Goal: Task Accomplishment & Management: Complete application form

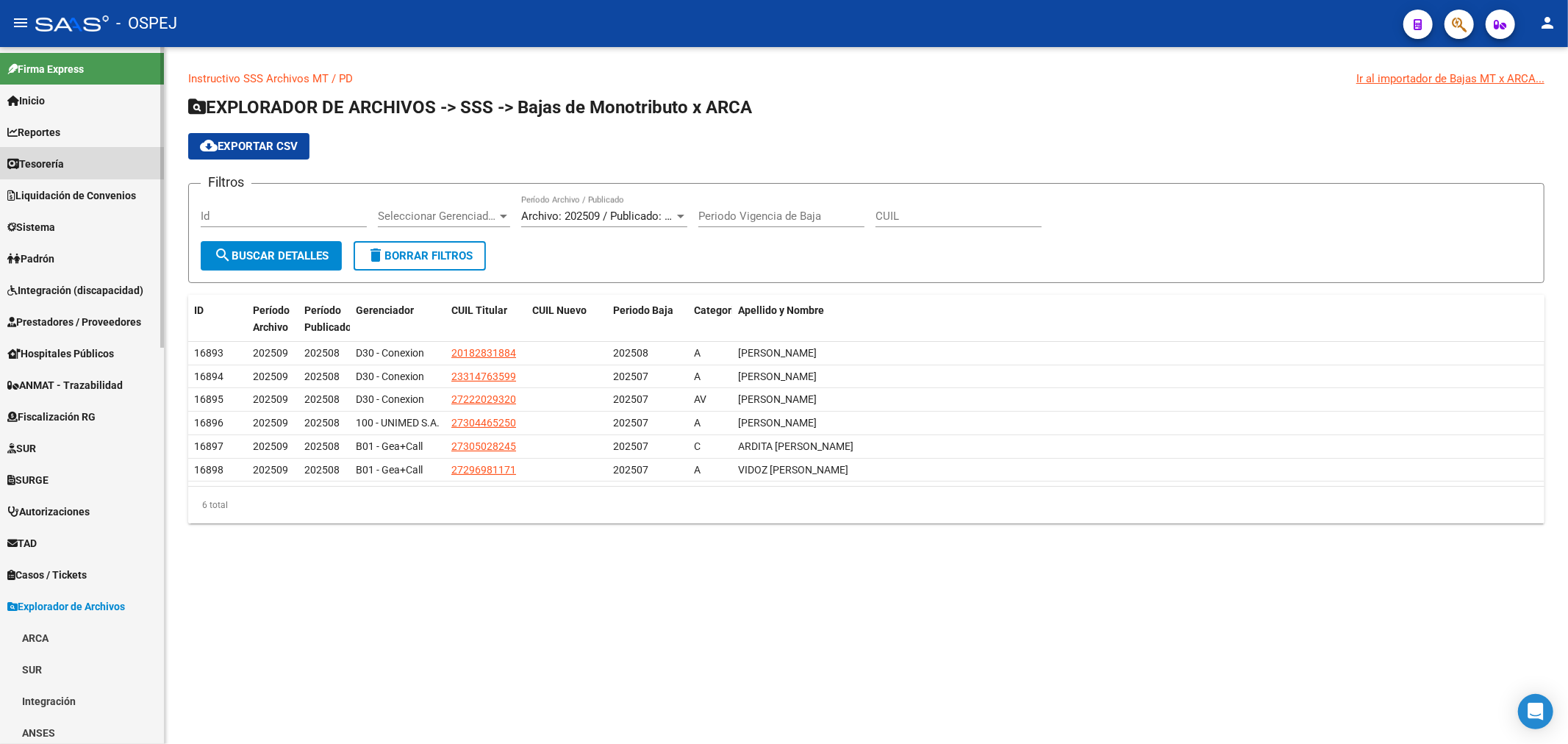
click at [111, 165] on link "Tesorería" at bounding box center [82, 163] width 164 height 32
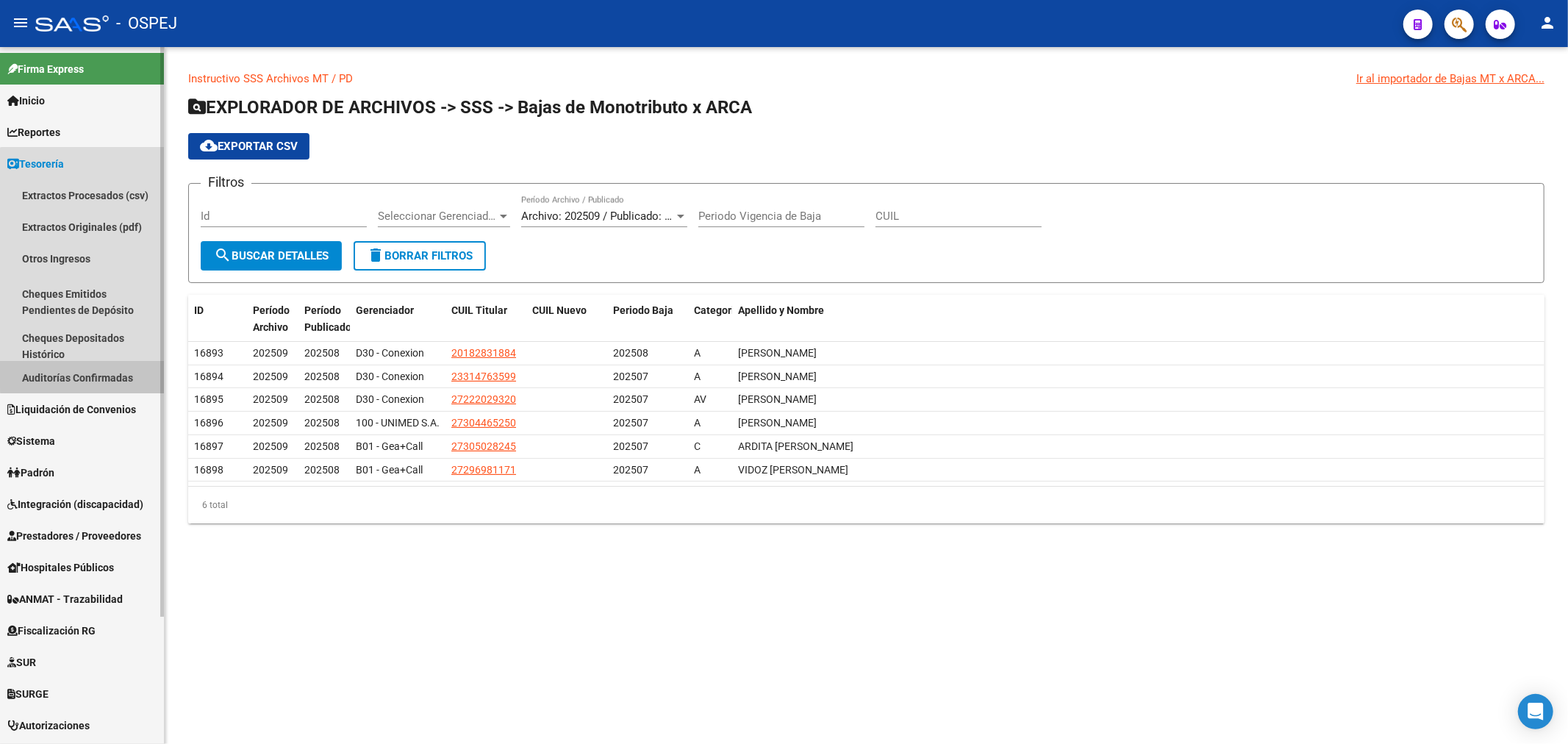
click at [103, 371] on link "Auditorías Confirmadas" at bounding box center [82, 377] width 164 height 32
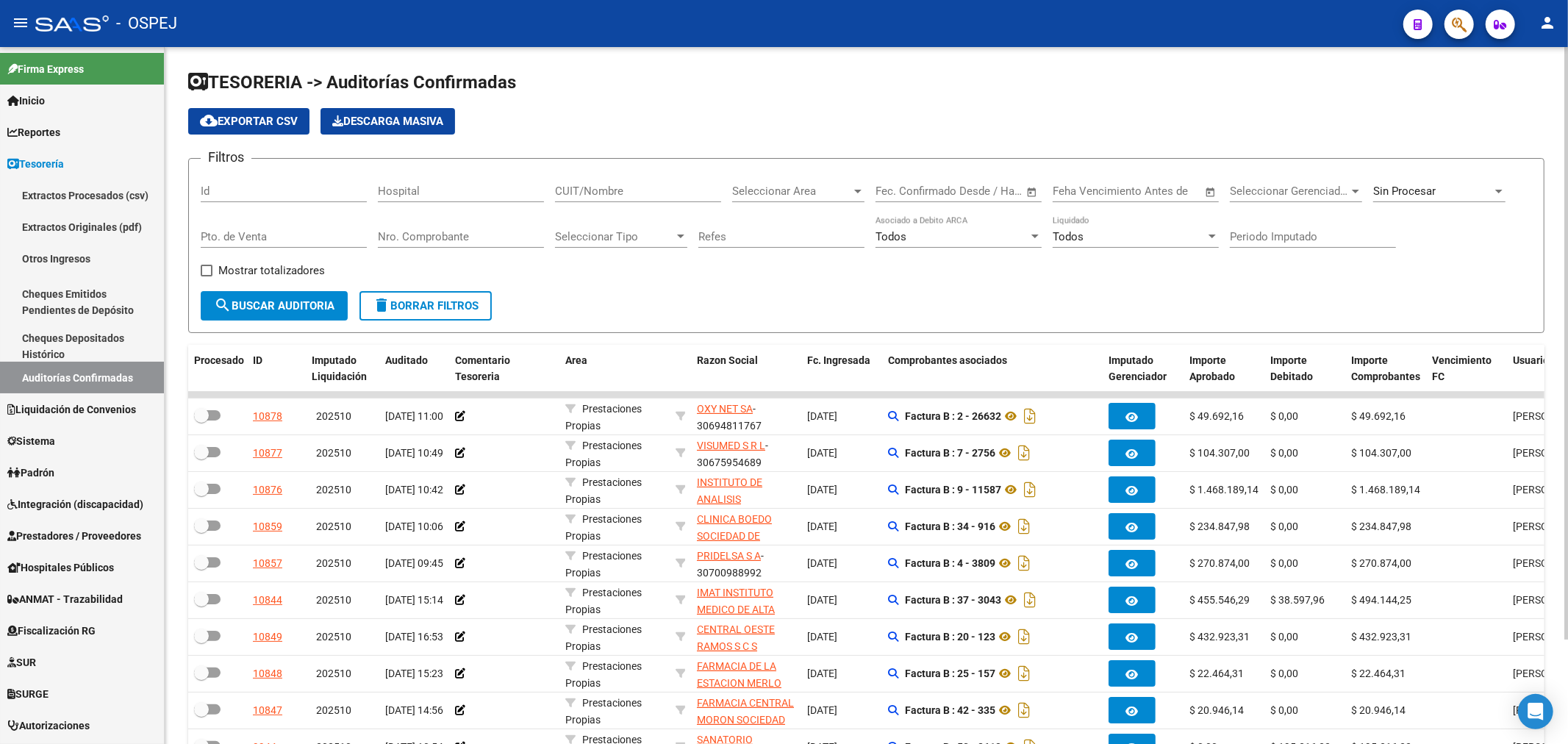
click at [474, 236] on input "Nro. Comprobante" at bounding box center [461, 236] width 166 height 14
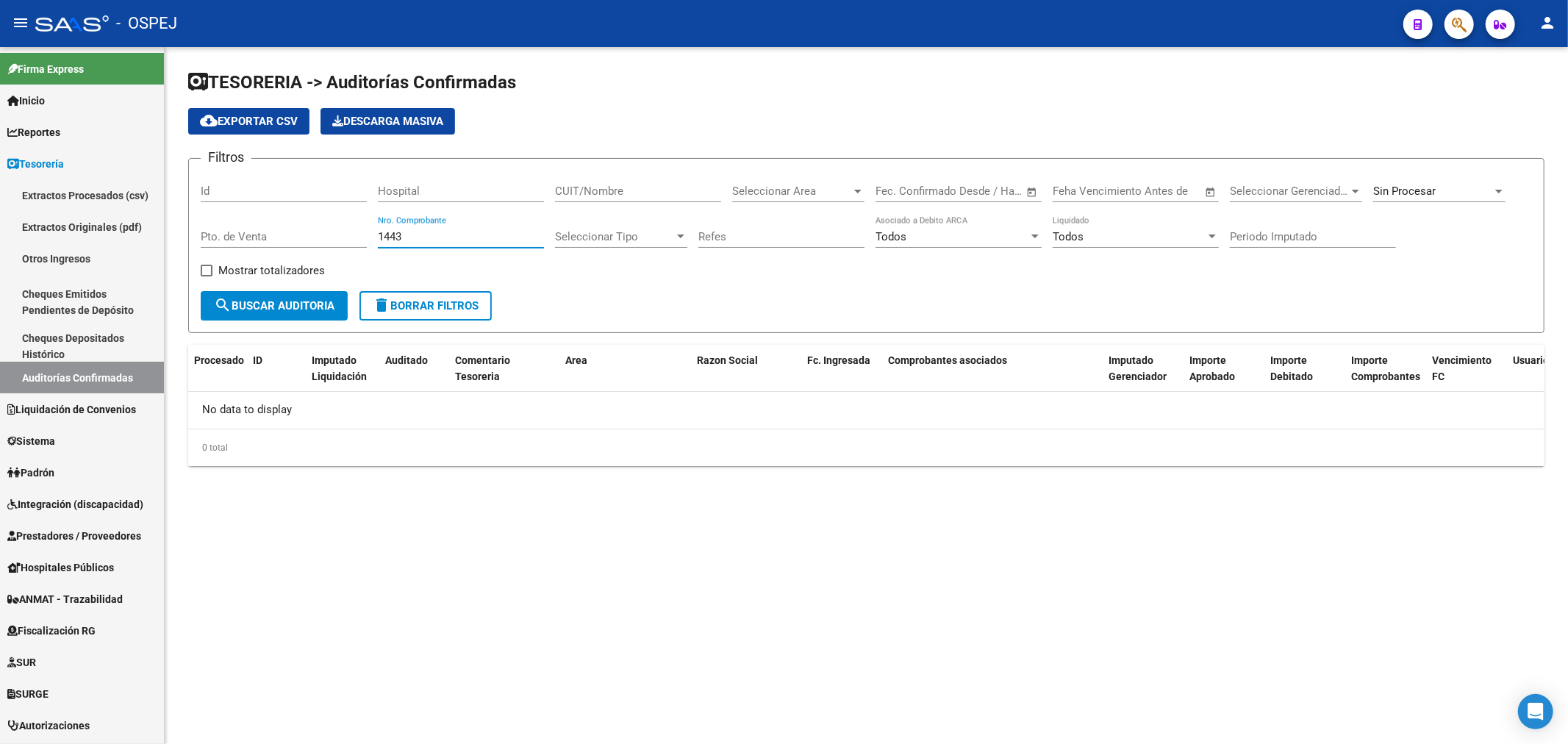
type input "1443"
click at [320, 314] on button "search Buscar Auditoria" at bounding box center [273, 305] width 147 height 29
click at [314, 302] on span "search Buscar Auditoria" at bounding box center [274, 306] width 120 height 14
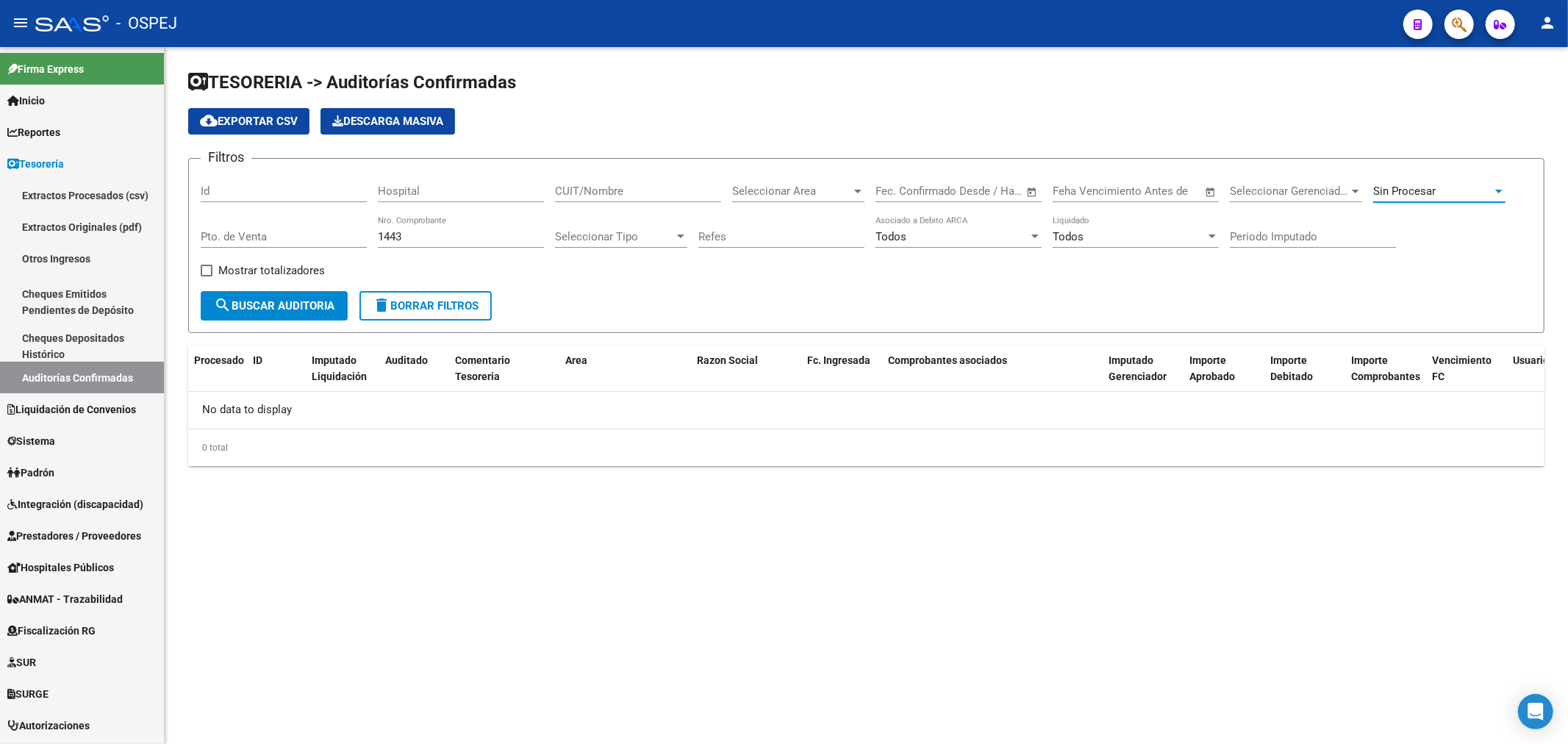
click at [1448, 193] on div "Sin Procesar" at bounding box center [1432, 191] width 119 height 14
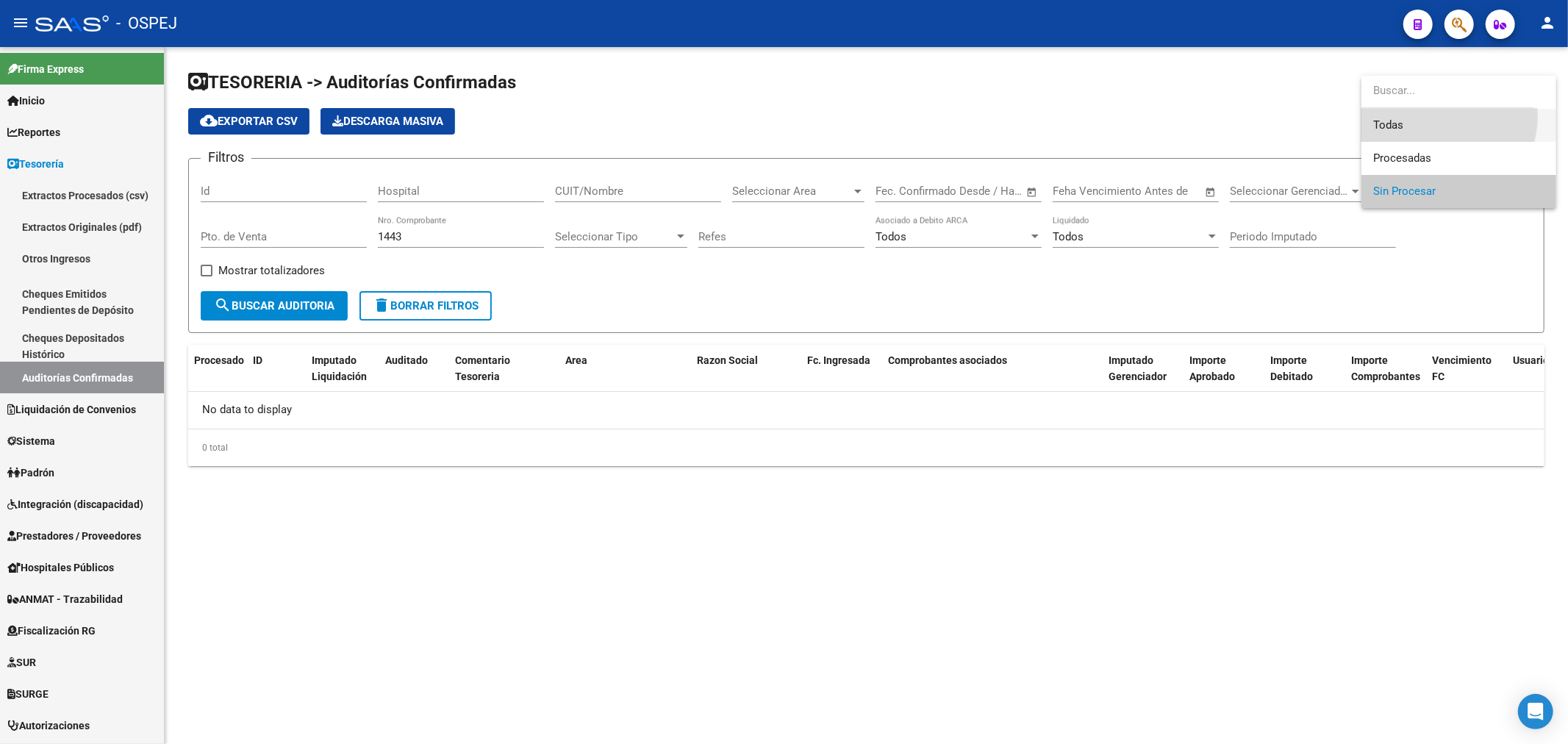
click at [1435, 116] on span "Todas" at bounding box center [1458, 125] width 171 height 33
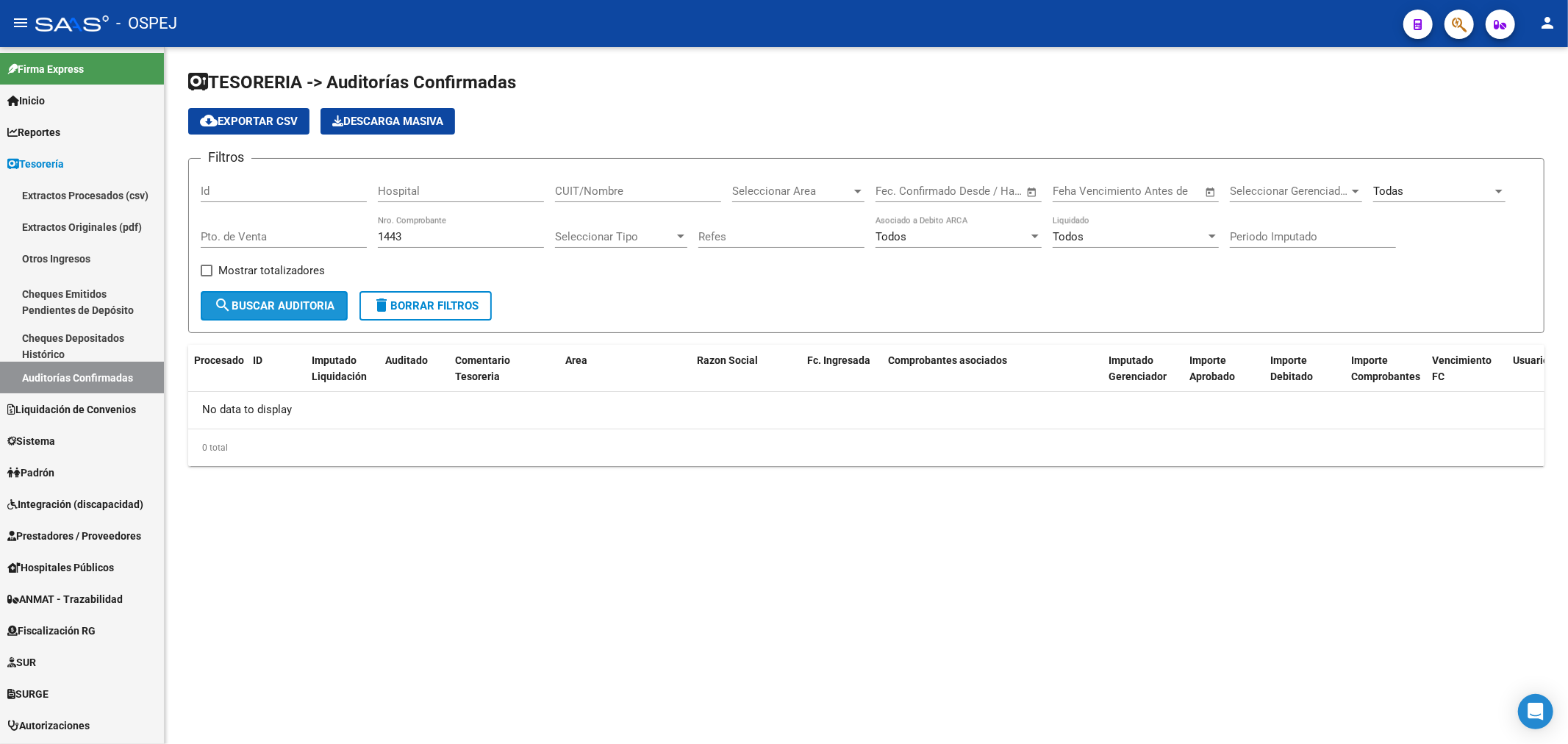
click at [294, 318] on button "search Buscar Auditoria" at bounding box center [273, 305] width 147 height 29
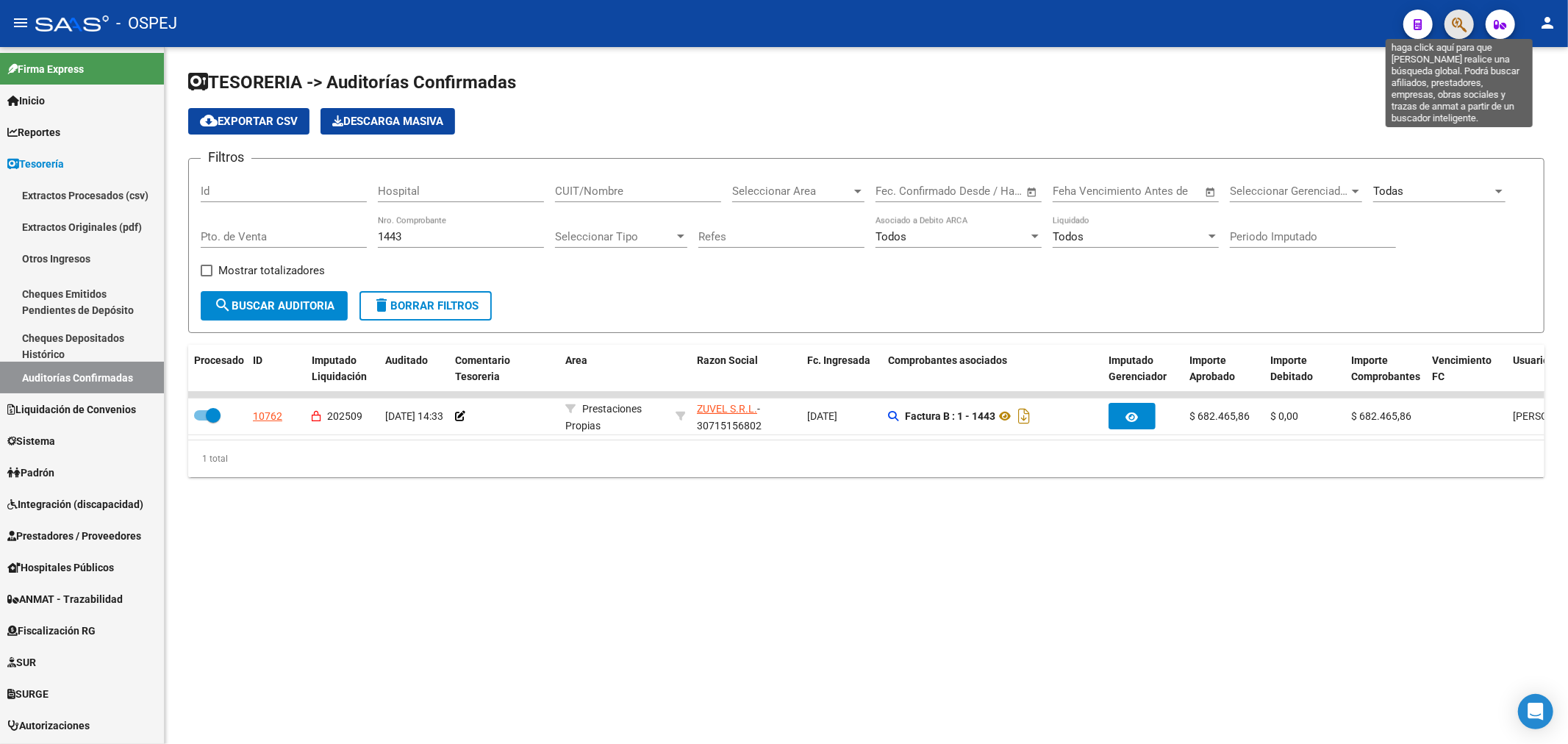
click at [1456, 24] on icon "button" at bounding box center [1459, 24] width 15 height 17
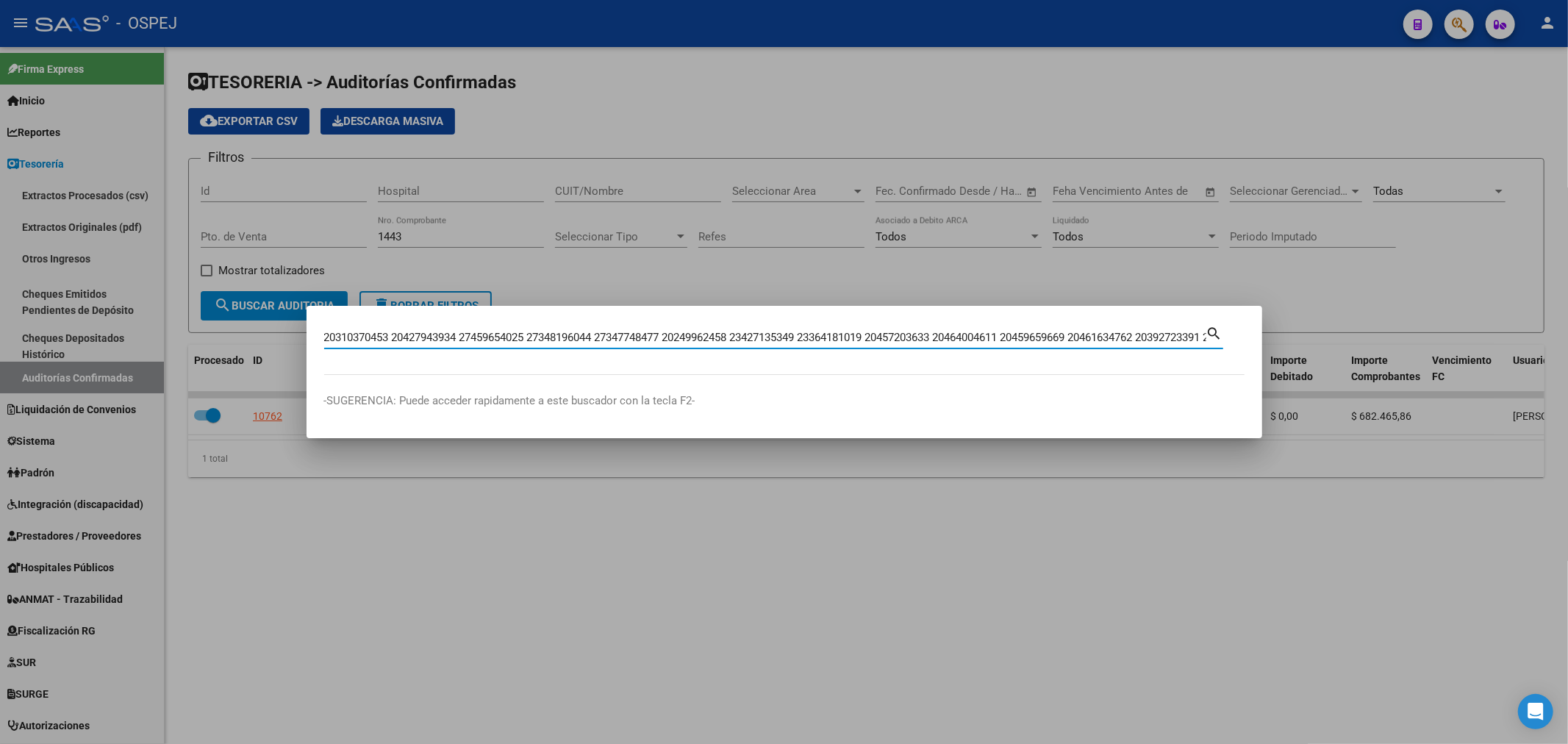
scroll to position [0, 379]
type input "20310370453 20427943934 27459654025 27348196044 27347748477 20249962458 2342713…"
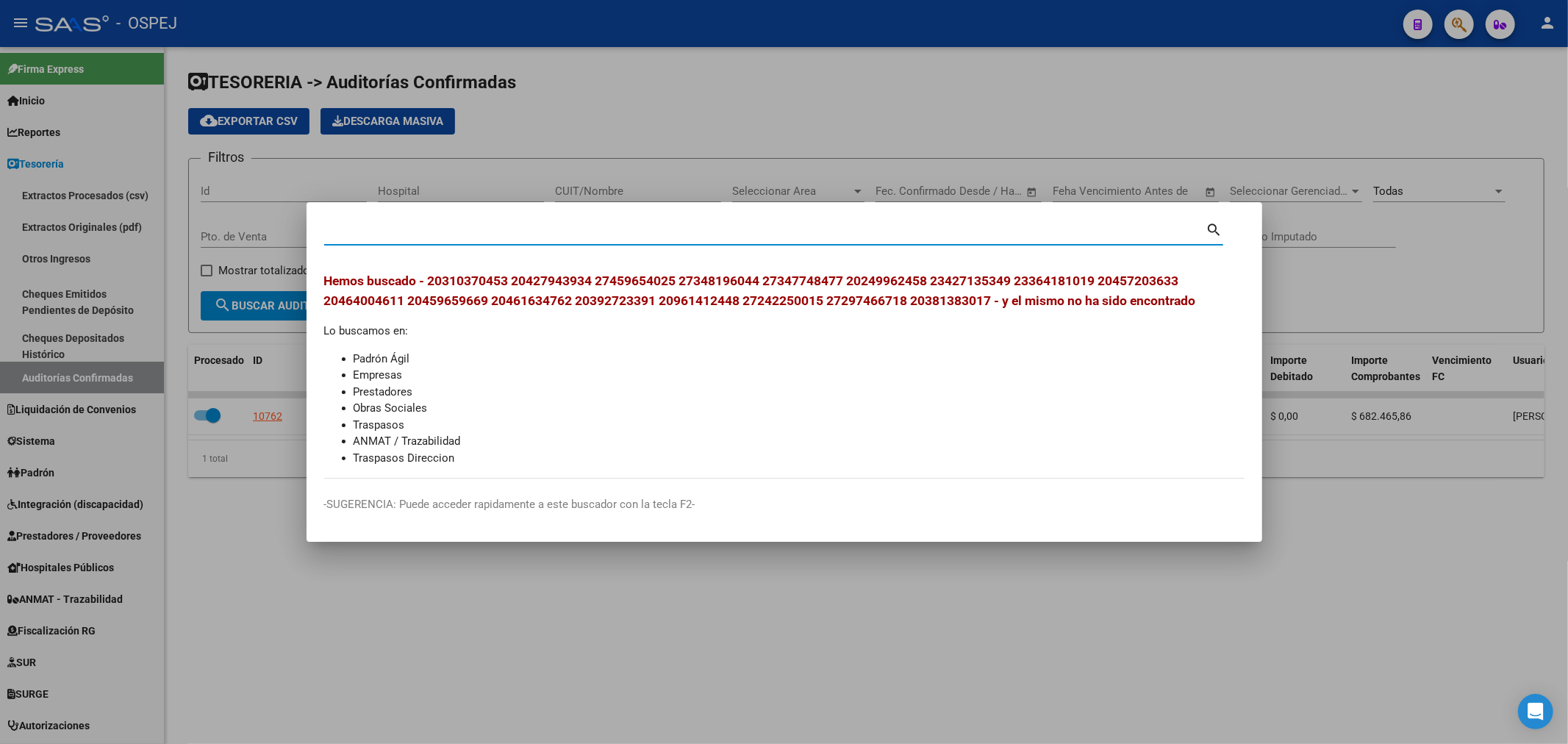
scroll to position [0, 0]
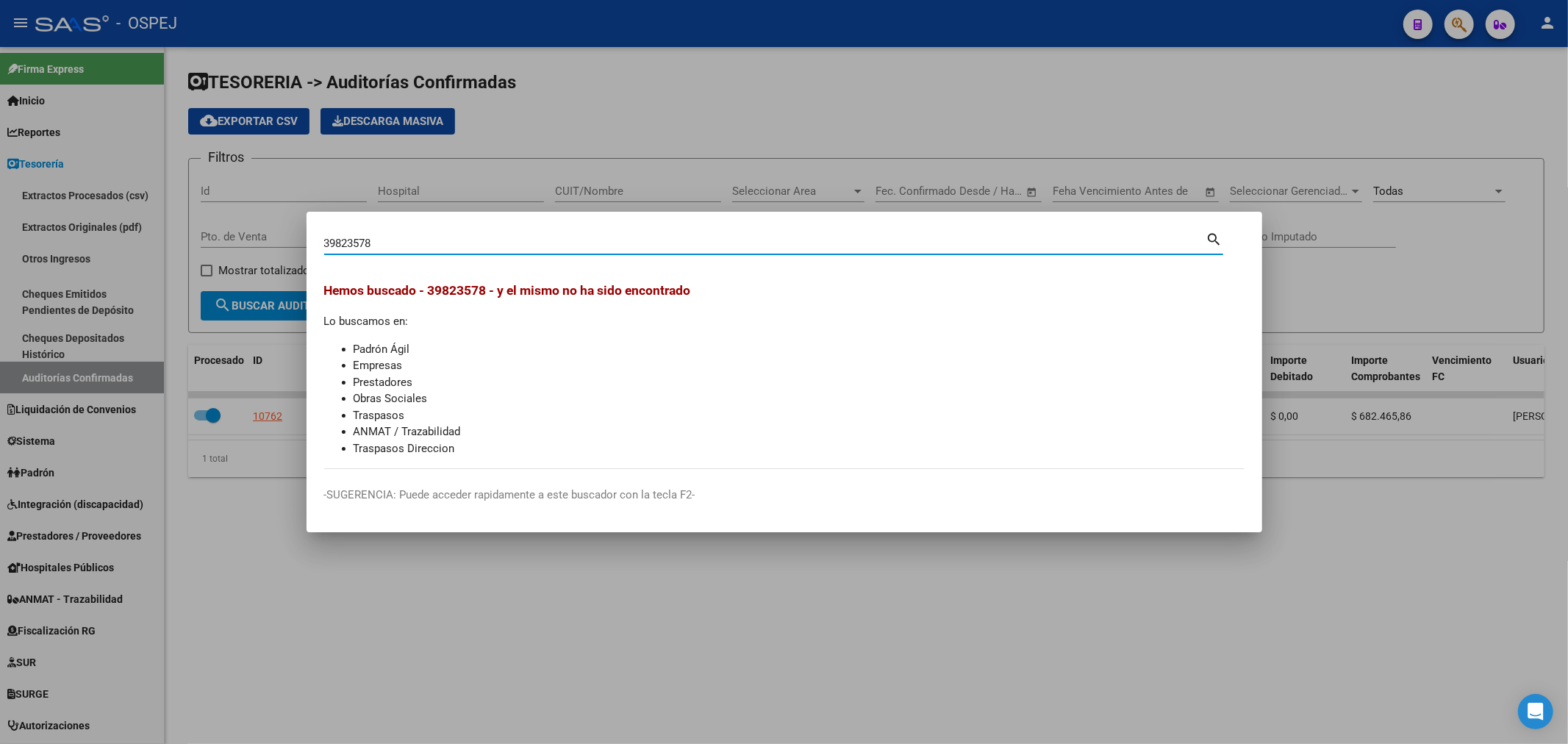
type input "39823578"
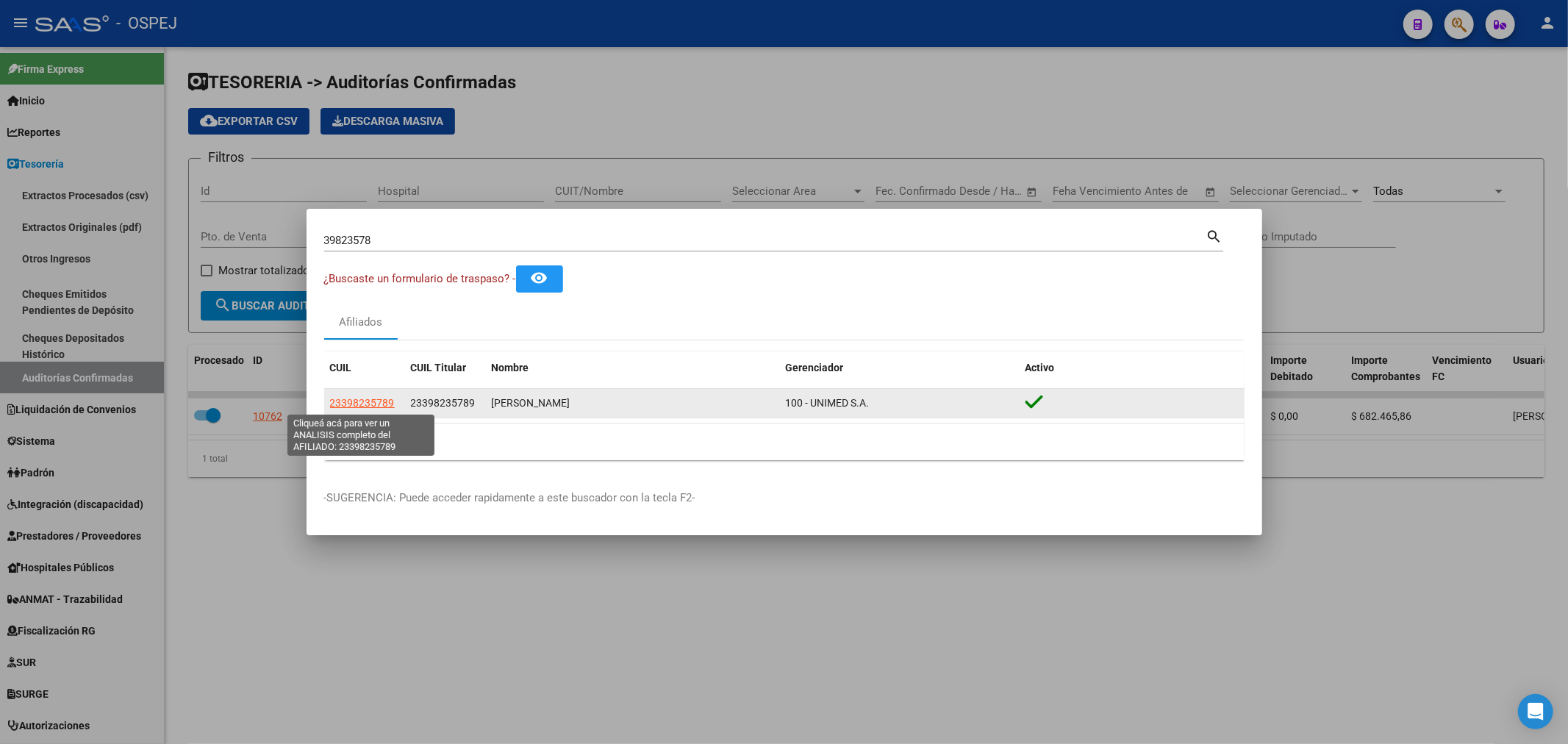
click at [350, 403] on span "23398235789" at bounding box center [362, 403] width 65 height 12
type textarea "23398235789"
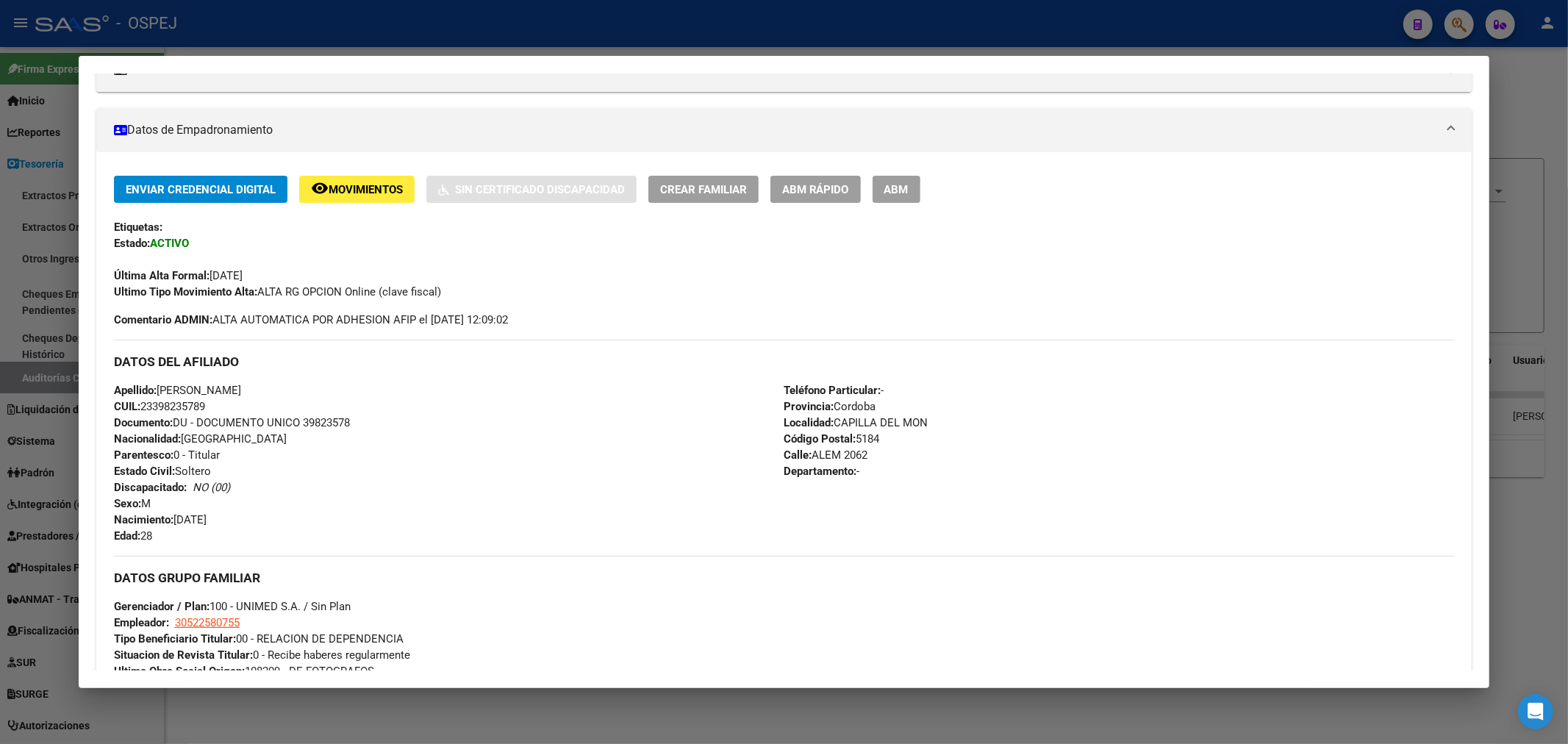
scroll to position [57, 0]
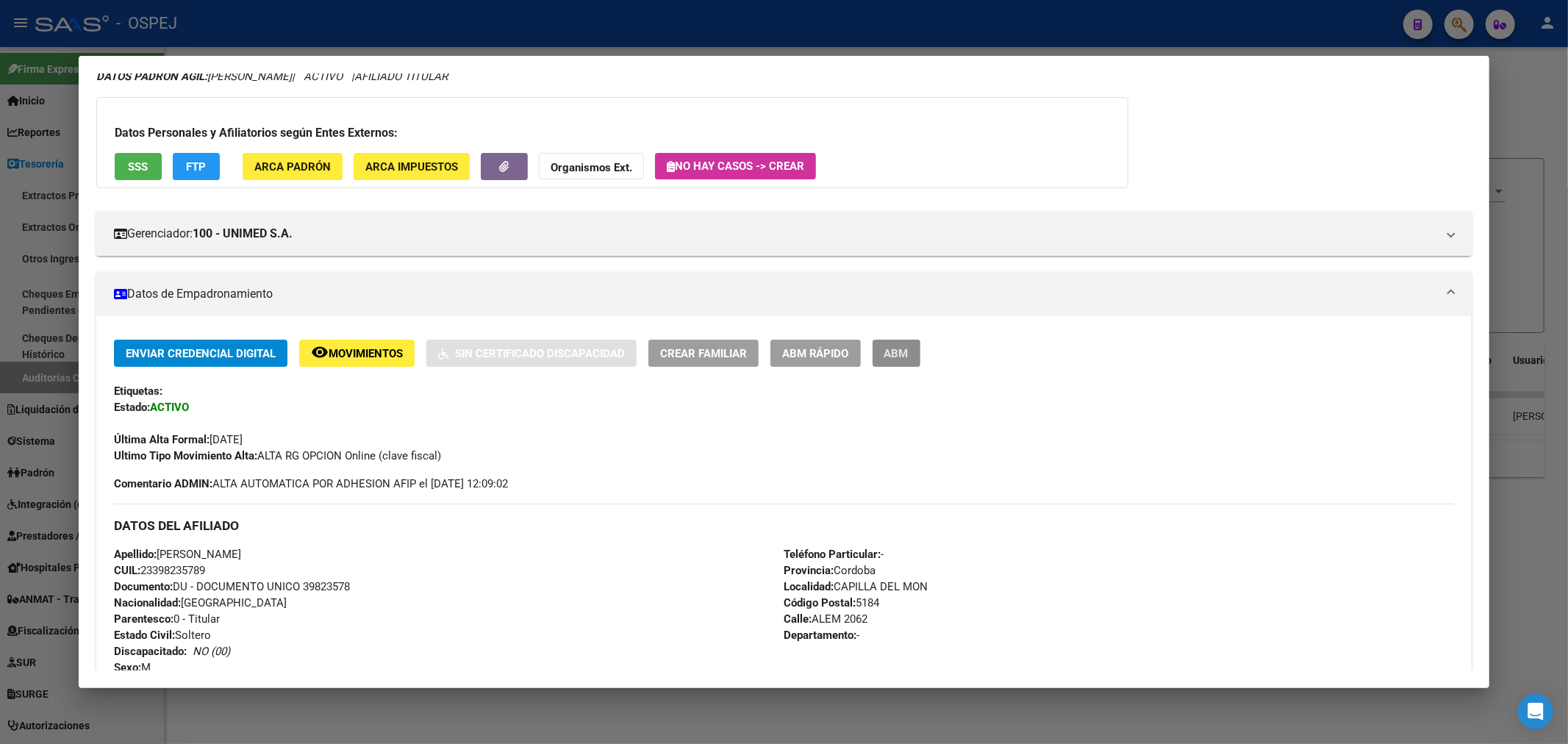
click at [905, 349] on span "ABM" at bounding box center [896, 354] width 24 height 14
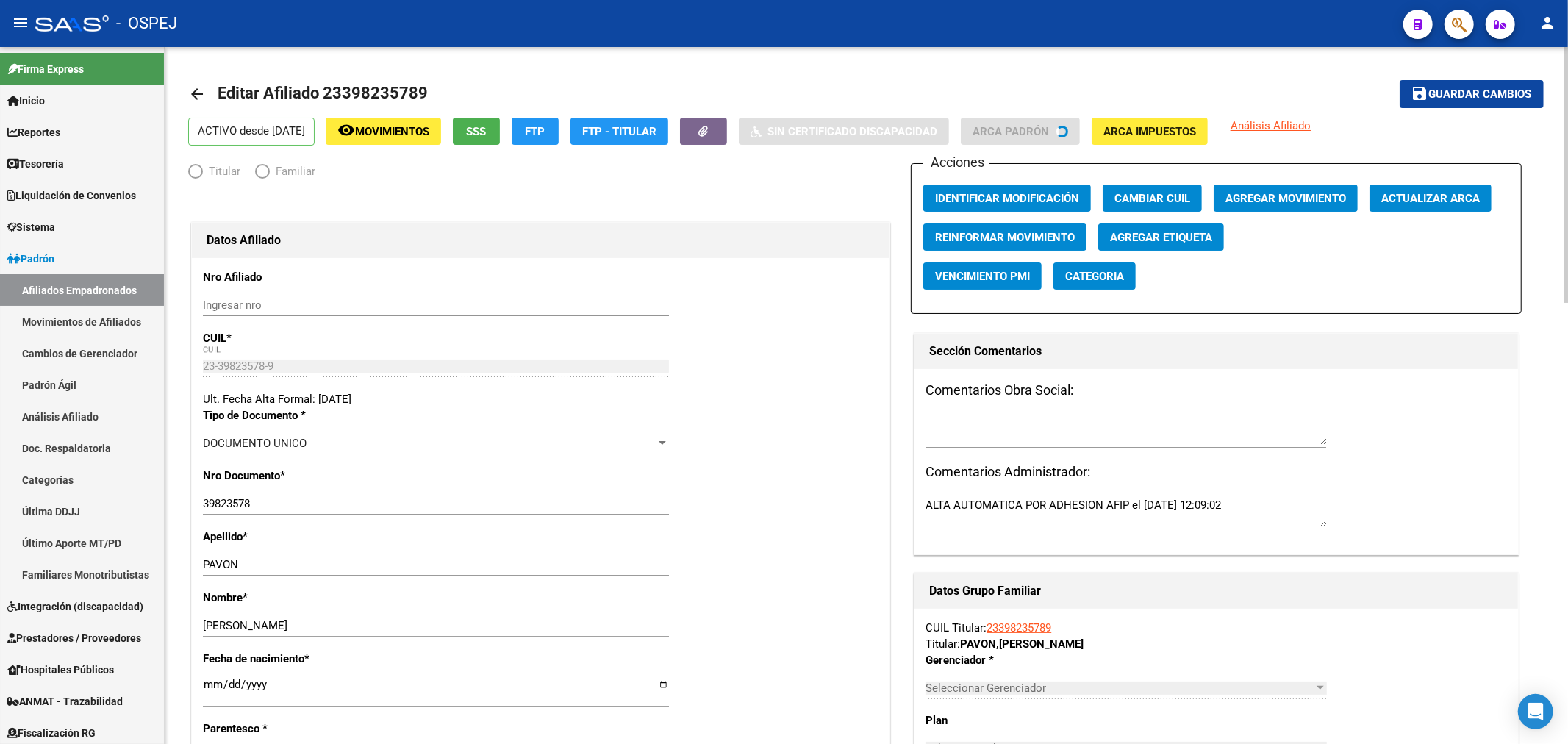
radio input "true"
type input "30-52258075-5"
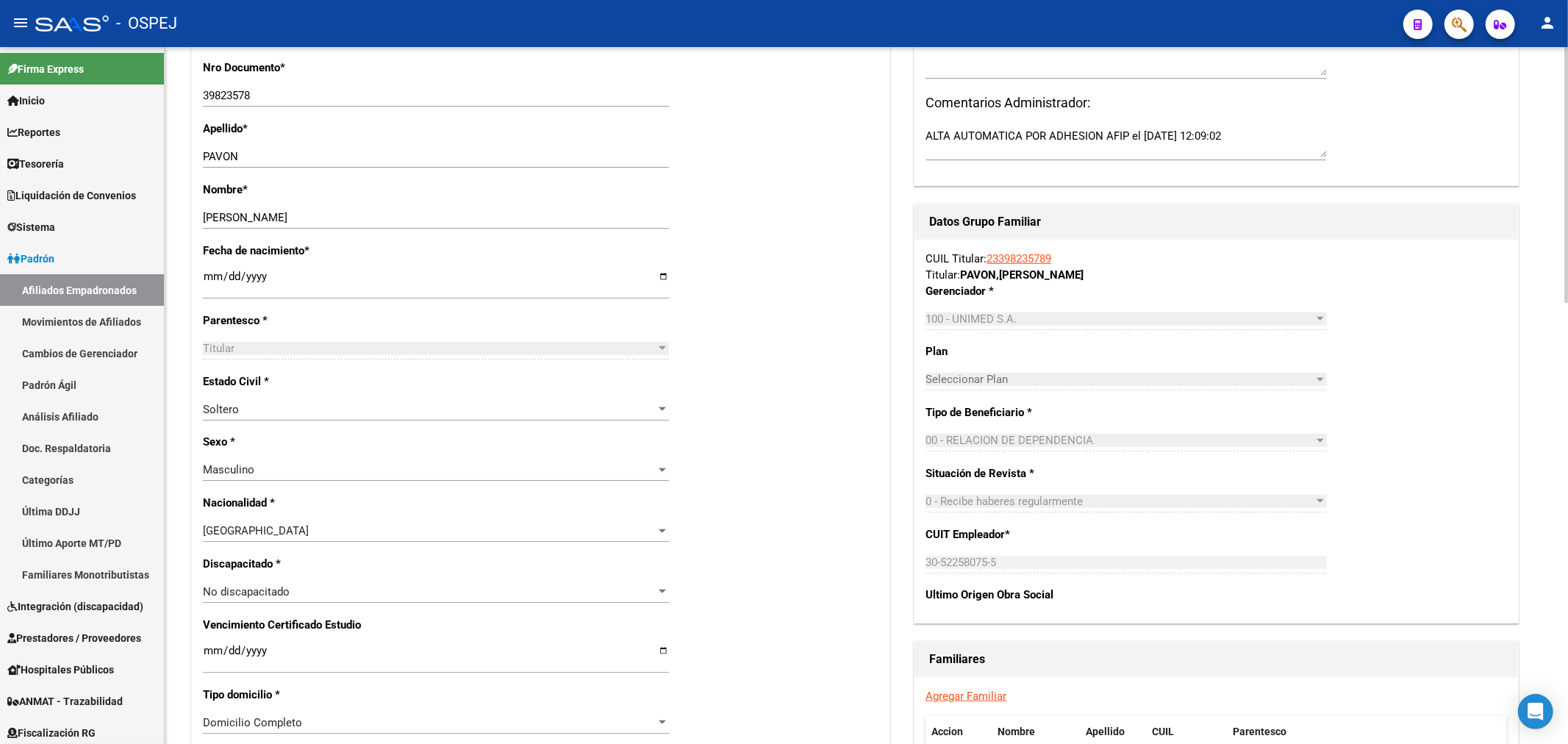
scroll to position [653, 0]
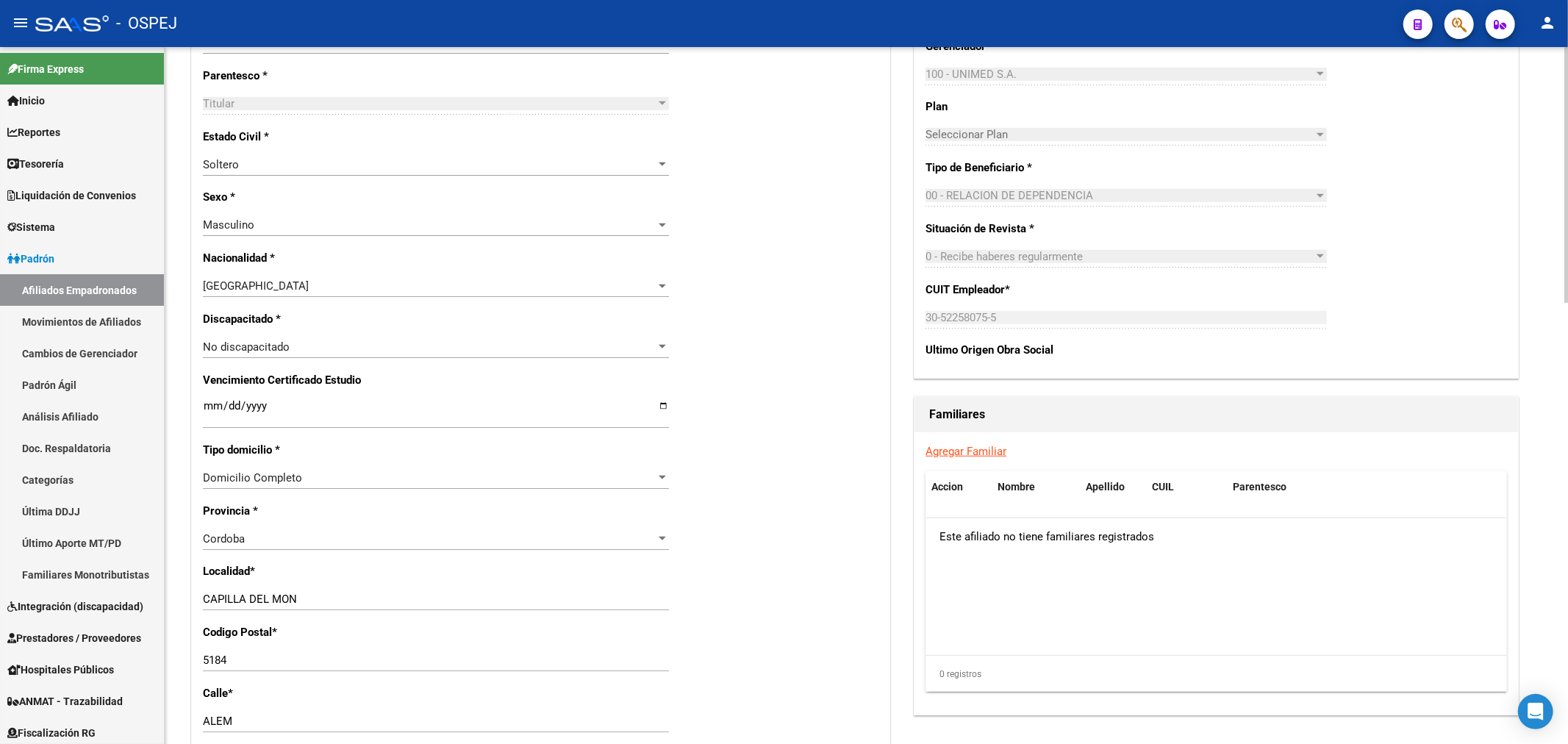
click at [1003, 451] on link "Agregar Familiar" at bounding box center [966, 451] width 81 height 14
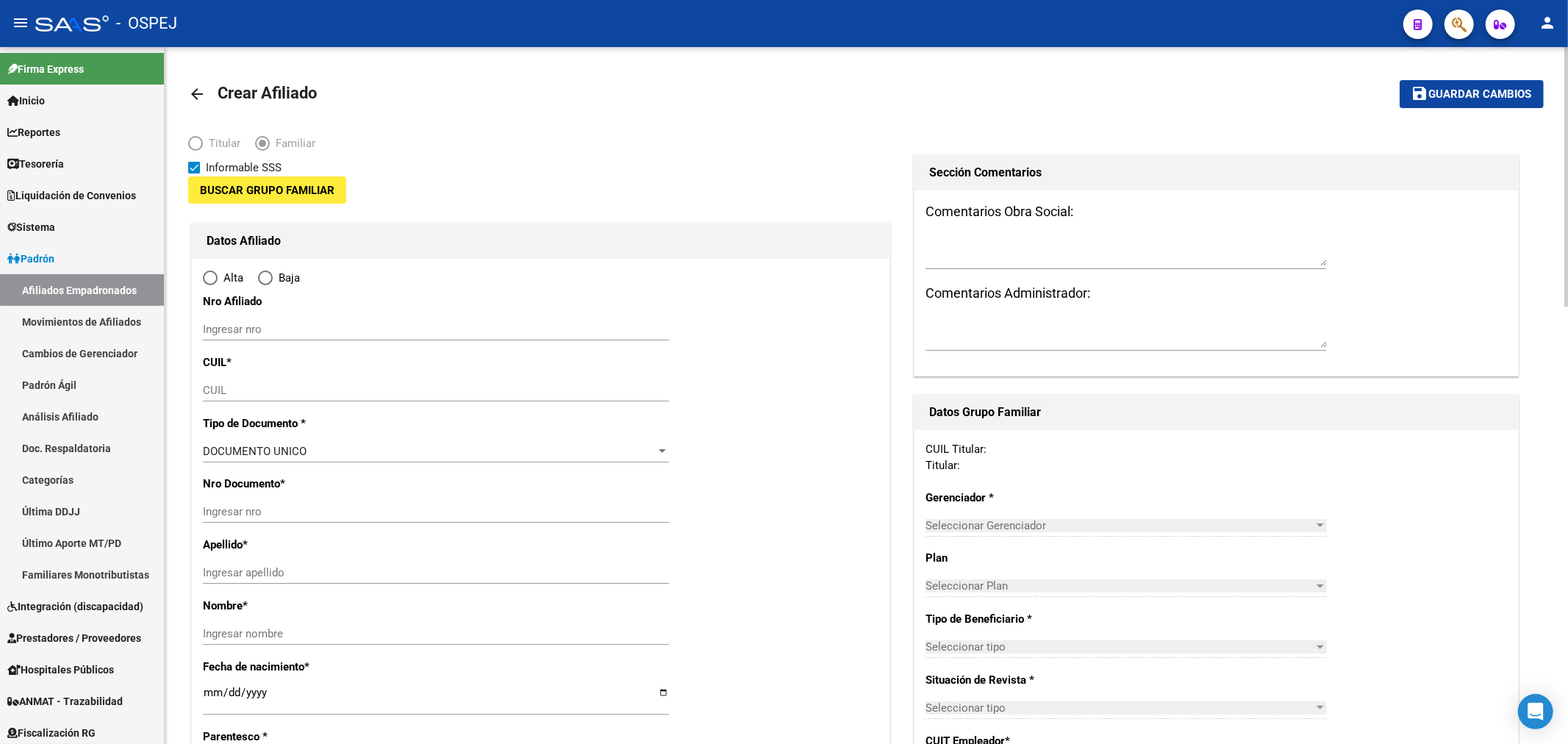
type input "30-52258075-5"
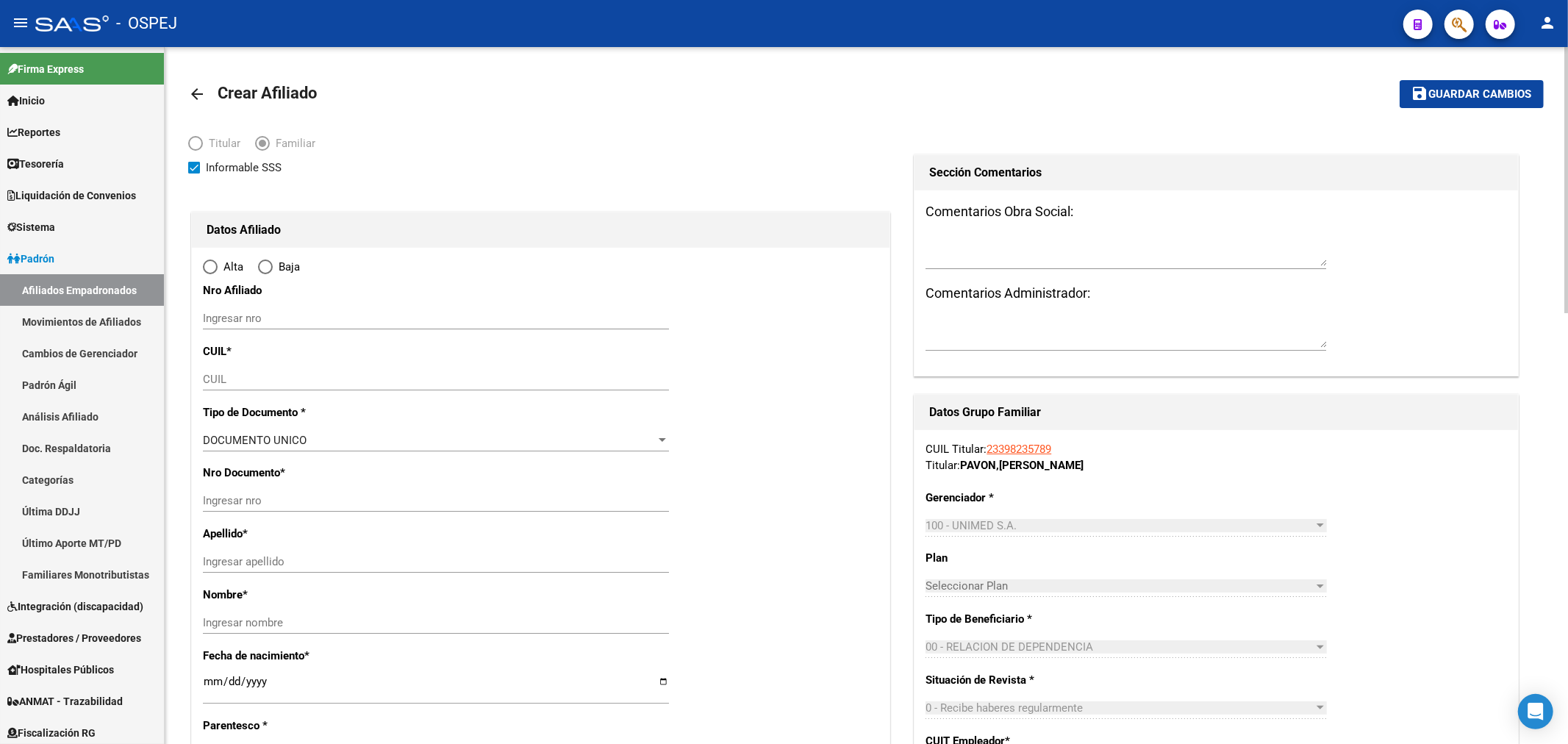
type input "CAPILLA DEL MON"
type input "5184"
type input "ALEM"
type input "2062"
type input "-"
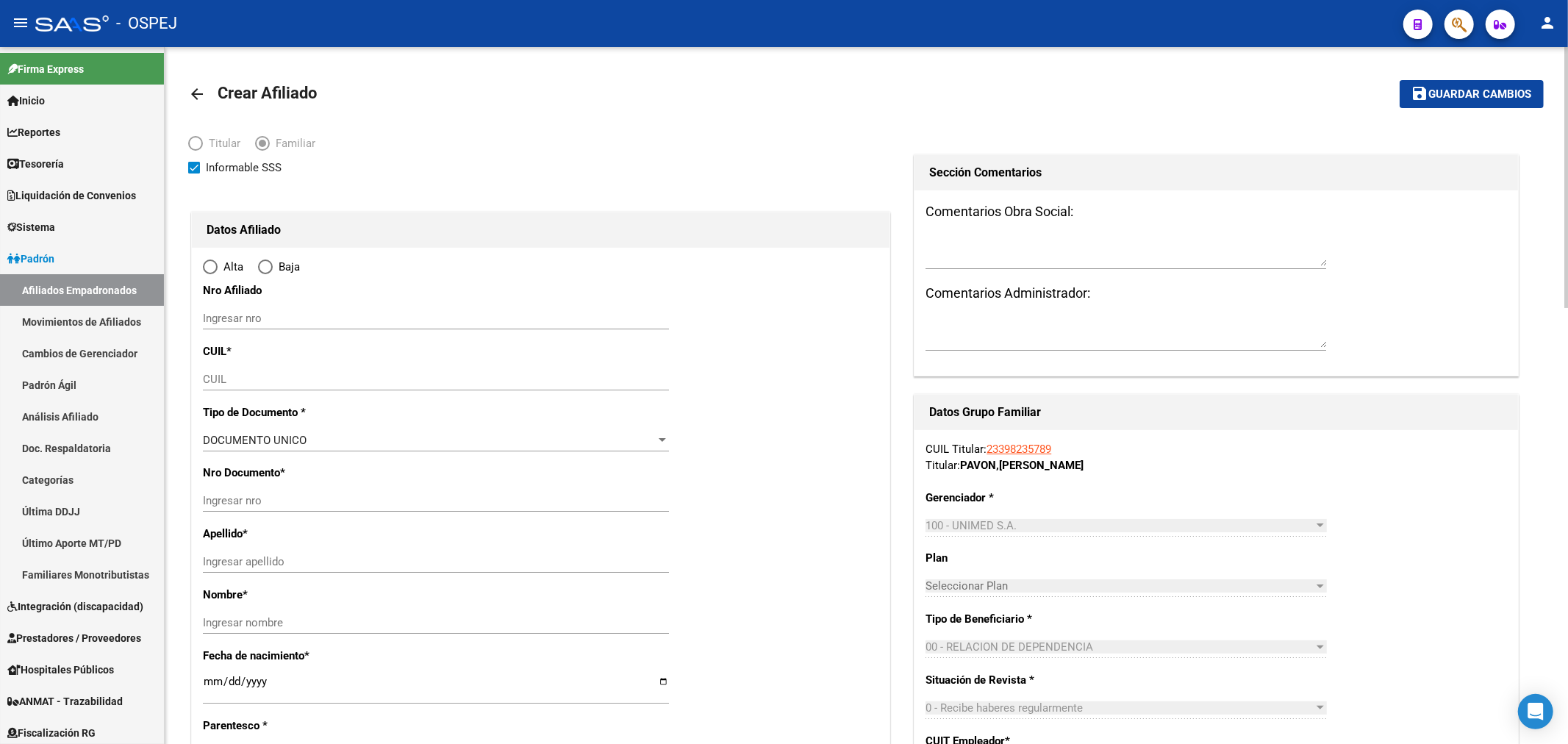
radio input "true"
type input "30-52258075-5"
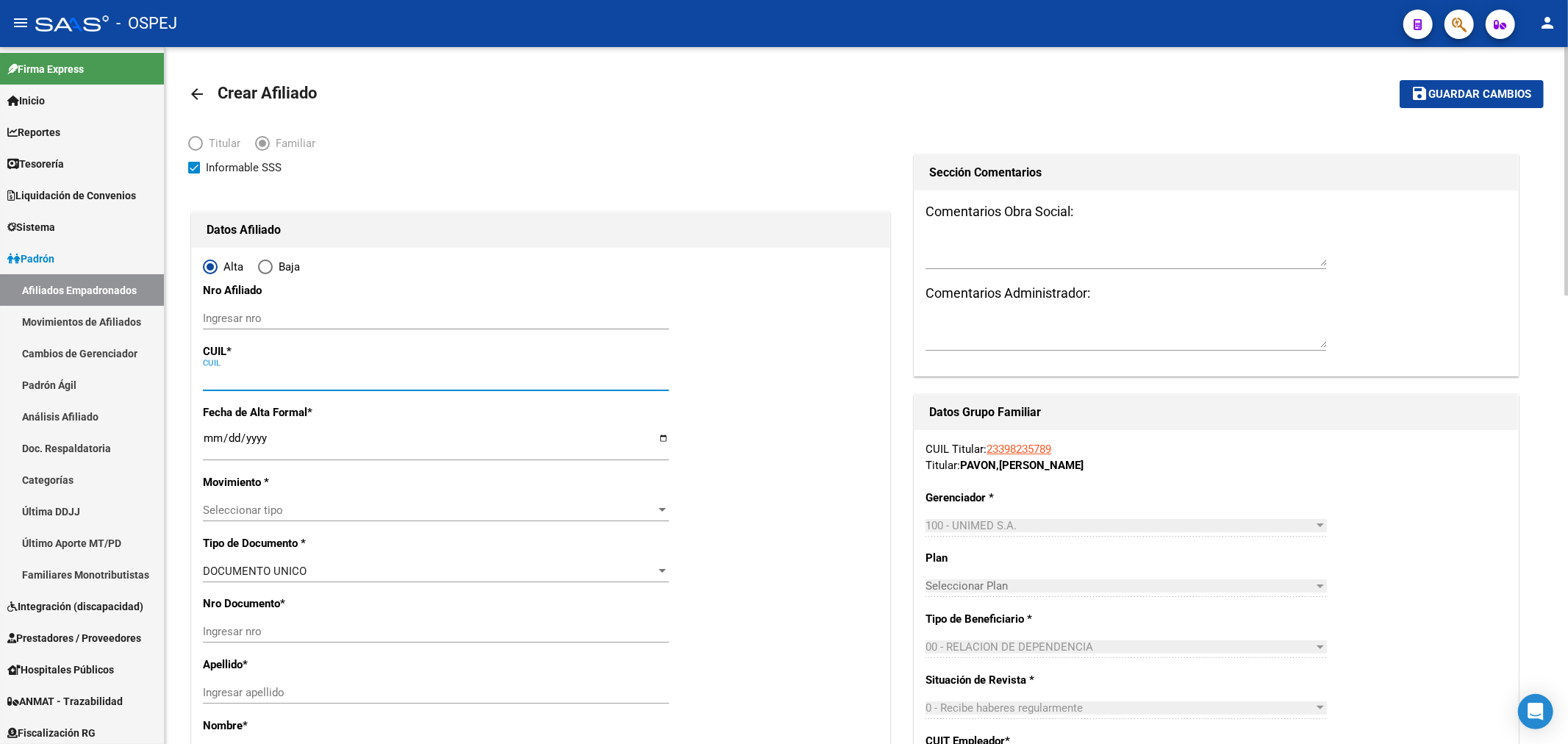
click at [282, 377] on input "CUIL" at bounding box center [435, 380] width 466 height 14
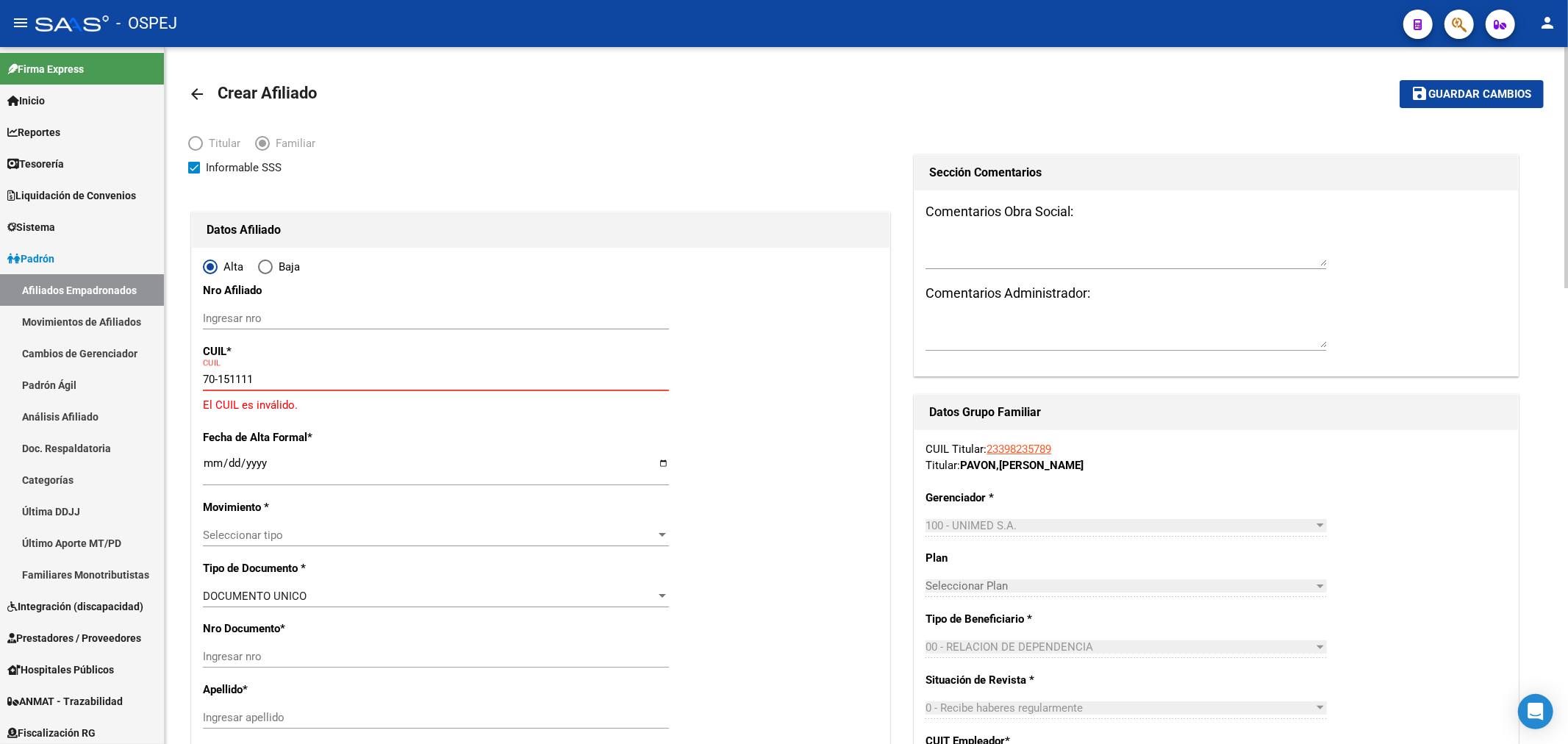
click at [225, 380] on input "70-151111" at bounding box center [435, 380] width 466 height 14
click at [322, 370] on div "20-70751111 CUIL" at bounding box center [435, 379] width 466 height 22
click at [320, 373] on input "20-70751111" at bounding box center [435, 380] width 466 height 14
type input "20-70751111-8"
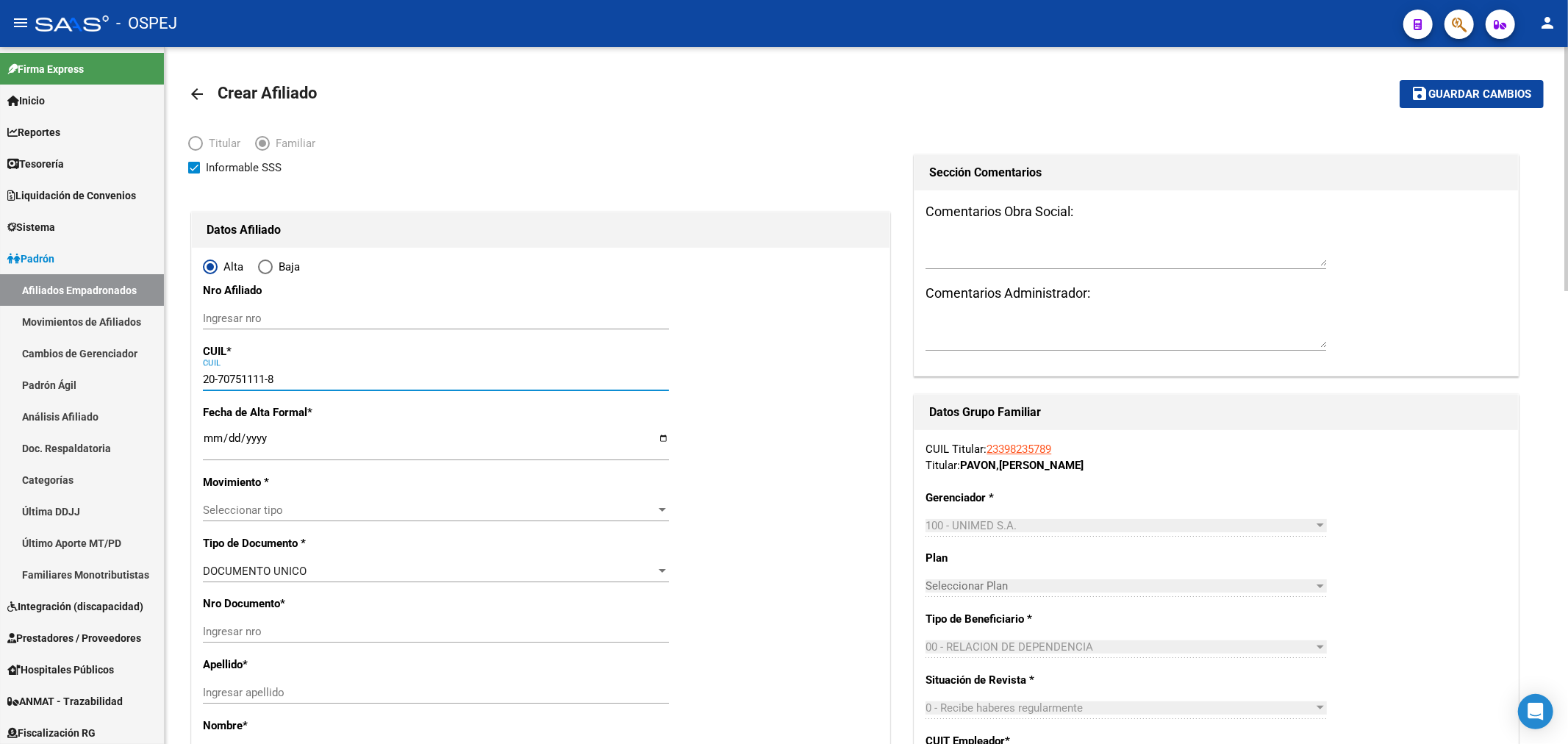
type input "70751111"
type input "[PERSON_NAME]"
type input "BASTIAN"
type input "[DATE]"
type input "CAPILLA DEL MON"
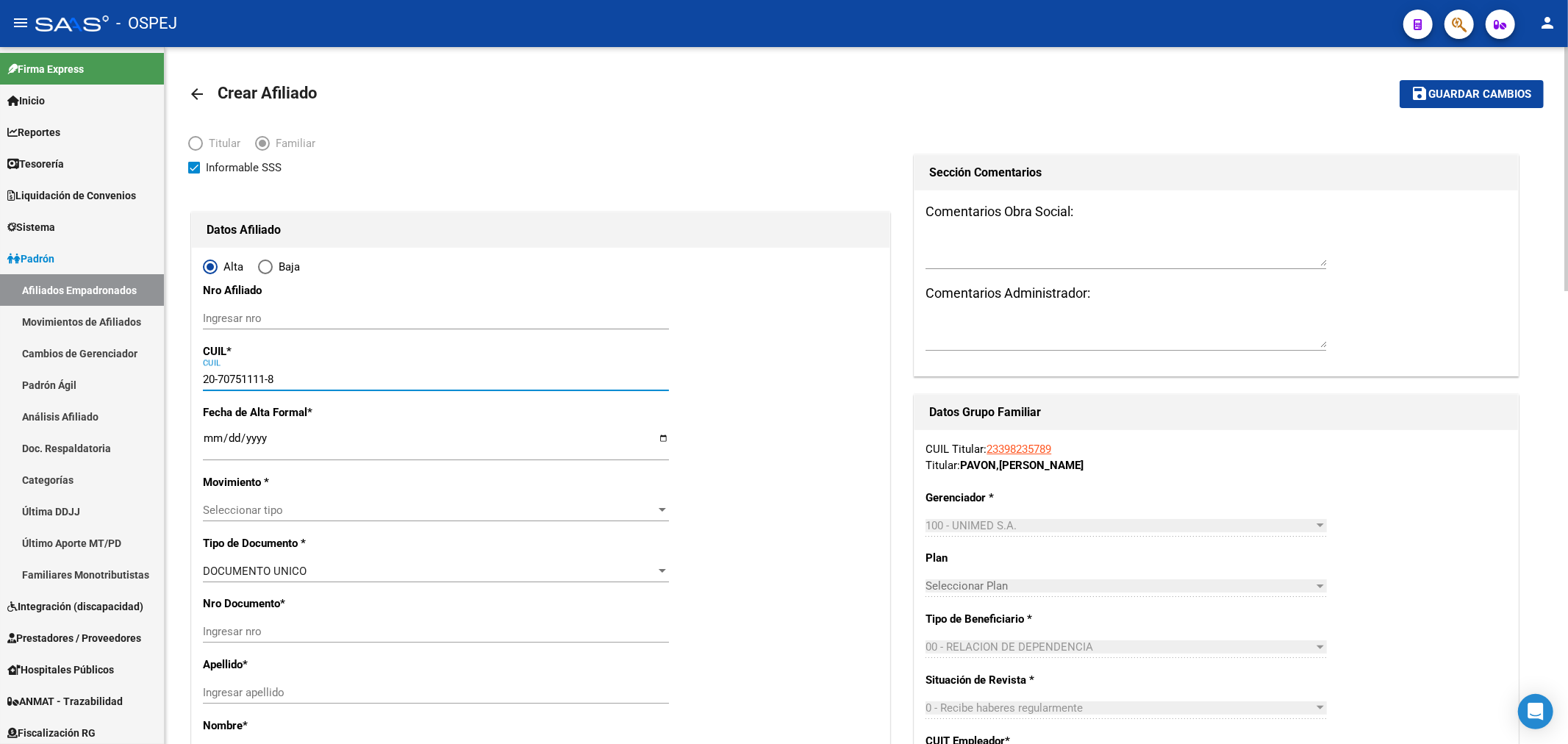
type input "COPIAPO"
type input "1964"
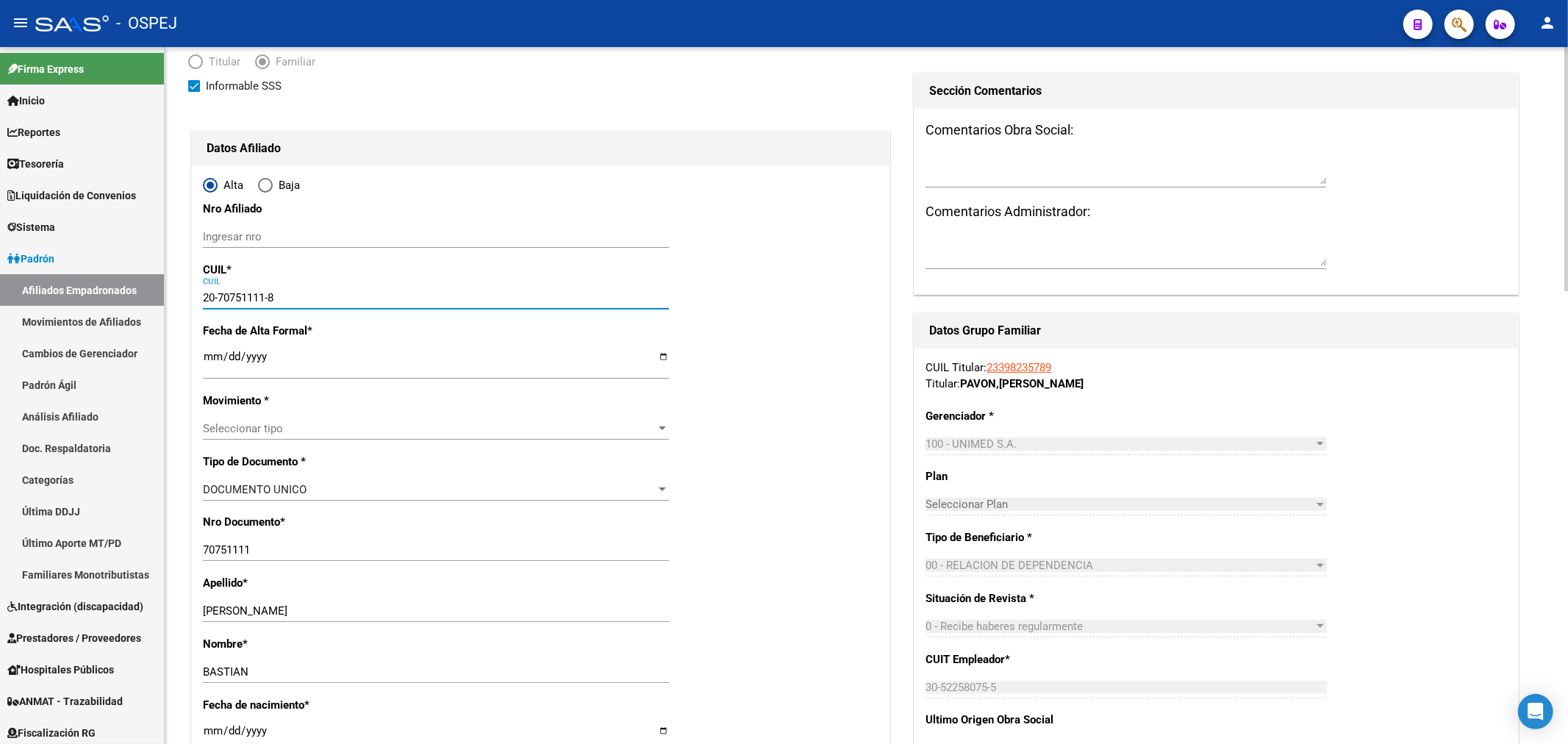
type input "20-70751111-8"
click at [212, 358] on input "Ingresar fecha" at bounding box center [435, 362] width 466 height 23
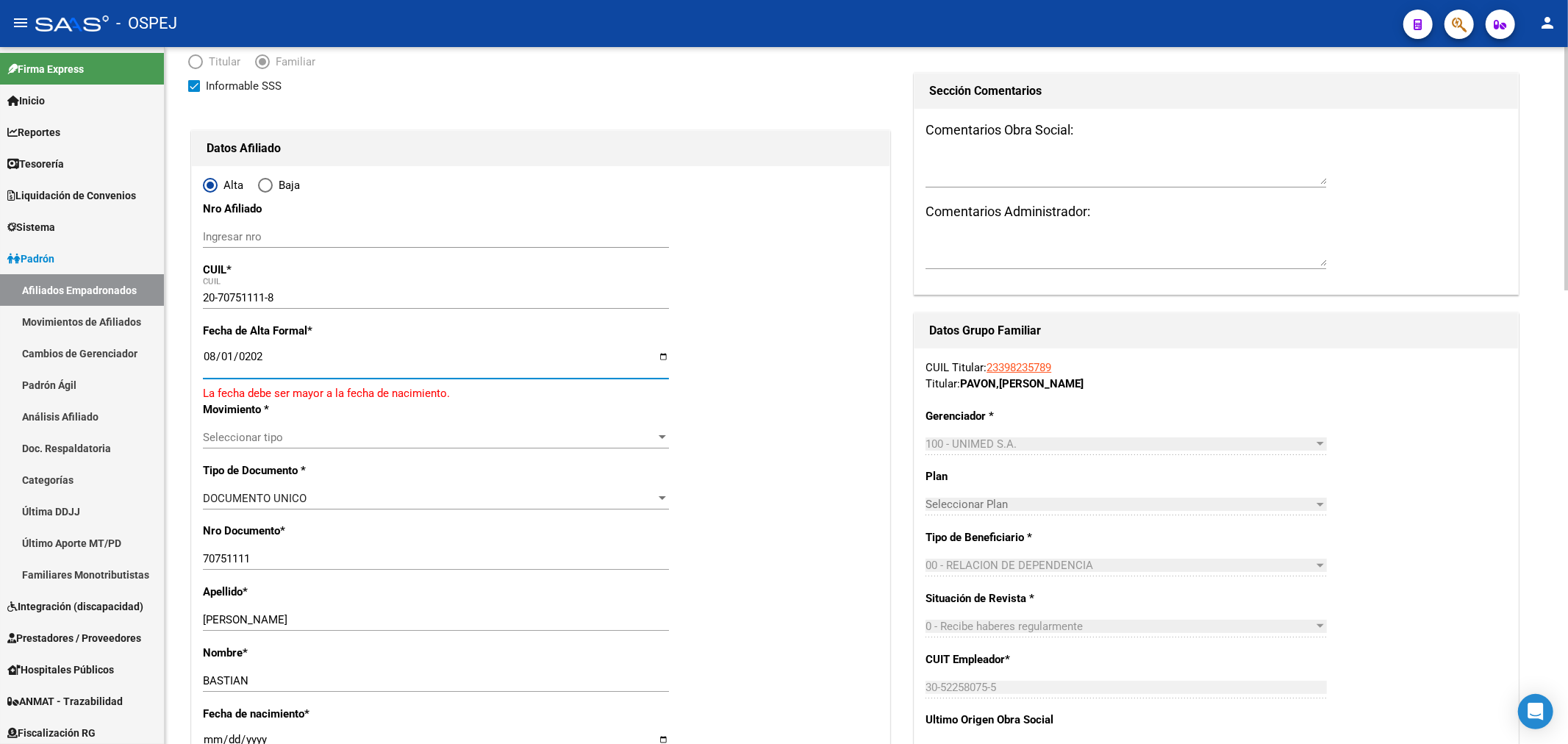
type input "[DATE]"
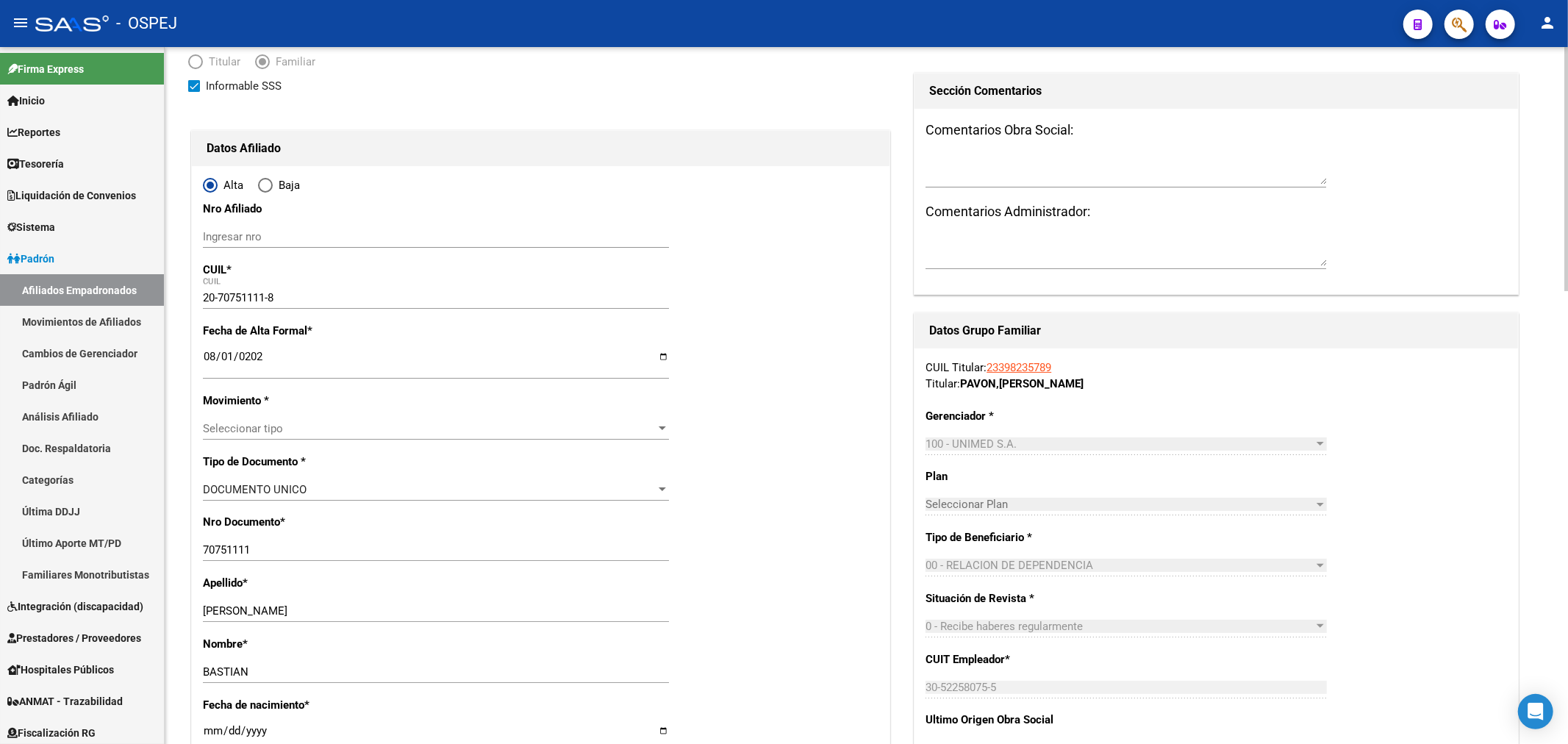
click at [315, 436] on div "Seleccionar tipo Seleccionar tipo" at bounding box center [435, 428] width 466 height 22
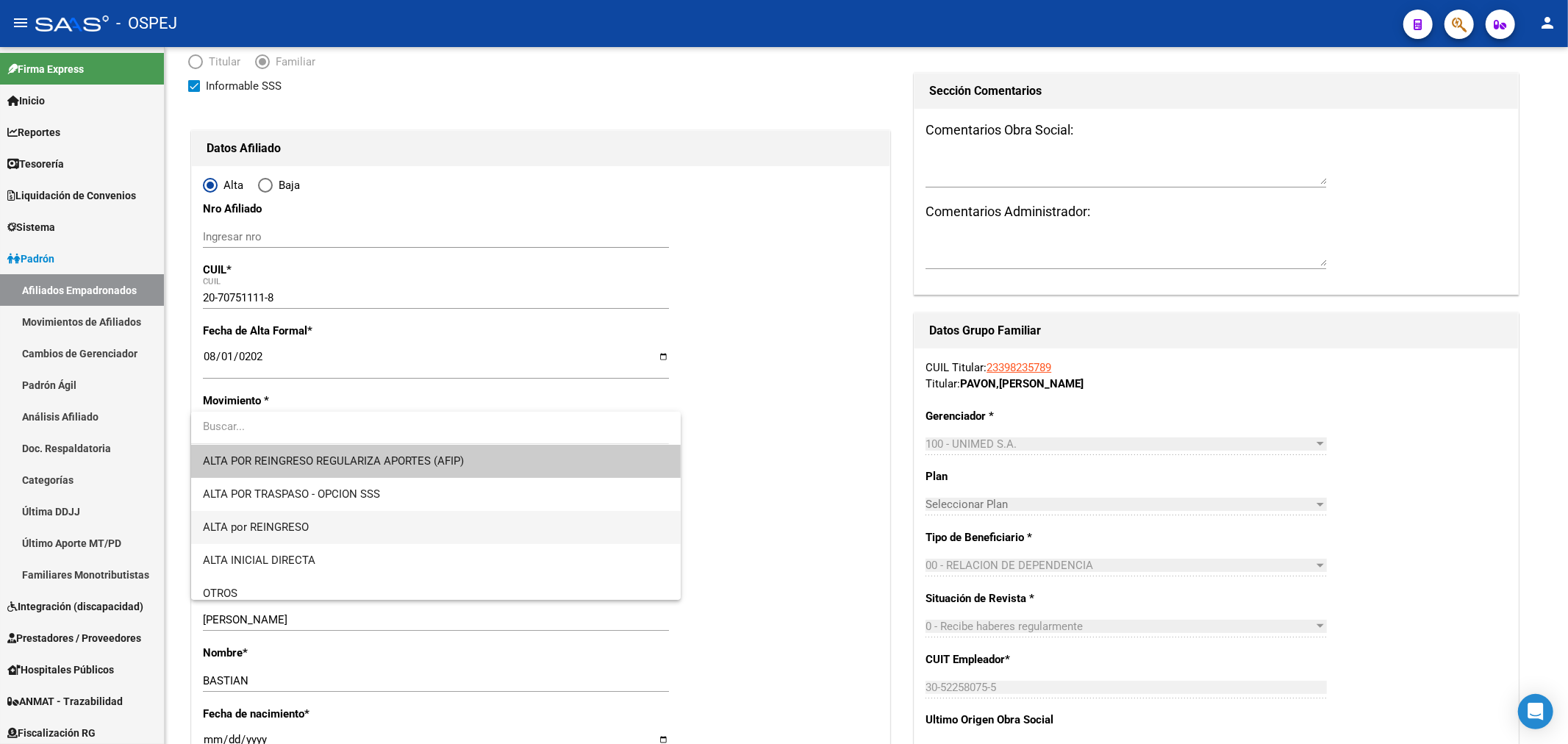
scroll to position [245, 0]
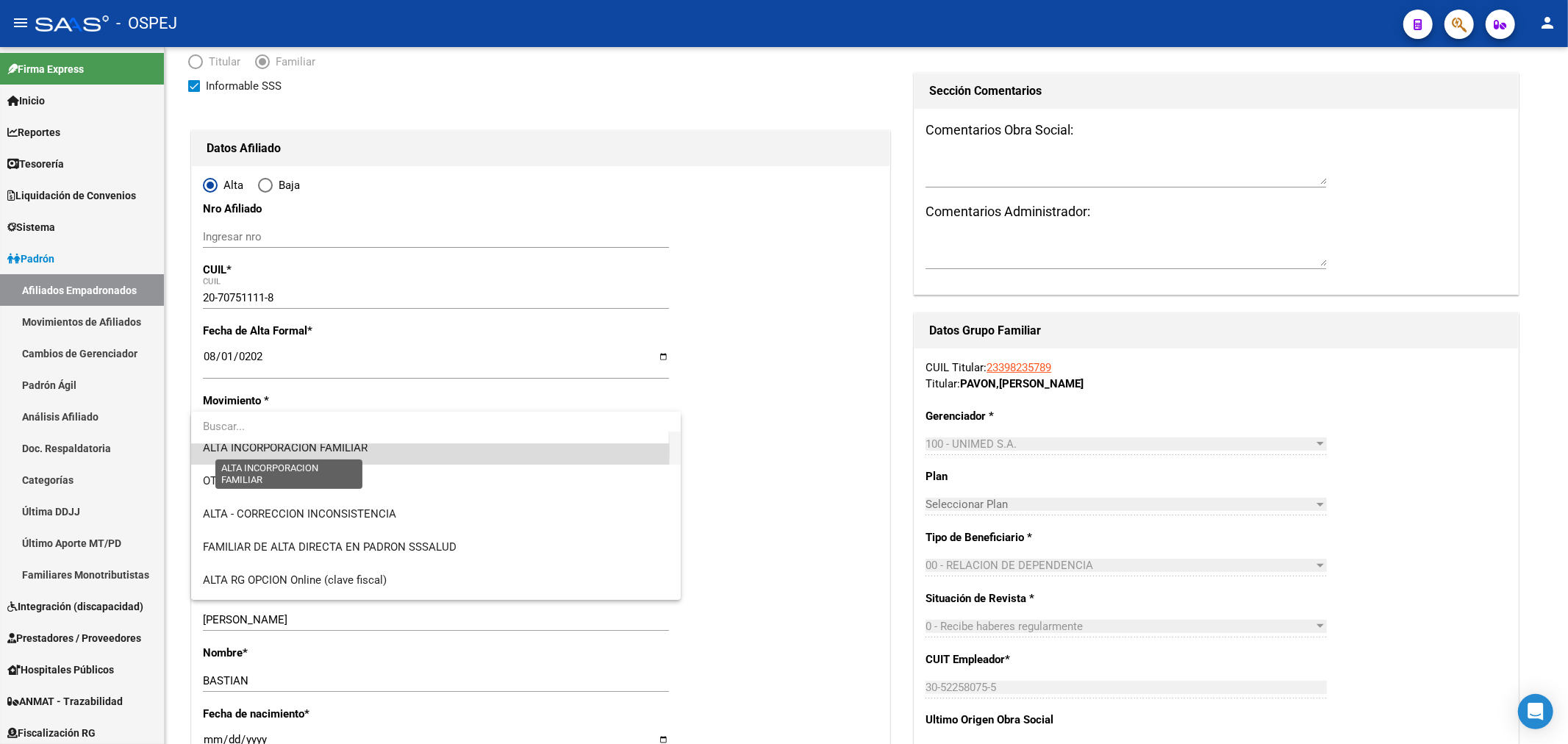
click at [368, 450] on span "ALTA INCORPORACION FAMILIAR" at bounding box center [285, 448] width 165 height 14
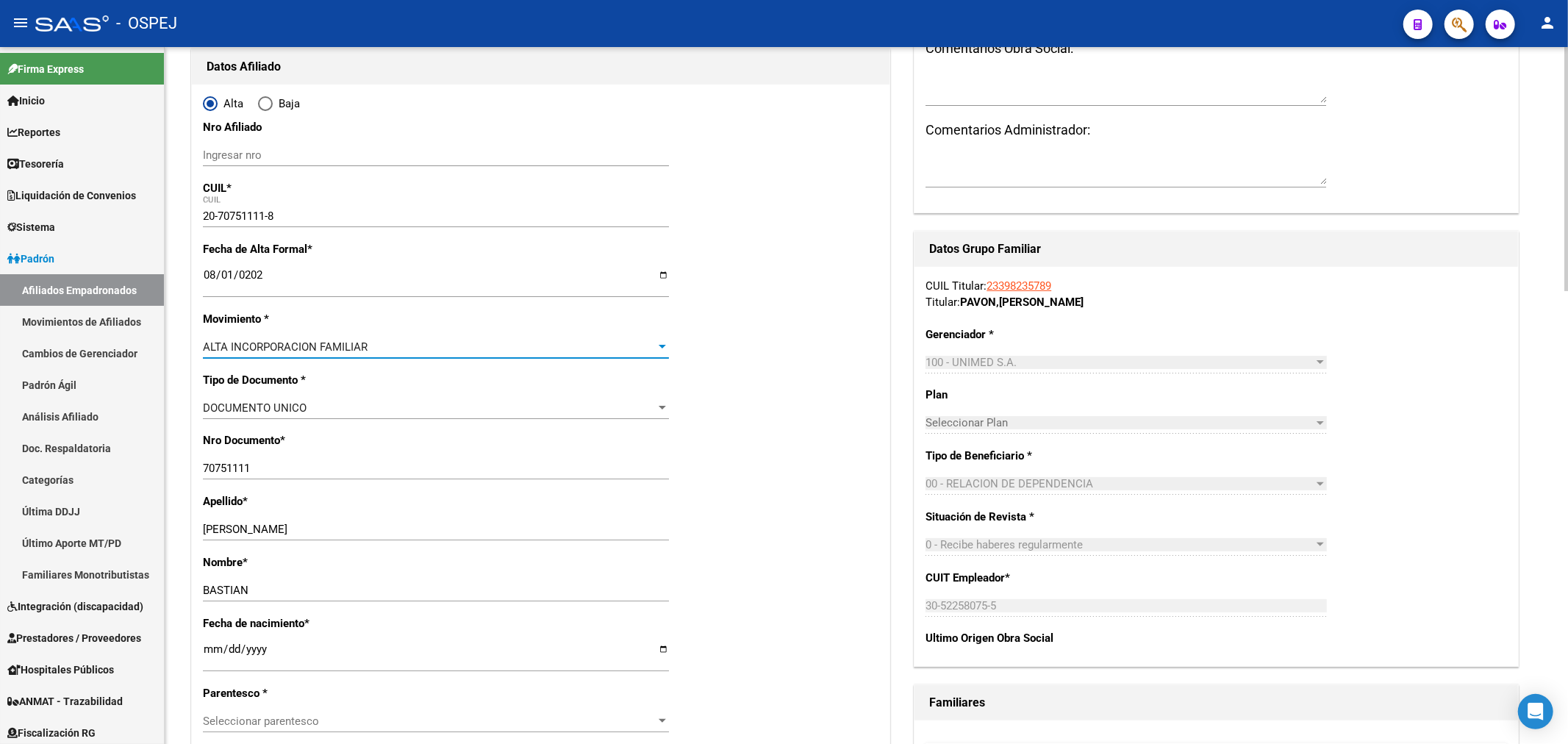
scroll to position [326, 0]
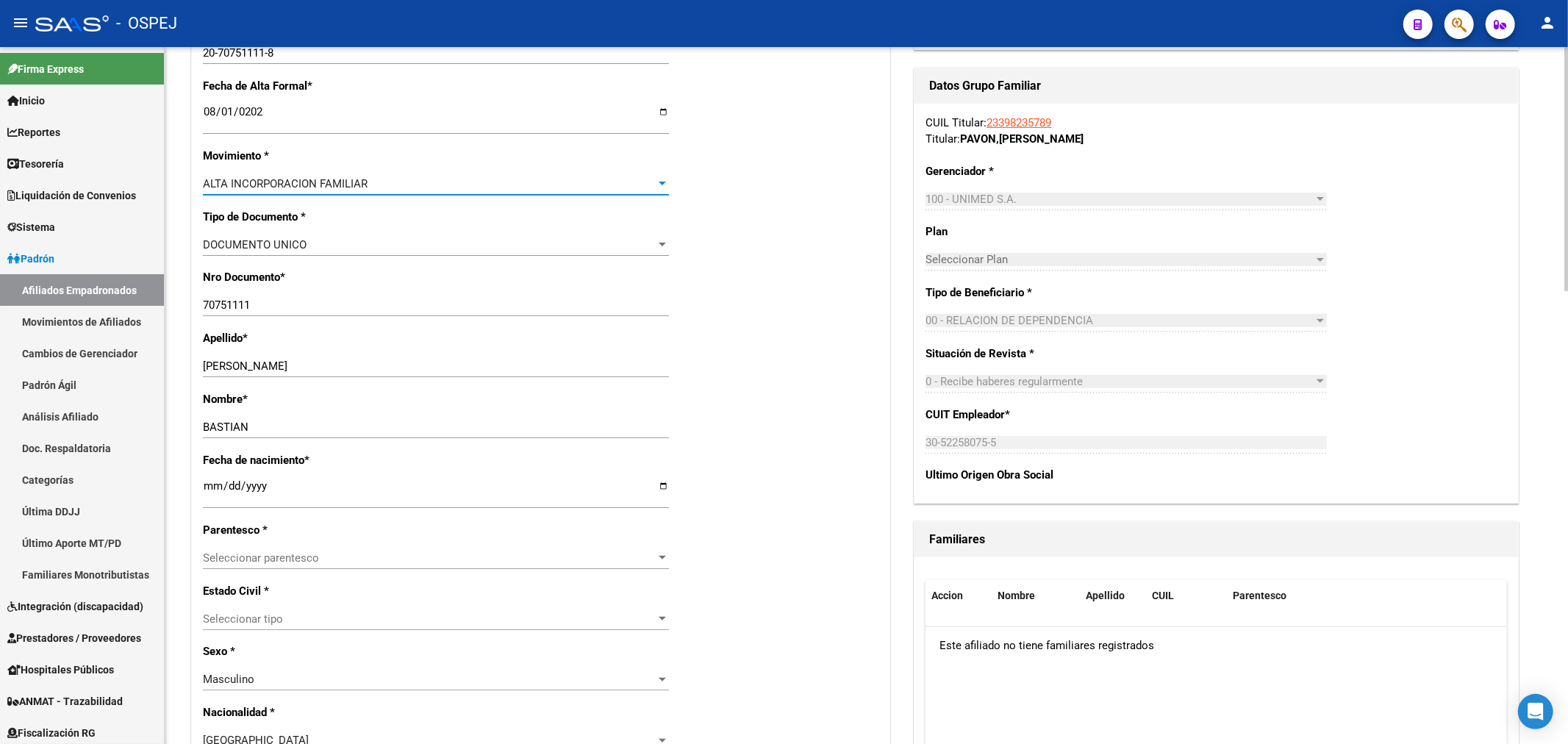
click at [289, 563] on span "Seleccionar parentesco" at bounding box center [429, 558] width 453 height 14
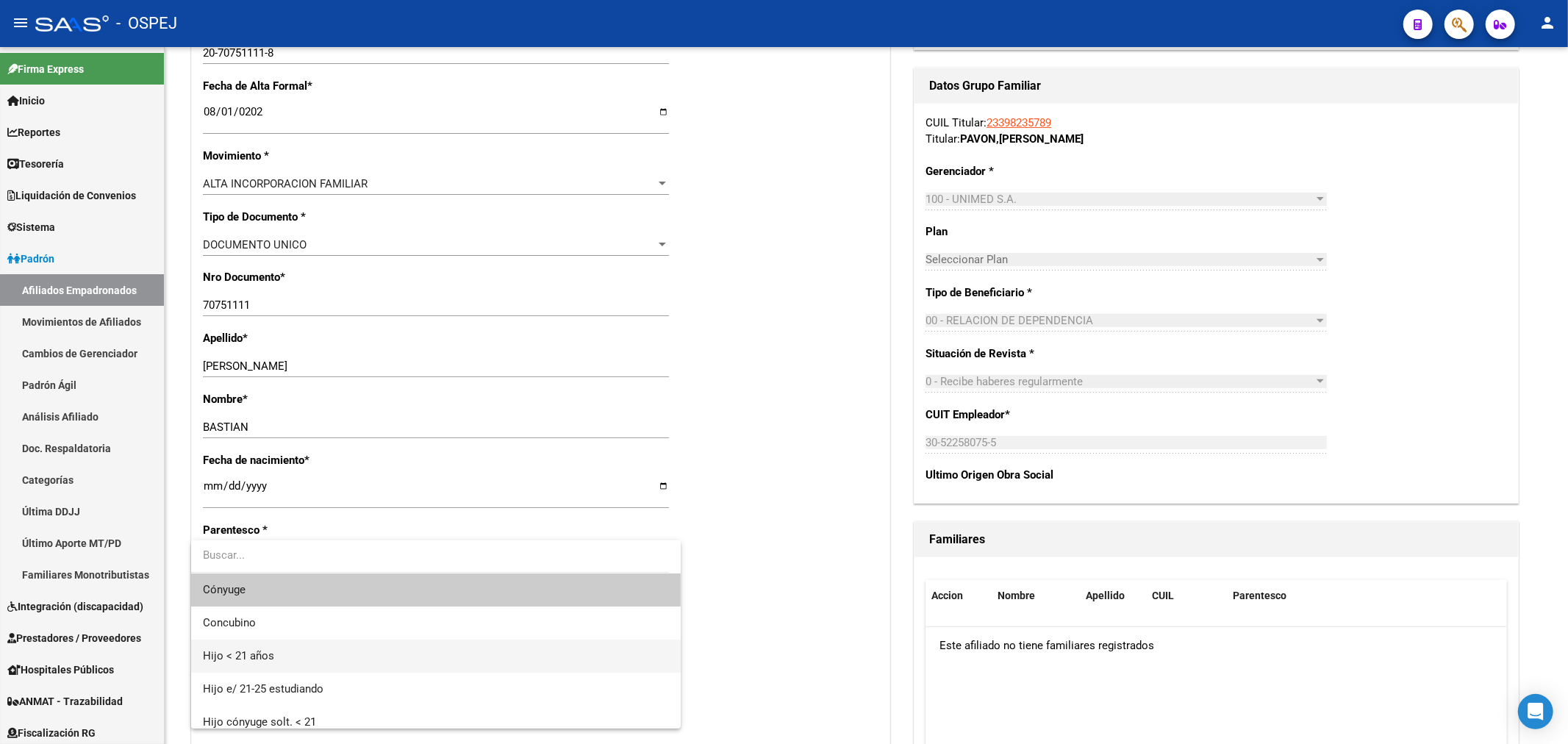
click at [289, 651] on span "Hijo < 21 años" at bounding box center [435, 656] width 466 height 33
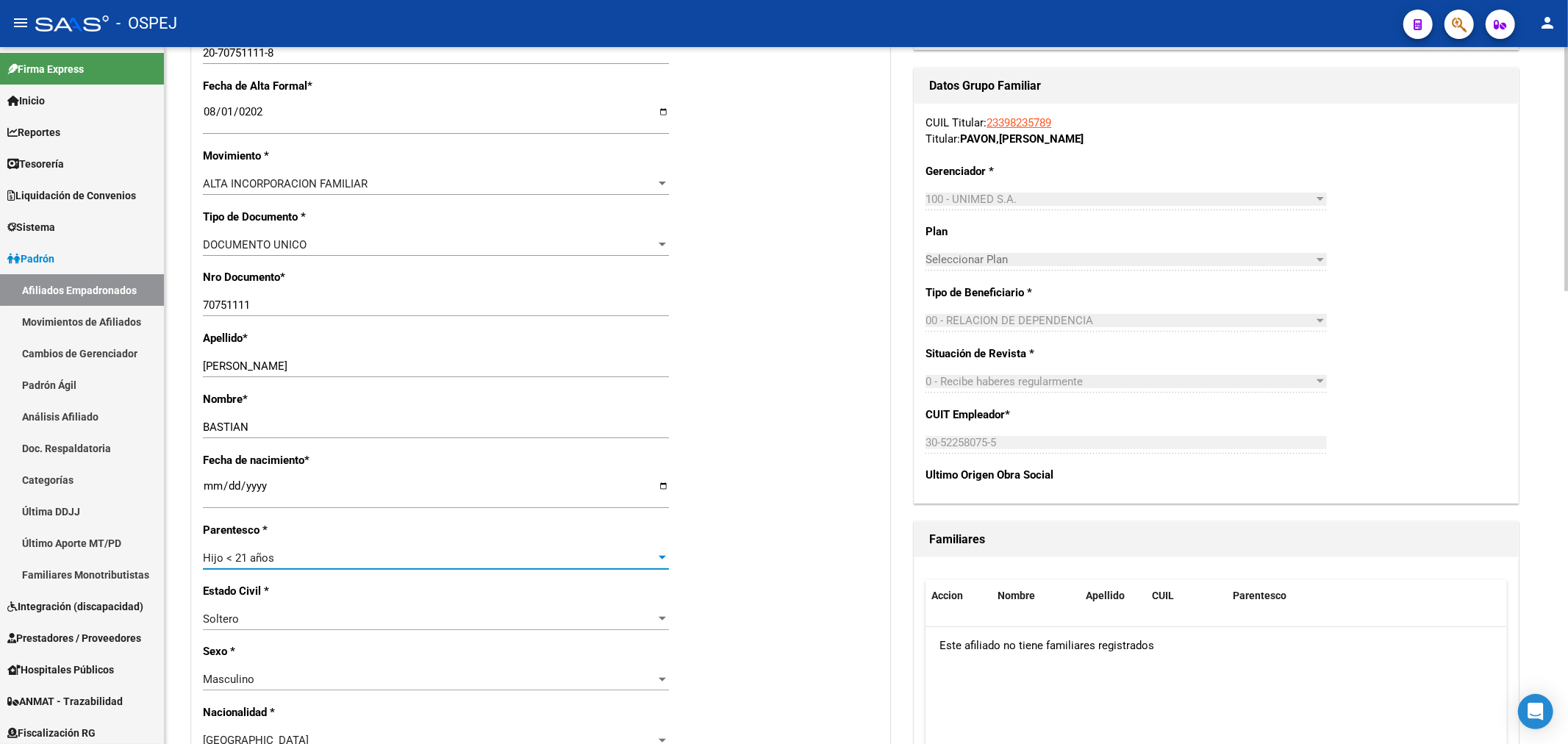
scroll to position [0, 0]
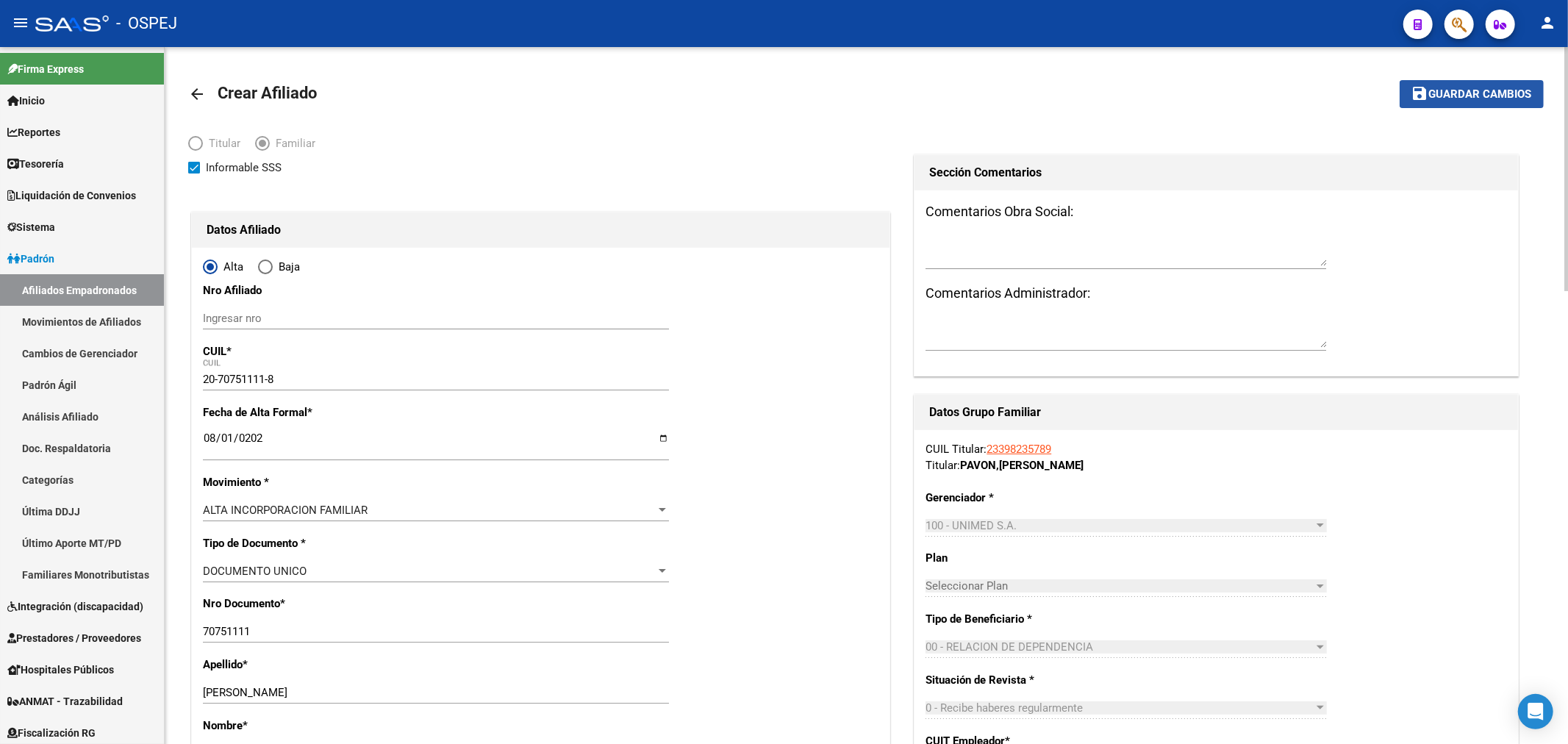
click at [1449, 100] on span "Guardar cambios" at bounding box center [1480, 95] width 103 height 14
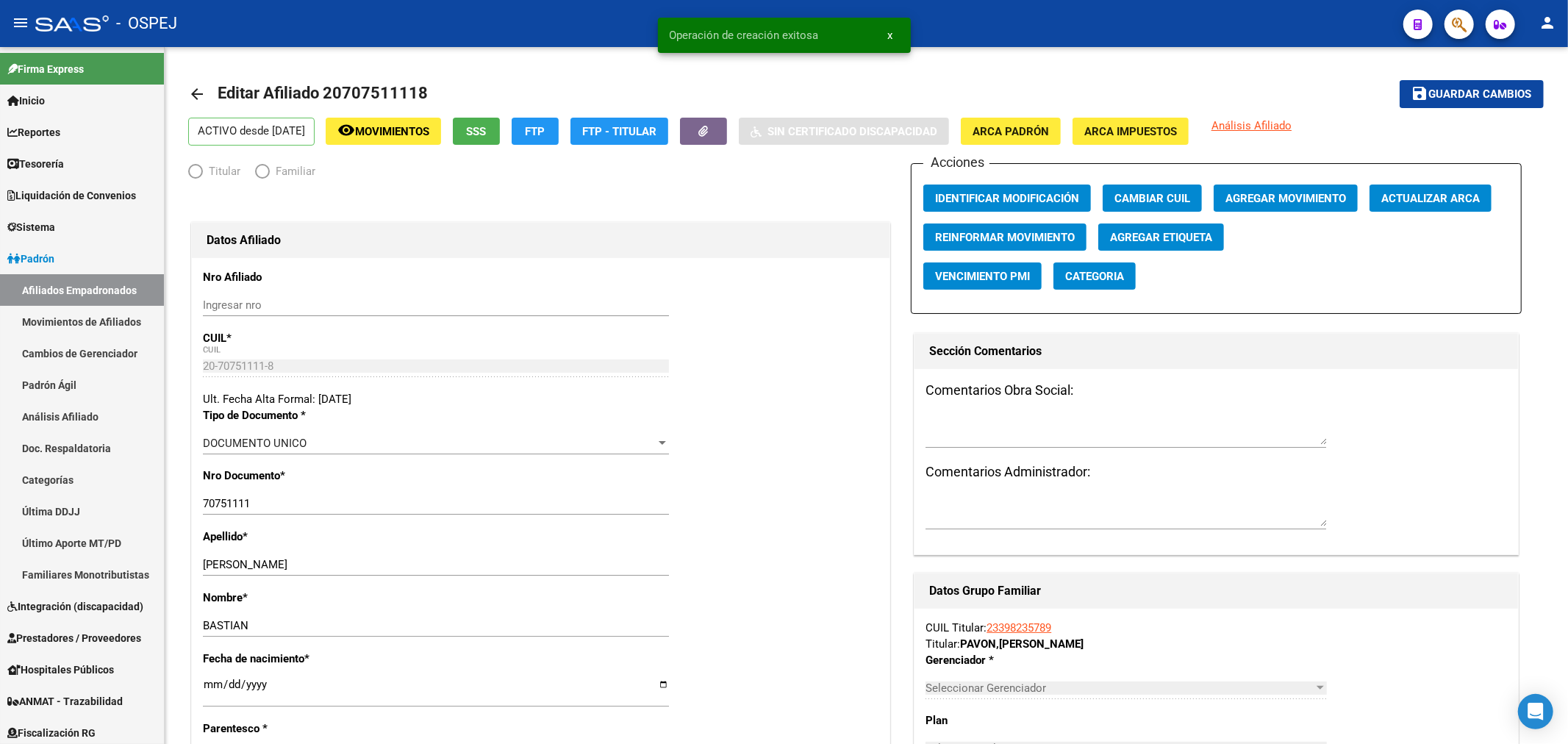
radio input "true"
type input "30-52258075-5"
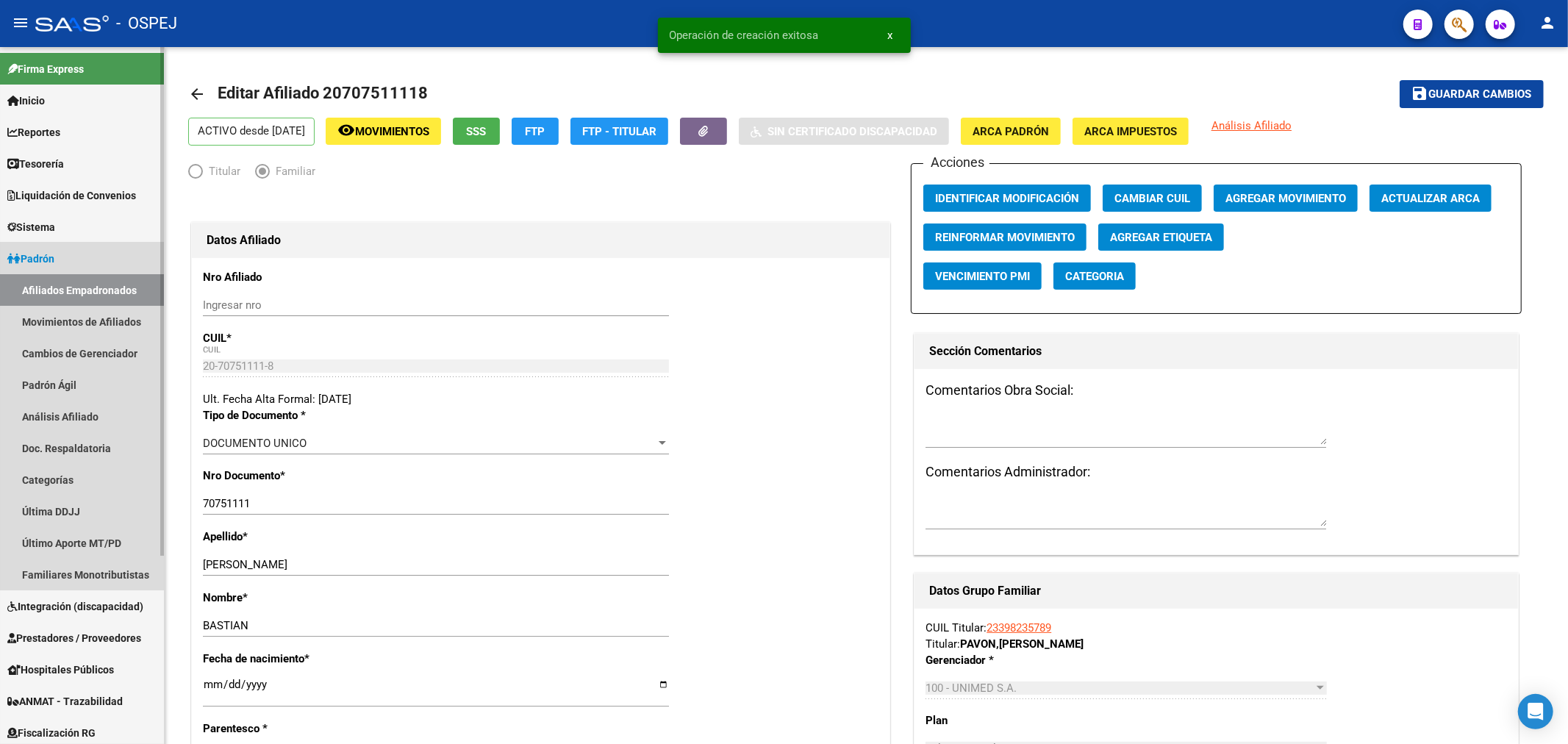
click at [65, 261] on link "Padrón" at bounding box center [82, 258] width 164 height 32
click at [87, 306] on link "Movimientos de Afiliados" at bounding box center [82, 322] width 164 height 32
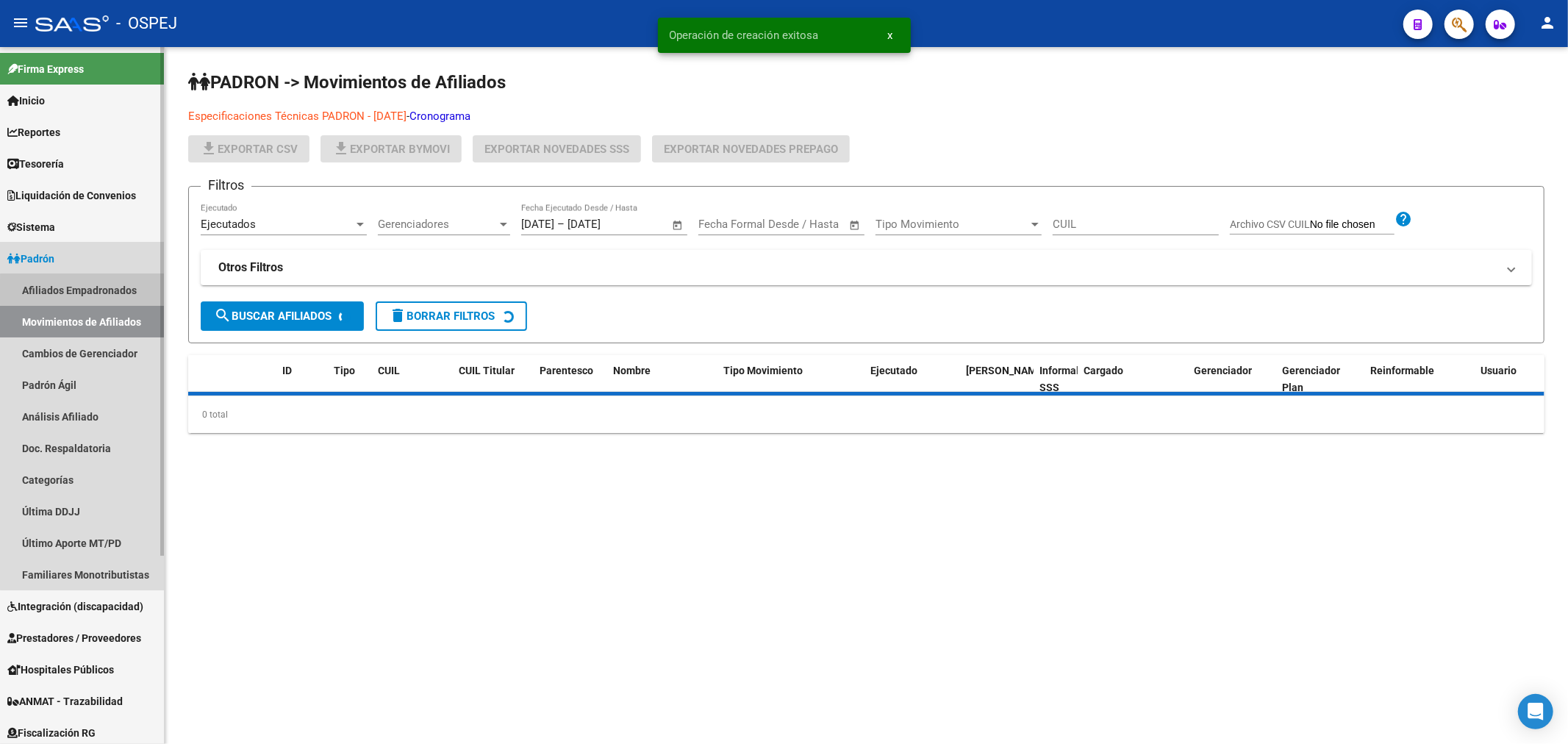
click at [106, 291] on link "Afiliados Empadronados" at bounding box center [82, 290] width 164 height 32
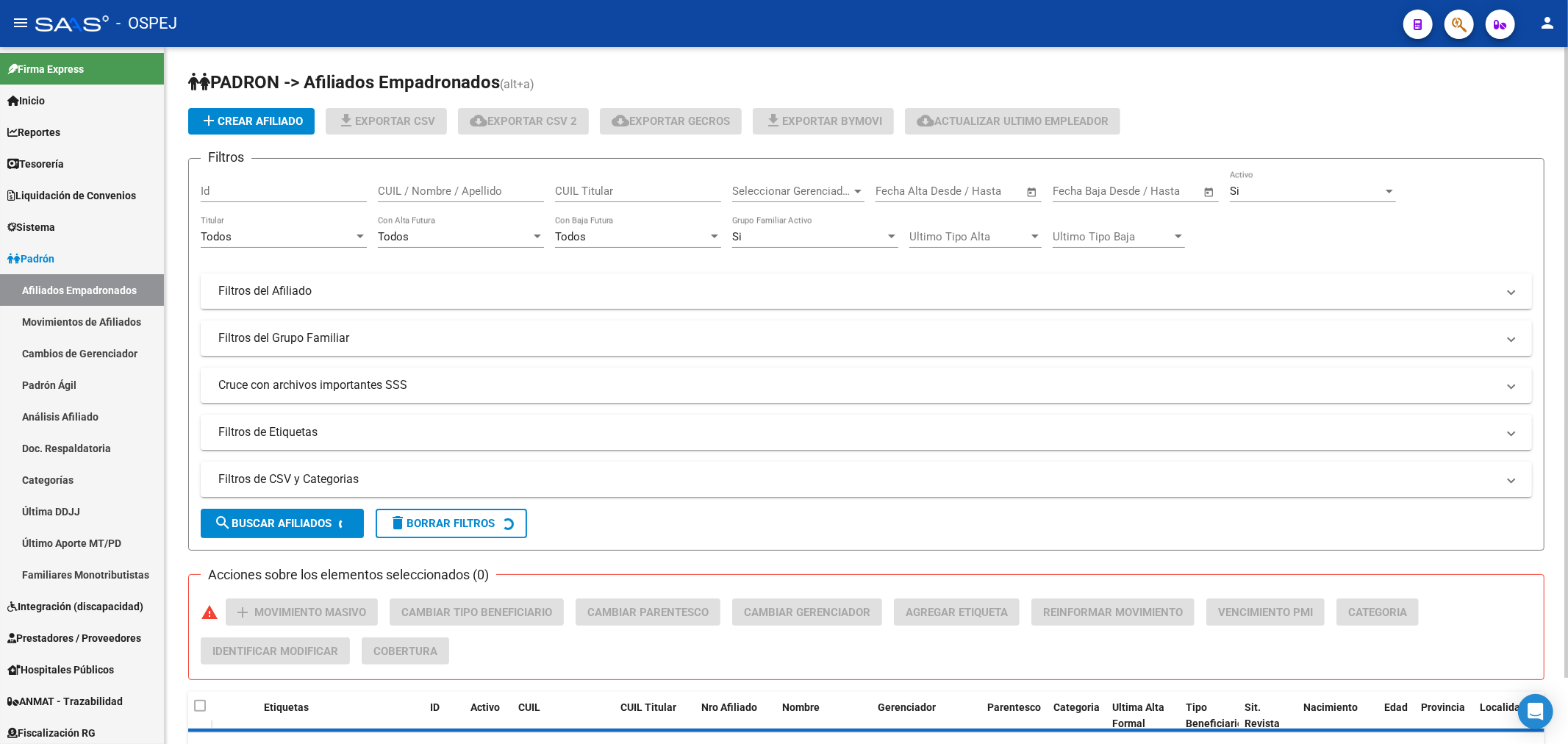
click at [789, 297] on mat-panel-title "Filtros del Afiliado" at bounding box center [857, 291] width 1278 height 16
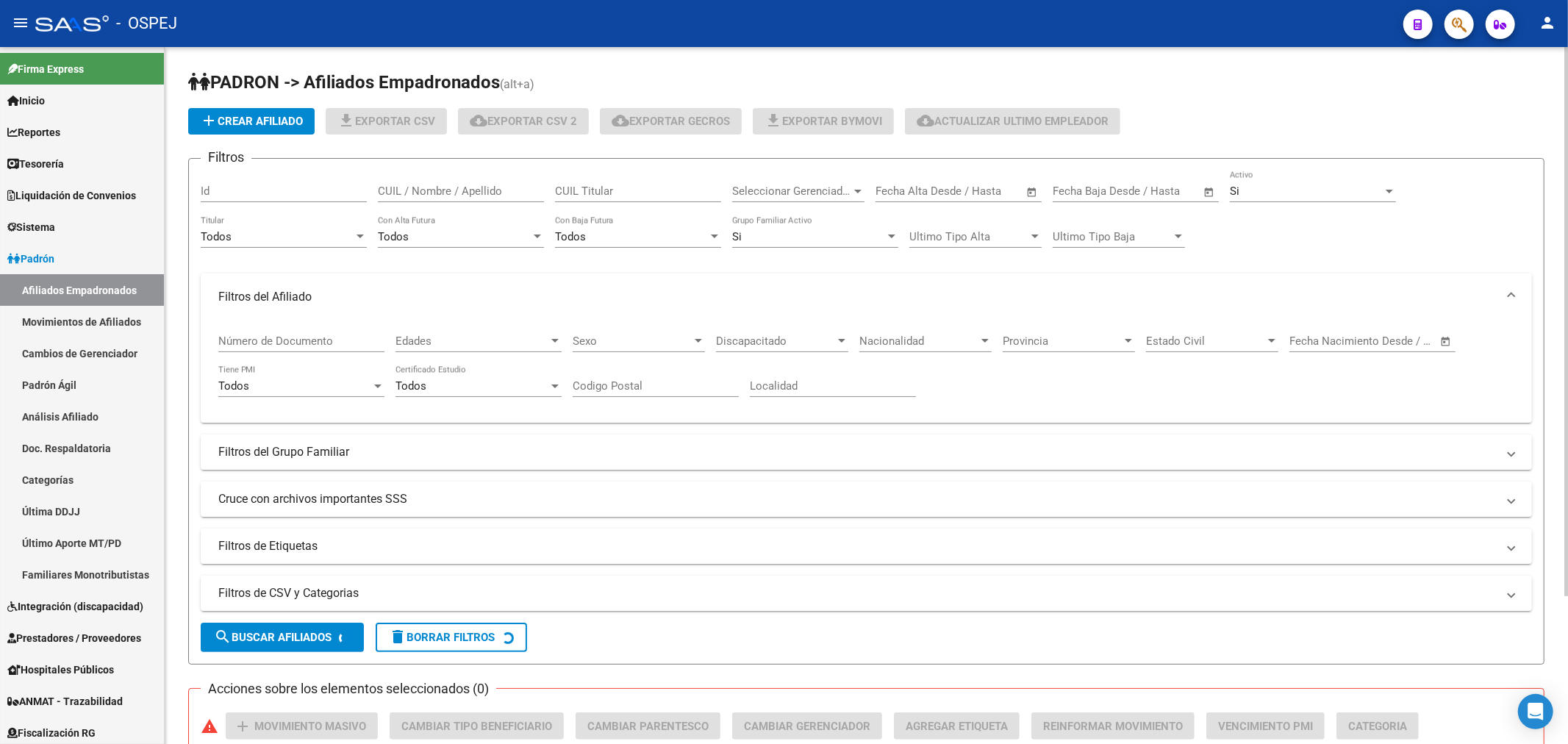
drag, startPoint x: 317, startPoint y: 599, endPoint x: 648, endPoint y: 570, distance: 332.3
click at [323, 600] on mat-panel-title "Filtros de CSV y Categorias" at bounding box center [857, 593] width 1278 height 16
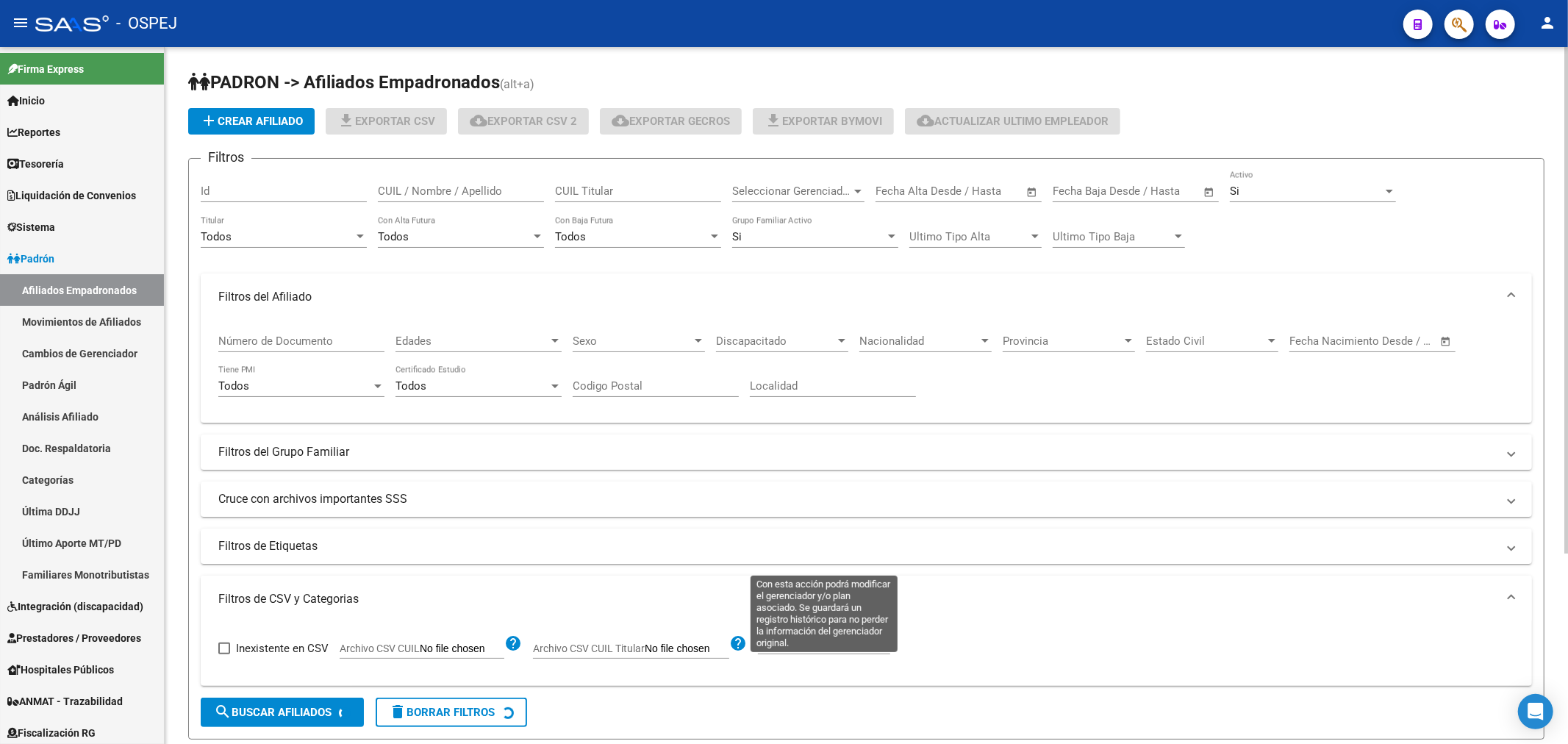
scroll to position [261, 0]
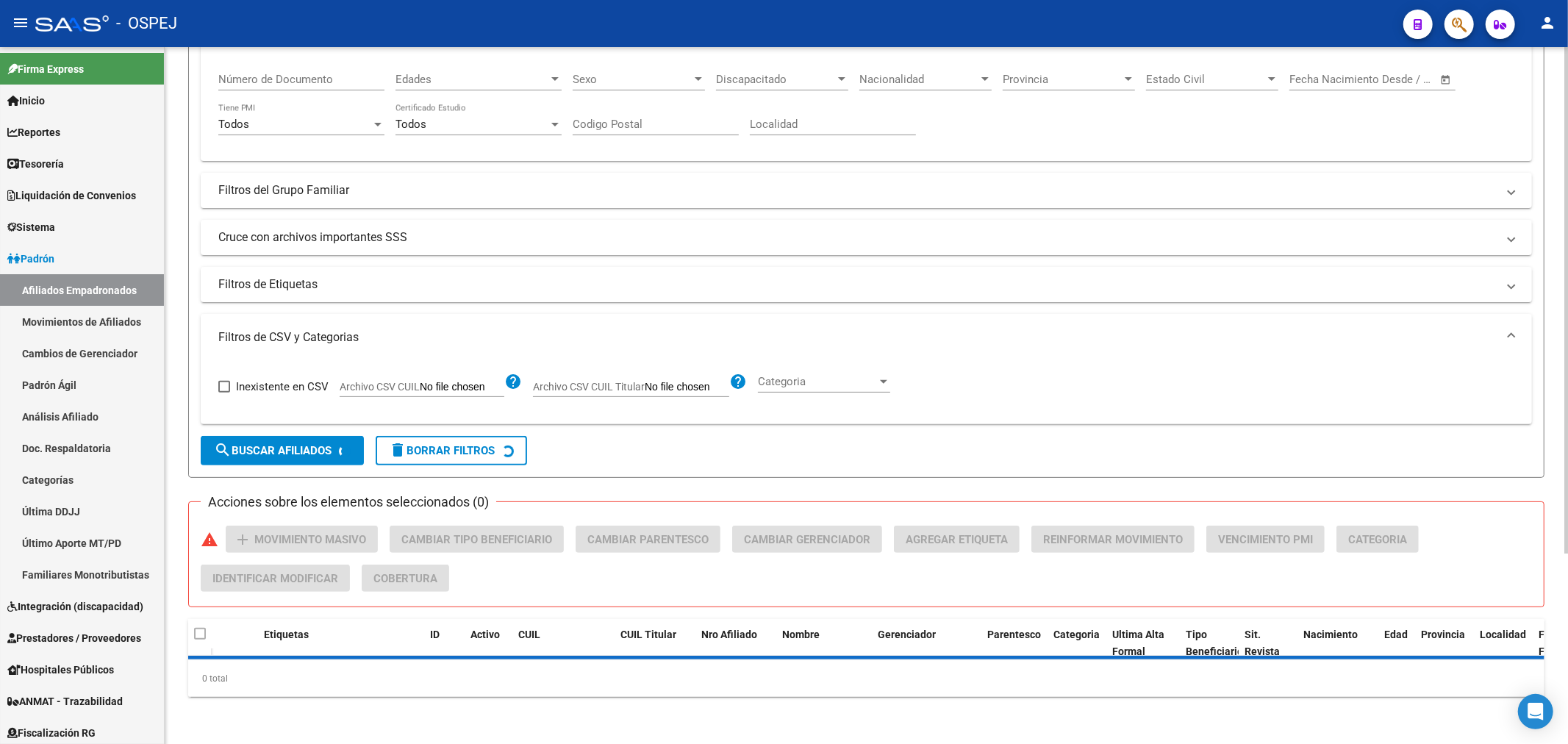
click at [616, 389] on span "Archivo CSV CUIL Titular" at bounding box center [589, 387] width 111 height 12
click at [645, 389] on input "Archivo CSV CUIL Titular" at bounding box center [687, 388] width 84 height 14
type input "C:\fakepath\unimed.csv"
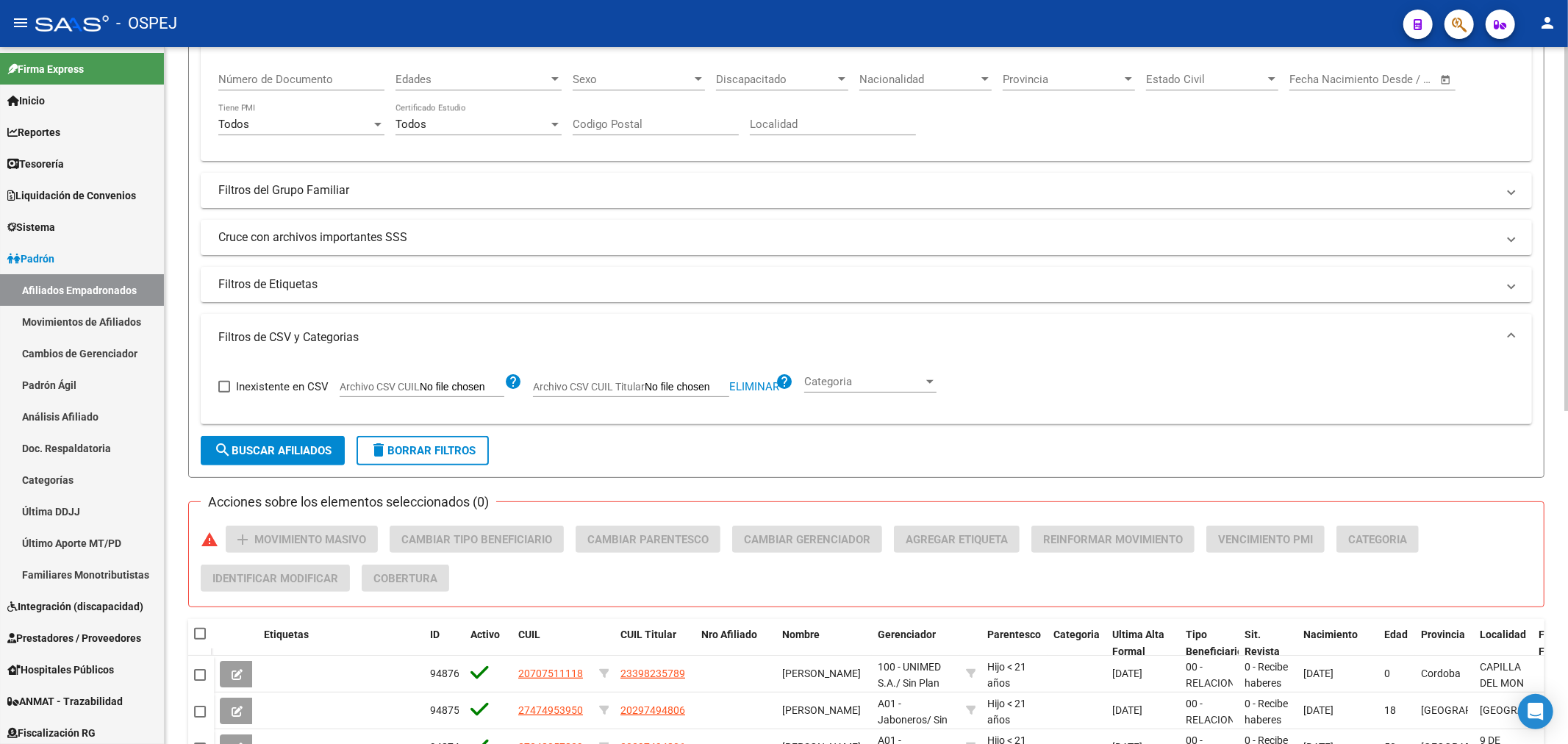
click at [270, 461] on button "search Buscar Afiliados" at bounding box center [272, 450] width 144 height 29
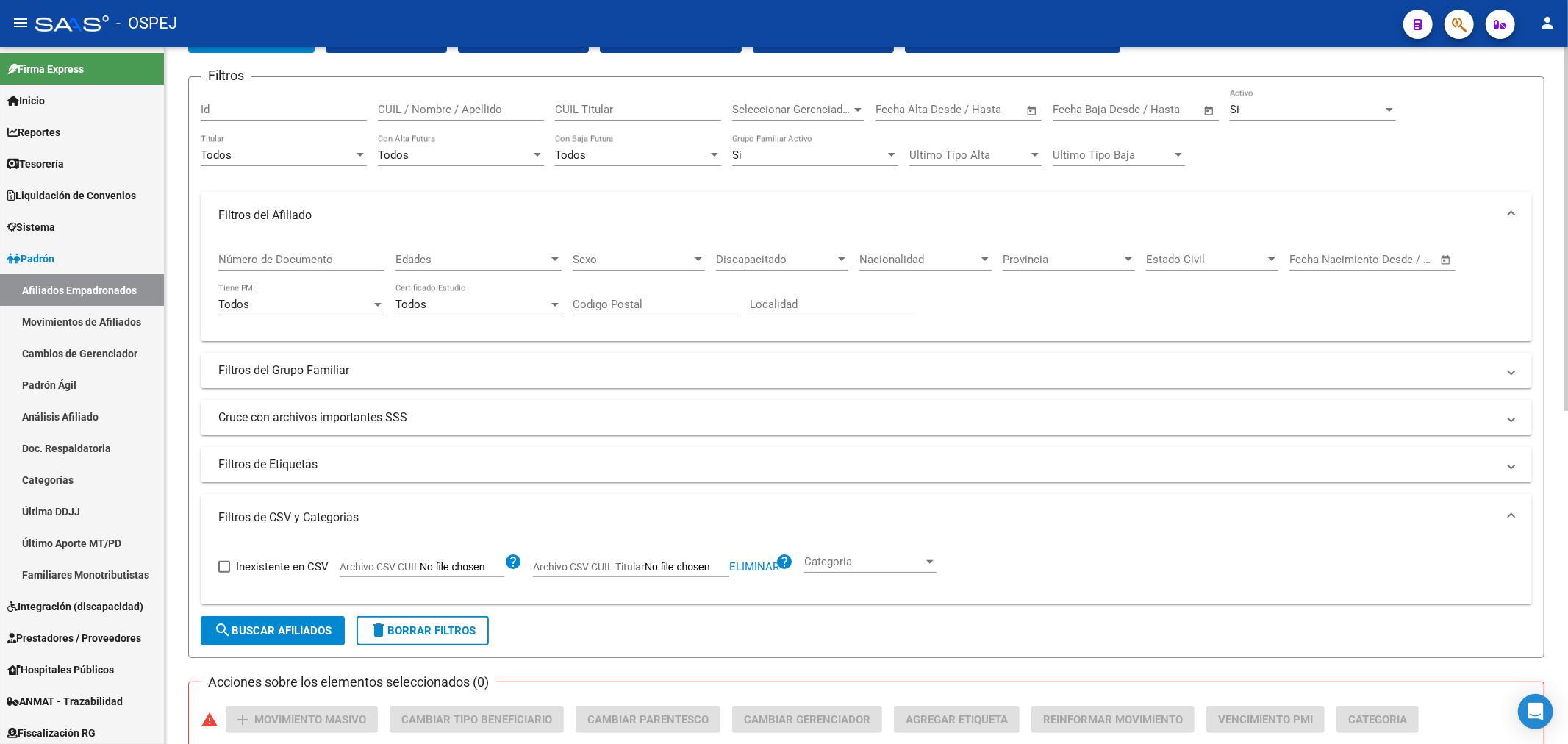
scroll to position [0, 0]
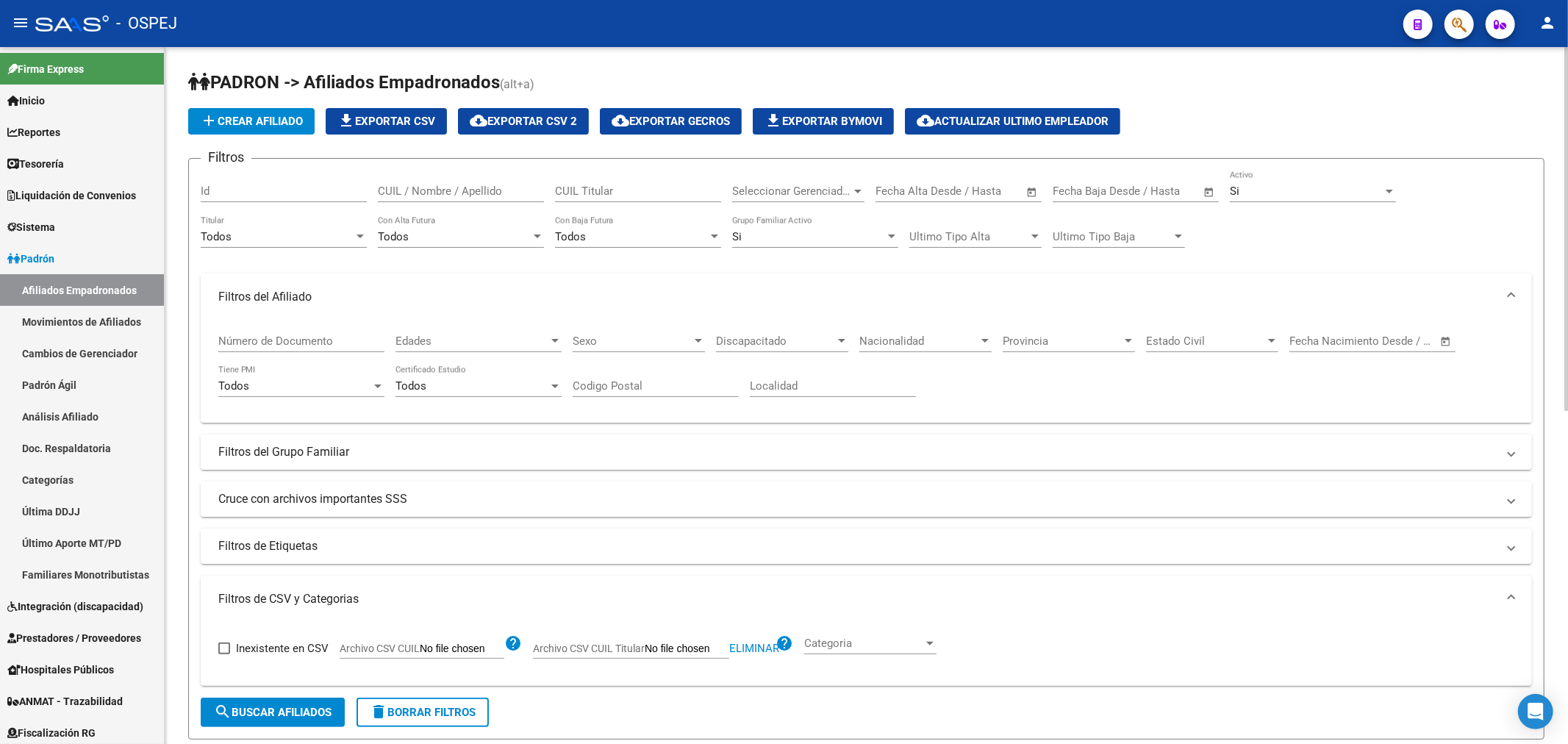
click at [227, 242] on span "Todos" at bounding box center [215, 236] width 31 height 14
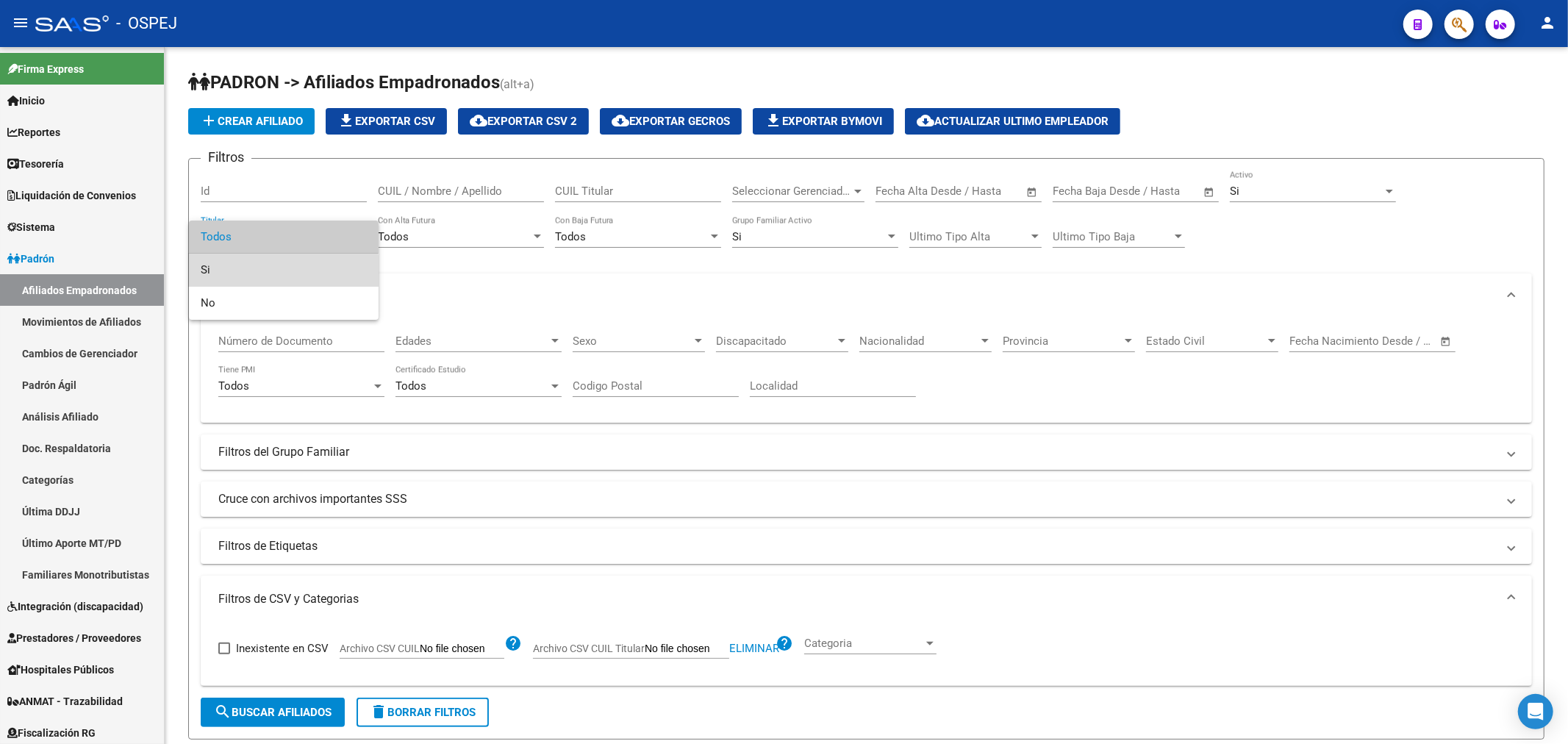
click at [259, 273] on span "Si" at bounding box center [283, 270] width 166 height 33
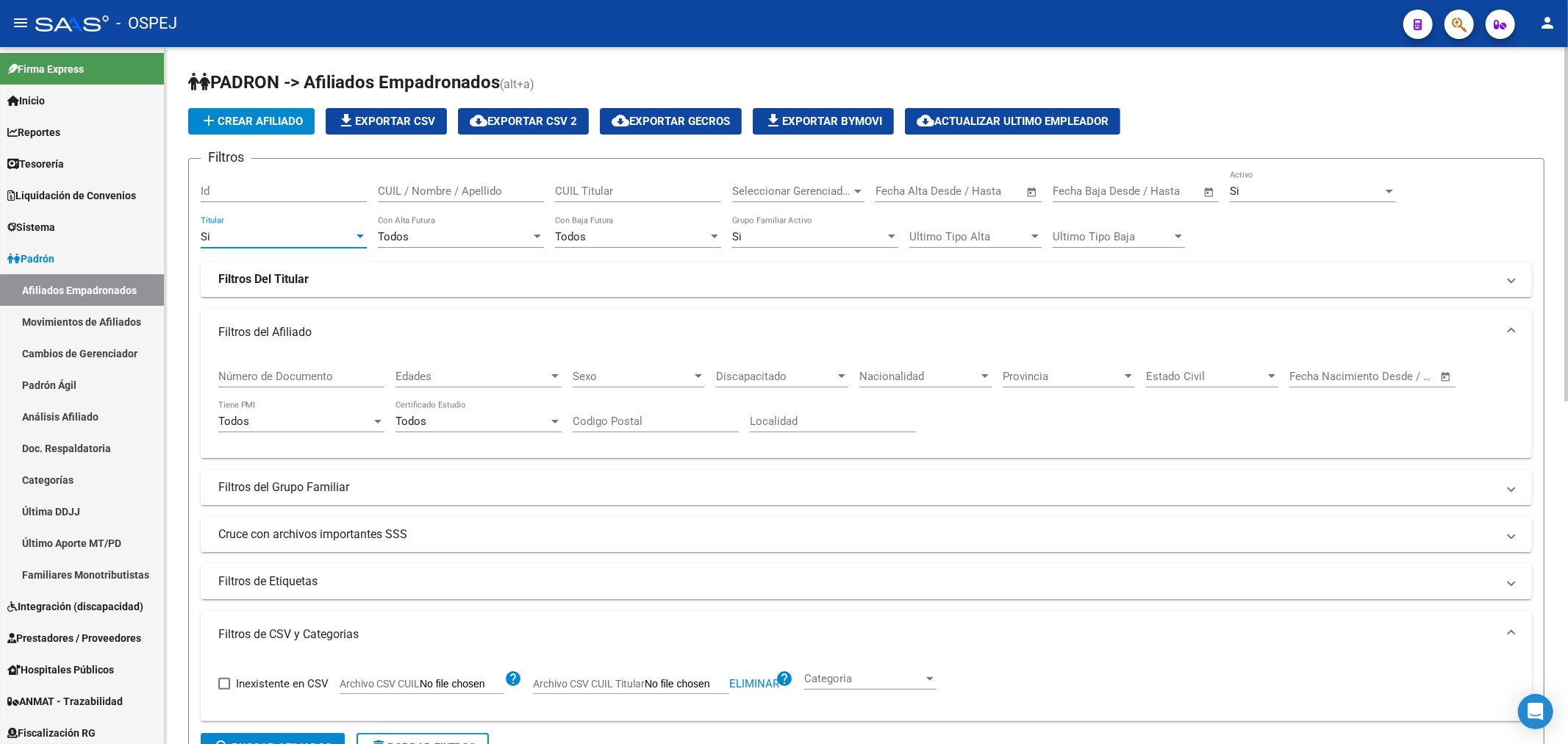
scroll to position [245, 0]
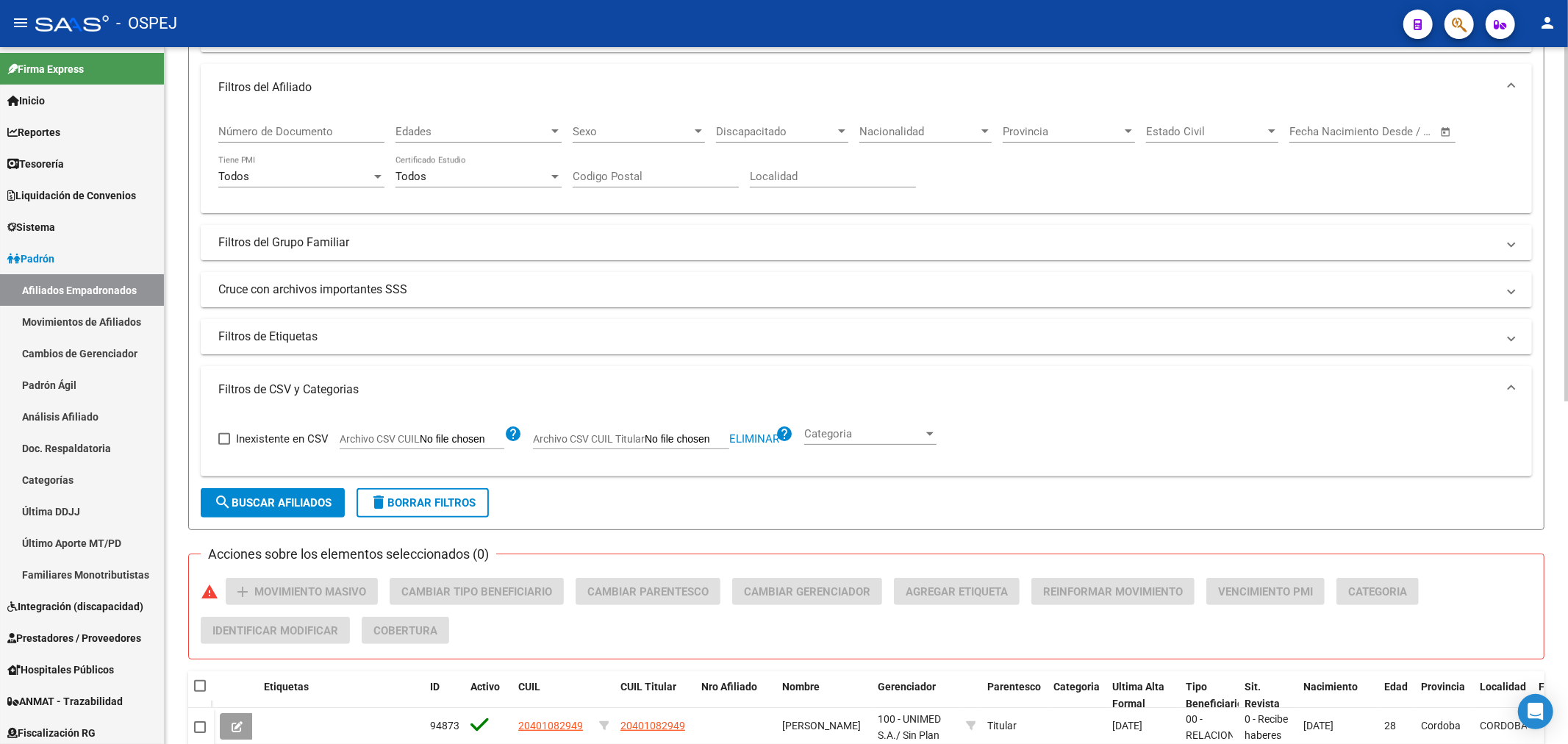
click at [300, 501] on span "search Buscar Afiliados" at bounding box center [273, 503] width 117 height 14
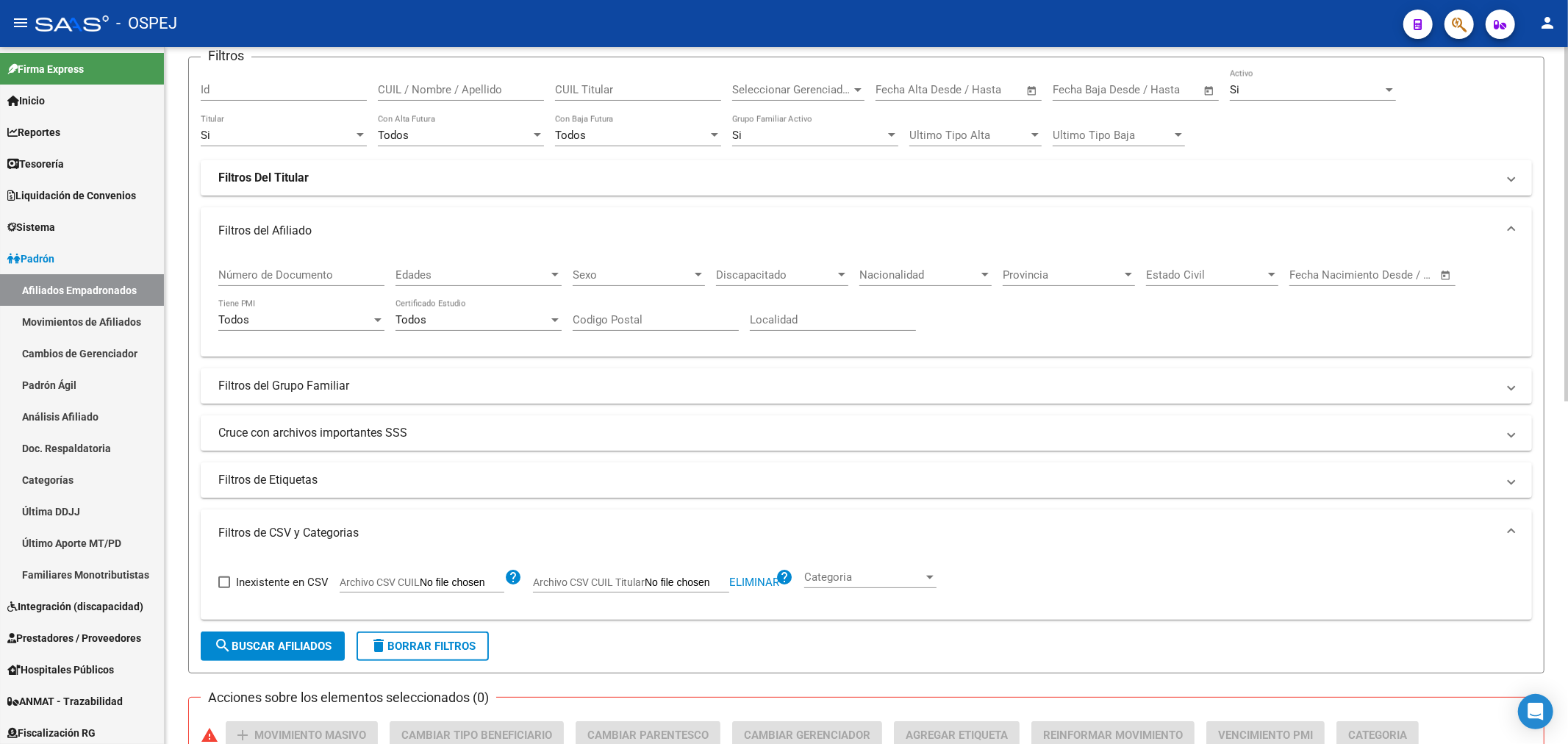
scroll to position [0, 0]
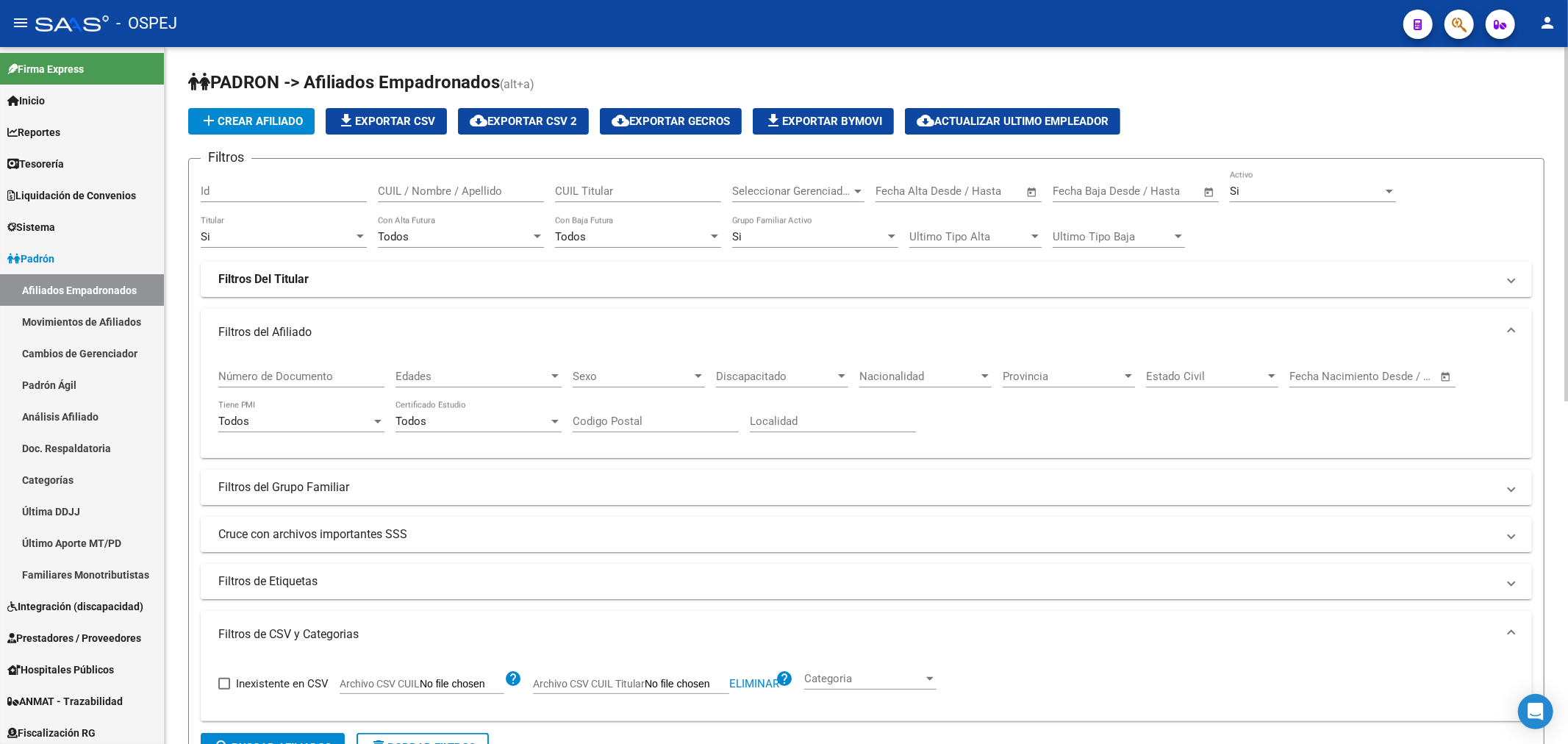
click at [416, 114] on span "file_download Exportar CSV" at bounding box center [386, 121] width 98 height 14
click at [839, 195] on span "Seleccionar Gerenciador" at bounding box center [792, 191] width 119 height 14
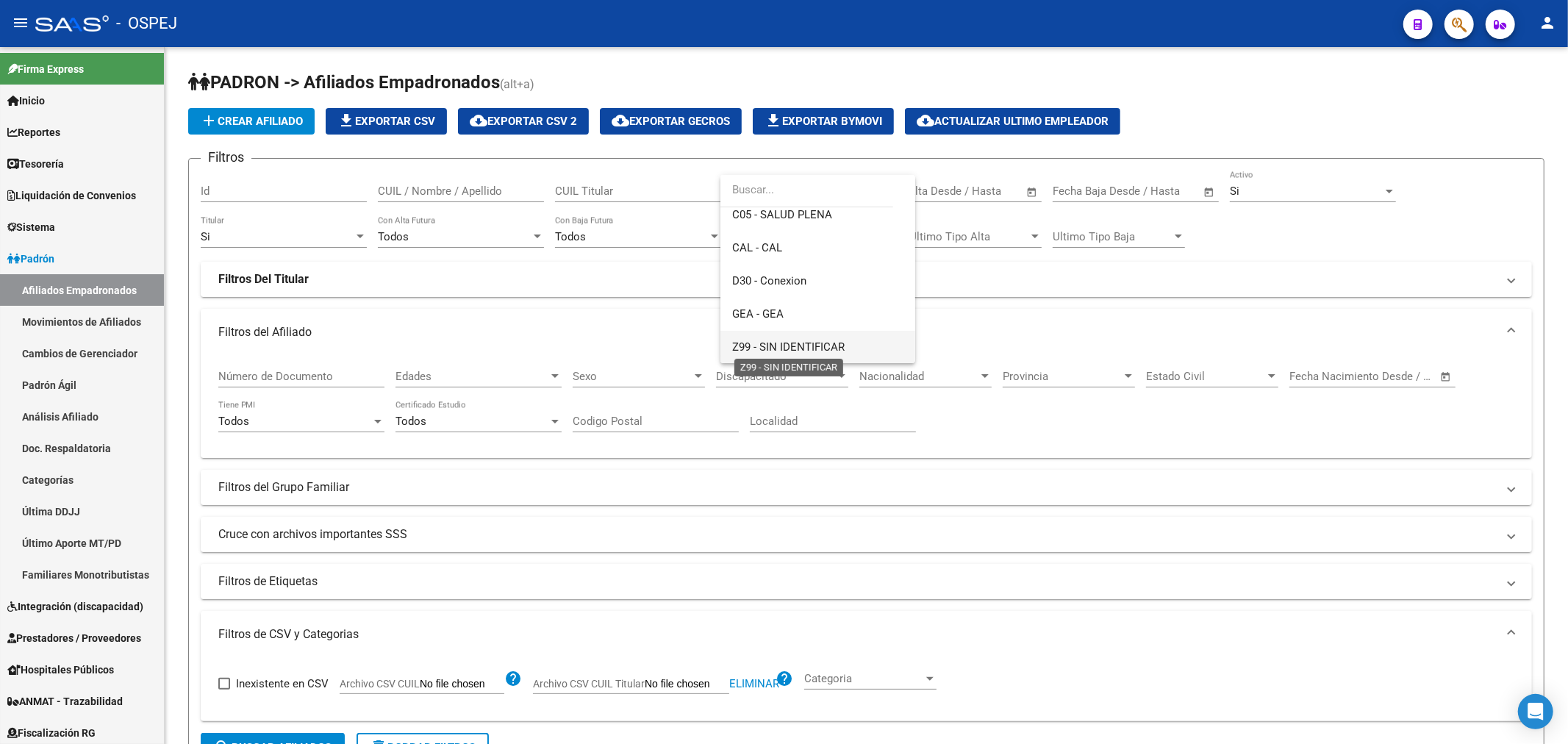
click at [824, 352] on span "Z99 - SIN IDENTIFICAR" at bounding box center [817, 347] width 171 height 33
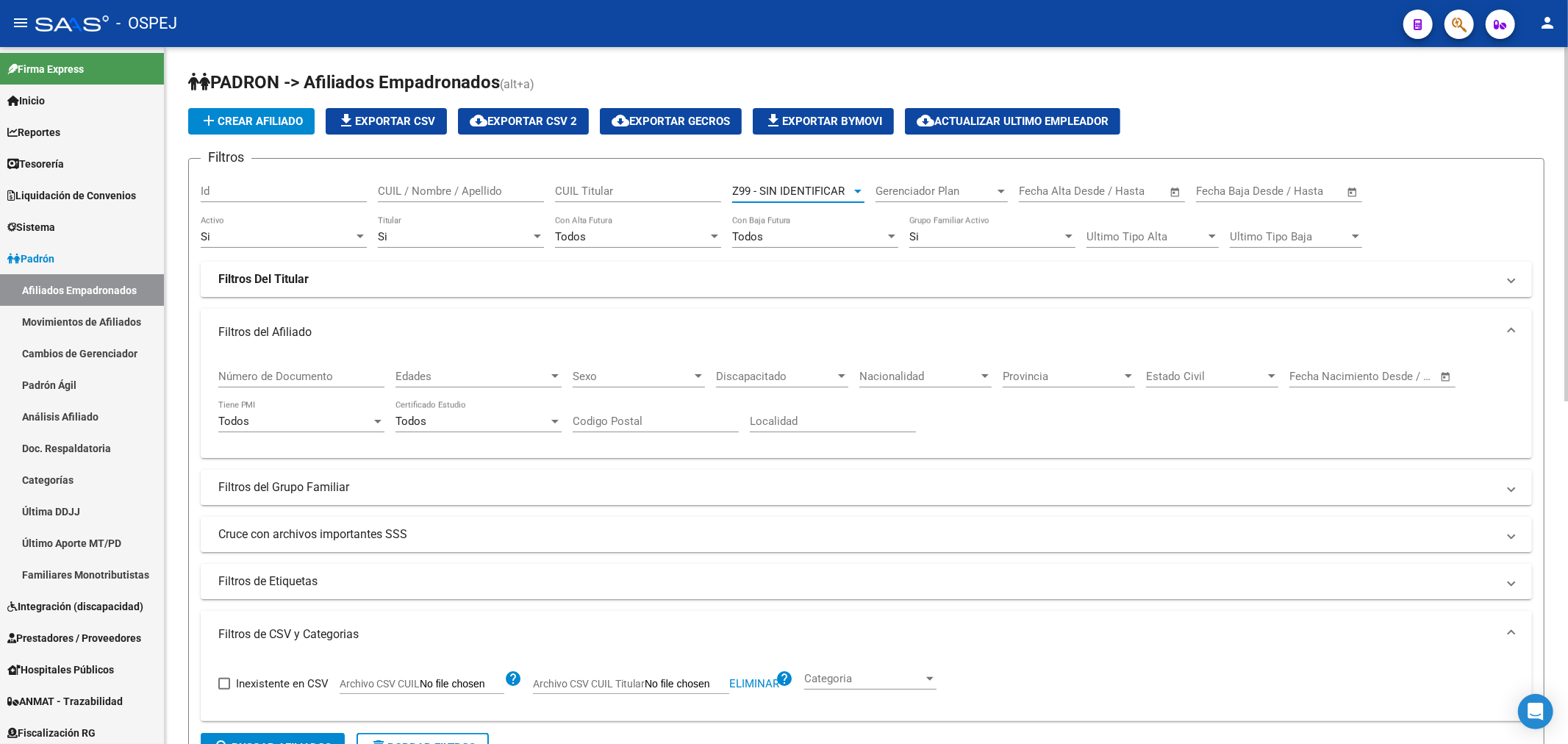
scroll to position [408, 0]
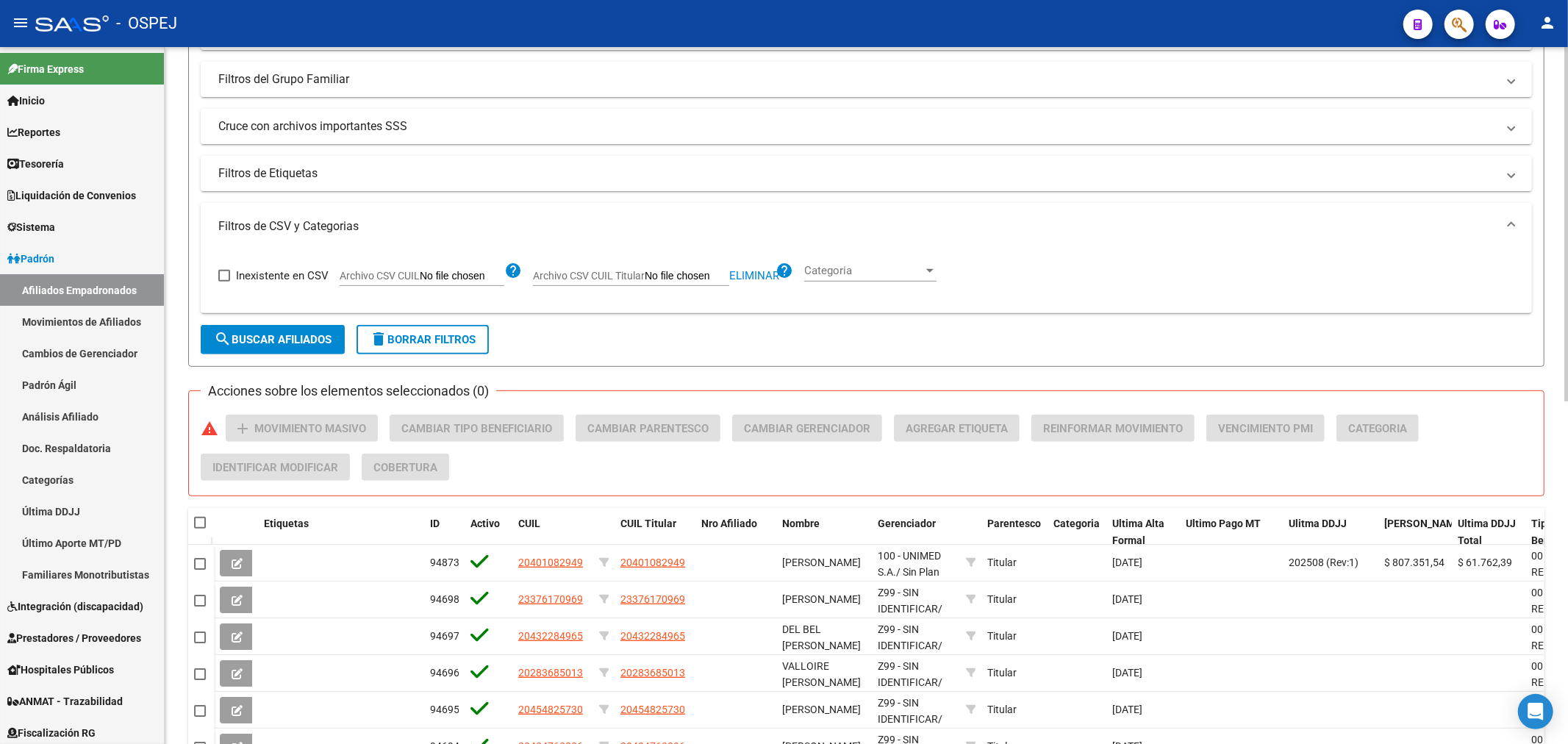
click at [282, 340] on span "search Buscar Afiliados" at bounding box center [273, 340] width 117 height 14
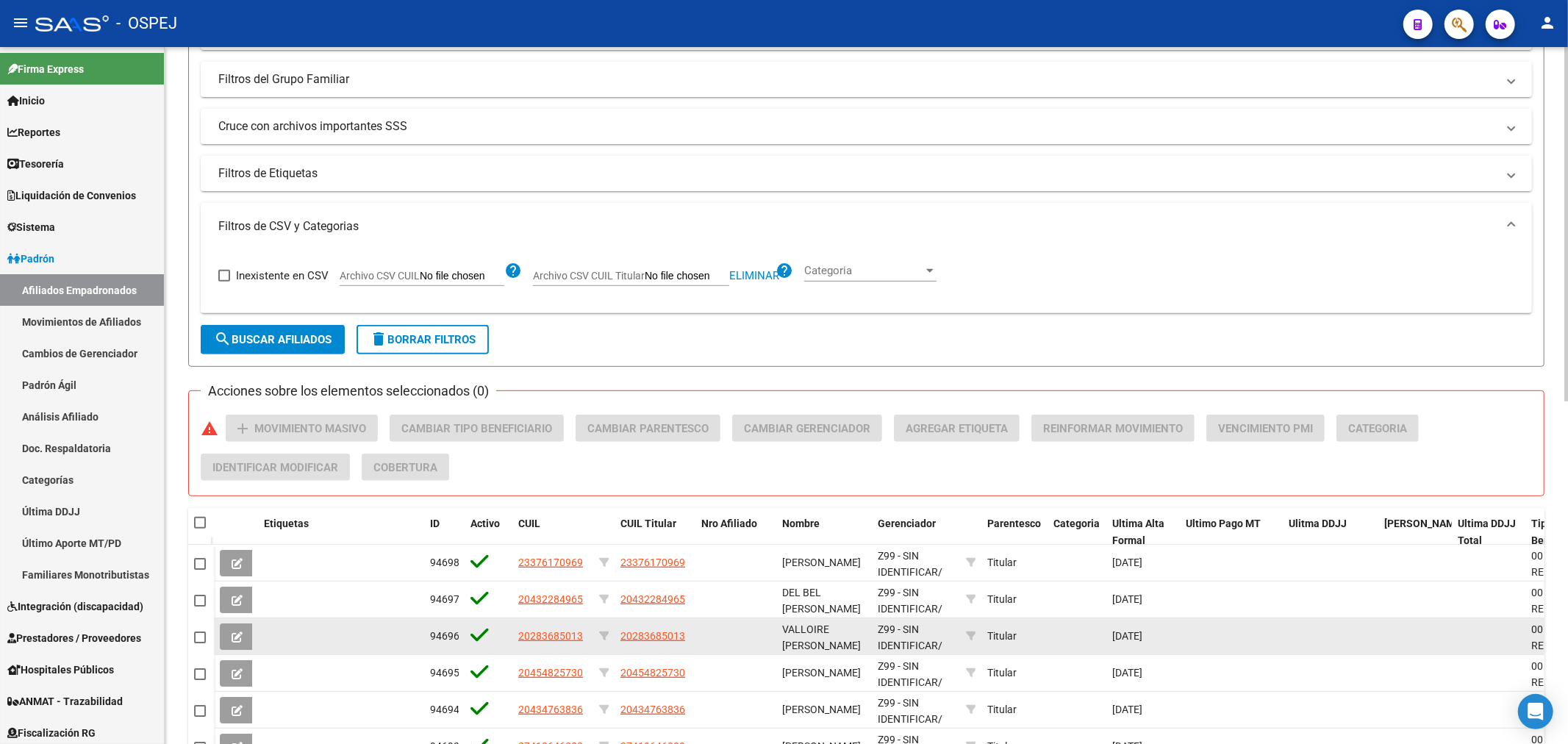
scroll to position [673, 0]
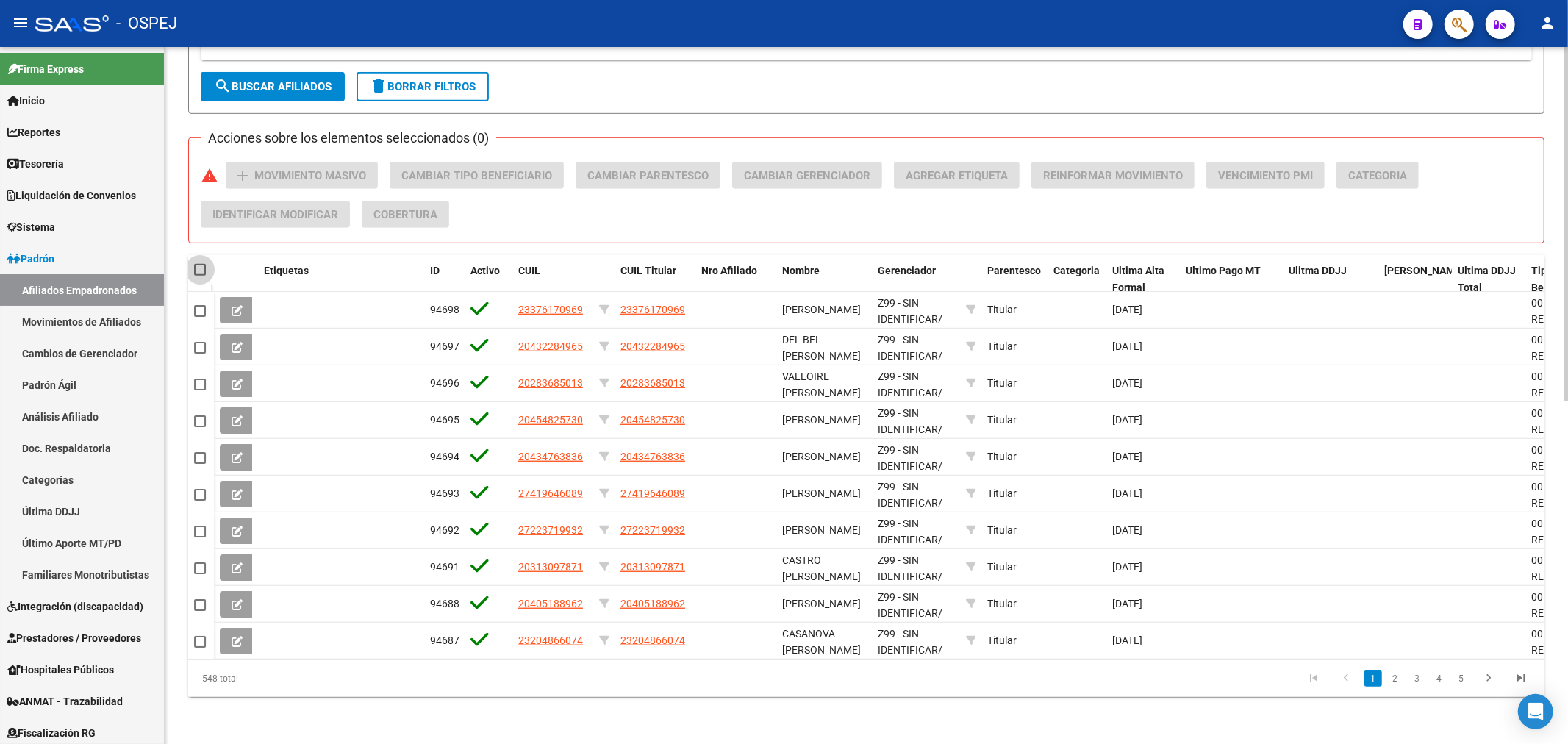
click at [198, 264] on span at bounding box center [200, 270] width 12 height 12
click at [199, 276] on input "checkbox" at bounding box center [199, 276] width 1 height 1
checkbox input "true"
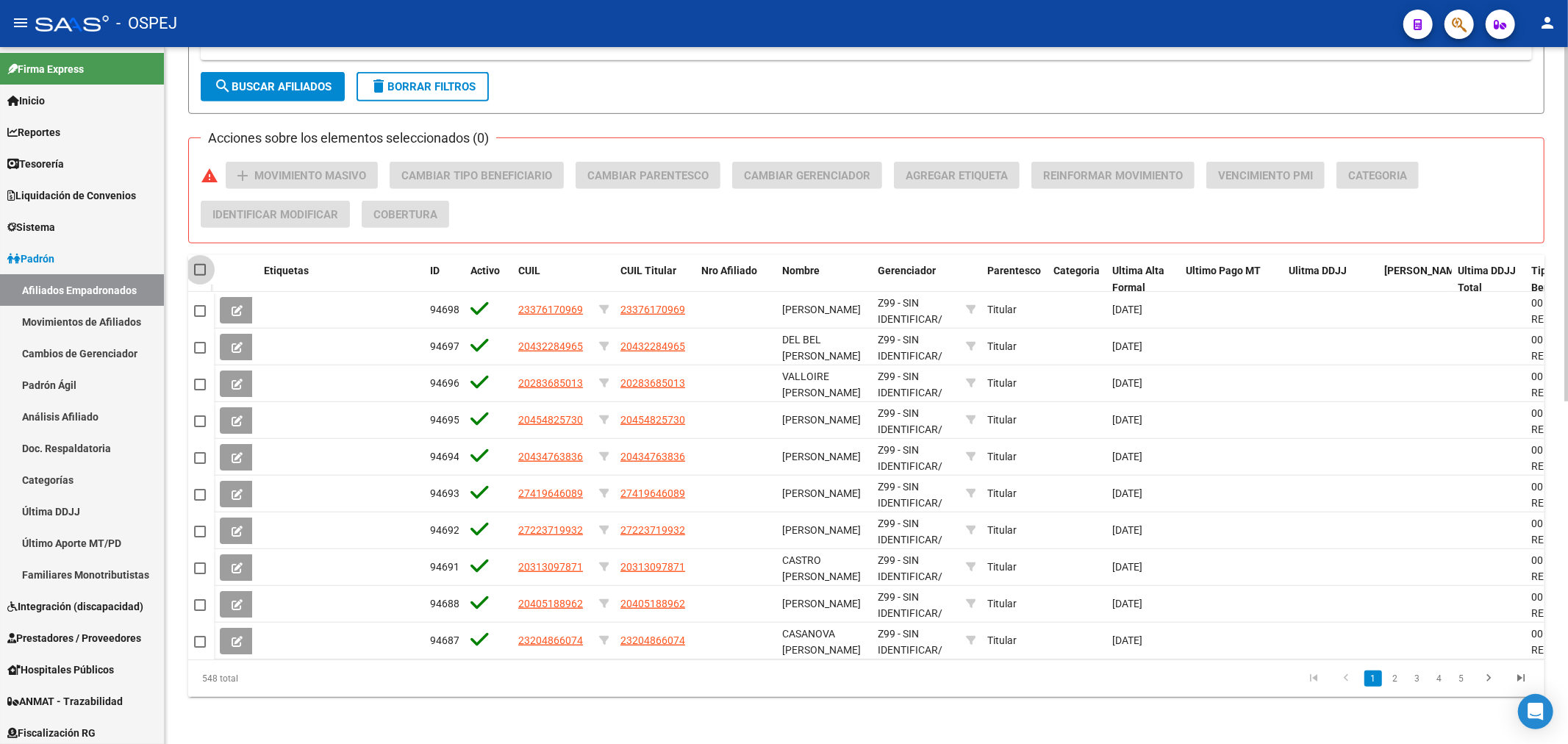
checkbox input "true"
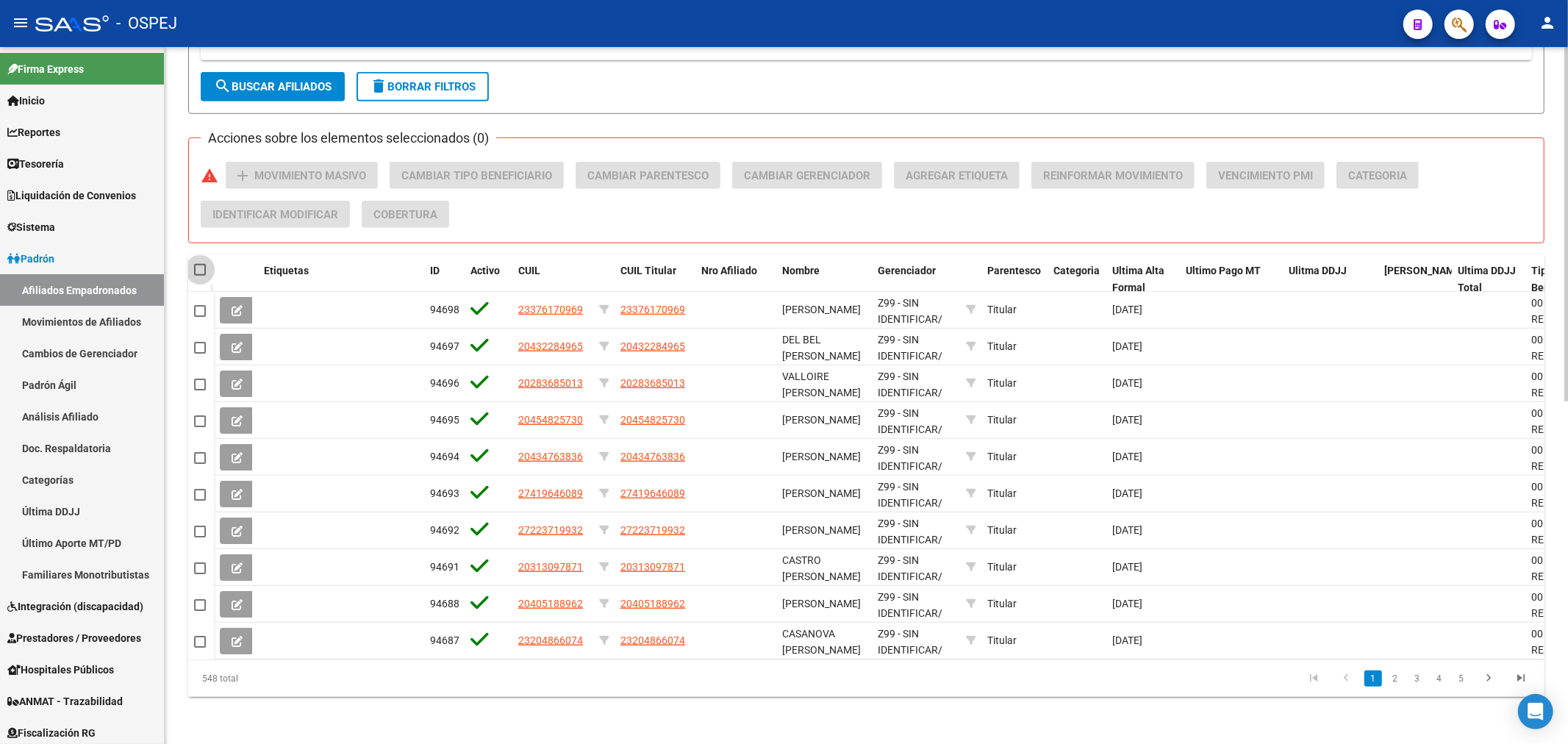
checkbox input "true"
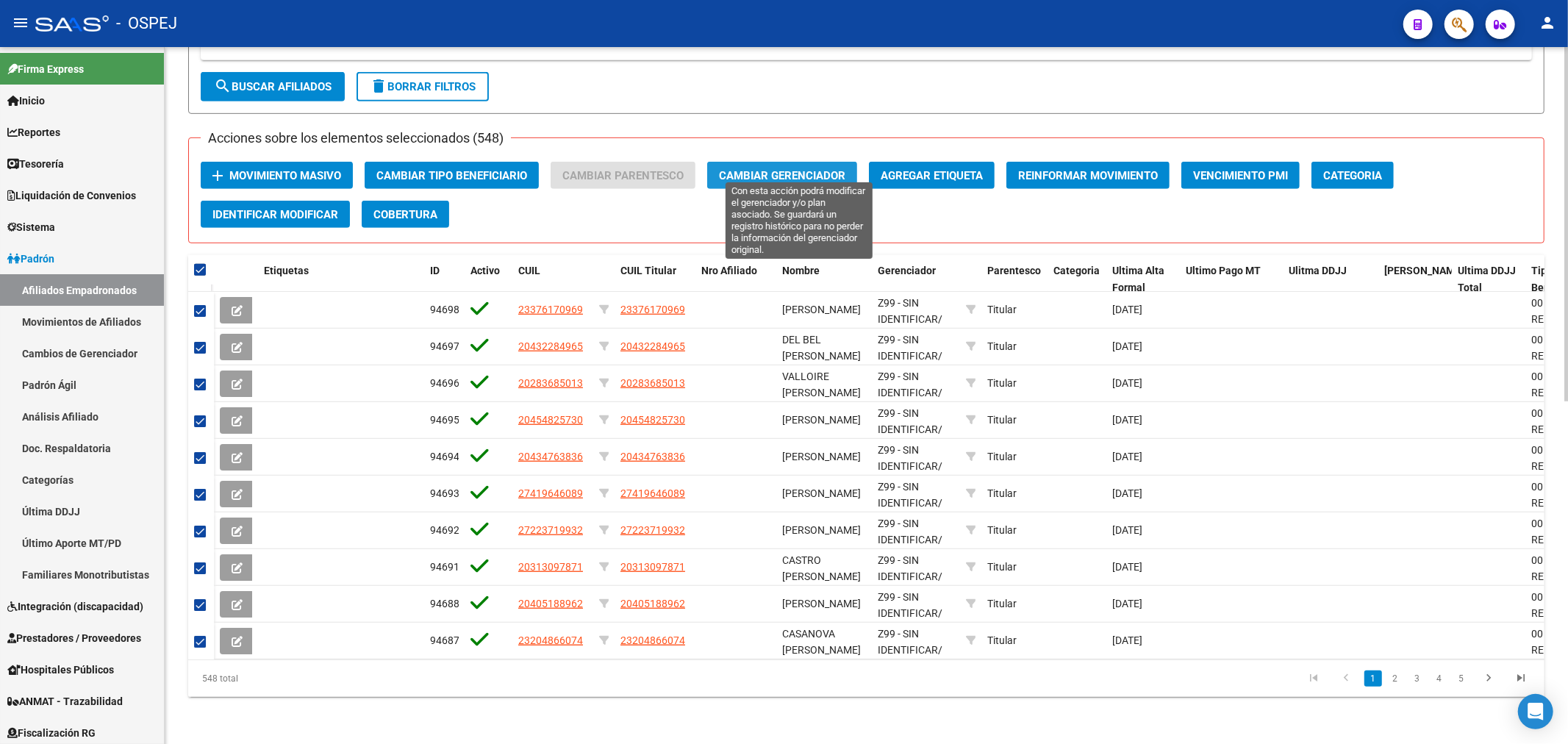
click at [811, 169] on span "Cambiar Gerenciador" at bounding box center [782, 175] width 127 height 14
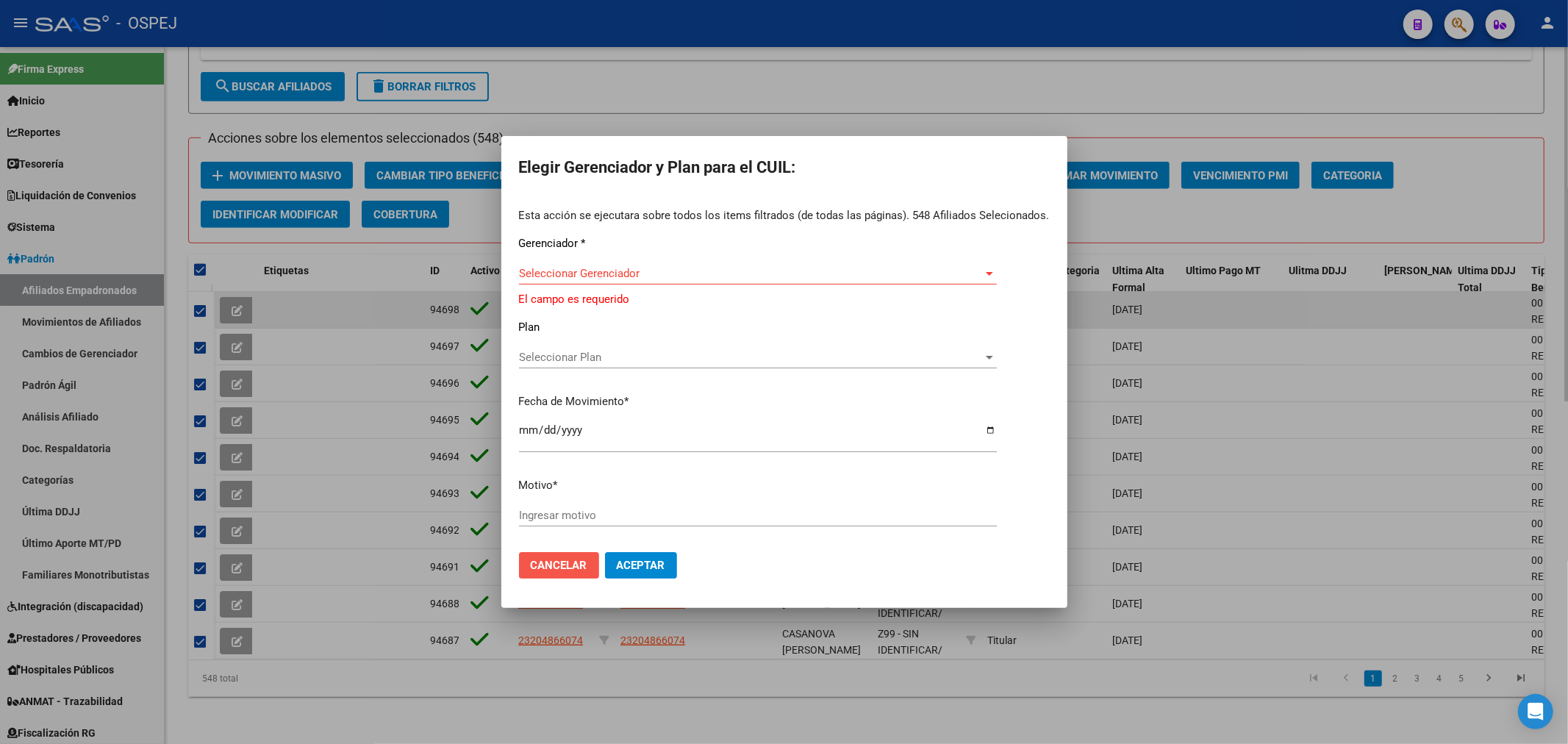
drag, startPoint x: 560, startPoint y: 554, endPoint x: 1073, endPoint y: 284, distance: 579.7
click at [559, 554] on button "Cancelar" at bounding box center [559, 565] width 80 height 26
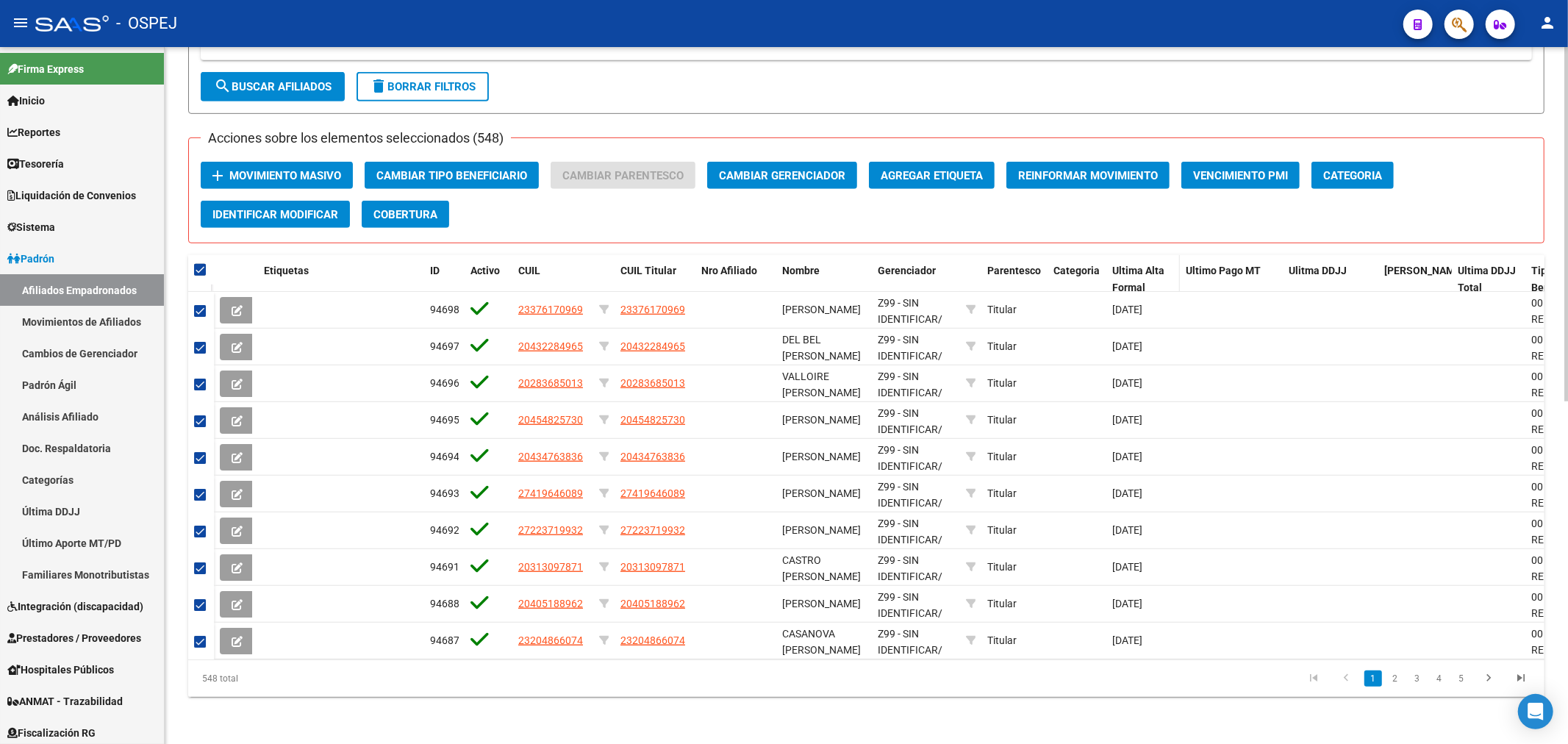
click at [1127, 264] on span "Ultima Alta Formal" at bounding box center [1138, 279] width 52 height 29
checkbox input "false"
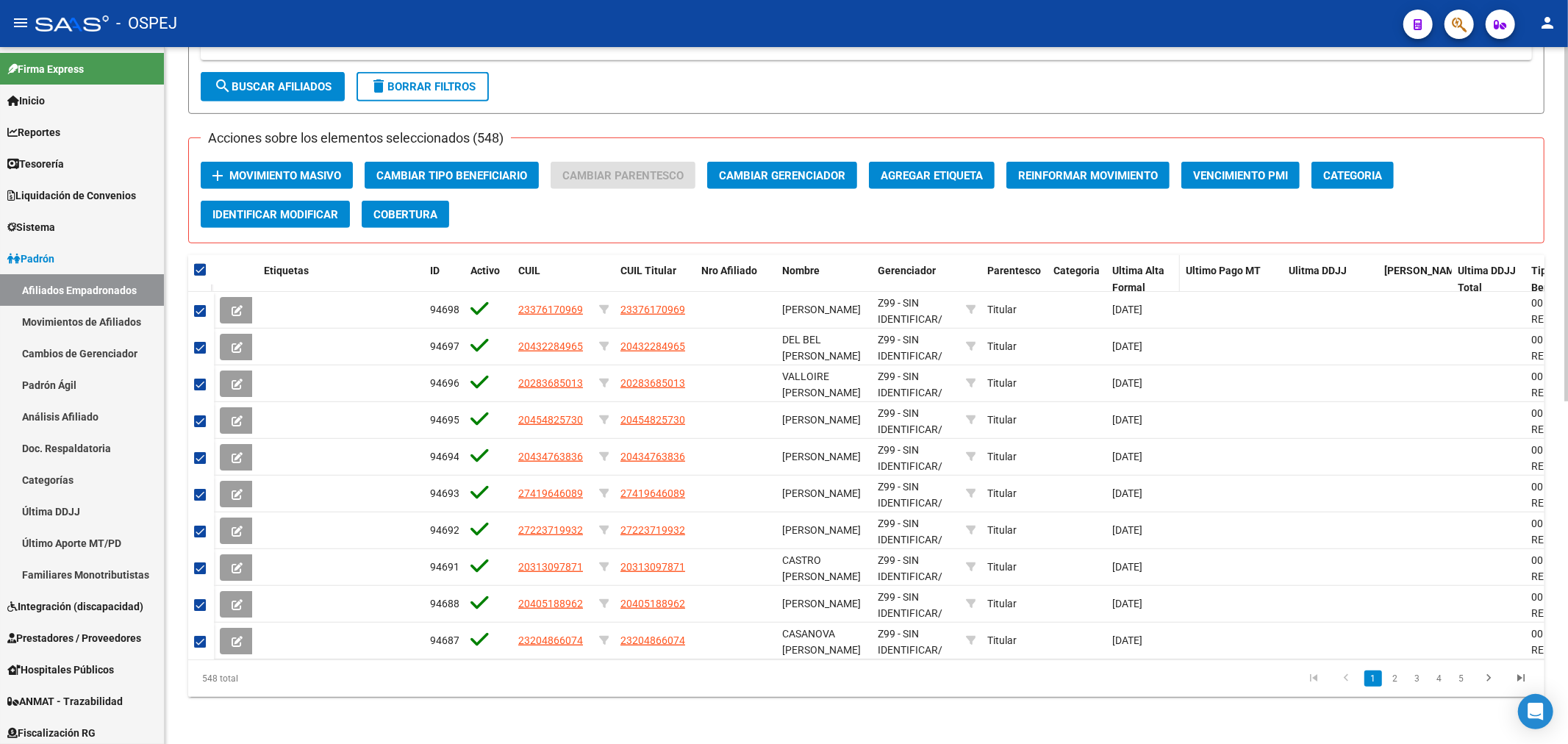
checkbox input "false"
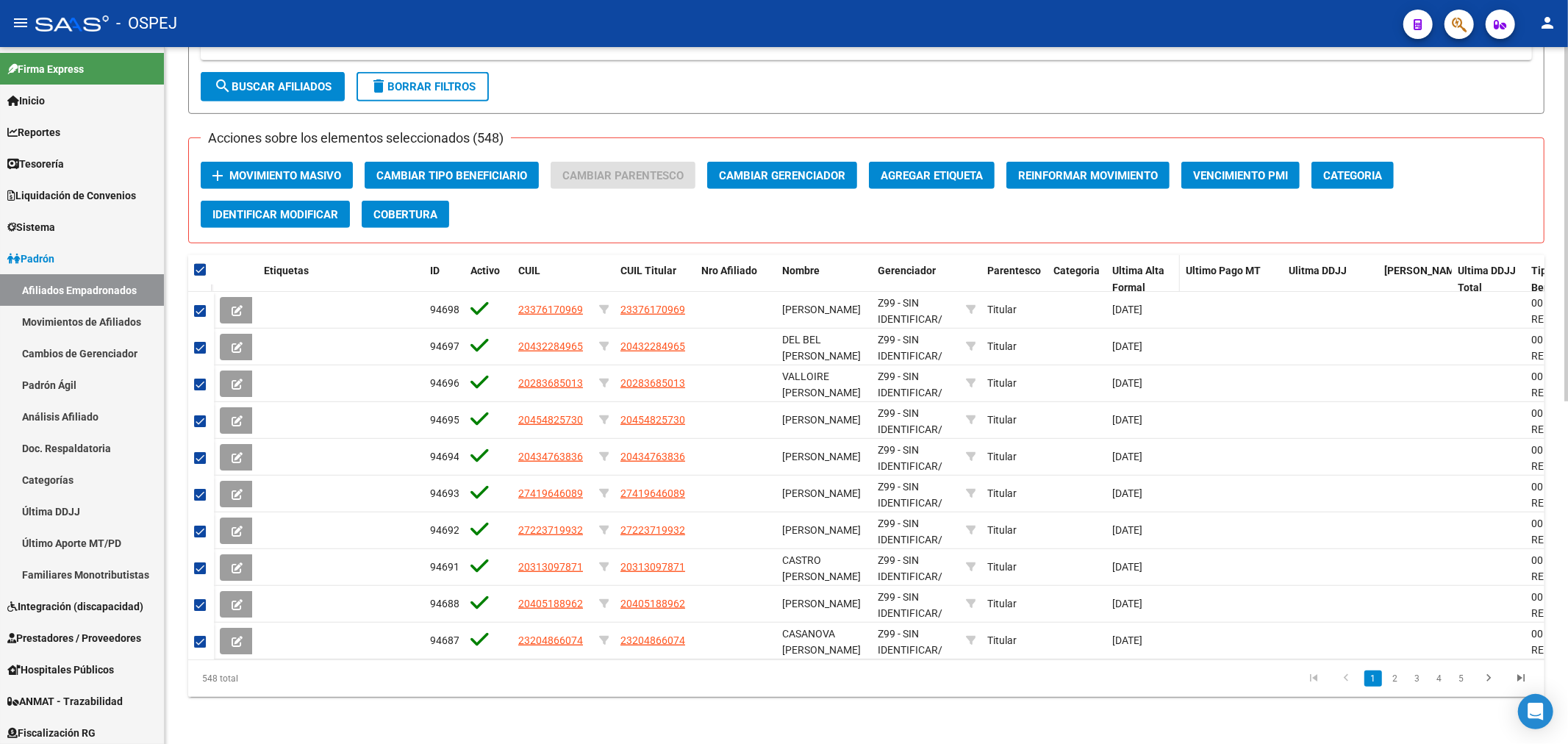
checkbox input "false"
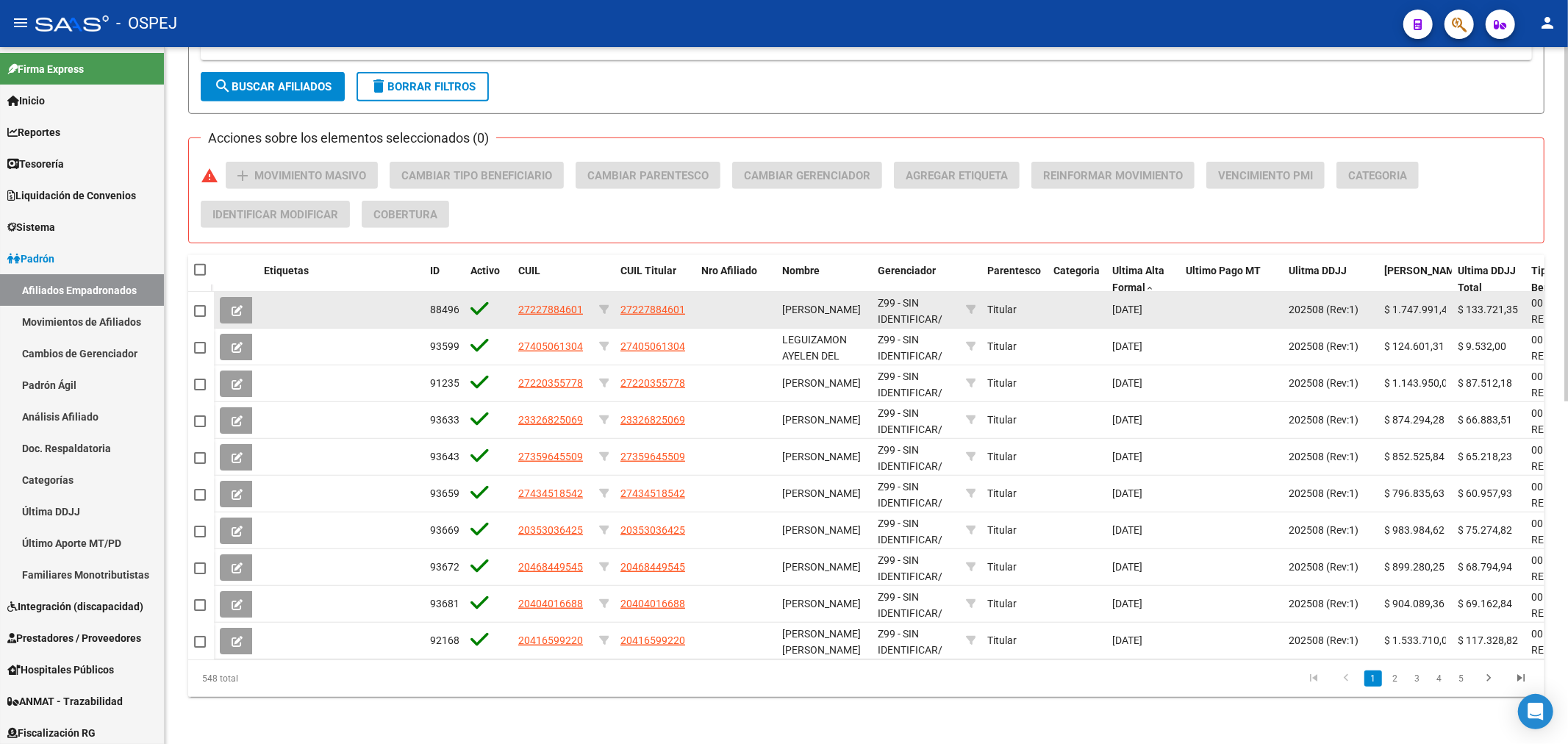
click at [200, 305] on span at bounding box center [200, 311] width 12 height 12
click at [200, 317] on input "checkbox" at bounding box center [199, 317] width 1 height 1
checkbox input "true"
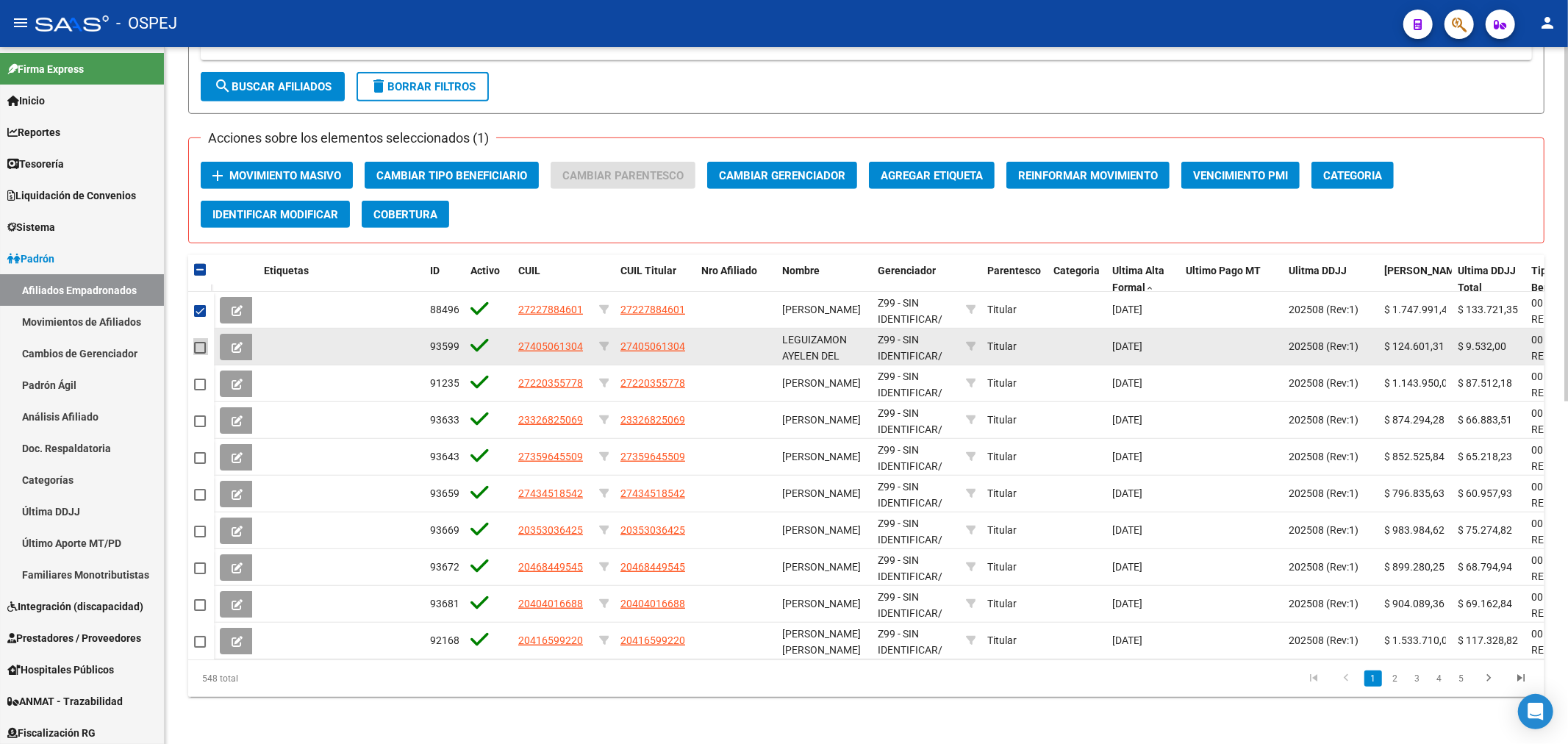
click at [200, 342] on span at bounding box center [200, 348] width 12 height 12
click at [200, 353] on input "checkbox" at bounding box center [199, 353] width 1 height 1
checkbox input "true"
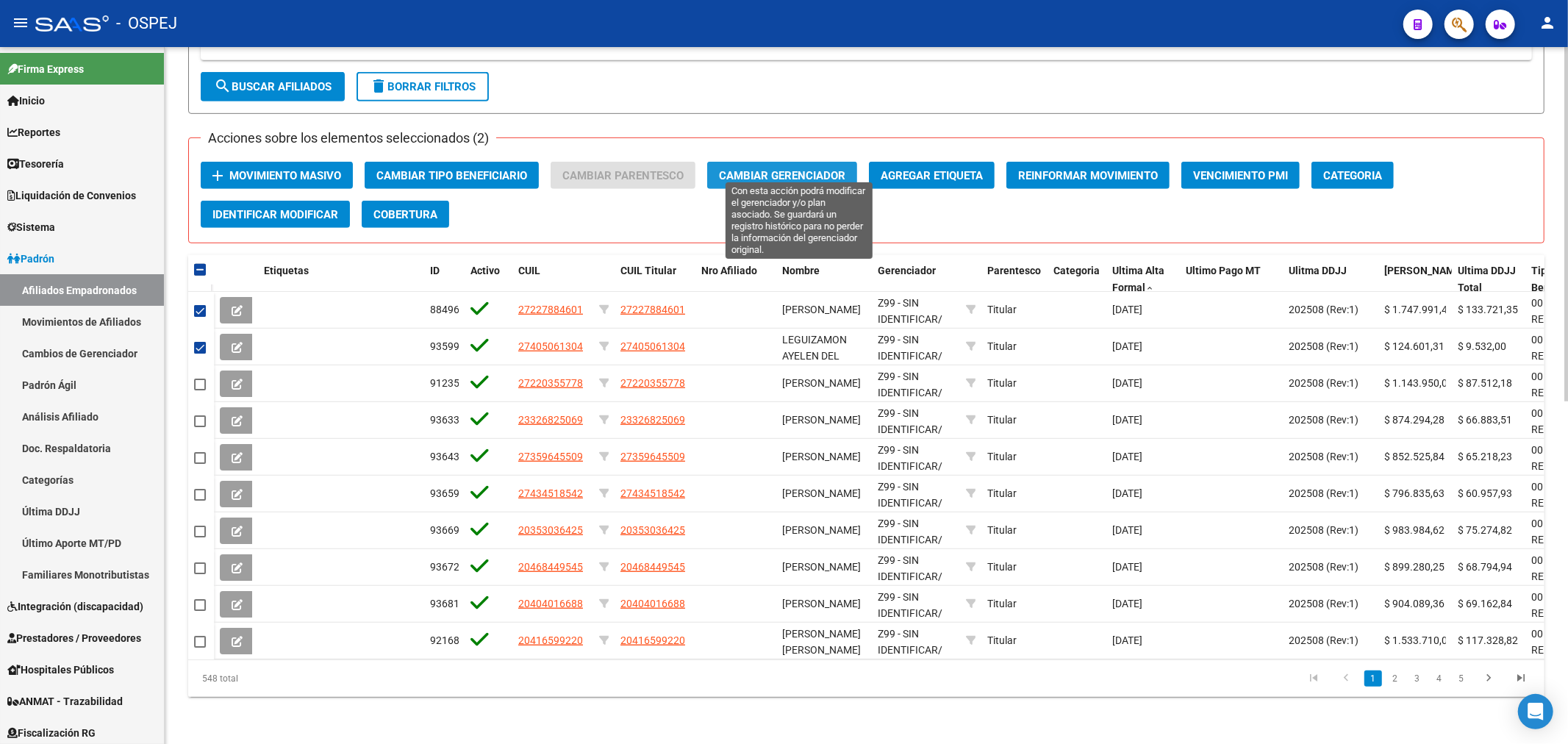
click at [836, 169] on span "Cambiar Gerenciador" at bounding box center [782, 175] width 127 height 14
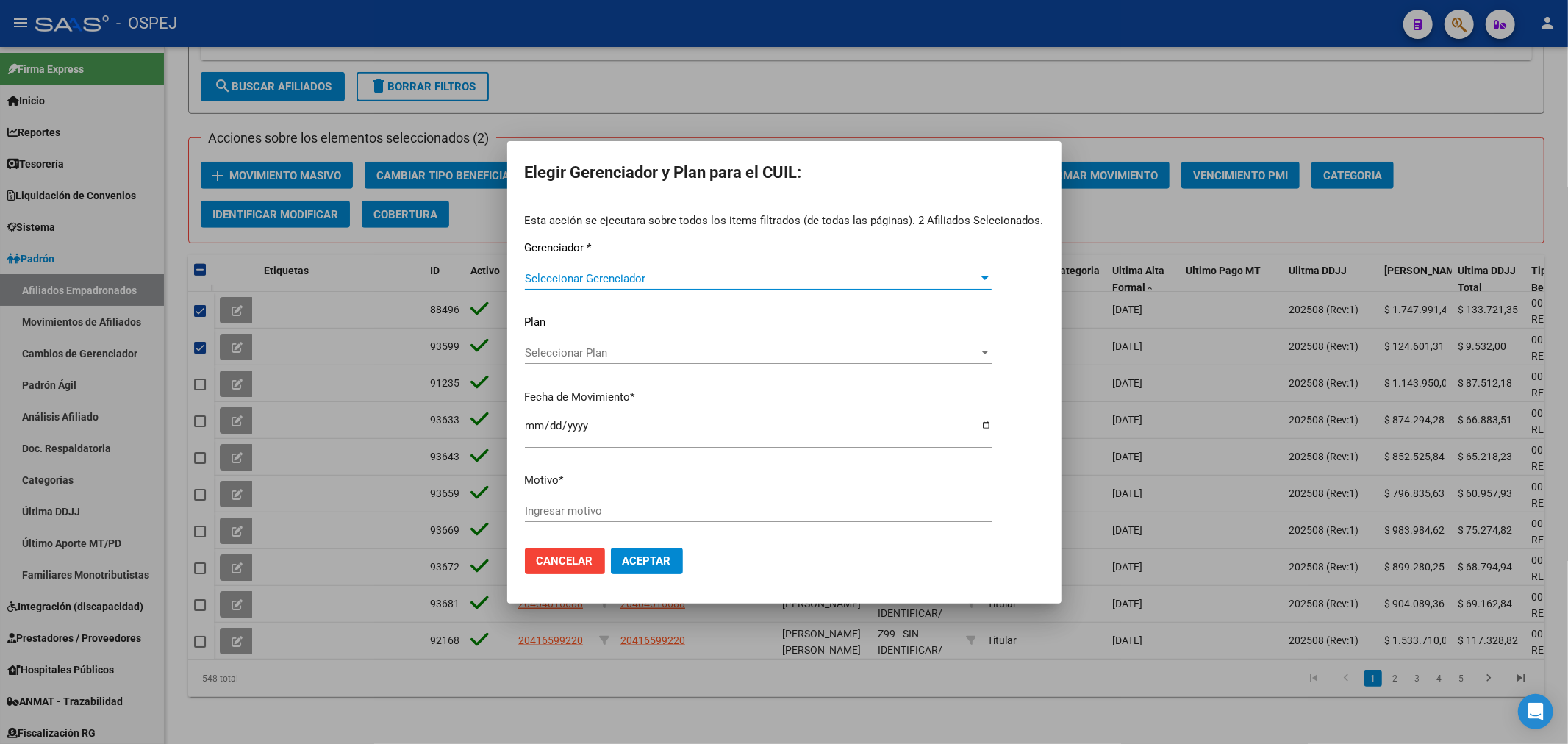
click at [662, 284] on span "Seleccionar Gerenciador" at bounding box center [752, 279] width 453 height 14
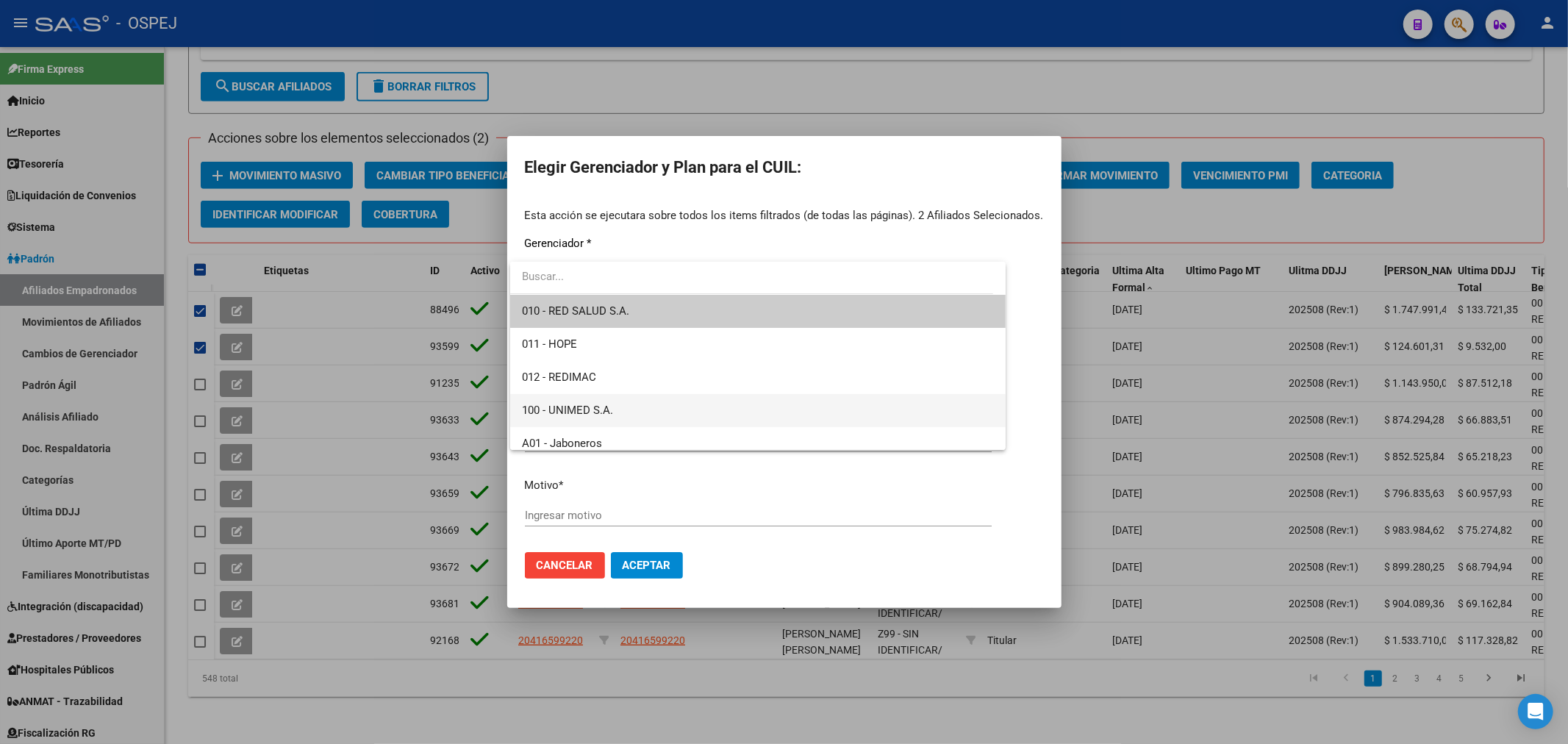
click at [651, 410] on span "100 - UNIMED S.A." at bounding box center [758, 410] width 472 height 33
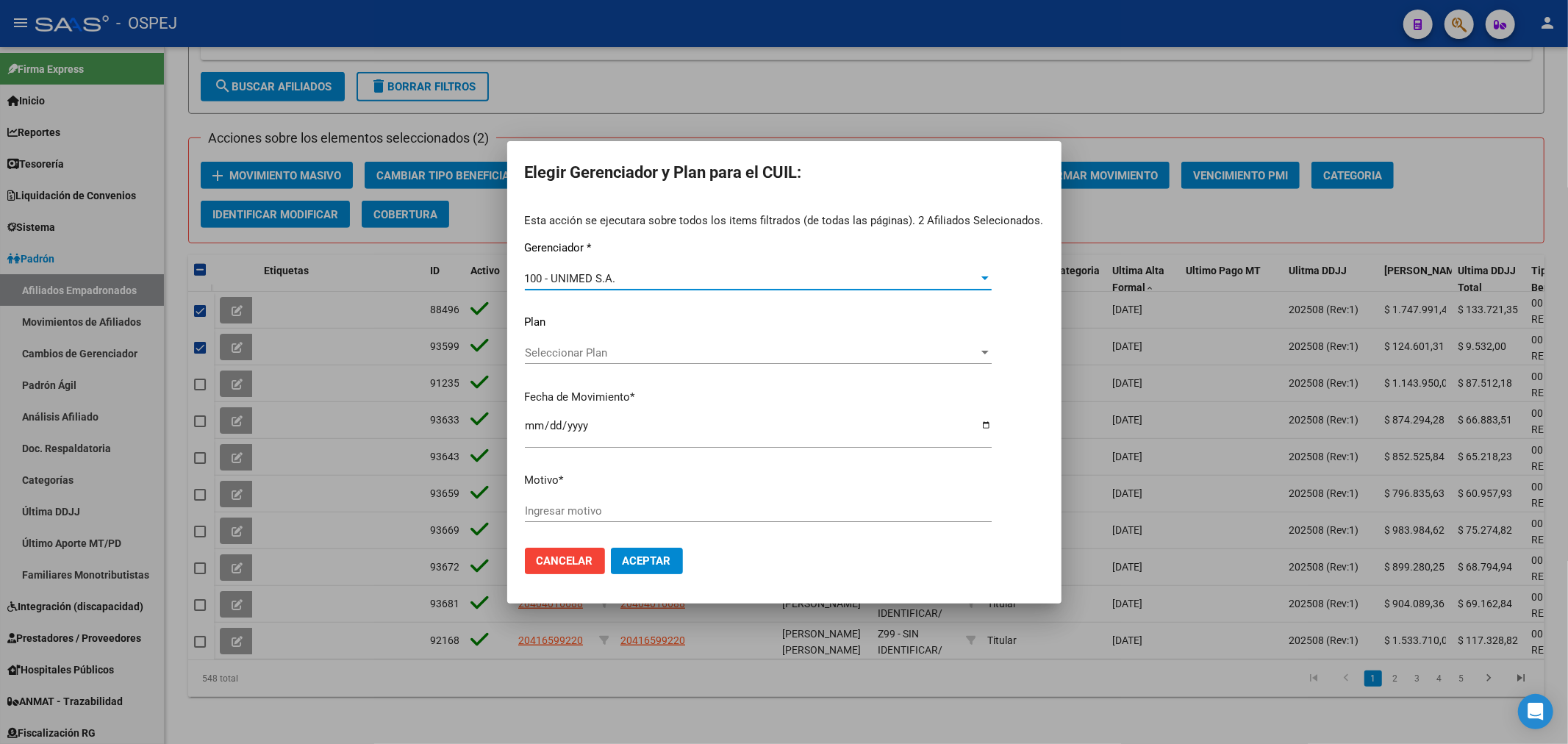
click at [525, 422] on input "[DATE]" at bounding box center [758, 431] width 467 height 23
type input "[DATE]"
click at [611, 547] on button "Aceptar" at bounding box center [647, 560] width 72 height 26
type input "unimedç"
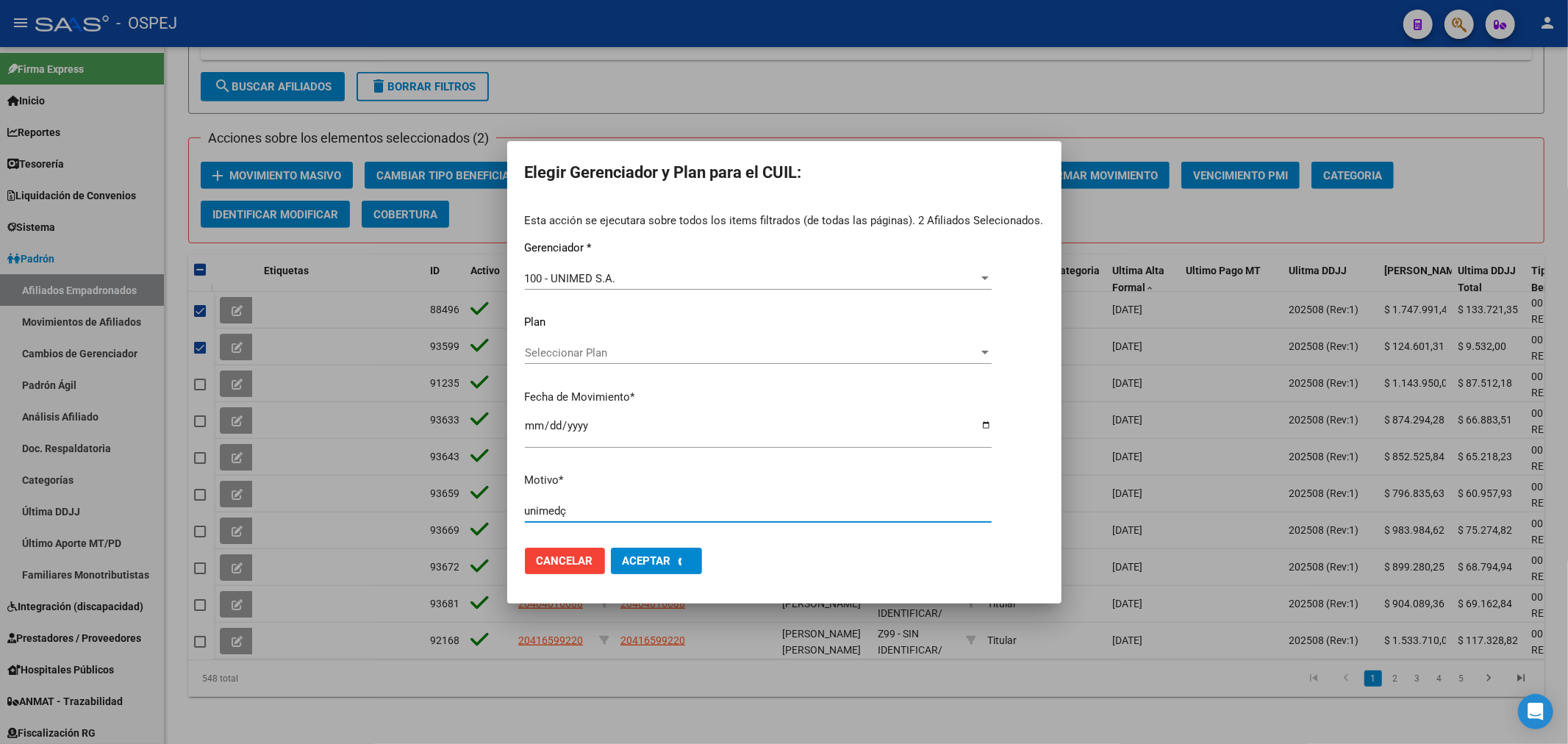
checkbox input "false"
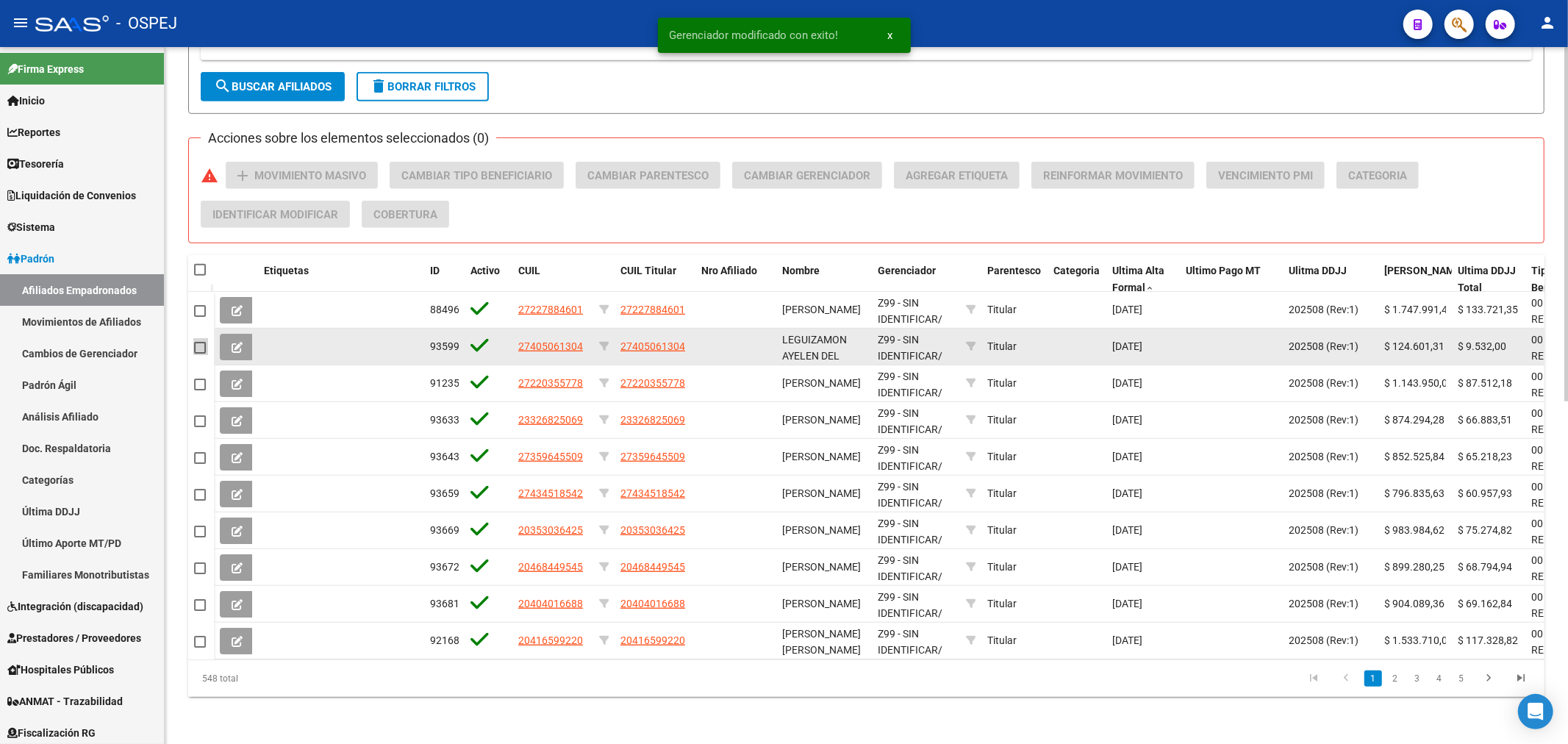
click at [194, 342] on span at bounding box center [200, 348] width 12 height 12
click at [199, 353] on input "checkbox" at bounding box center [199, 353] width 1 height 1
checkbox input "true"
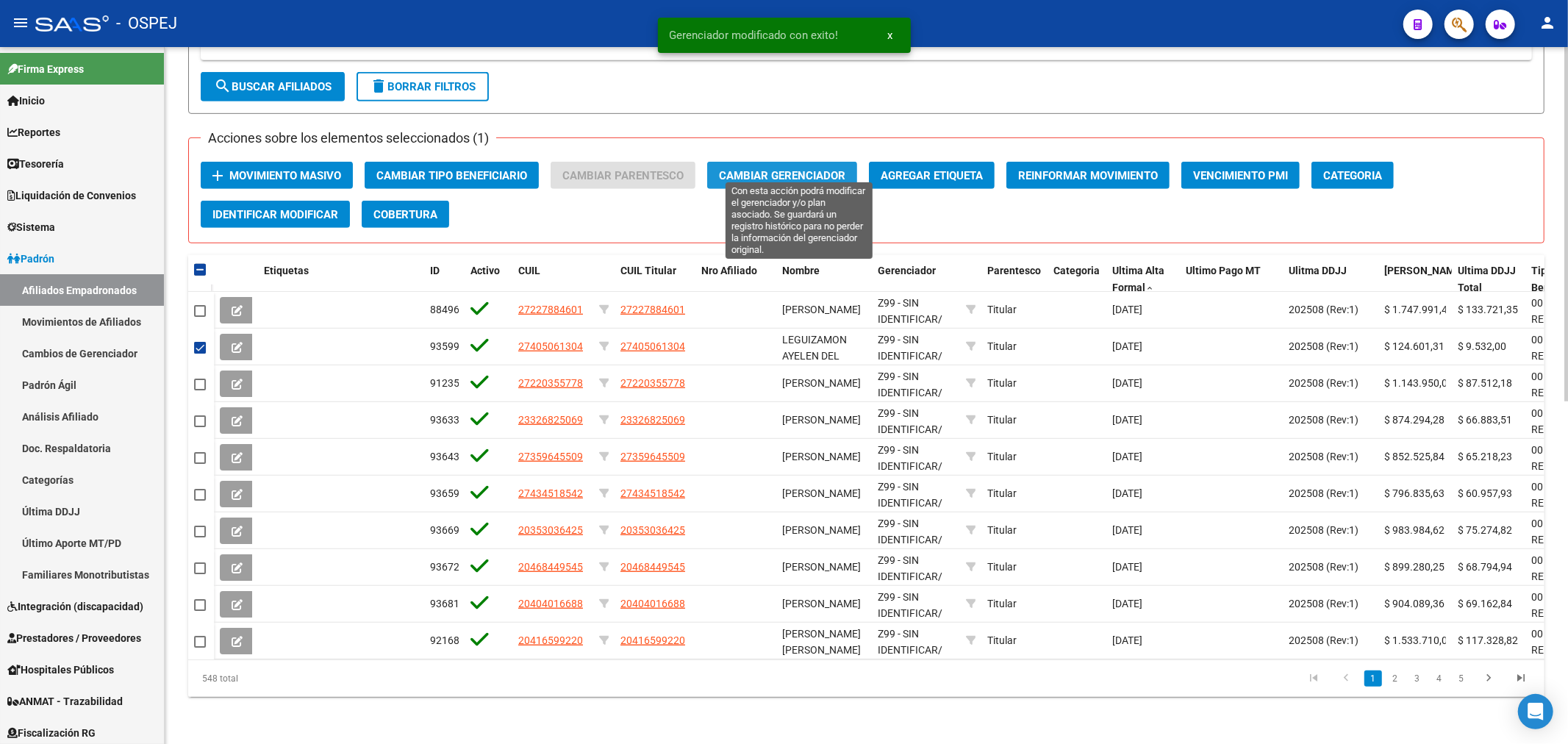
click at [826, 169] on span "Cambiar Gerenciador" at bounding box center [782, 175] width 127 height 14
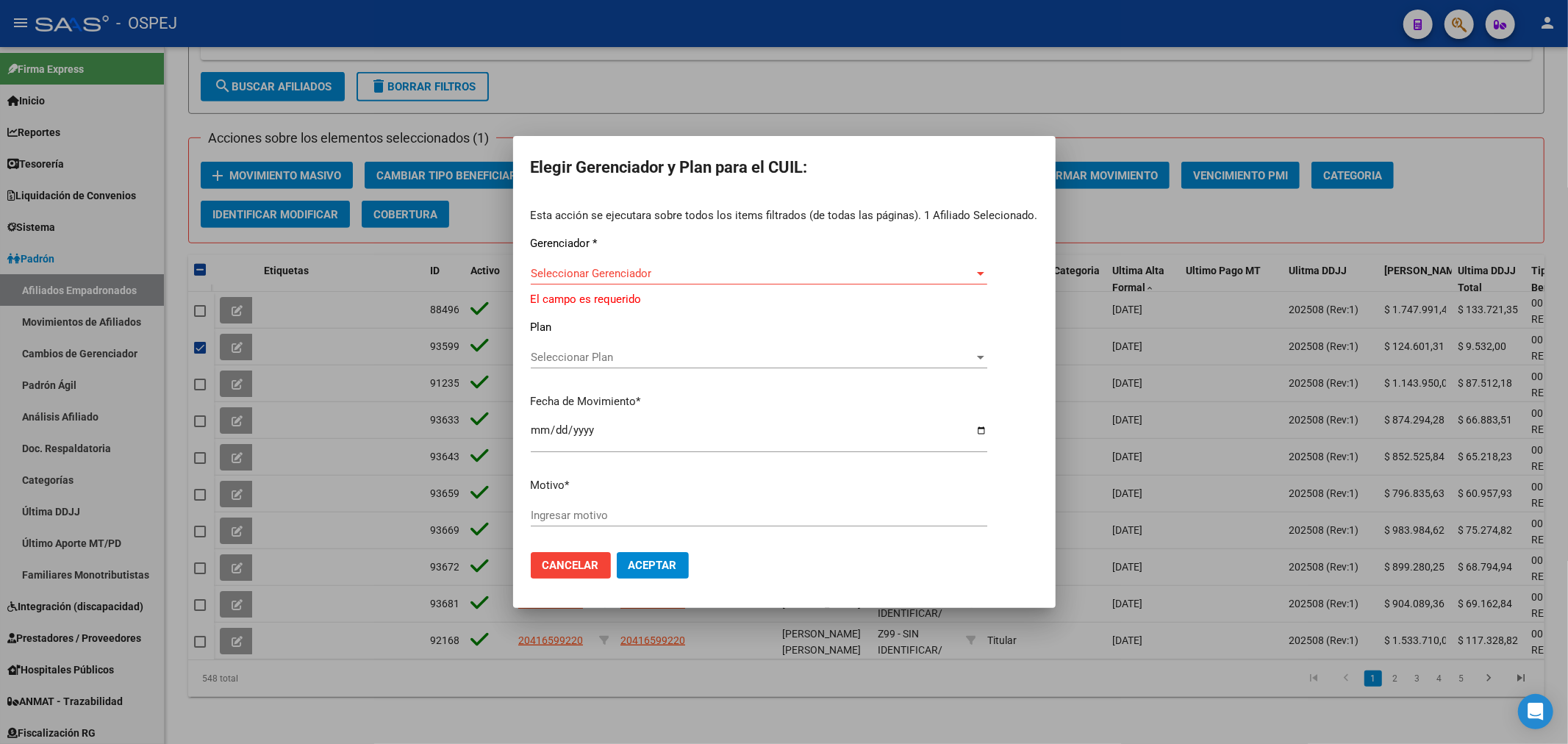
click at [697, 267] on div "Seleccionar Gerenciador Seleccionar Gerenciador" at bounding box center [759, 273] width 456 height 22
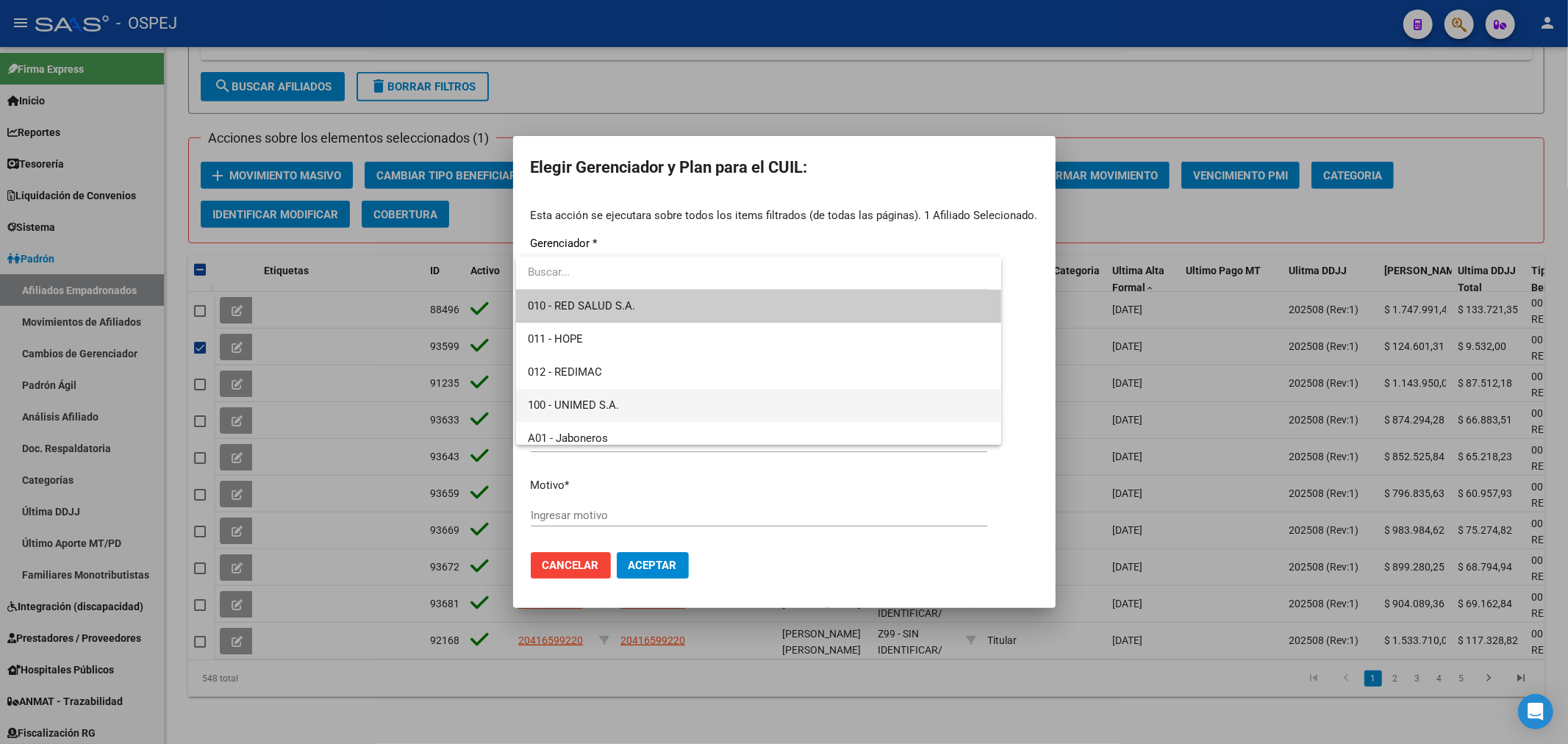
click at [658, 416] on span "100 - UNIMED S.A." at bounding box center [758, 405] width 462 height 33
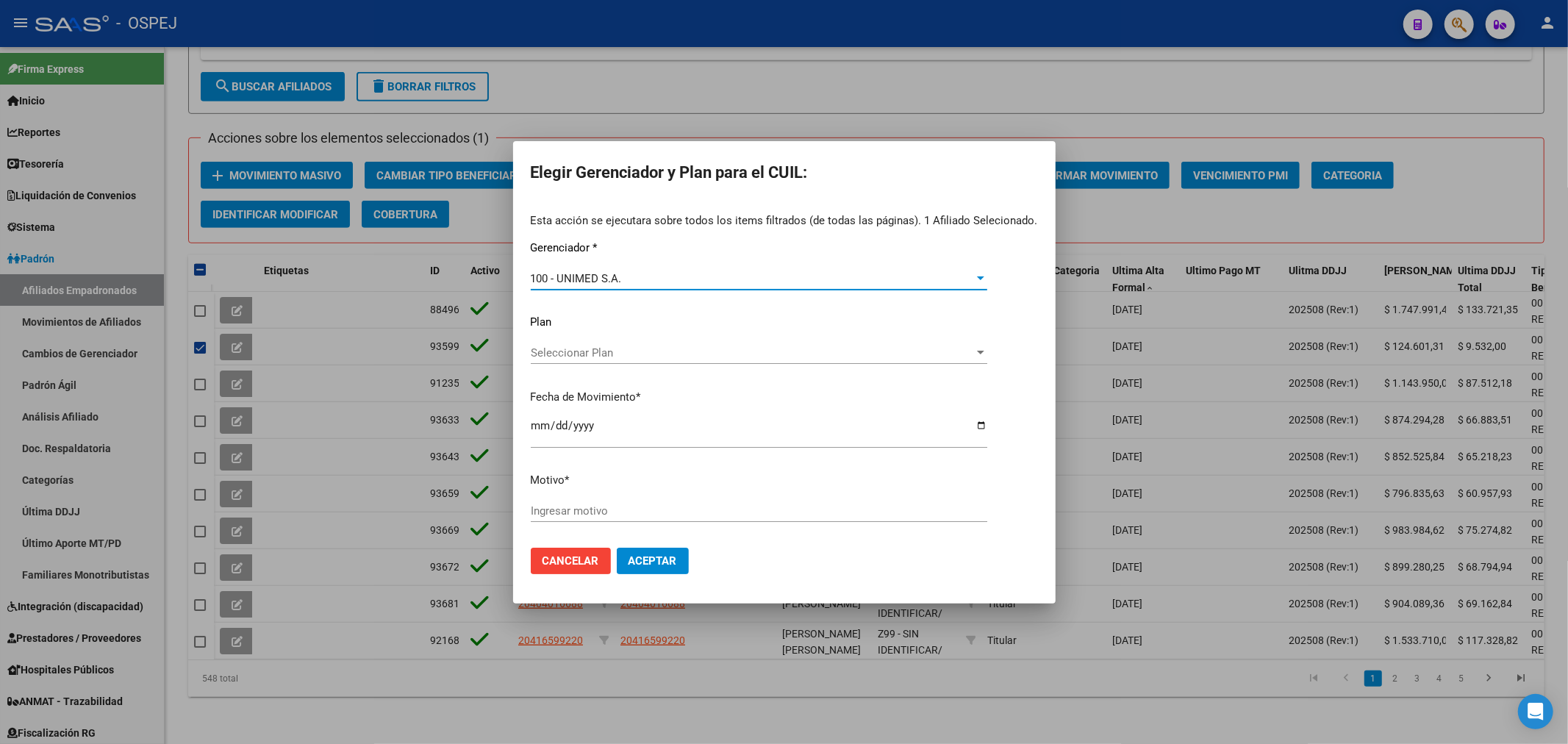
click at [535, 422] on input "[DATE]" at bounding box center [759, 431] width 456 height 23
type input "[DATE]"
type input "unimed"
click at [677, 561] on button "Aceptar" at bounding box center [653, 560] width 72 height 26
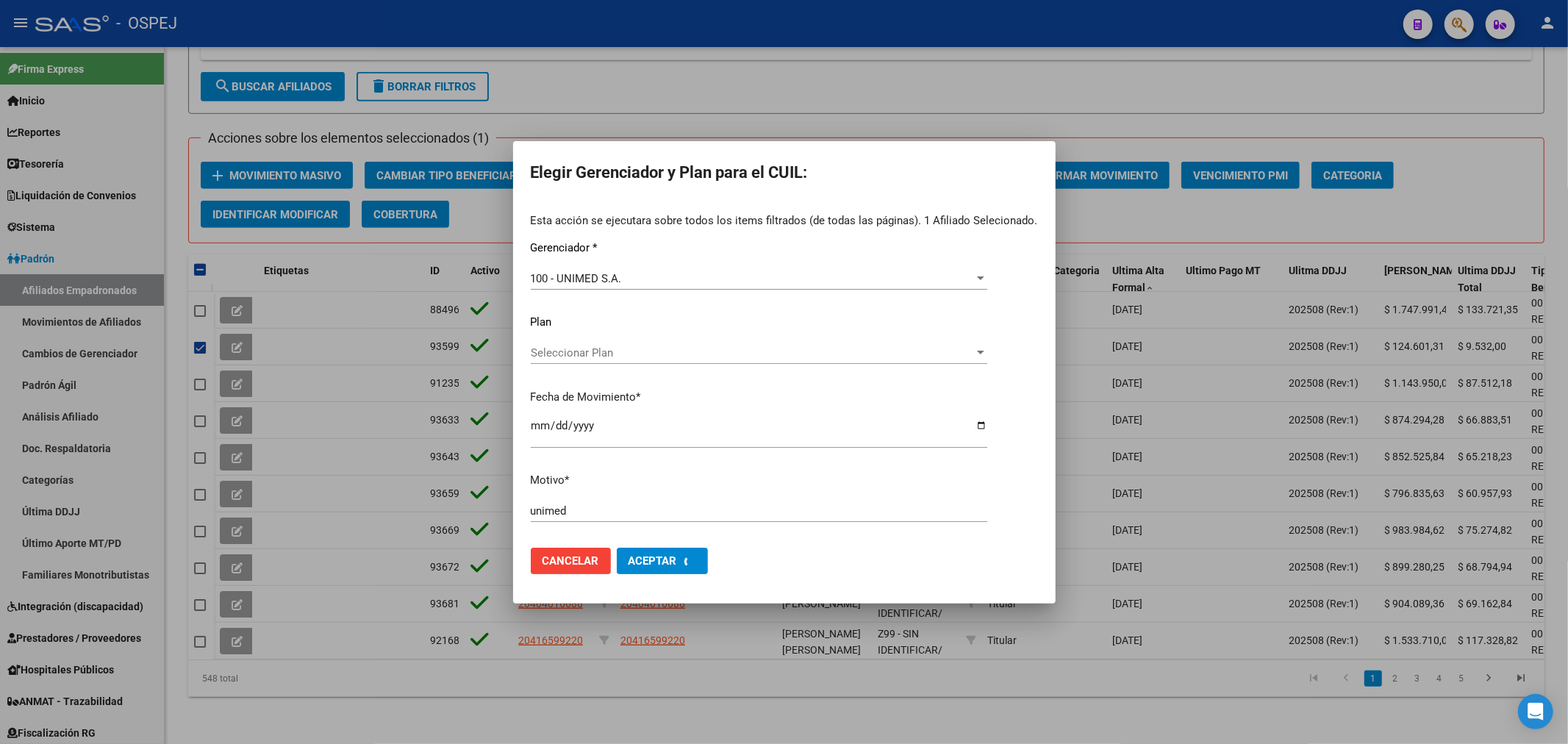
checkbox input "false"
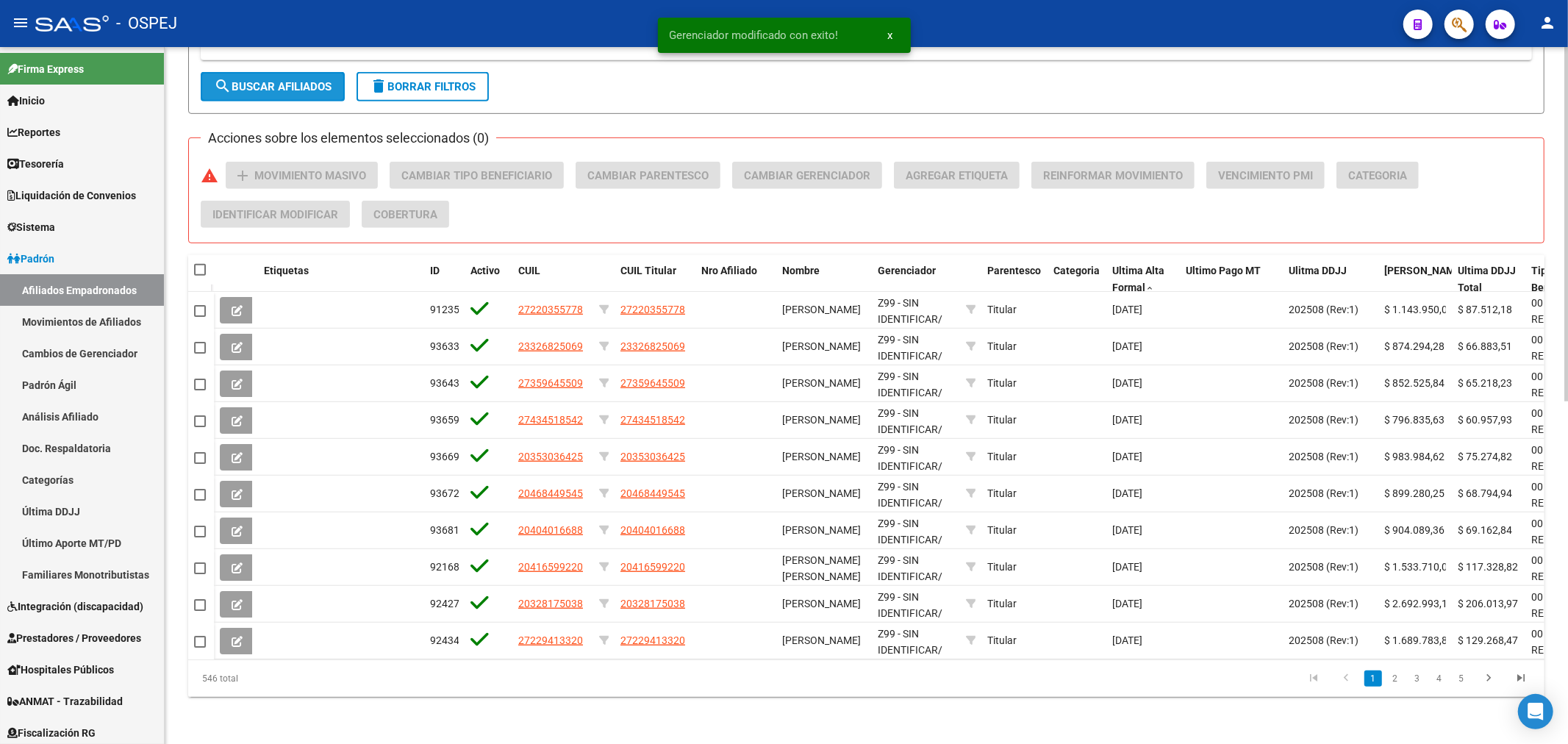
click at [304, 83] on button "search Buscar Afiliados" at bounding box center [272, 87] width 144 height 29
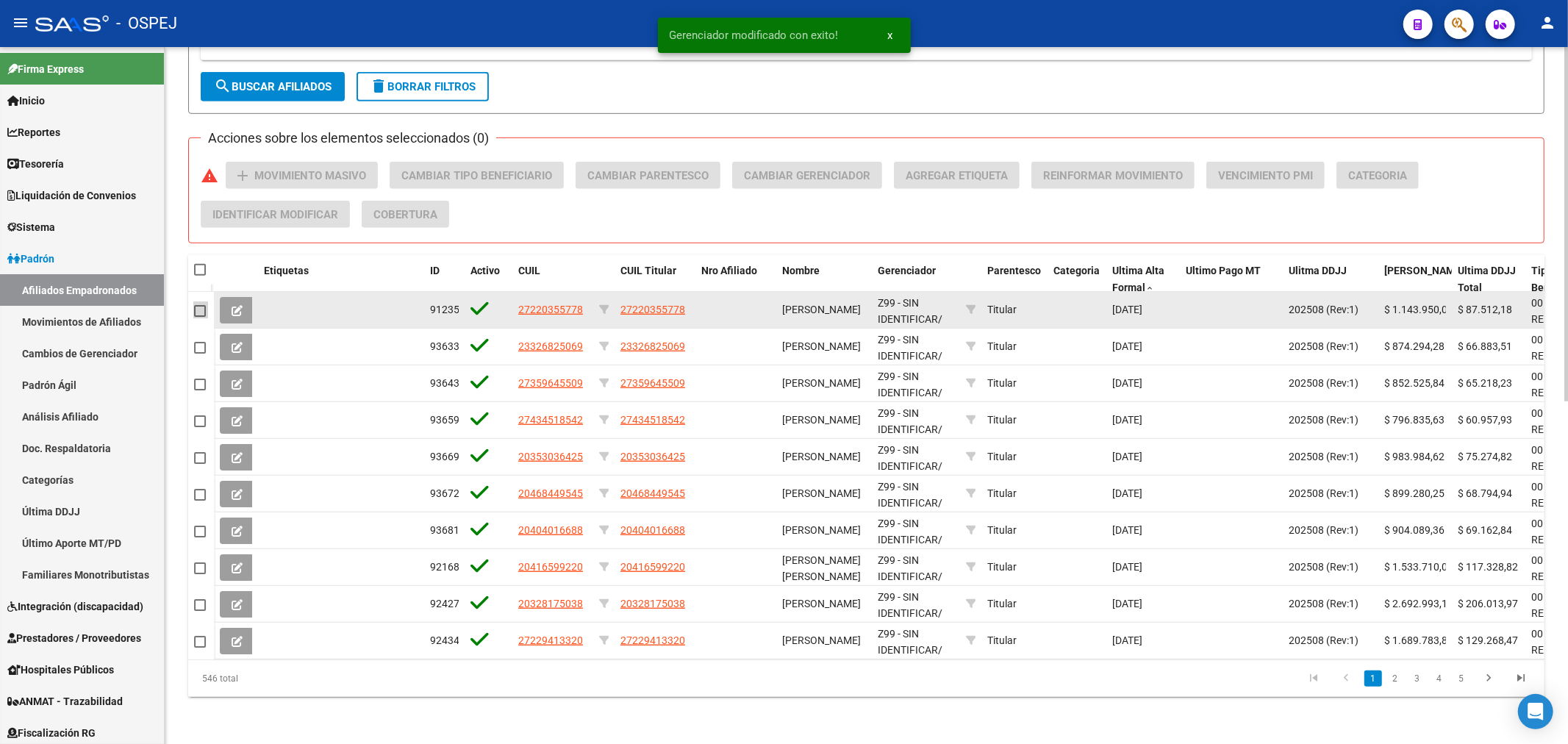
click at [197, 305] on span at bounding box center [200, 311] width 12 height 12
click at [199, 317] on input "checkbox" at bounding box center [199, 317] width 1 height 1
checkbox input "true"
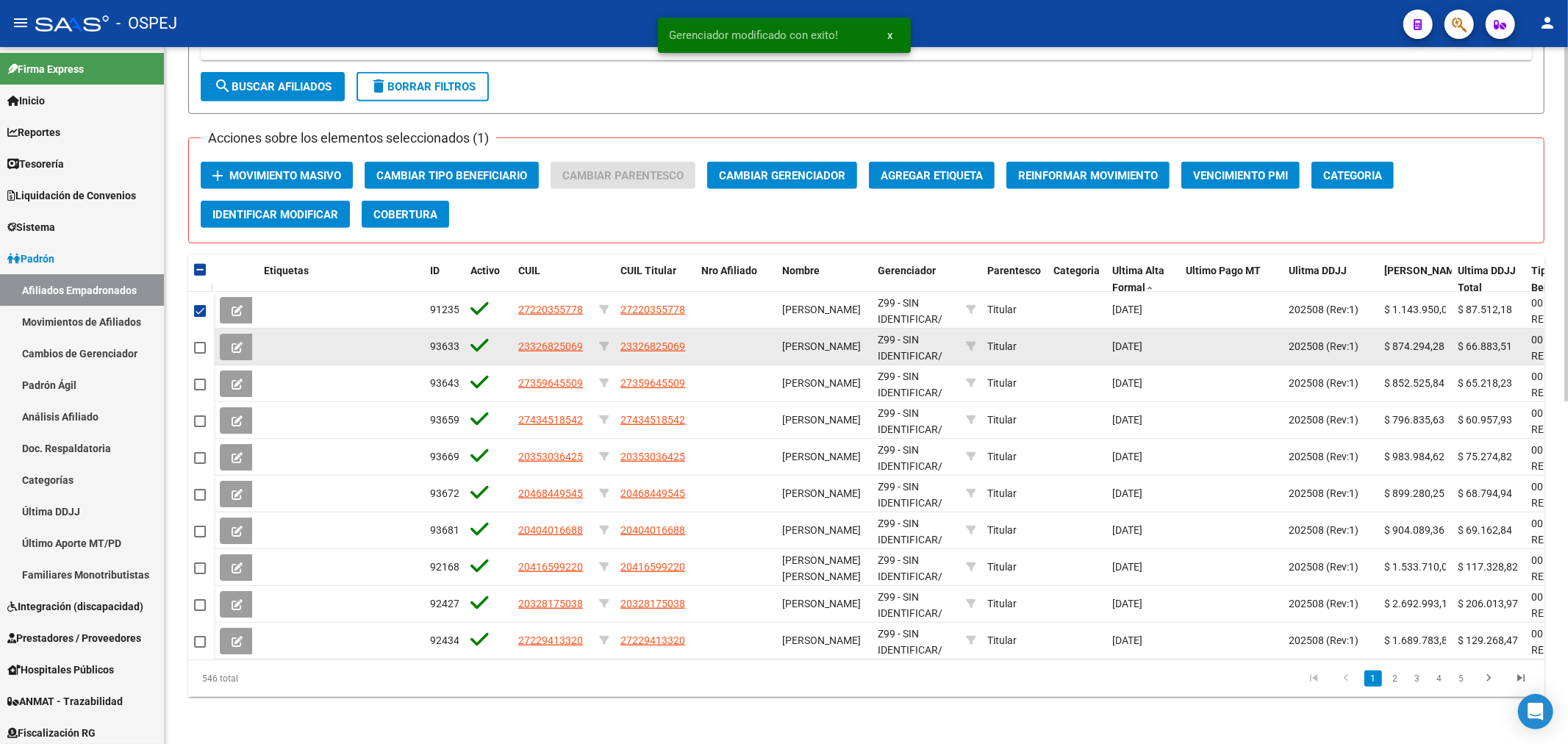
drag, startPoint x: 196, startPoint y: 328, endPoint x: 199, endPoint y: 344, distance: 16.3
click at [197, 339] on mat-checkbox at bounding box center [200, 347] width 12 height 17
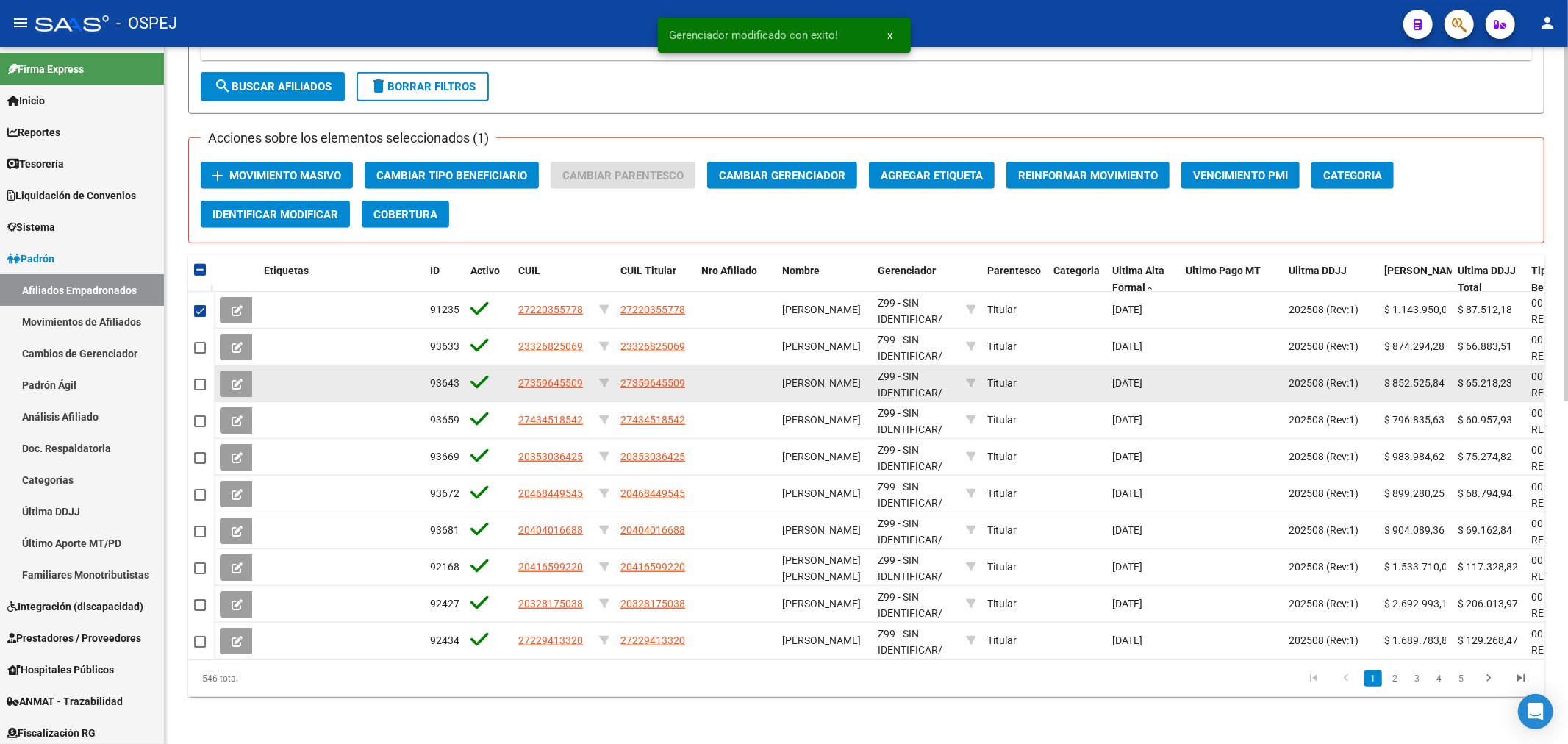
drag, startPoint x: 194, startPoint y: 337, endPoint x: 189, endPoint y: 366, distance: 29.4
click at [193, 338] on datatable-body-cell at bounding box center [201, 346] width 26 height 37
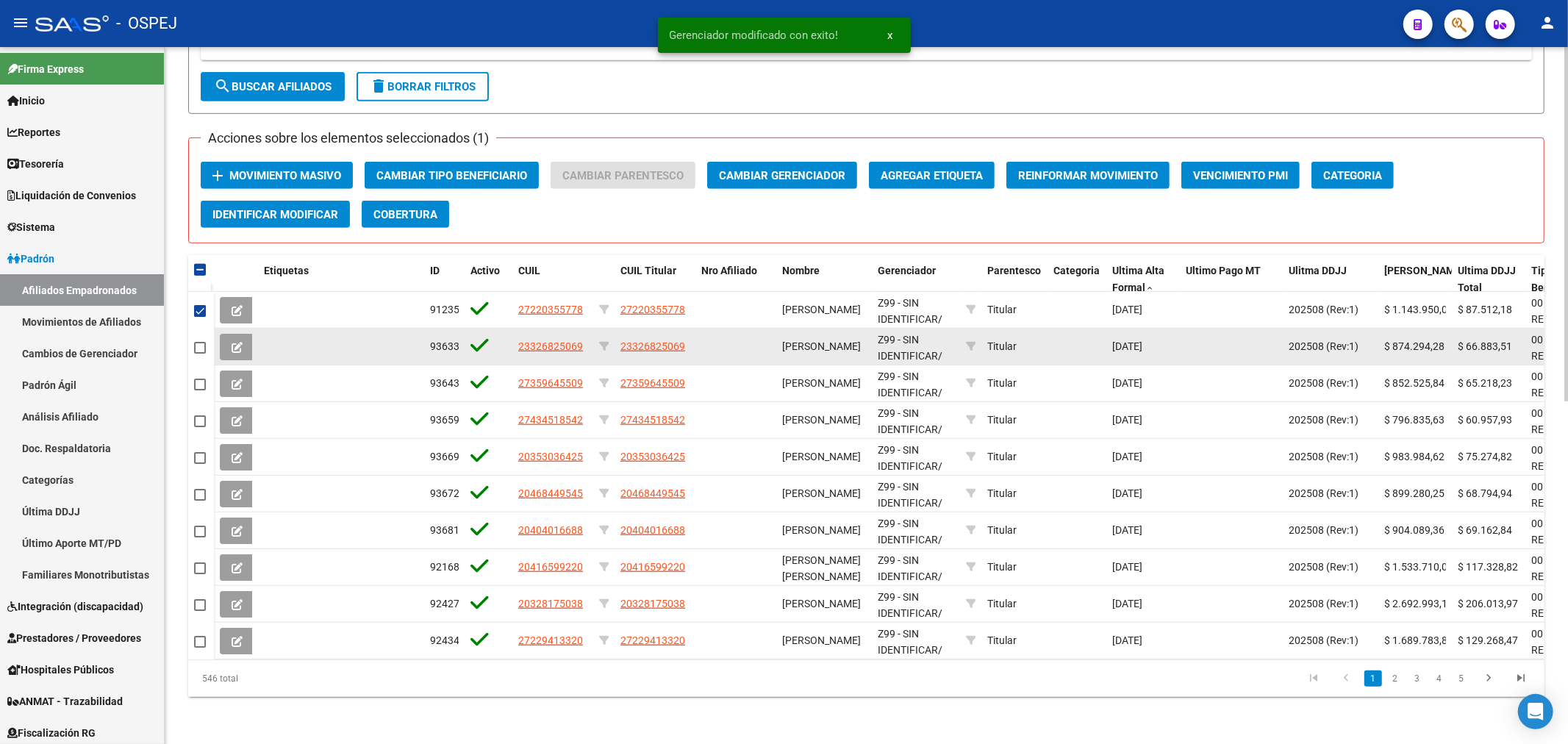
click at [197, 342] on span at bounding box center [200, 348] width 12 height 12
click at [199, 353] on input "checkbox" at bounding box center [199, 353] width 1 height 1
checkbox input "true"
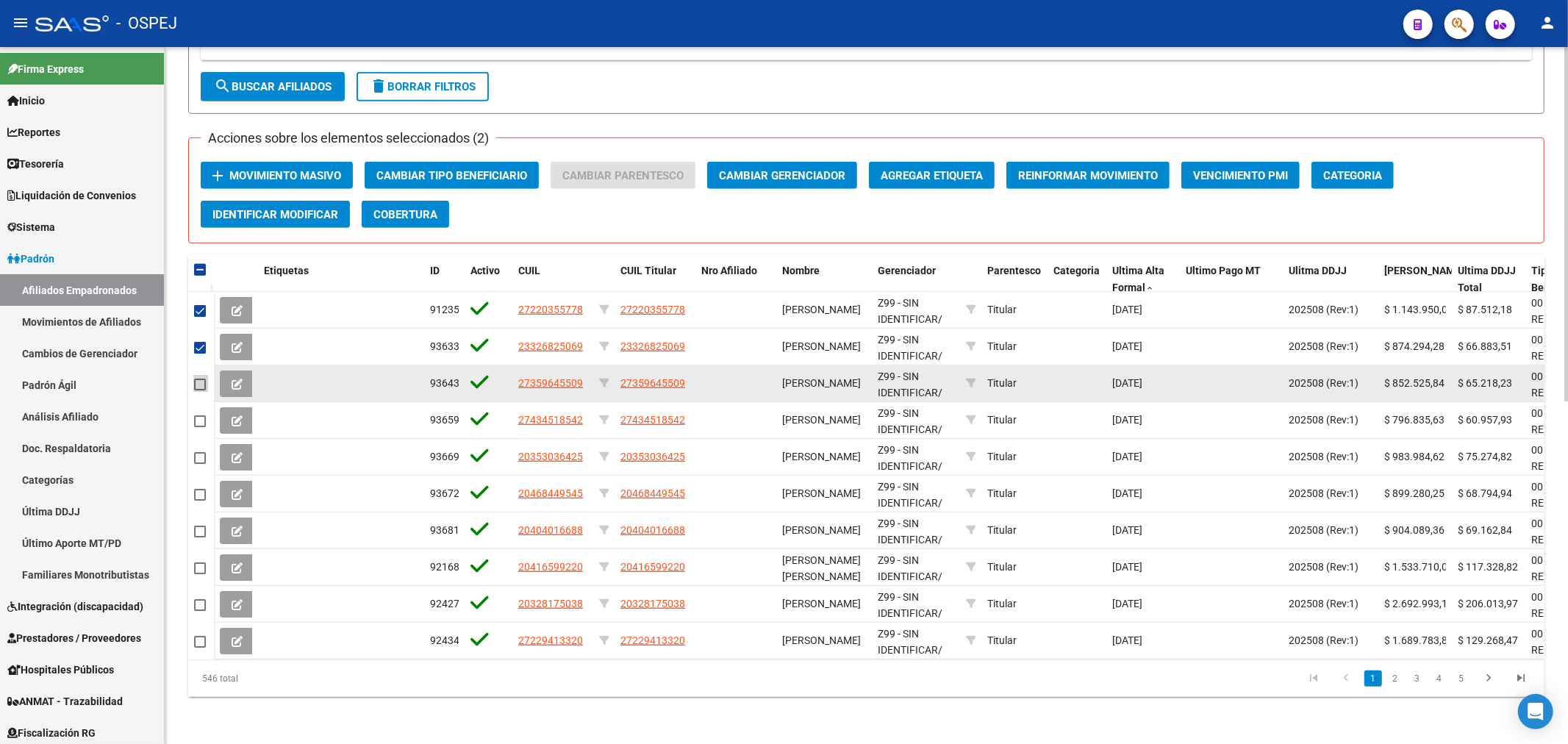
click at [194, 379] on span at bounding box center [200, 385] width 12 height 12
click at [199, 390] on input "checkbox" at bounding box center [199, 390] width 1 height 1
checkbox input "true"
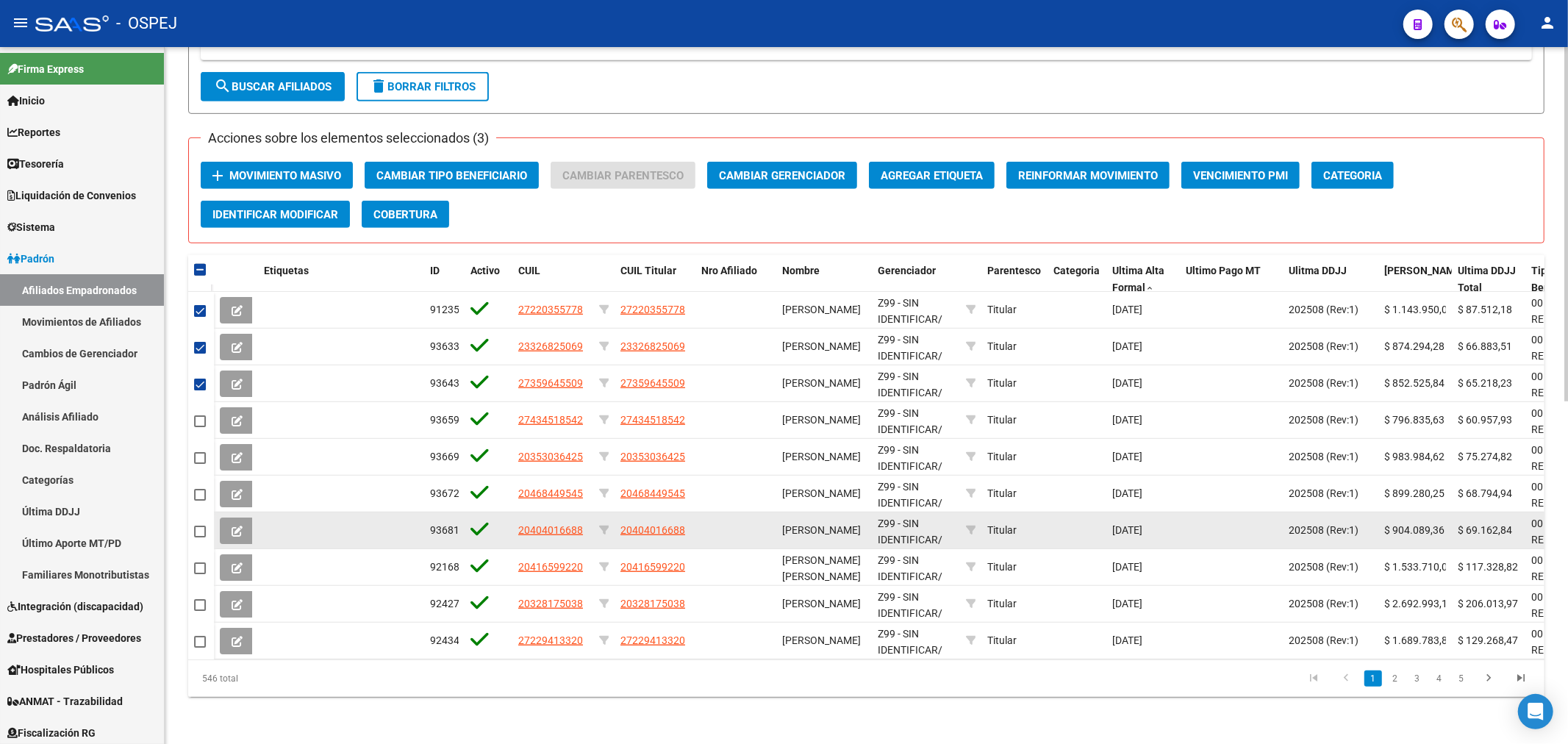
click at [203, 523] on mat-checkbox at bounding box center [200, 531] width 12 height 17
click at [203, 526] on span at bounding box center [200, 532] width 12 height 12
click at [200, 537] on input "checkbox" at bounding box center [199, 537] width 1 height 1
checkbox input "true"
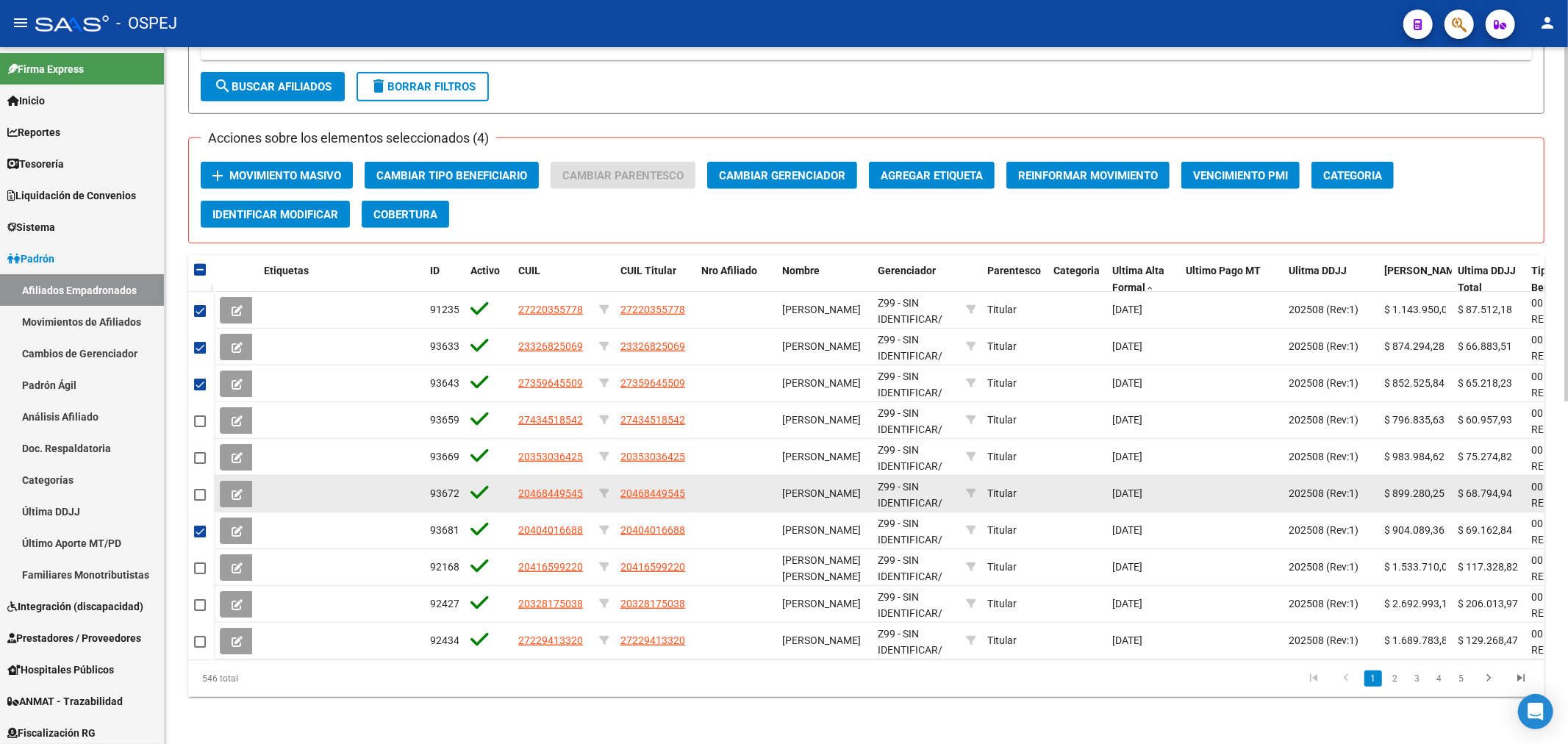
click at [194, 489] on span at bounding box center [200, 495] width 12 height 12
click at [199, 501] on input "checkbox" at bounding box center [199, 501] width 1 height 1
checkbox input "true"
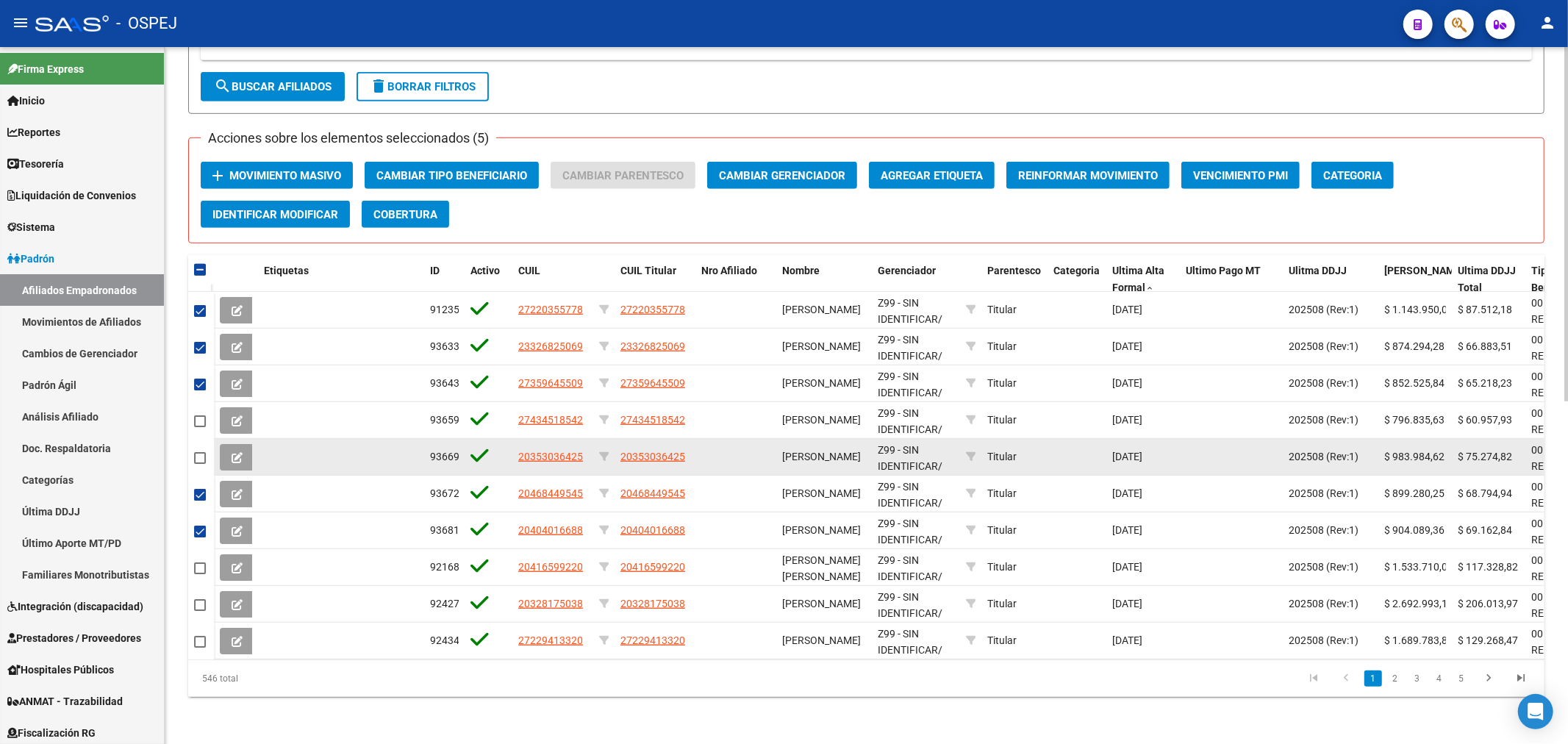
click at [195, 451] on mat-checkbox at bounding box center [200, 457] width 12 height 17
click at [200, 452] on span at bounding box center [200, 458] width 12 height 12
click at [200, 464] on input "checkbox" at bounding box center [199, 464] width 1 height 1
checkbox input "true"
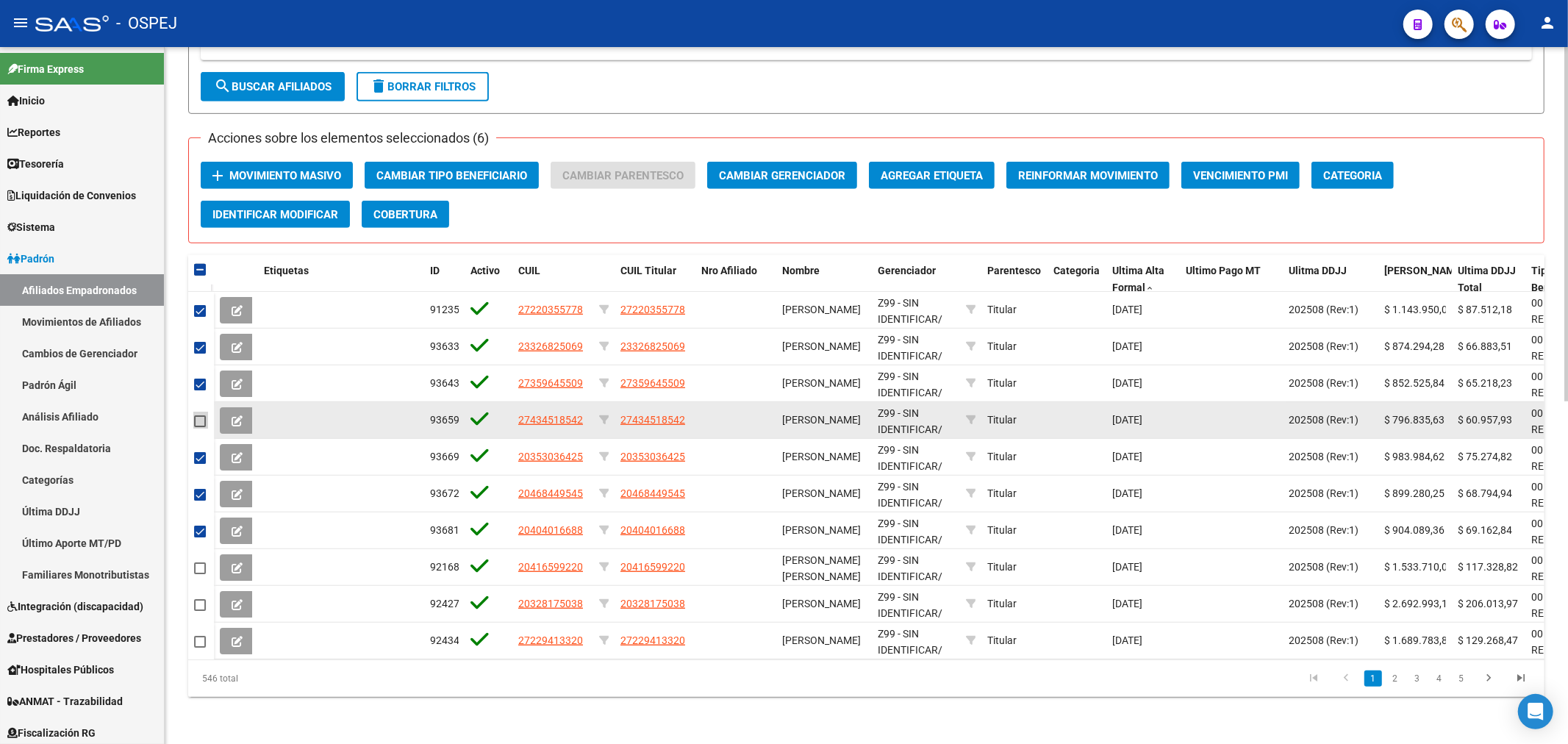
click at [202, 415] on span at bounding box center [200, 421] width 12 height 12
click at [200, 427] on input "checkbox" at bounding box center [199, 427] width 1 height 1
checkbox input "true"
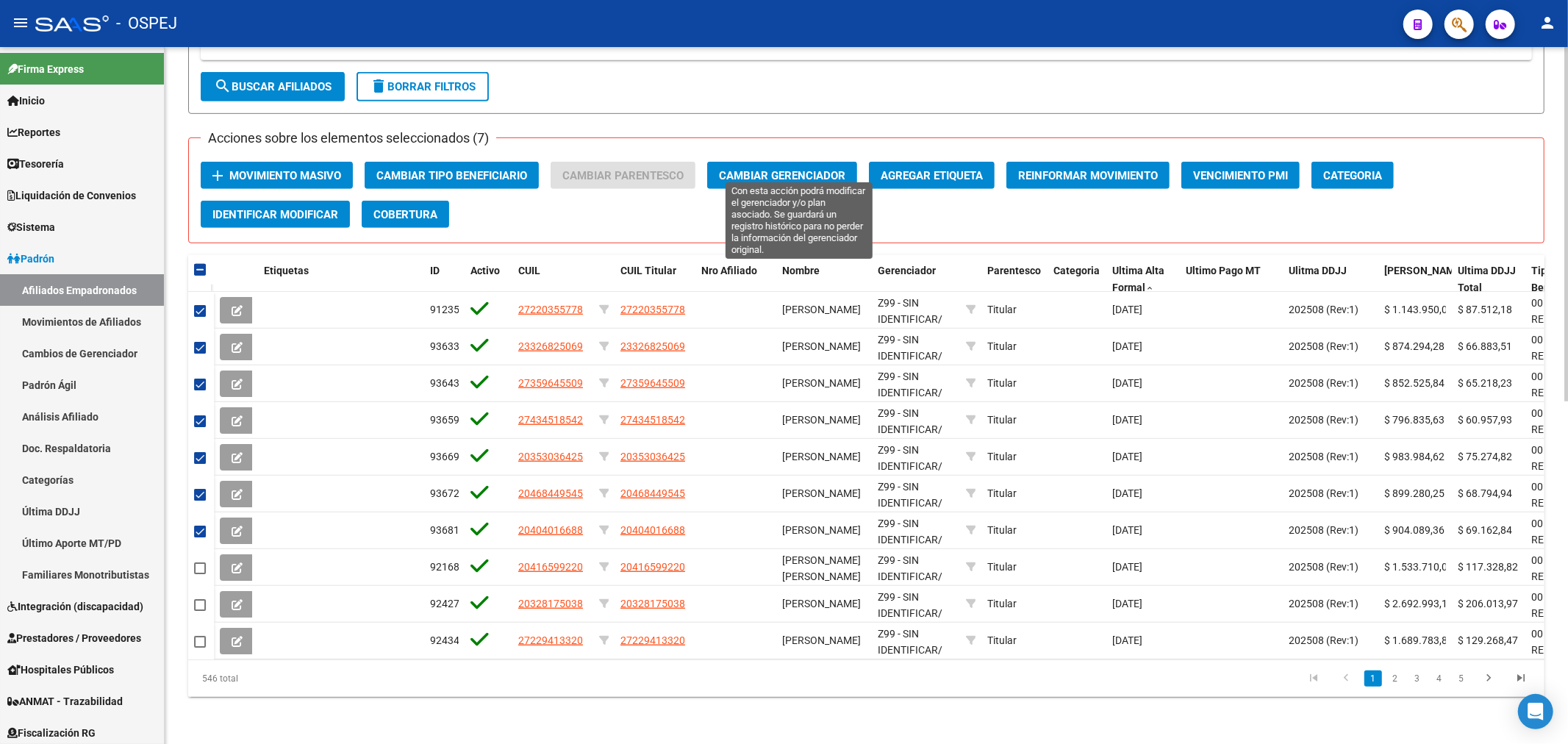
click at [806, 169] on span "Cambiar Gerenciador" at bounding box center [782, 175] width 127 height 14
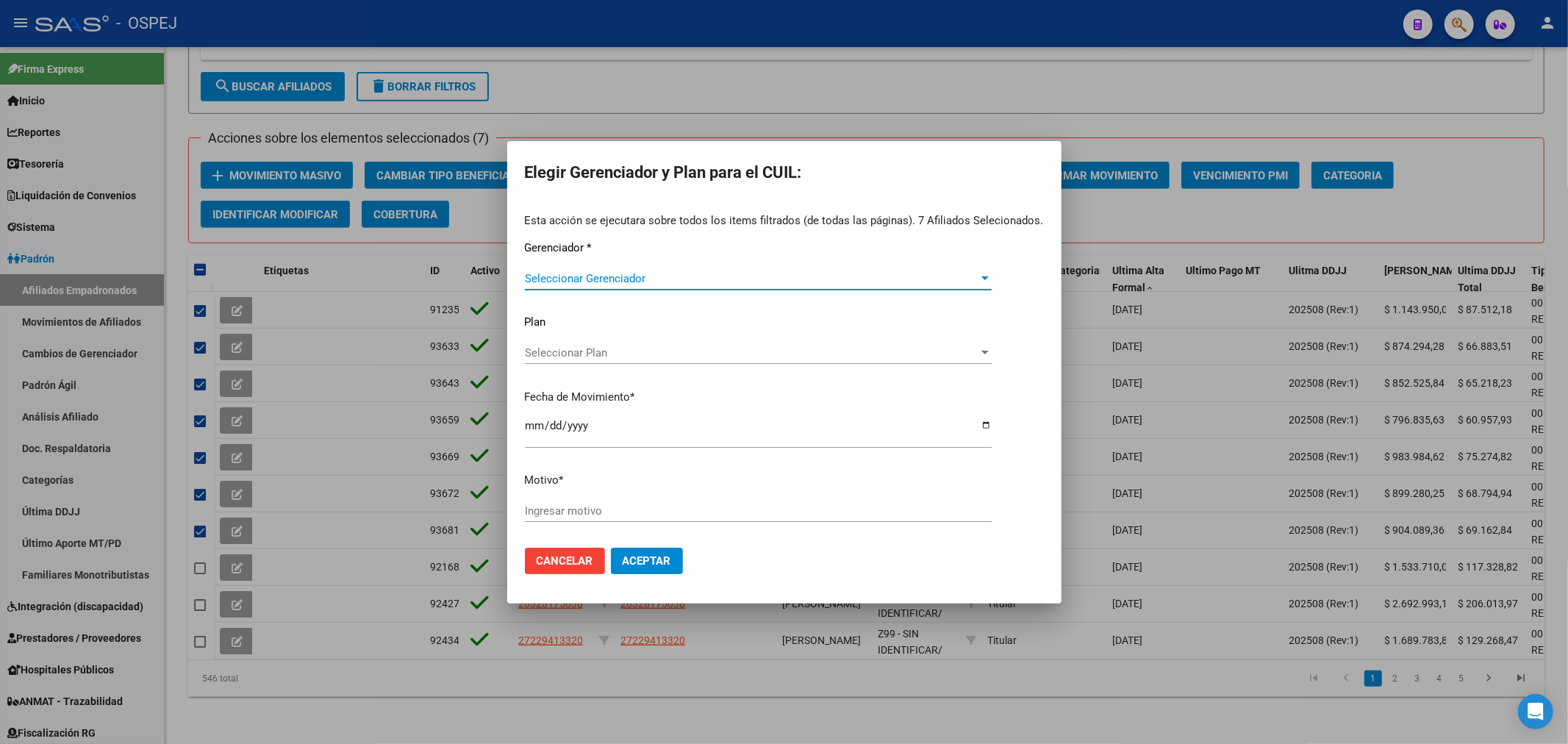
click at [774, 280] on span "Seleccionar Gerenciador" at bounding box center [752, 279] width 453 height 14
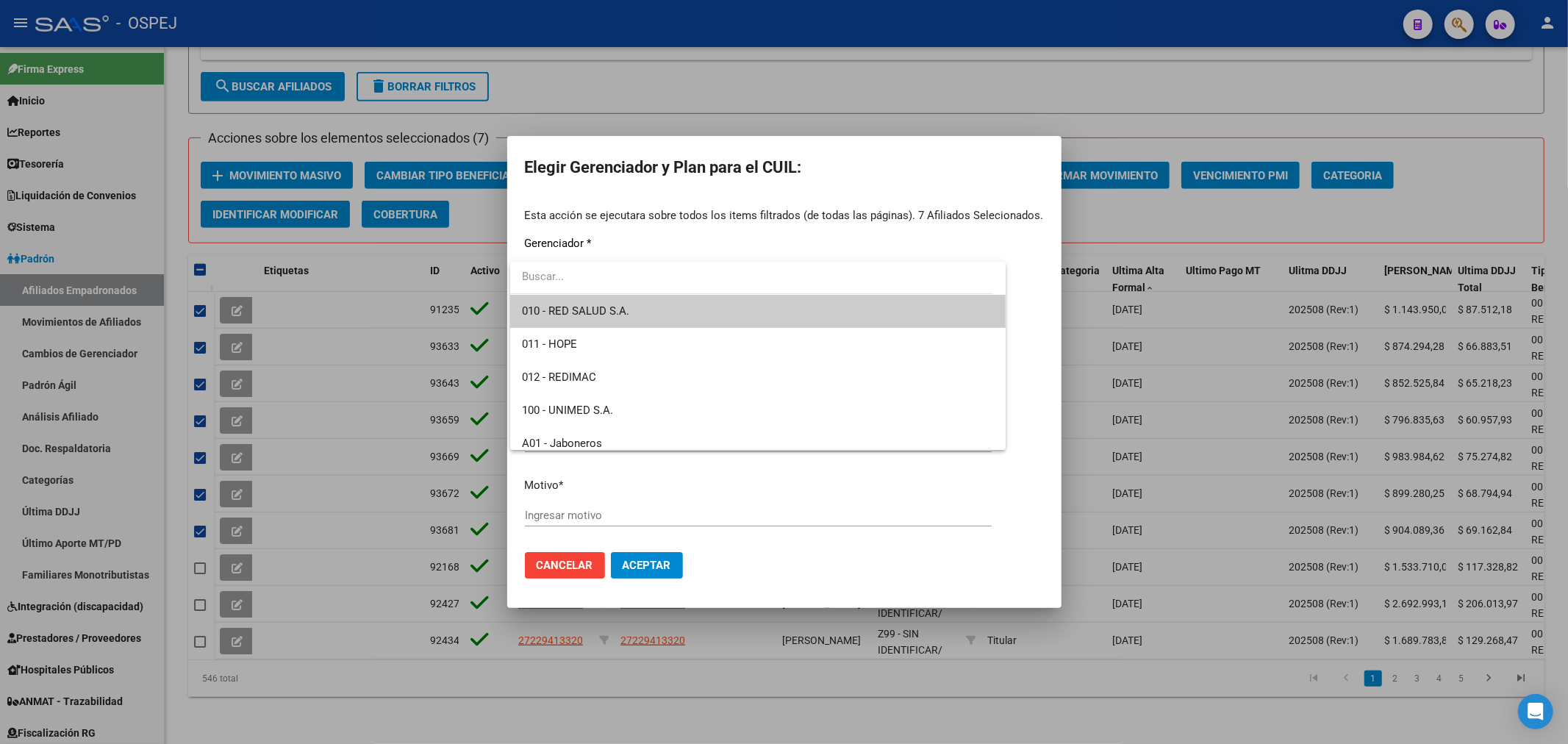
scroll to position [81, 0]
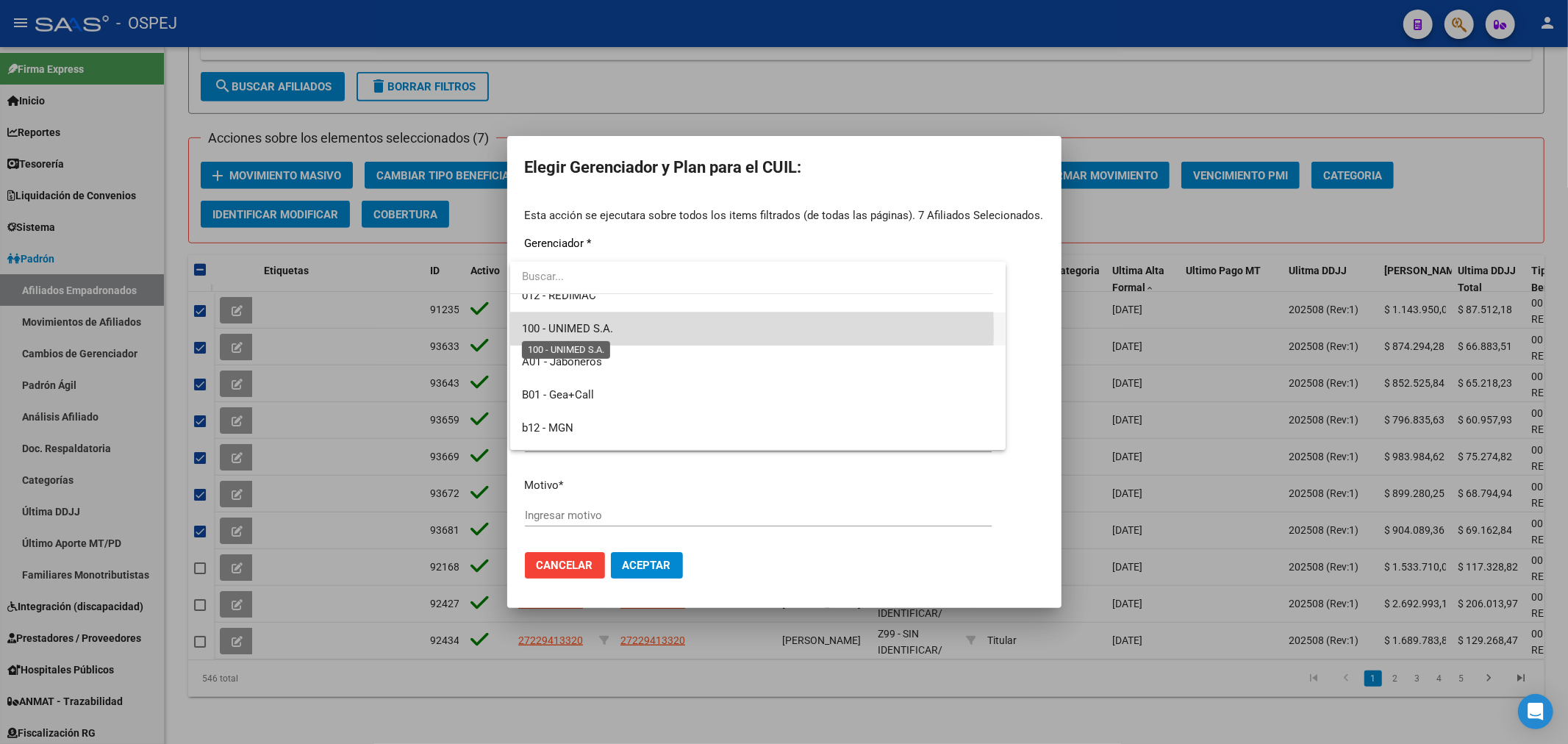
drag, startPoint x: 601, startPoint y: 331, endPoint x: 540, endPoint y: 436, distance: 121.4
click at [602, 329] on span "100 - UNIMED S.A." at bounding box center [567, 328] width 91 height 14
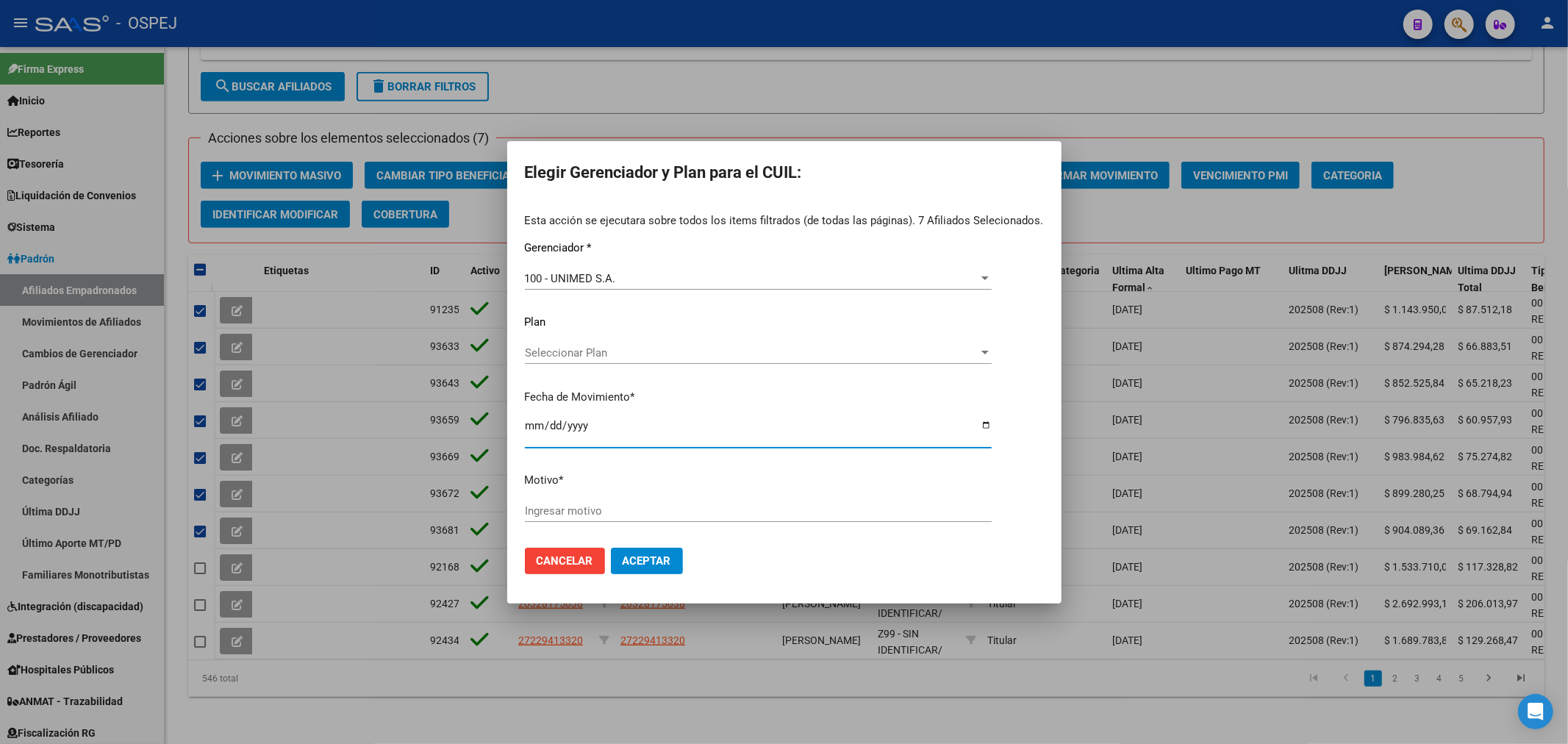
click at [525, 423] on input "[DATE]" at bounding box center [758, 431] width 467 height 23
type input "[DATE]"
type input "unimed"
click at [623, 563] on span "Aceptar" at bounding box center [647, 561] width 48 height 14
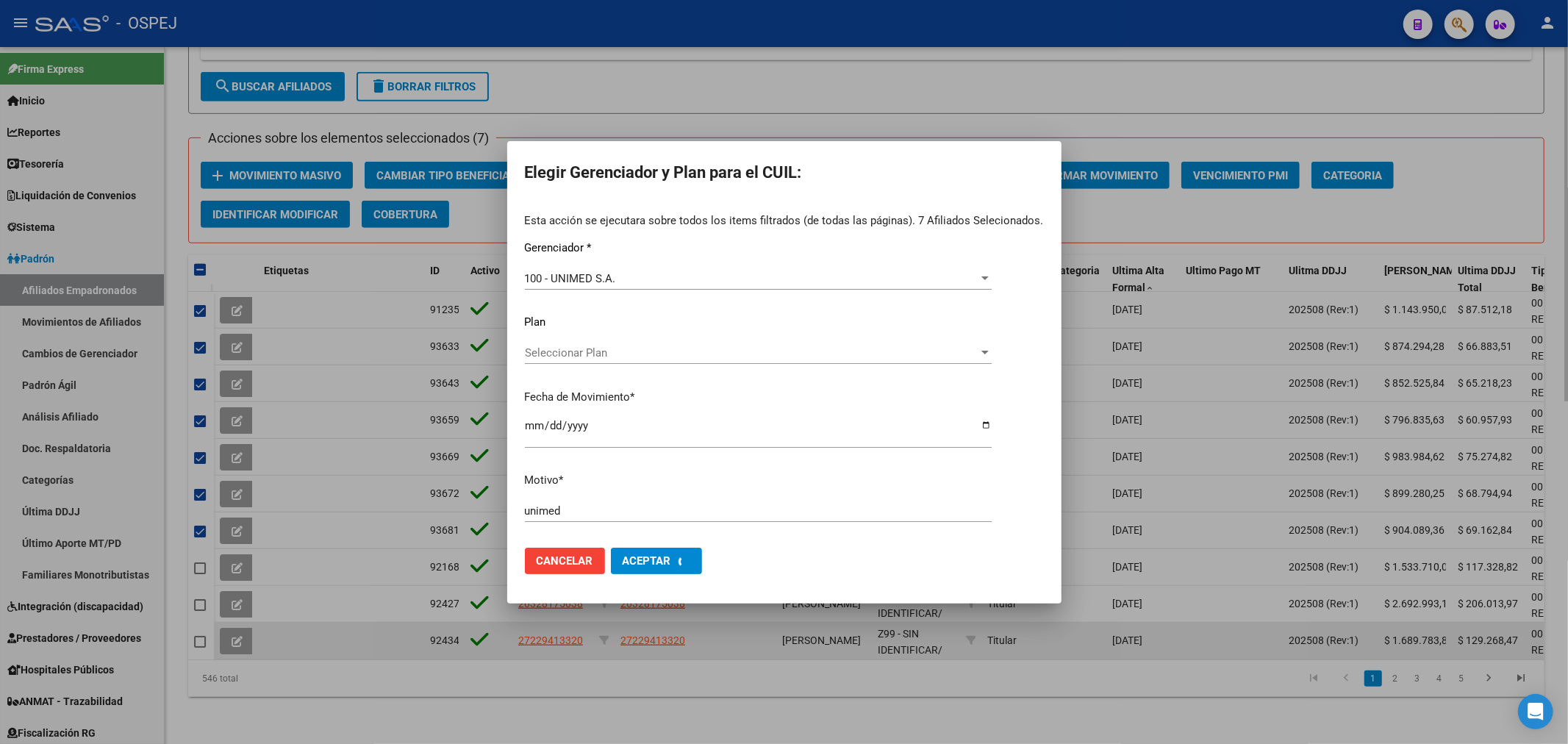
checkbox input "false"
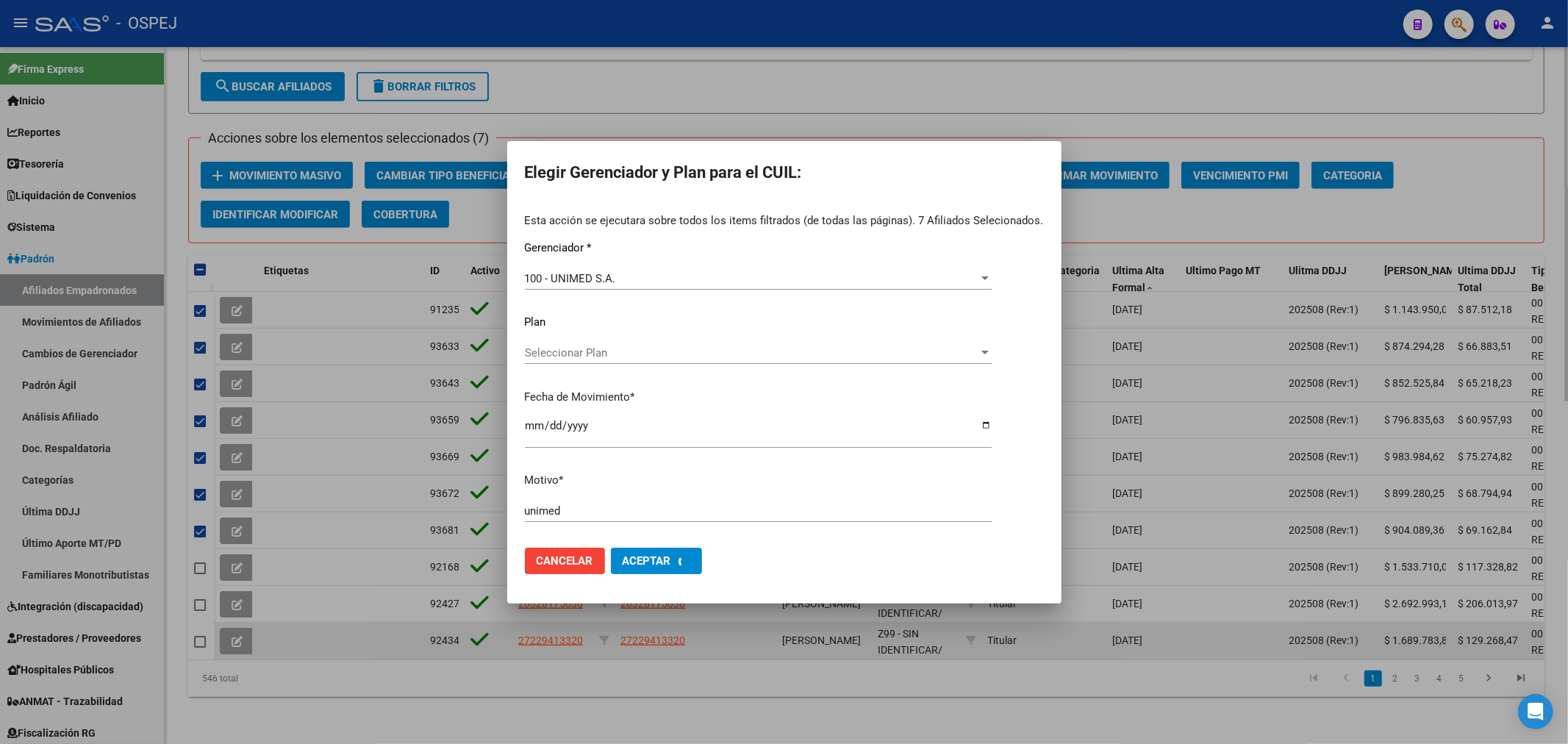
checkbox input "false"
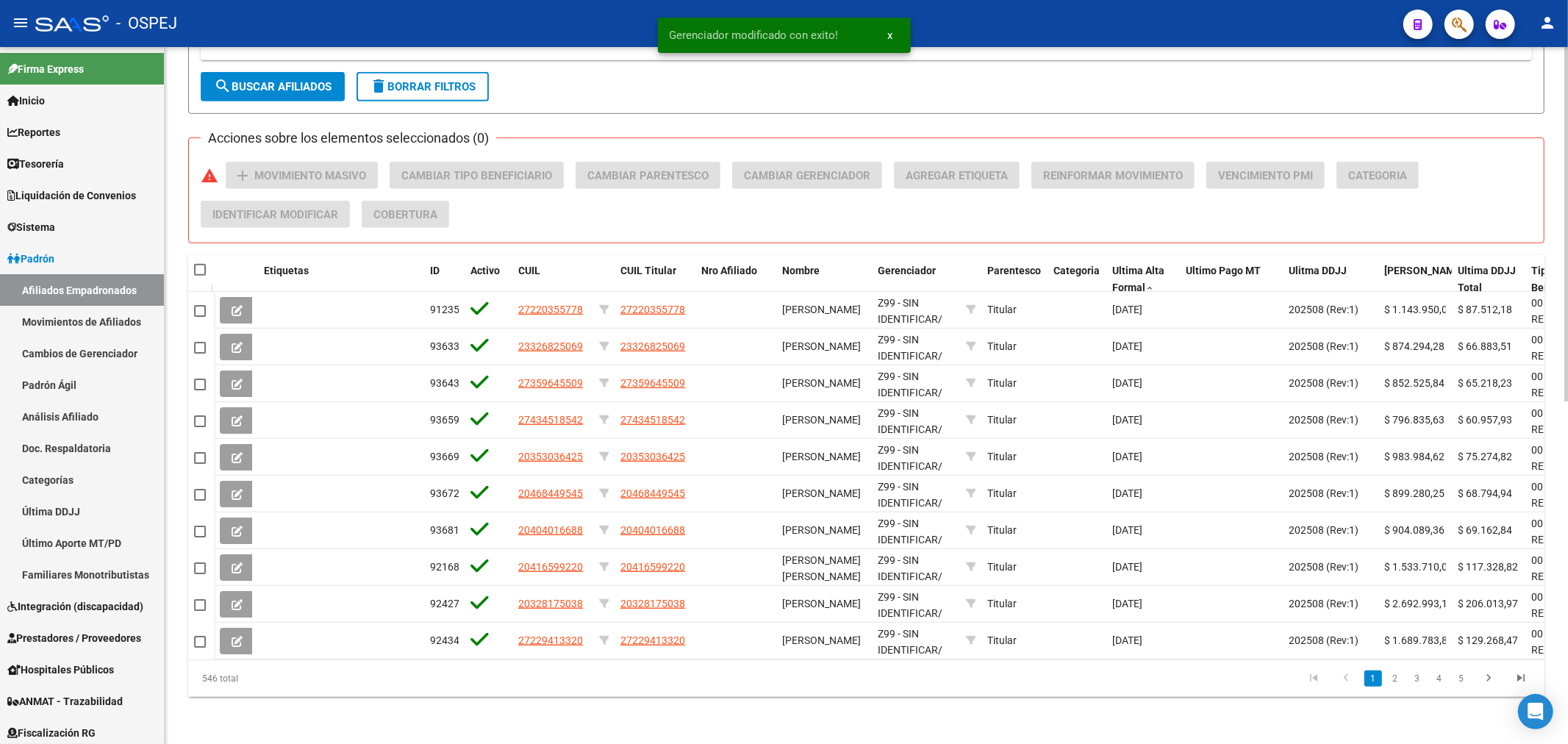
scroll to position [592, 0]
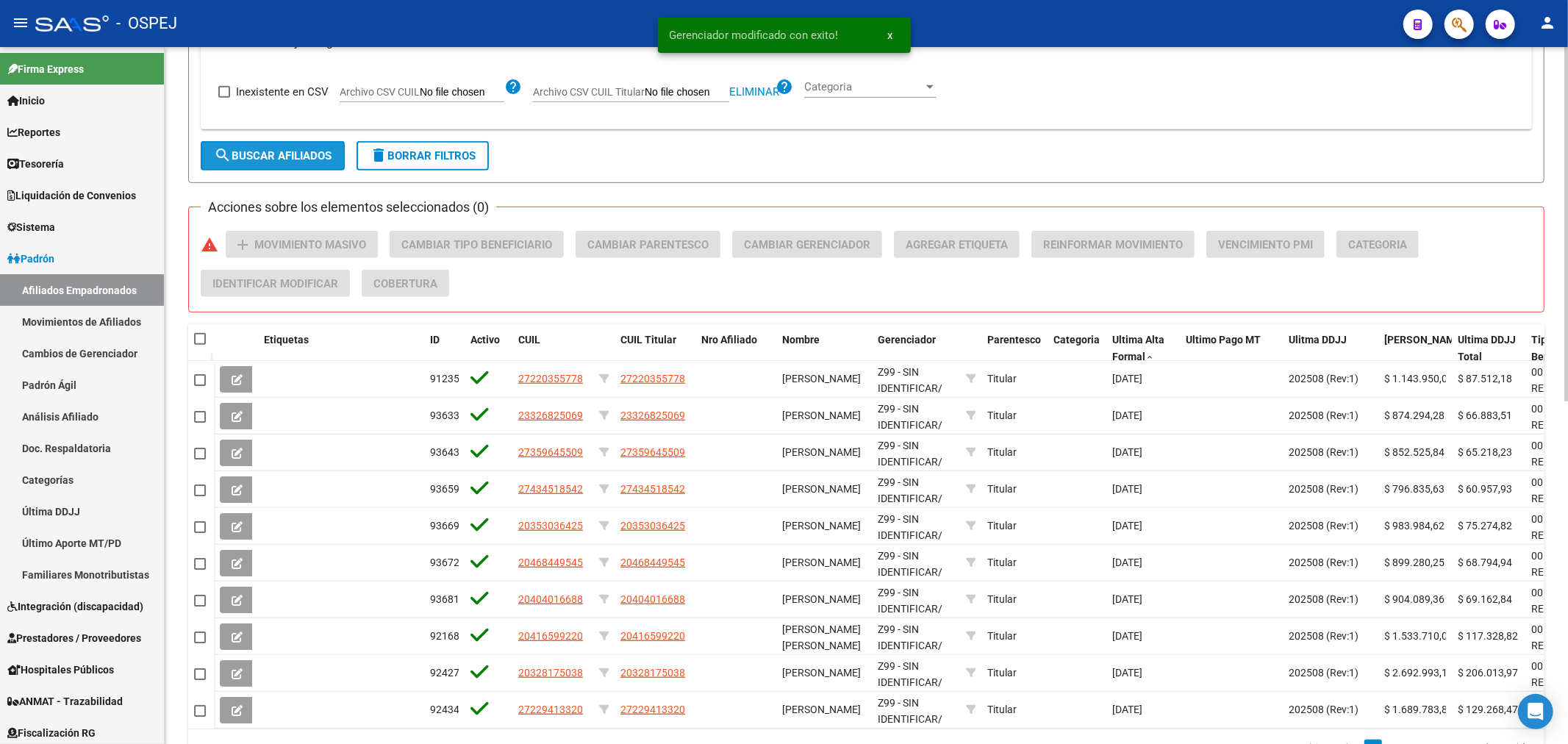
click at [290, 164] on button "search Buscar Afiliados" at bounding box center [272, 155] width 144 height 29
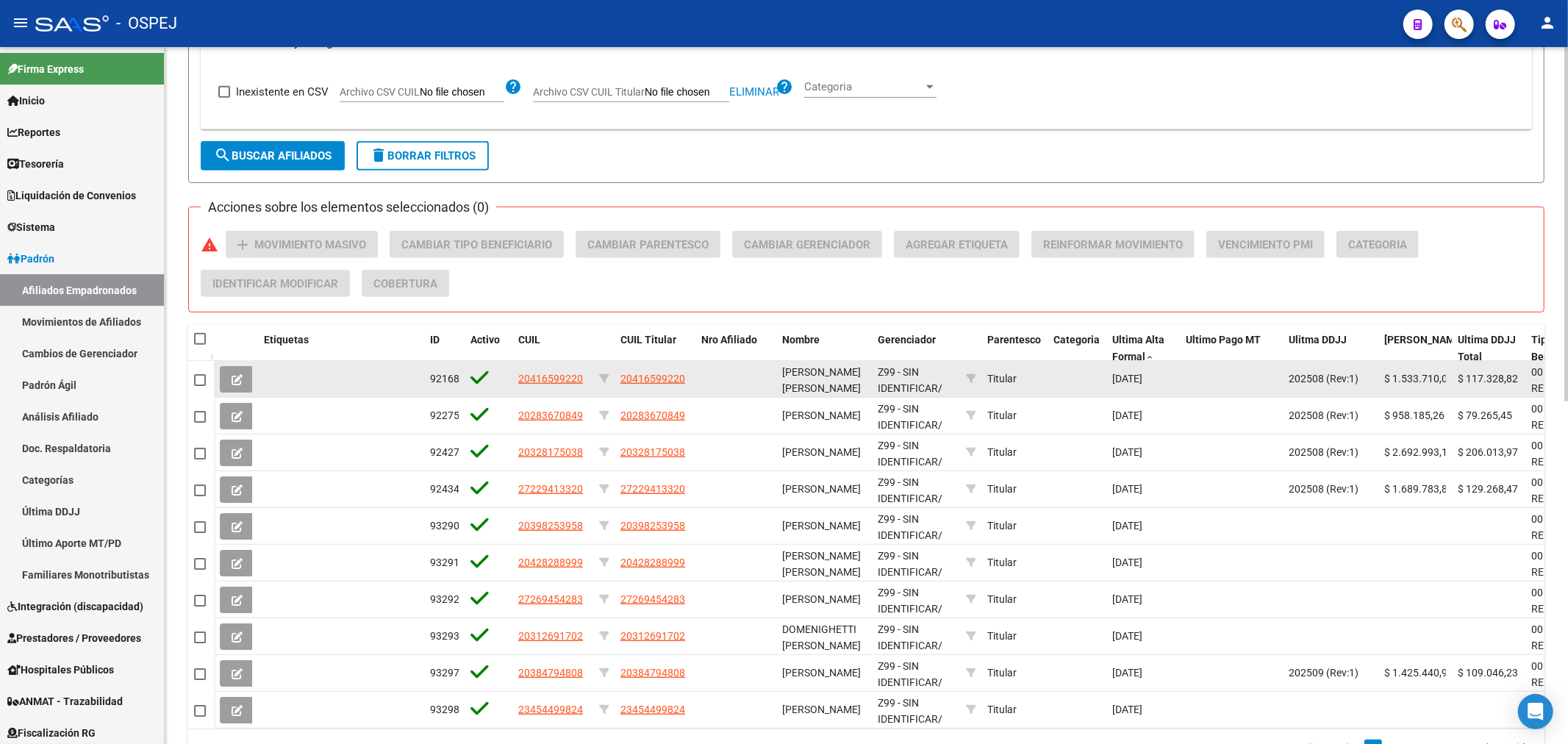
click at [200, 379] on span at bounding box center [200, 380] width 12 height 12
click at [200, 386] on input "checkbox" at bounding box center [199, 386] width 1 height 1
checkbox input "true"
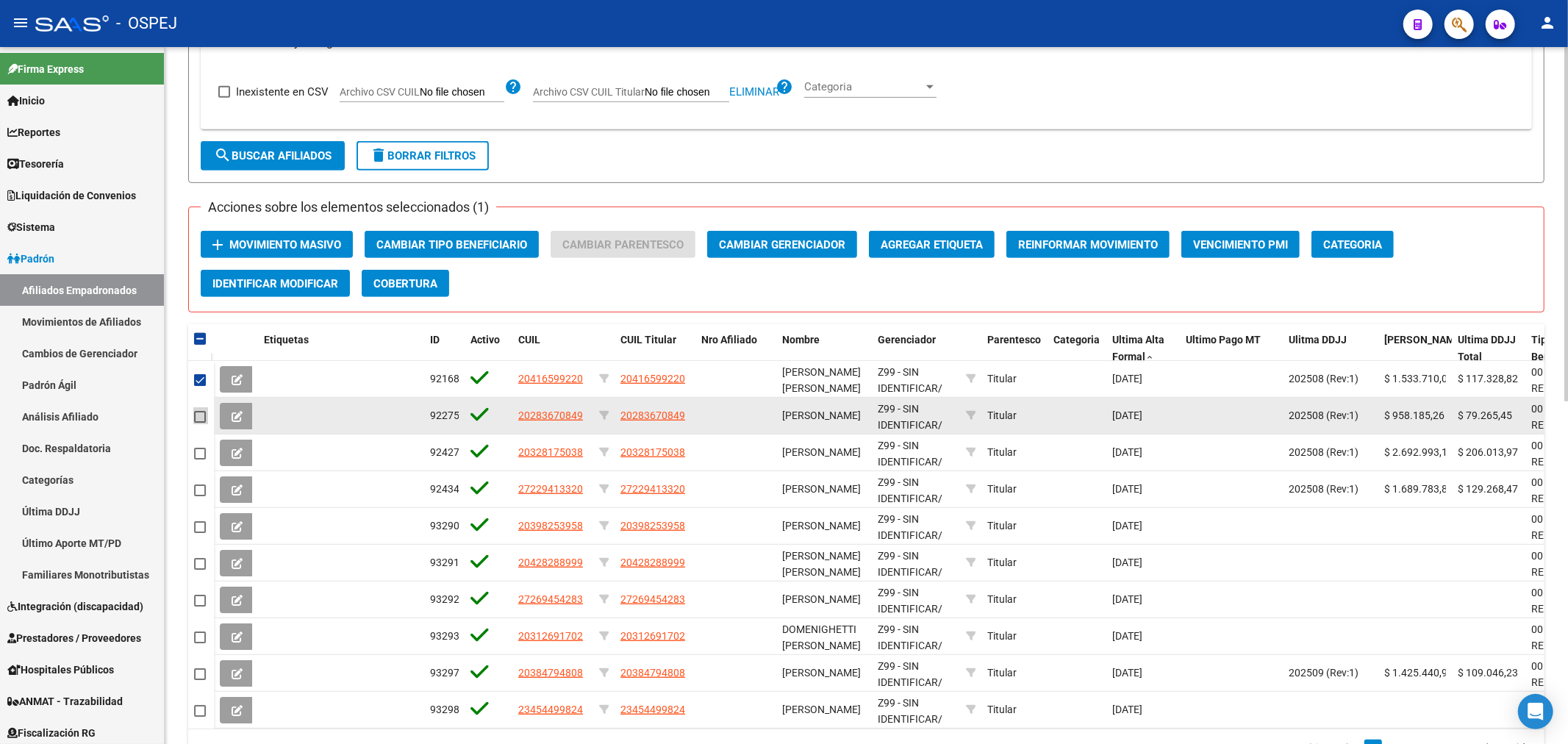
click at [196, 419] on span at bounding box center [200, 417] width 12 height 12
click at [199, 422] on input "checkbox" at bounding box center [199, 422] width 1 height 1
checkbox input "true"
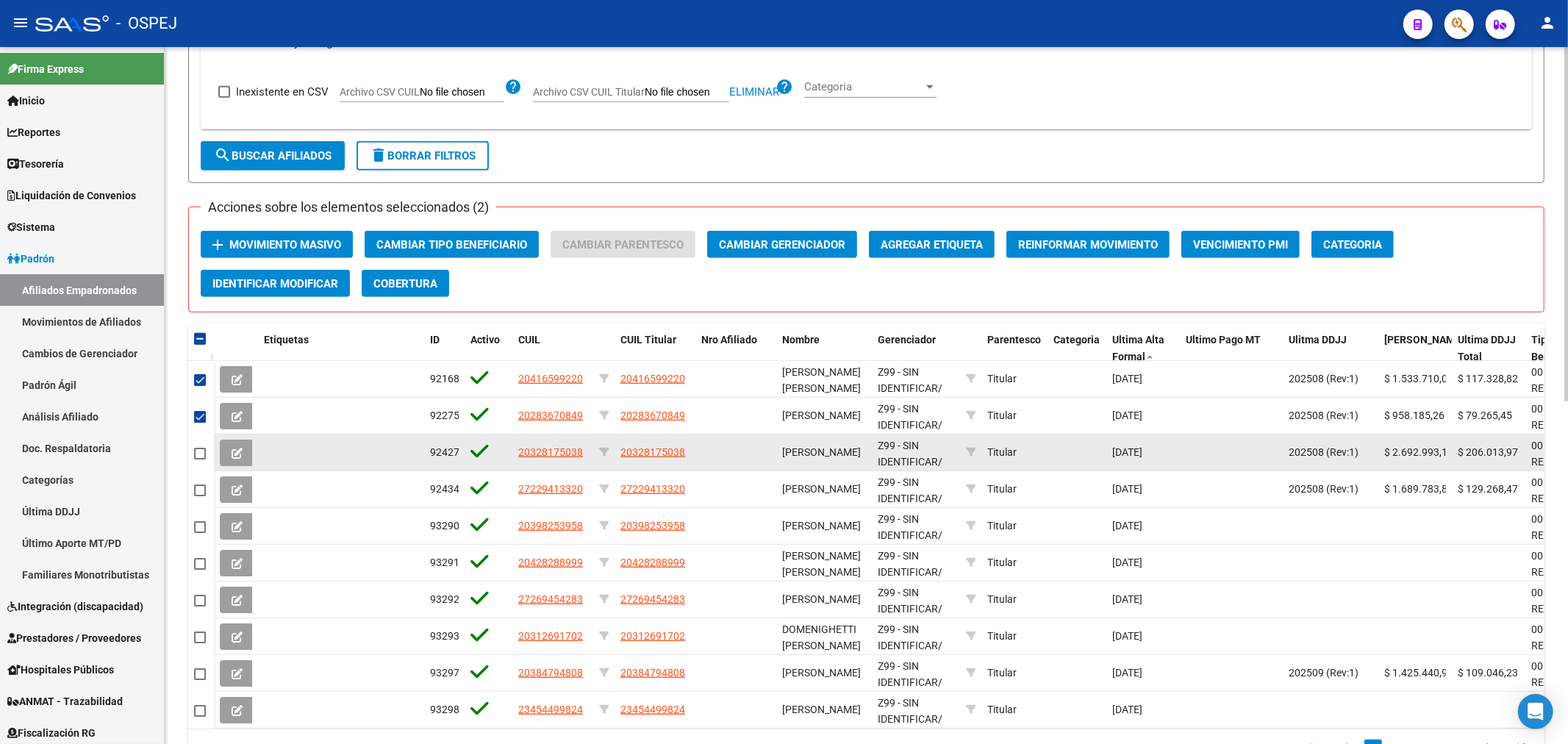
click at [200, 453] on span at bounding box center [200, 453] width 12 height 12
click at [200, 459] on input "checkbox" at bounding box center [199, 459] width 1 height 1
checkbox input "true"
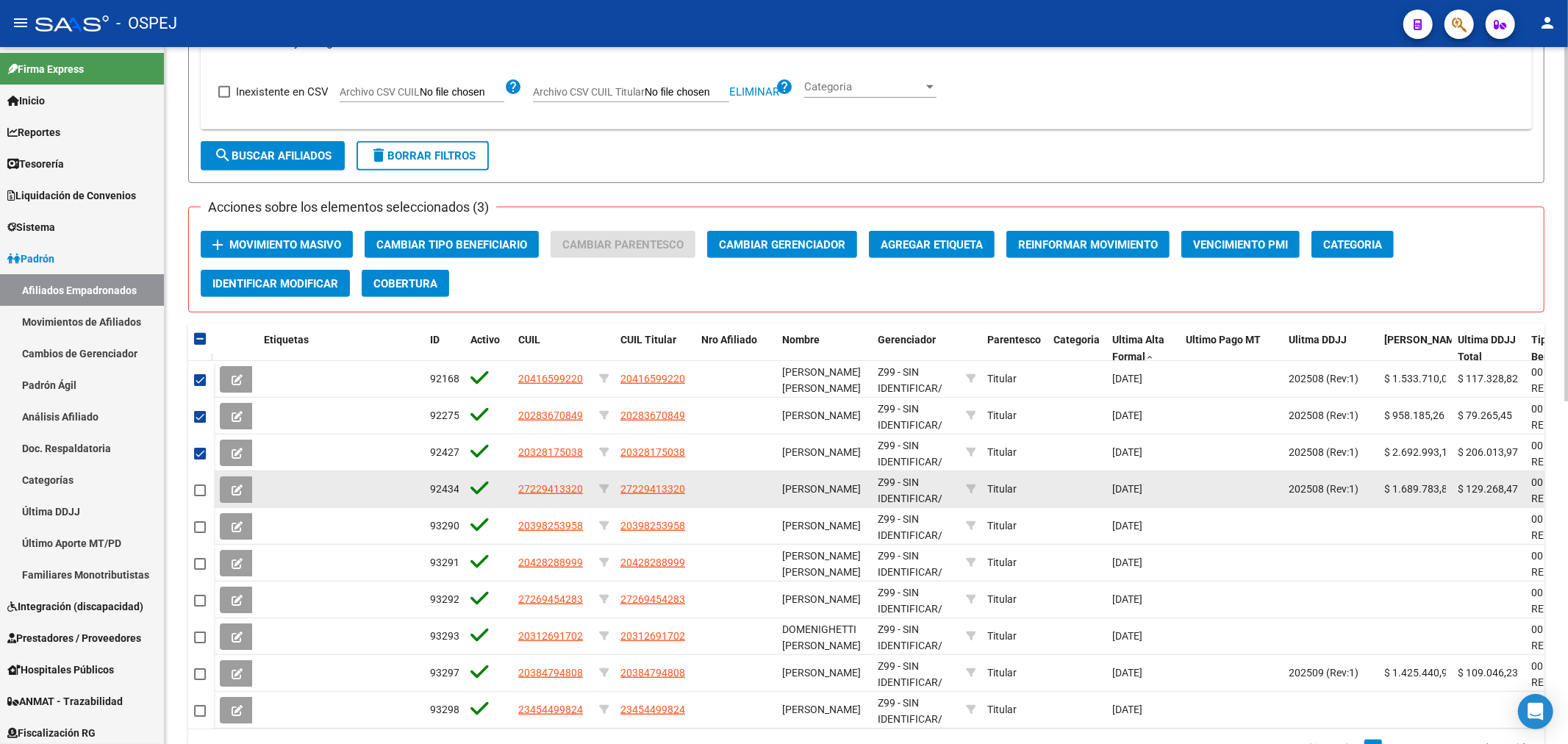
click at [195, 490] on span at bounding box center [200, 490] width 12 height 12
click at [199, 496] on input "checkbox" at bounding box center [199, 496] width 1 height 1
checkbox input "true"
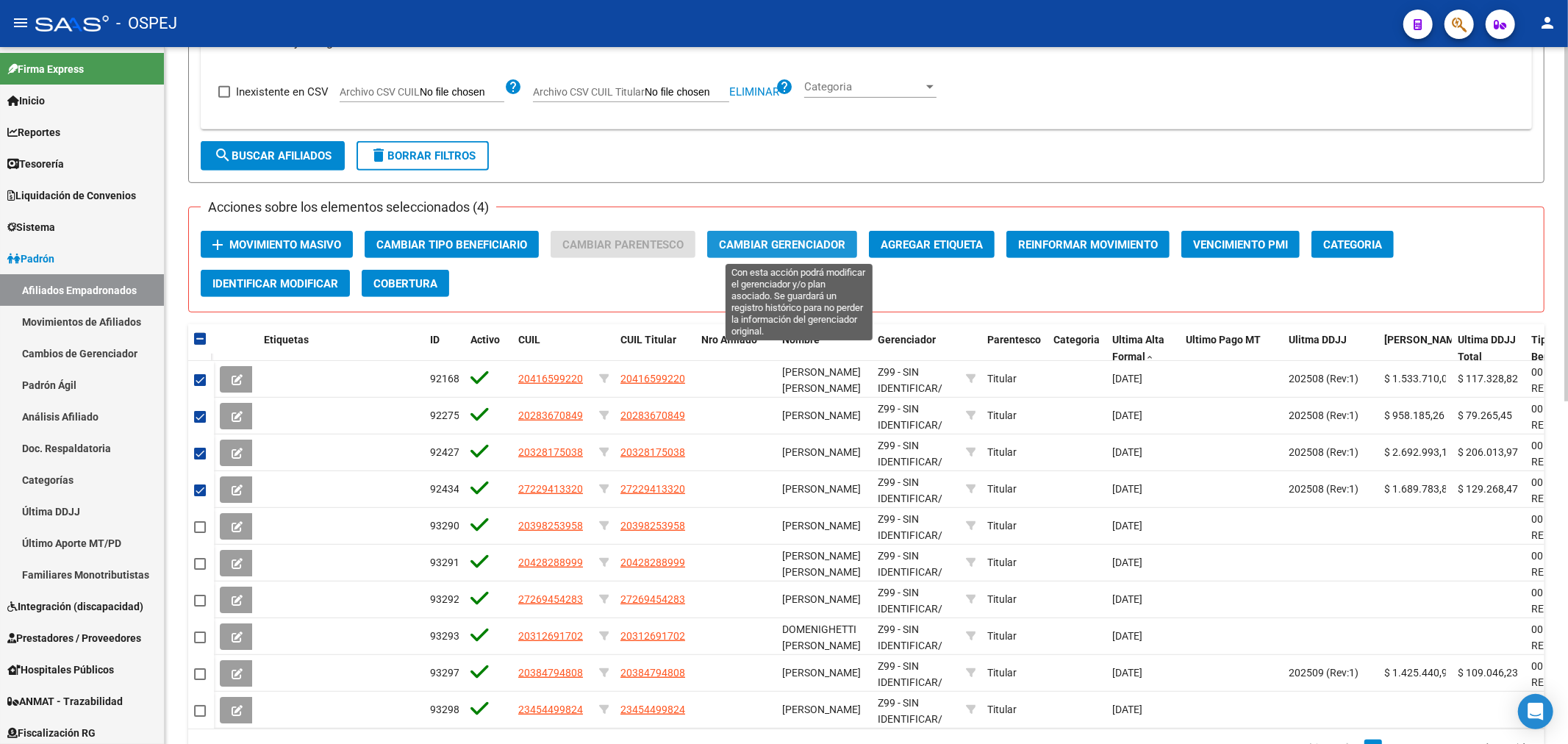
click at [777, 239] on span "Cambiar Gerenciador" at bounding box center [782, 245] width 127 height 14
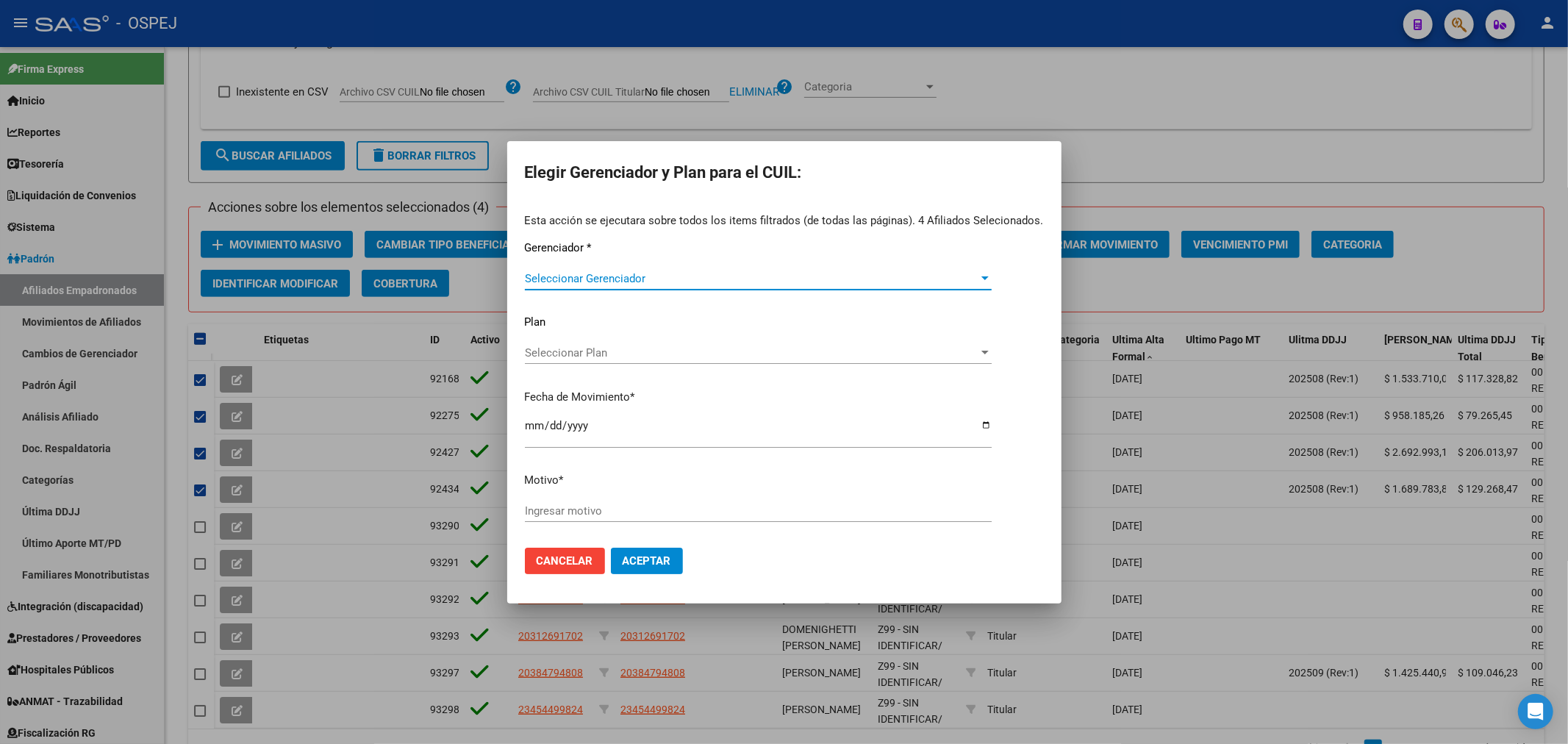
click at [702, 272] on span "Seleccionar Gerenciador" at bounding box center [752, 279] width 453 height 14
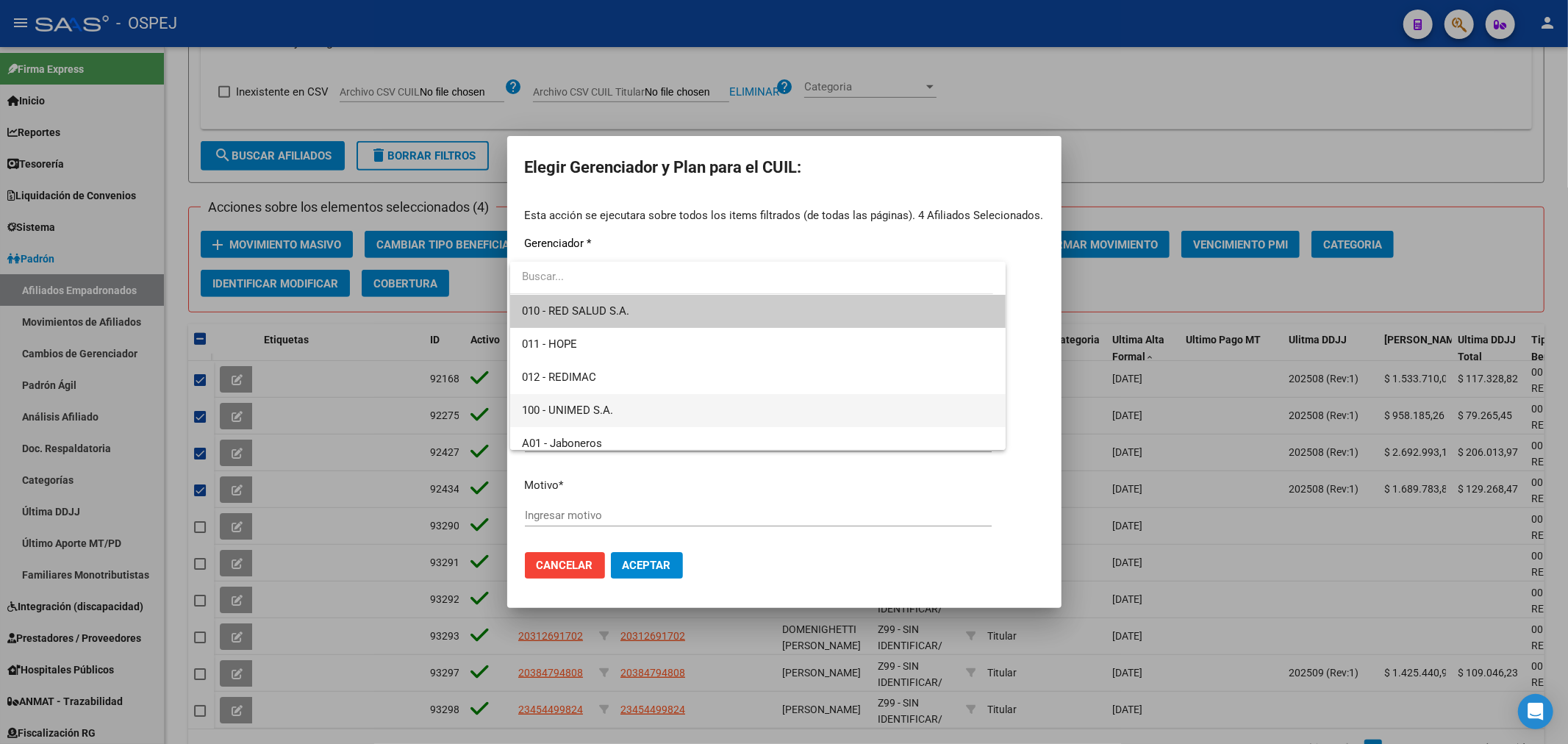
click at [648, 410] on span "100 - UNIMED S.A." at bounding box center [758, 410] width 472 height 33
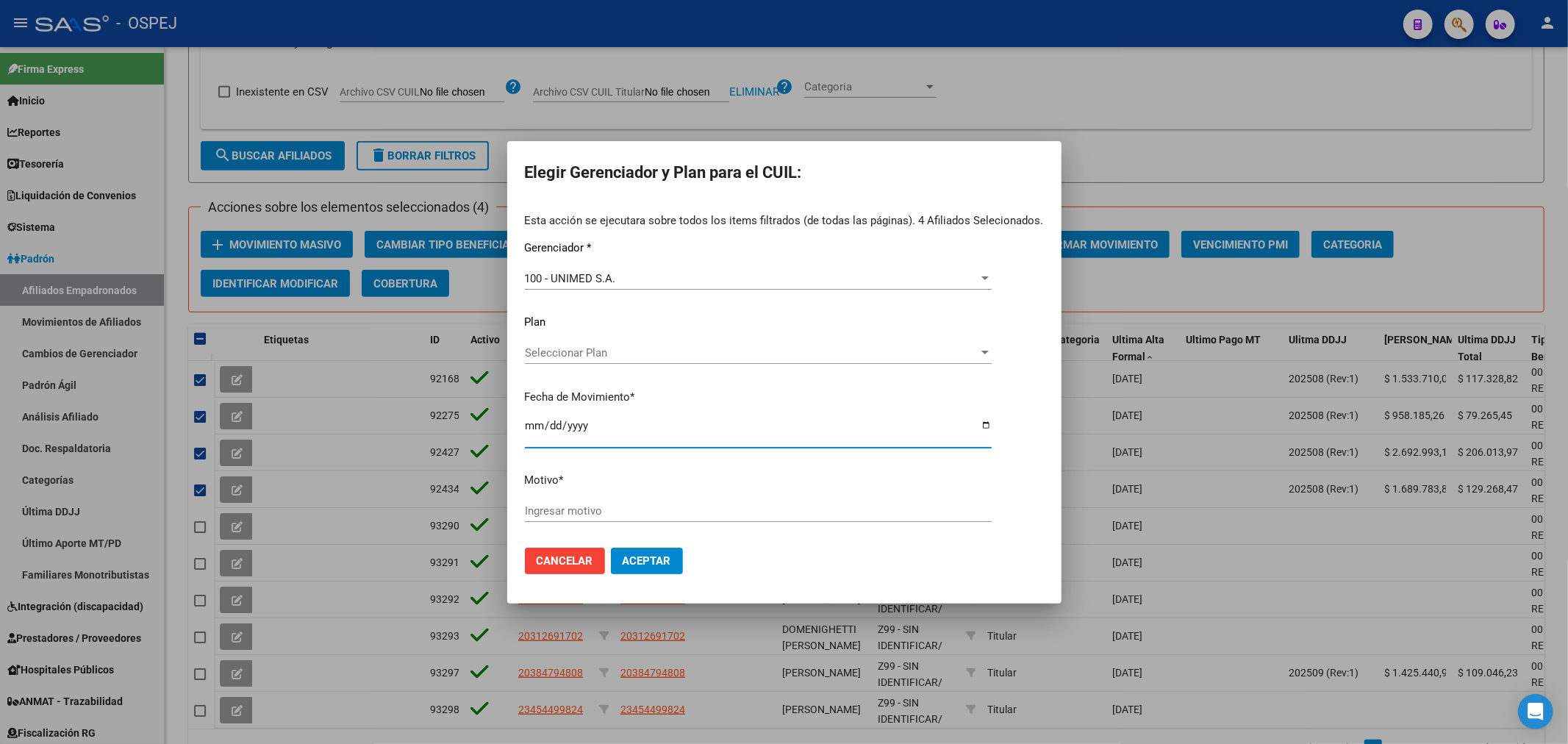
click at [532, 423] on input "[DATE]" at bounding box center [758, 431] width 467 height 23
type input "[DATE]"
type input "unimed"
click at [654, 555] on span "Aceptar" at bounding box center [647, 561] width 48 height 14
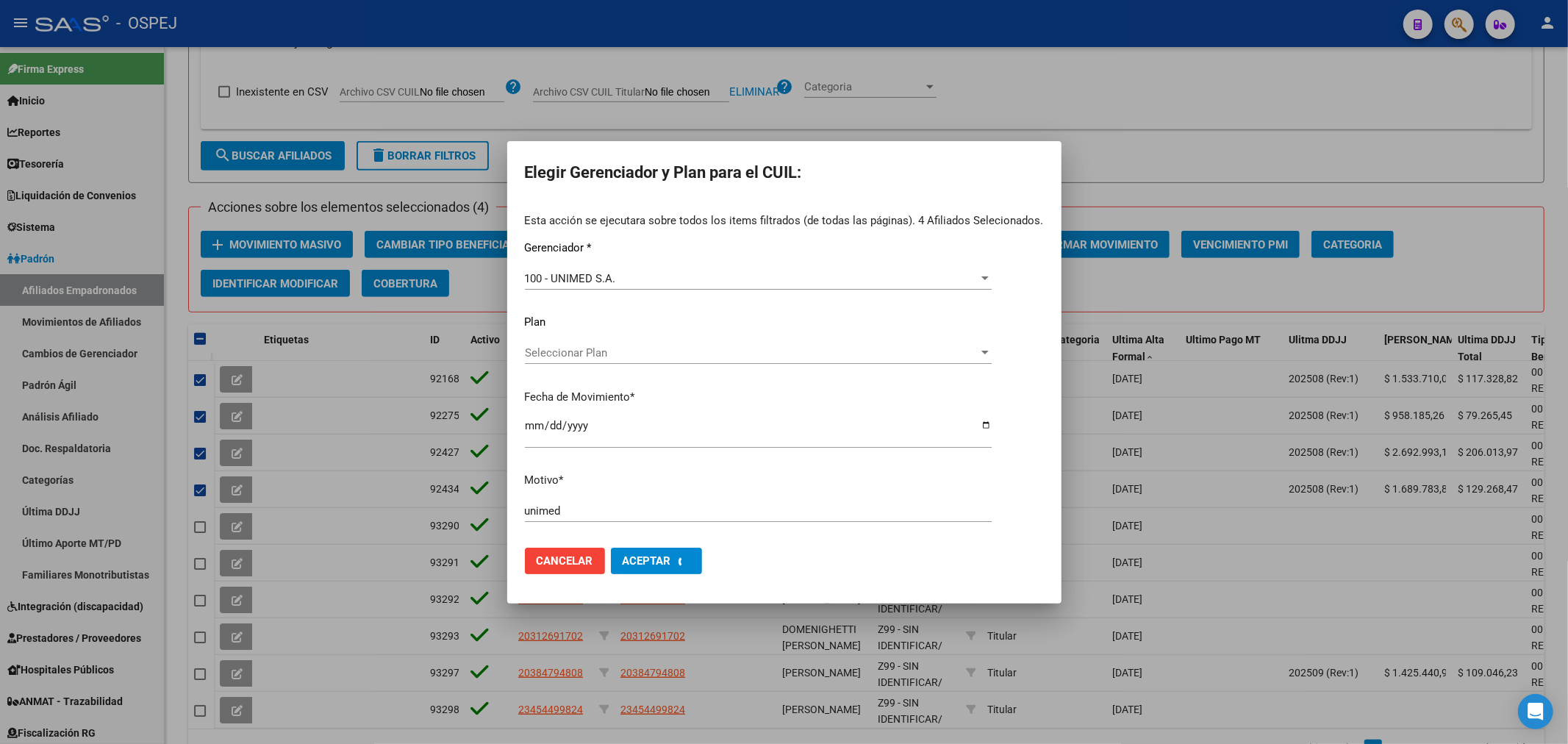
checkbox input "false"
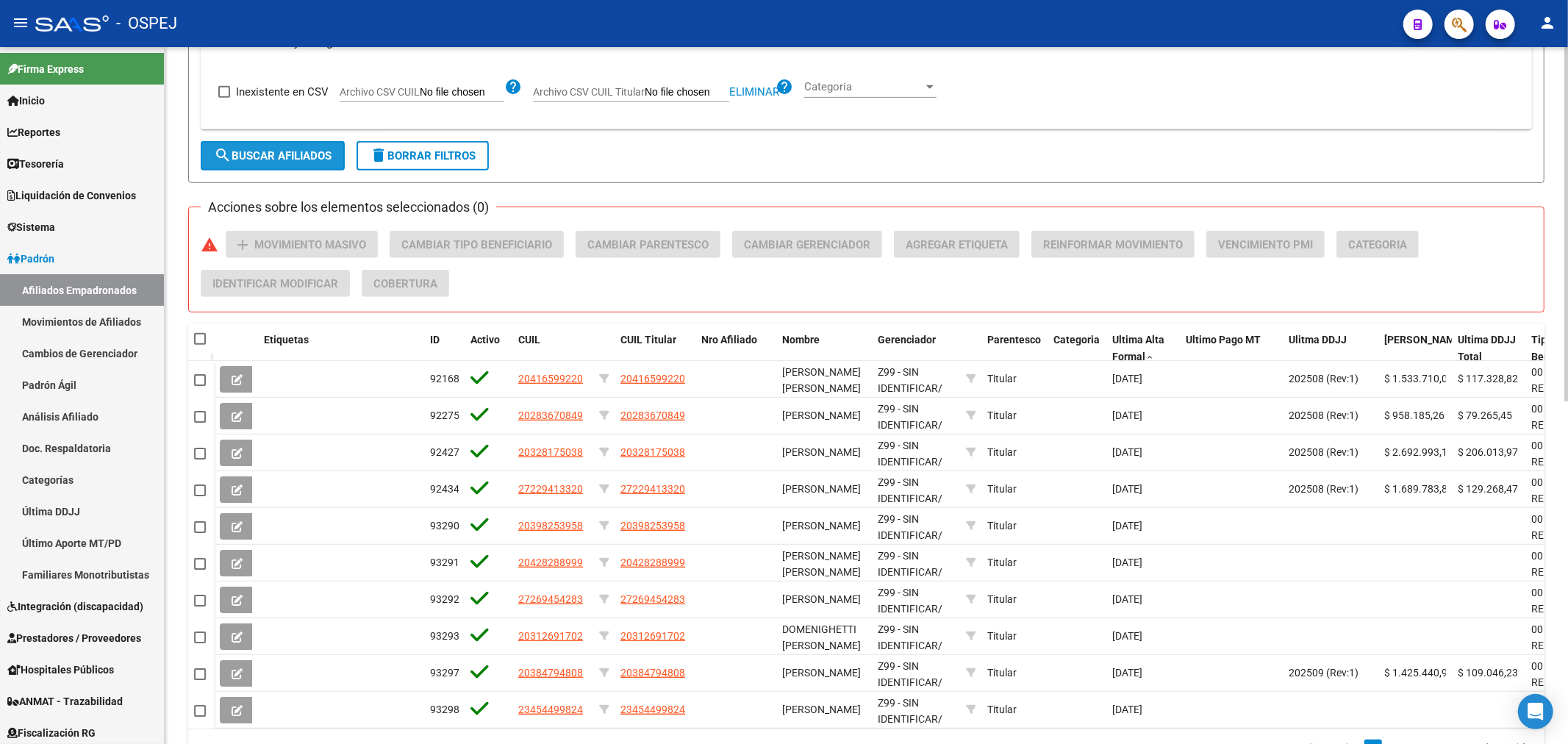
click at [250, 155] on span "search Buscar Afiliados" at bounding box center [273, 156] width 117 height 14
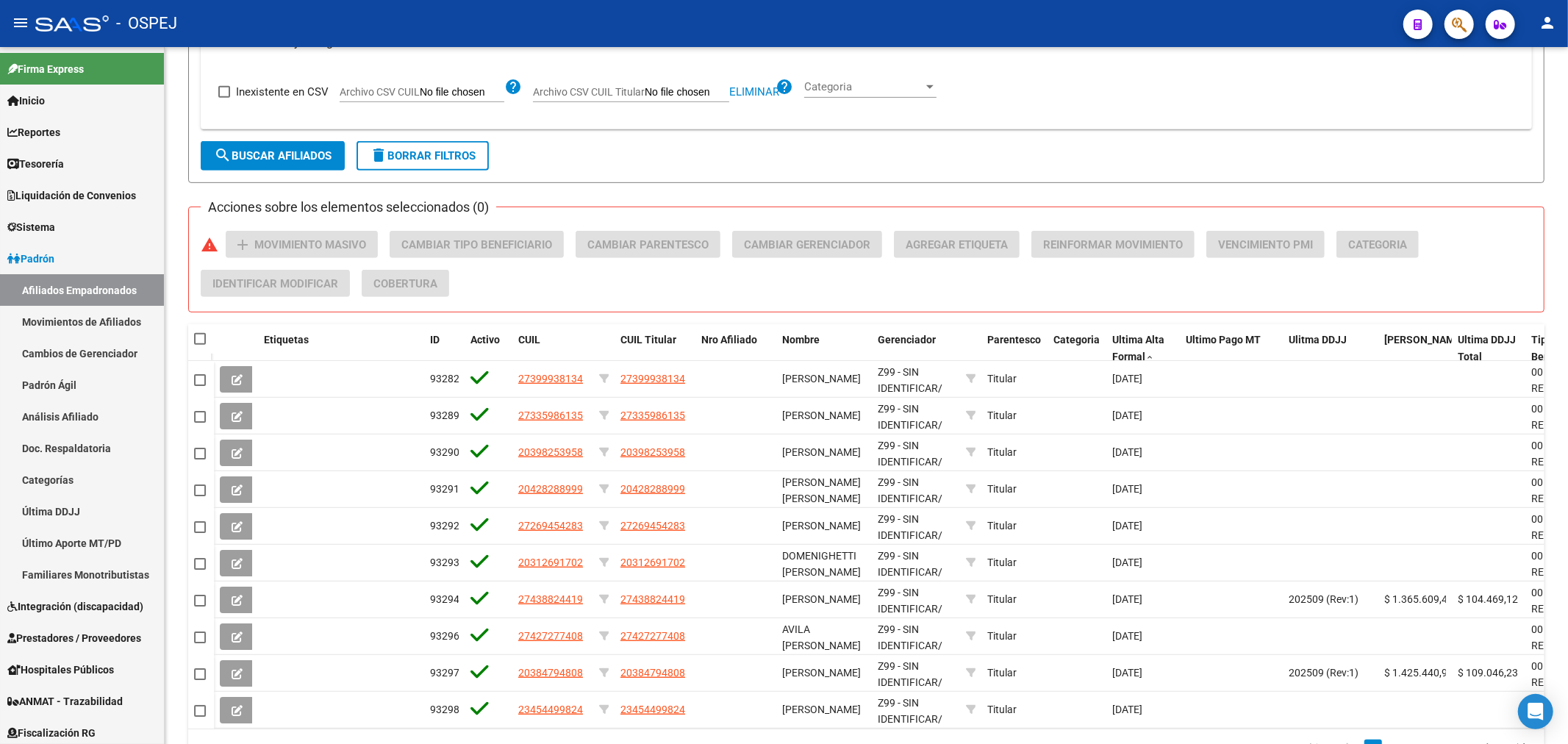
scroll to position [673, 0]
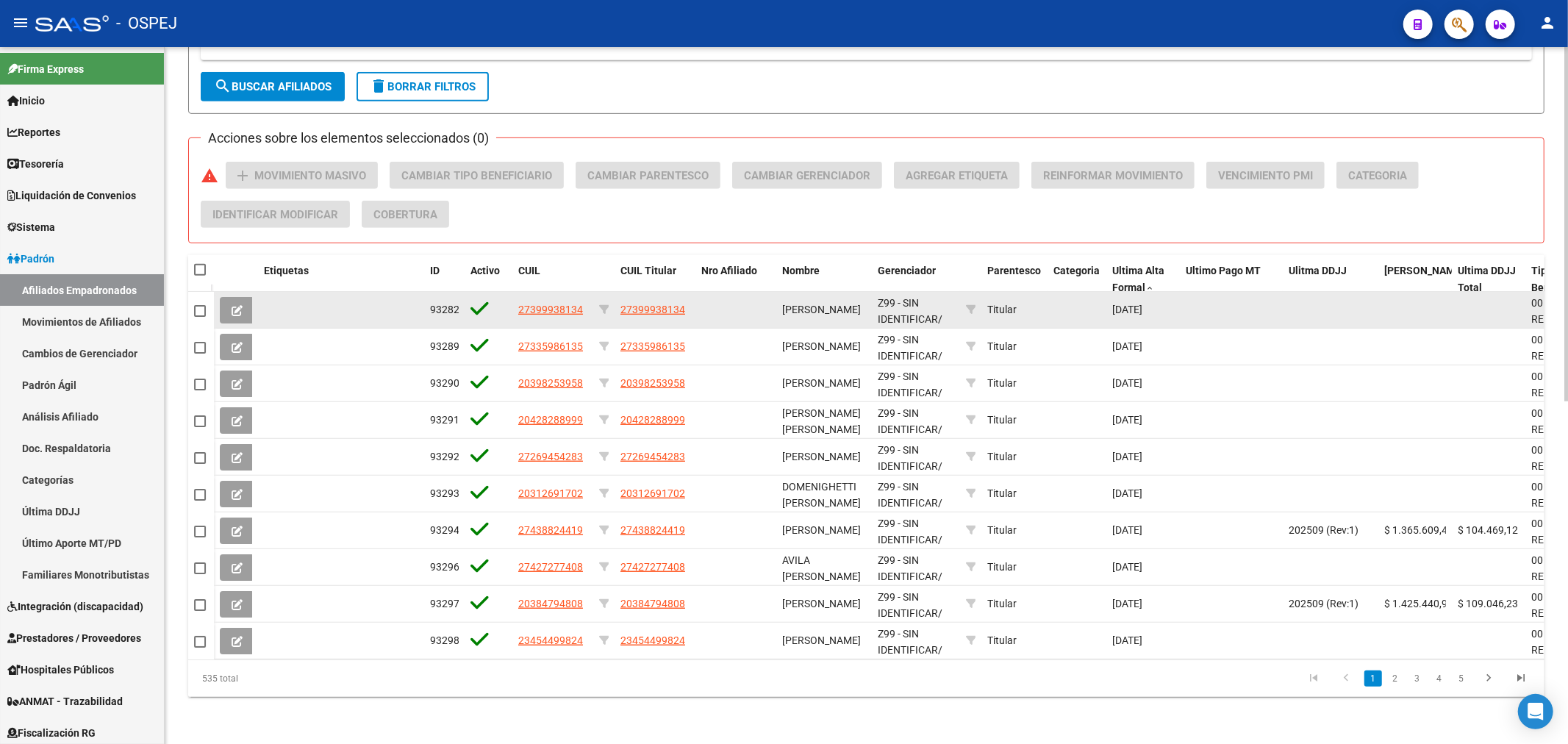
click at [199, 304] on mat-checkbox at bounding box center [200, 310] width 12 height 17
click at [194, 305] on span at bounding box center [200, 311] width 12 height 12
click at [199, 317] on input "checkbox" at bounding box center [199, 317] width 1 height 1
checkbox input "true"
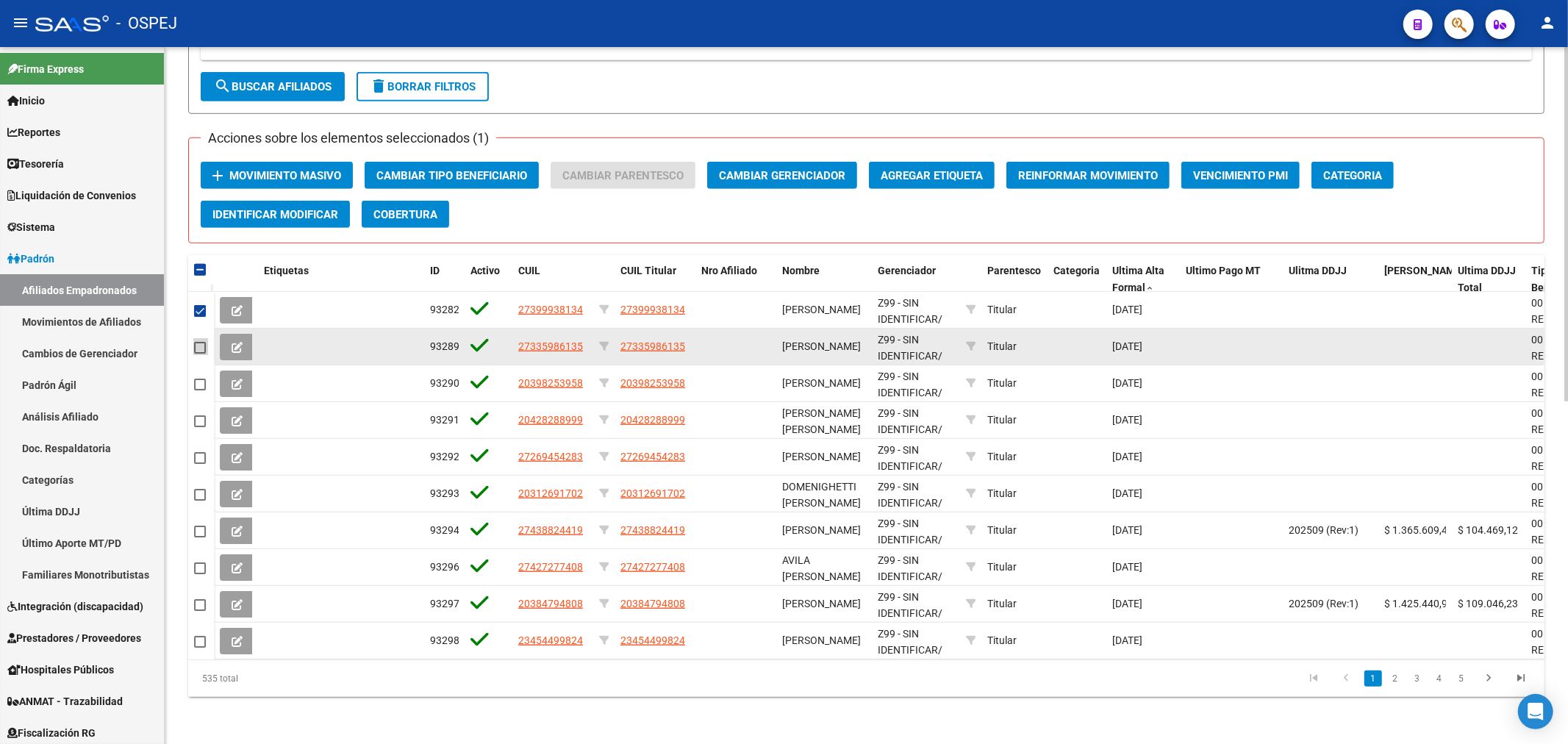
click at [197, 342] on span at bounding box center [200, 348] width 12 height 12
click at [199, 353] on input "checkbox" at bounding box center [199, 353] width 1 height 1
checkbox input "true"
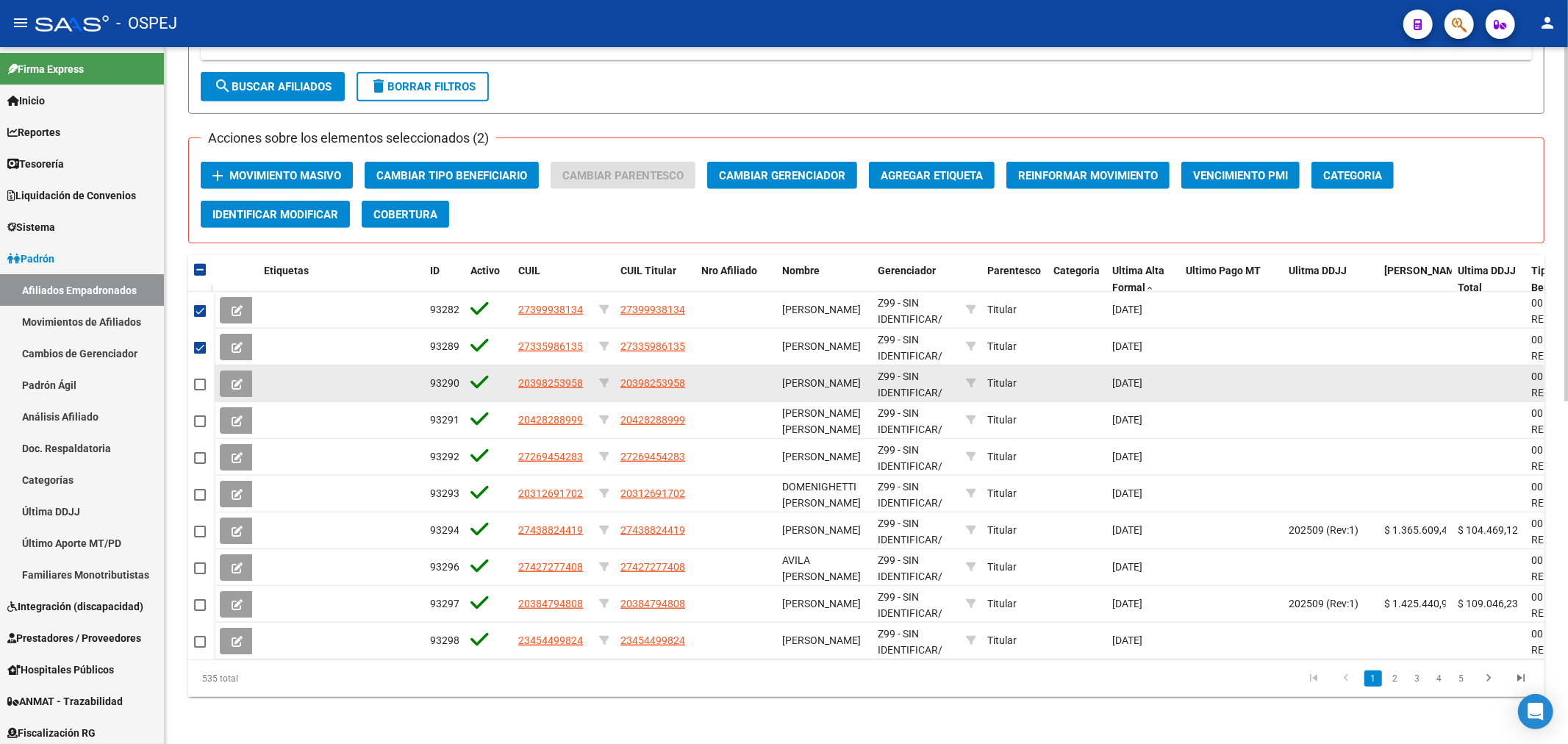
click at [195, 379] on mat-checkbox at bounding box center [200, 384] width 12 height 17
click at [194, 379] on span at bounding box center [200, 385] width 12 height 12
click at [199, 390] on input "checkbox" at bounding box center [199, 390] width 1 height 1
checkbox input "true"
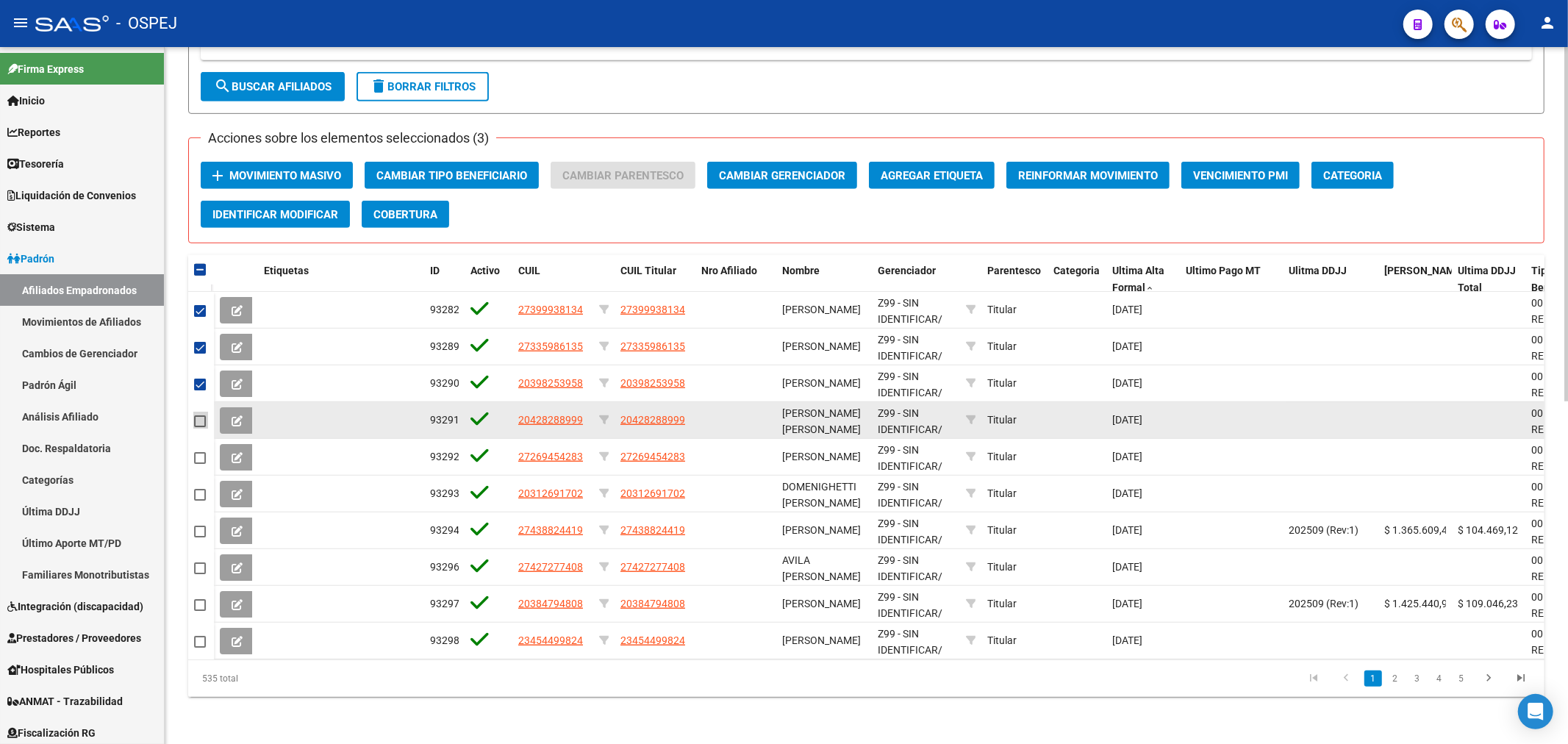
click at [200, 415] on span at bounding box center [200, 421] width 12 height 12
click at [200, 427] on input "checkbox" at bounding box center [199, 427] width 1 height 1
checkbox input "true"
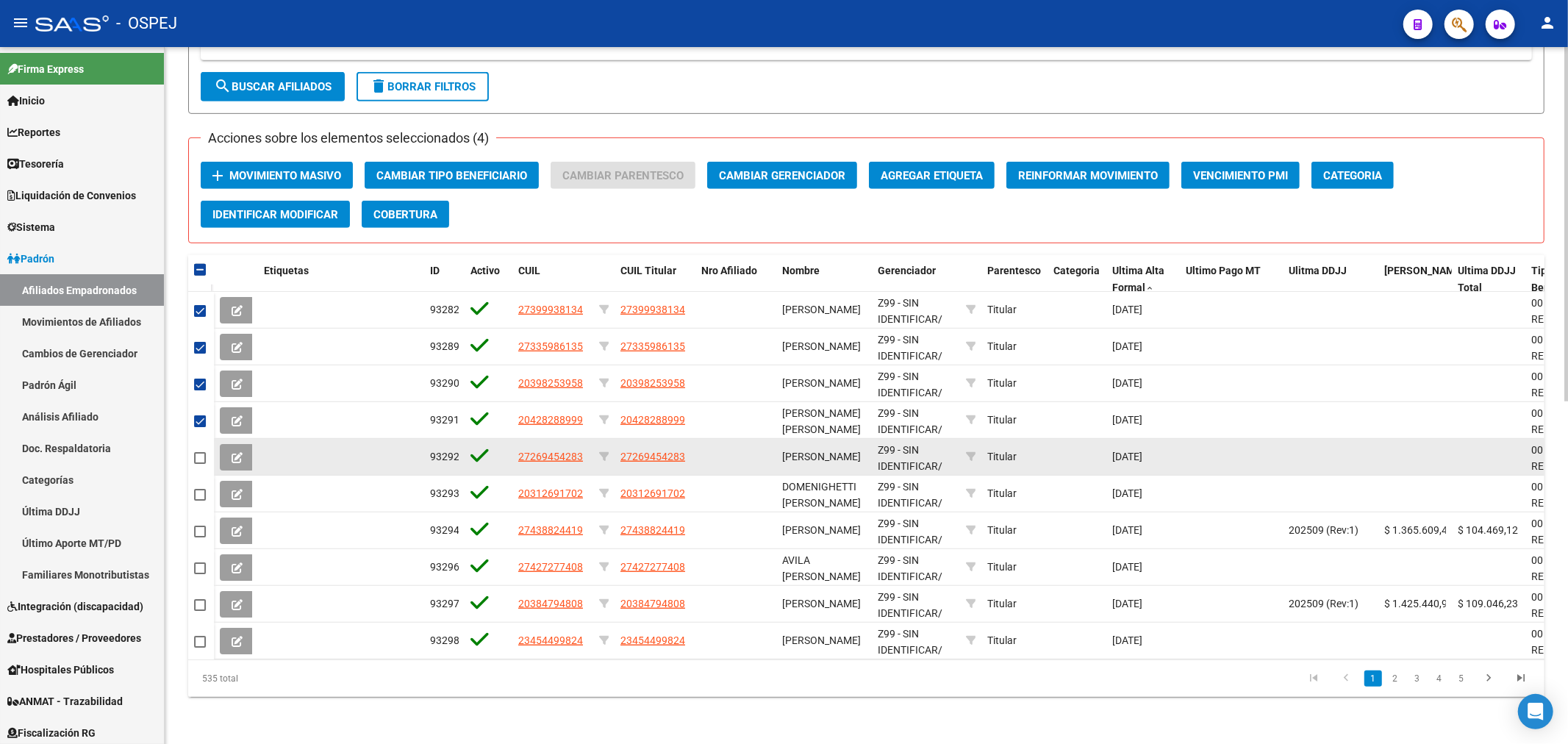
click at [204, 454] on datatable-body-cell at bounding box center [201, 457] width 26 height 37
click at [202, 452] on span at bounding box center [200, 458] width 12 height 12
click at [200, 464] on input "checkbox" at bounding box center [199, 464] width 1 height 1
checkbox input "true"
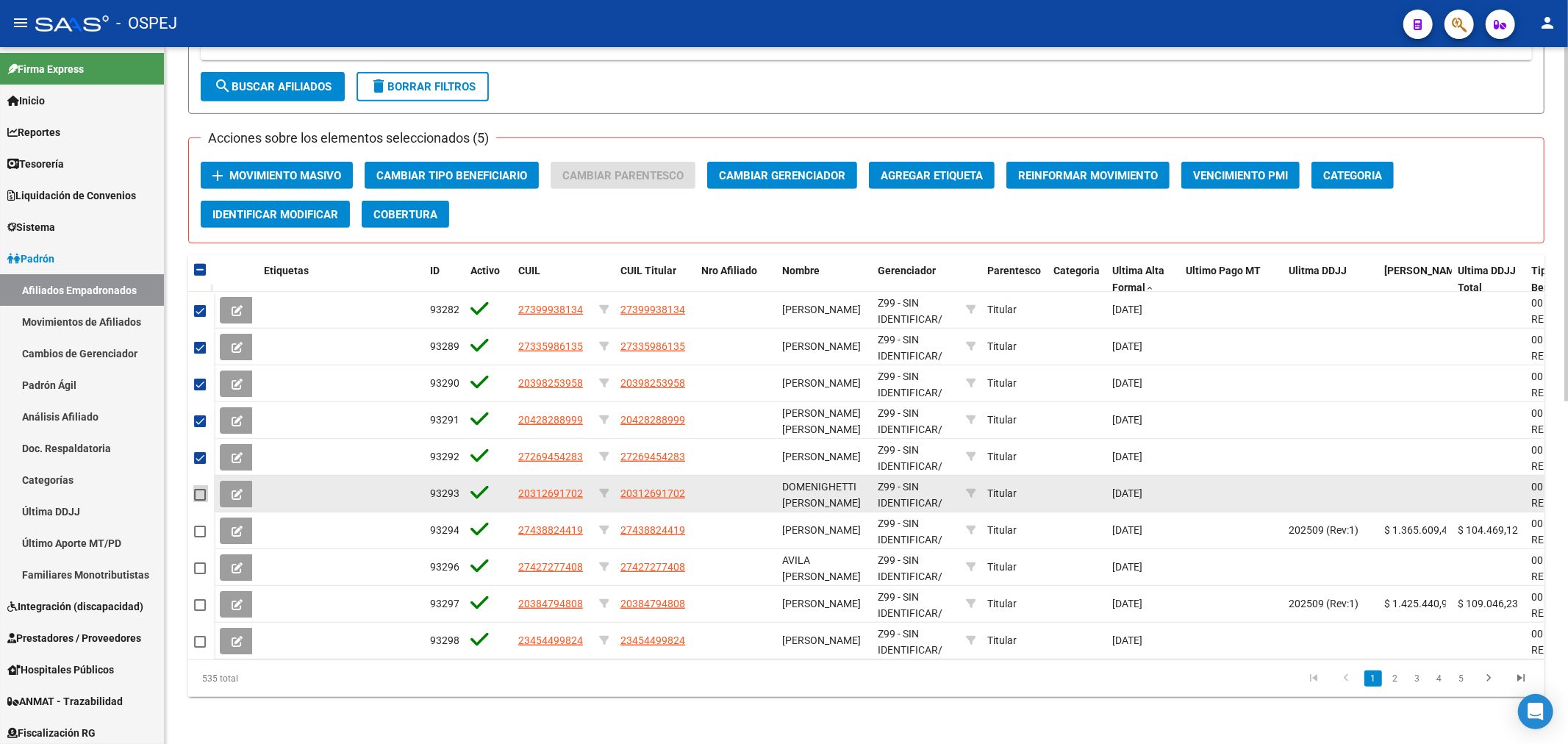
click at [195, 489] on span at bounding box center [200, 495] width 12 height 12
click at [199, 501] on input "checkbox" at bounding box center [199, 501] width 1 height 1
checkbox input "true"
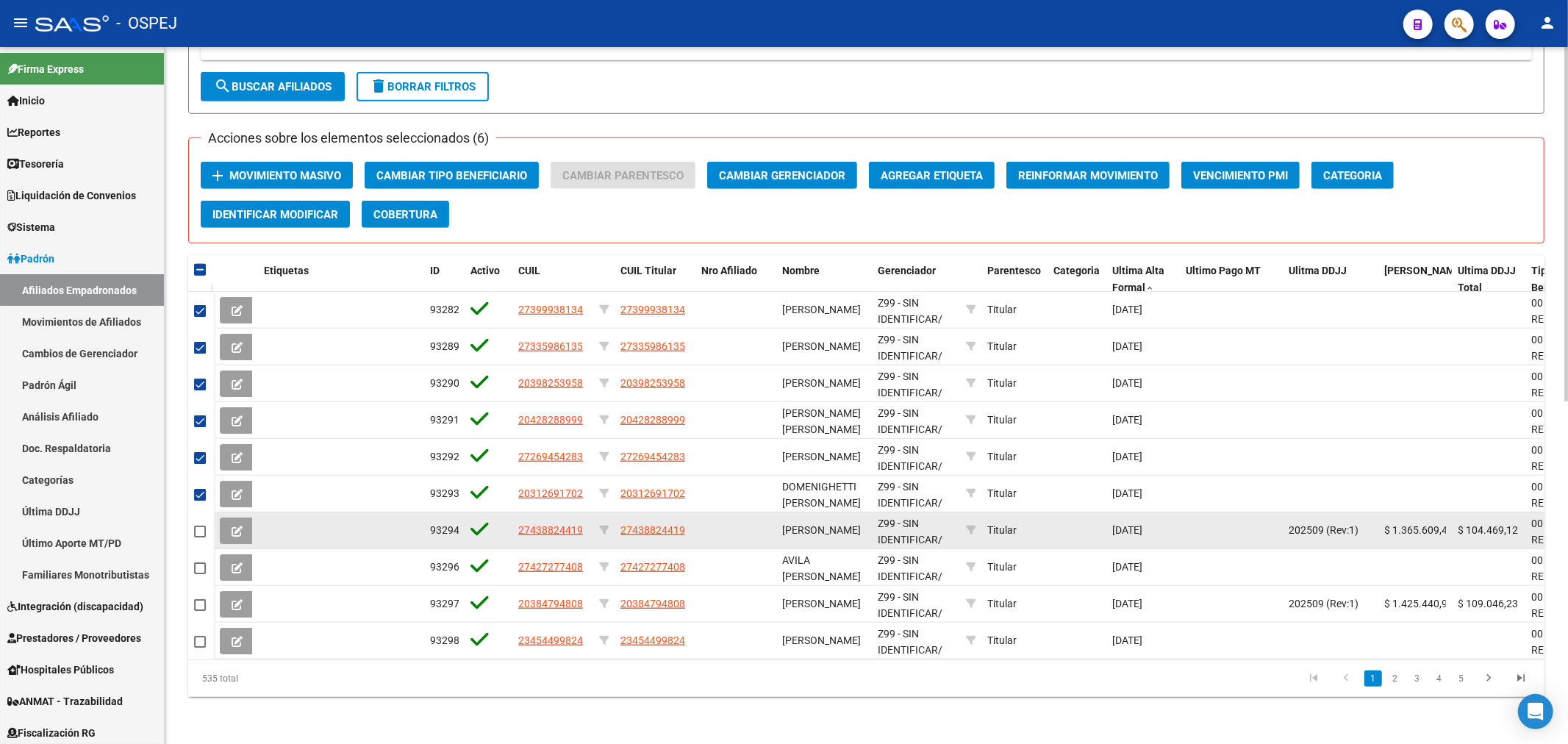
click at [199, 526] on span at bounding box center [200, 532] width 12 height 12
click at [199, 537] on input "checkbox" at bounding box center [199, 537] width 1 height 1
checkbox input "true"
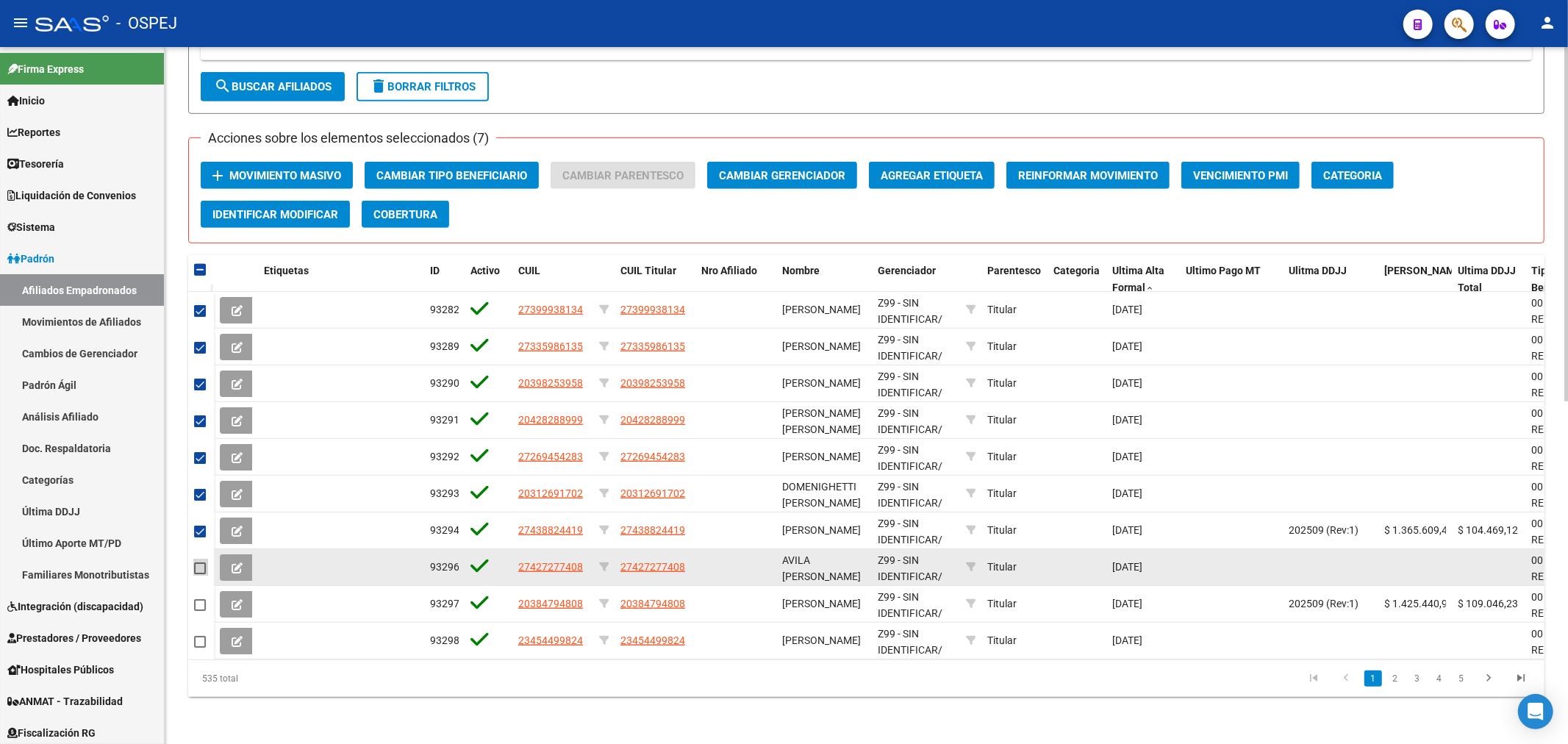
click at [195, 563] on span at bounding box center [200, 569] width 12 height 12
click at [199, 574] on input "checkbox" at bounding box center [199, 574] width 1 height 1
checkbox input "true"
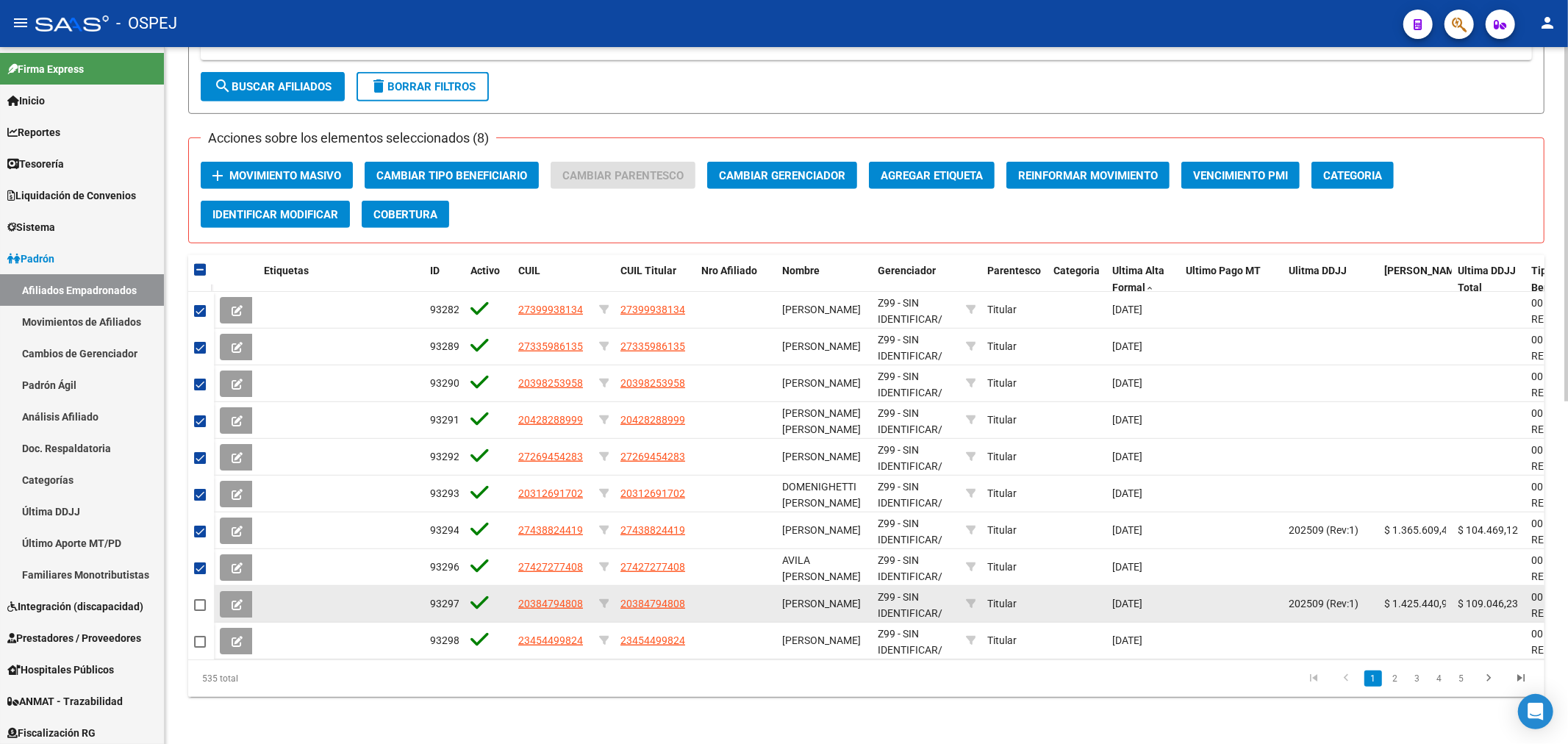
click at [202, 599] on span at bounding box center [200, 605] width 12 height 12
click at [200, 611] on input "checkbox" at bounding box center [199, 611] width 1 height 1
checkbox input "true"
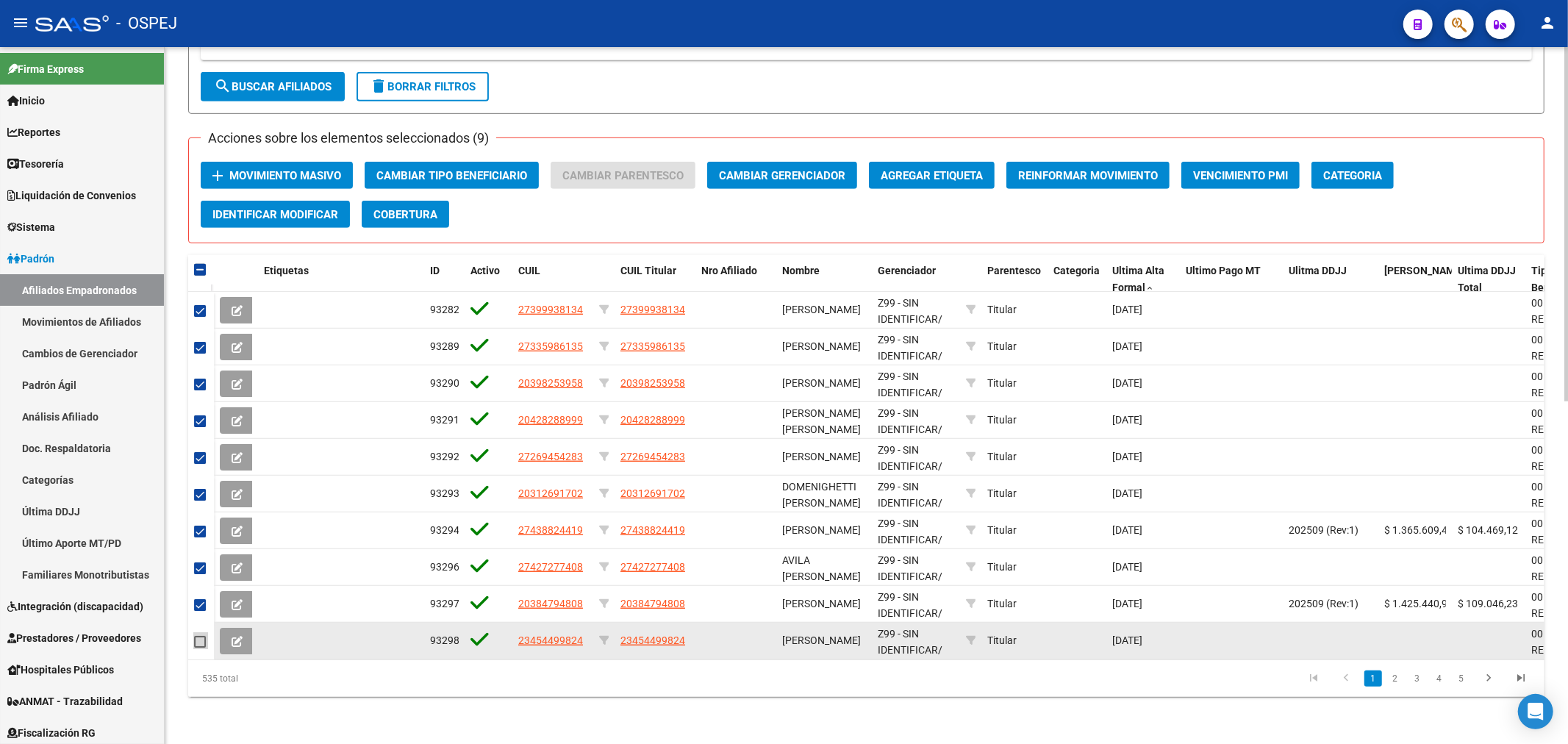
click at [199, 636] on span at bounding box center [200, 642] width 12 height 12
click at [199, 648] on input "checkbox" at bounding box center [199, 648] width 1 height 1
checkbox input "true"
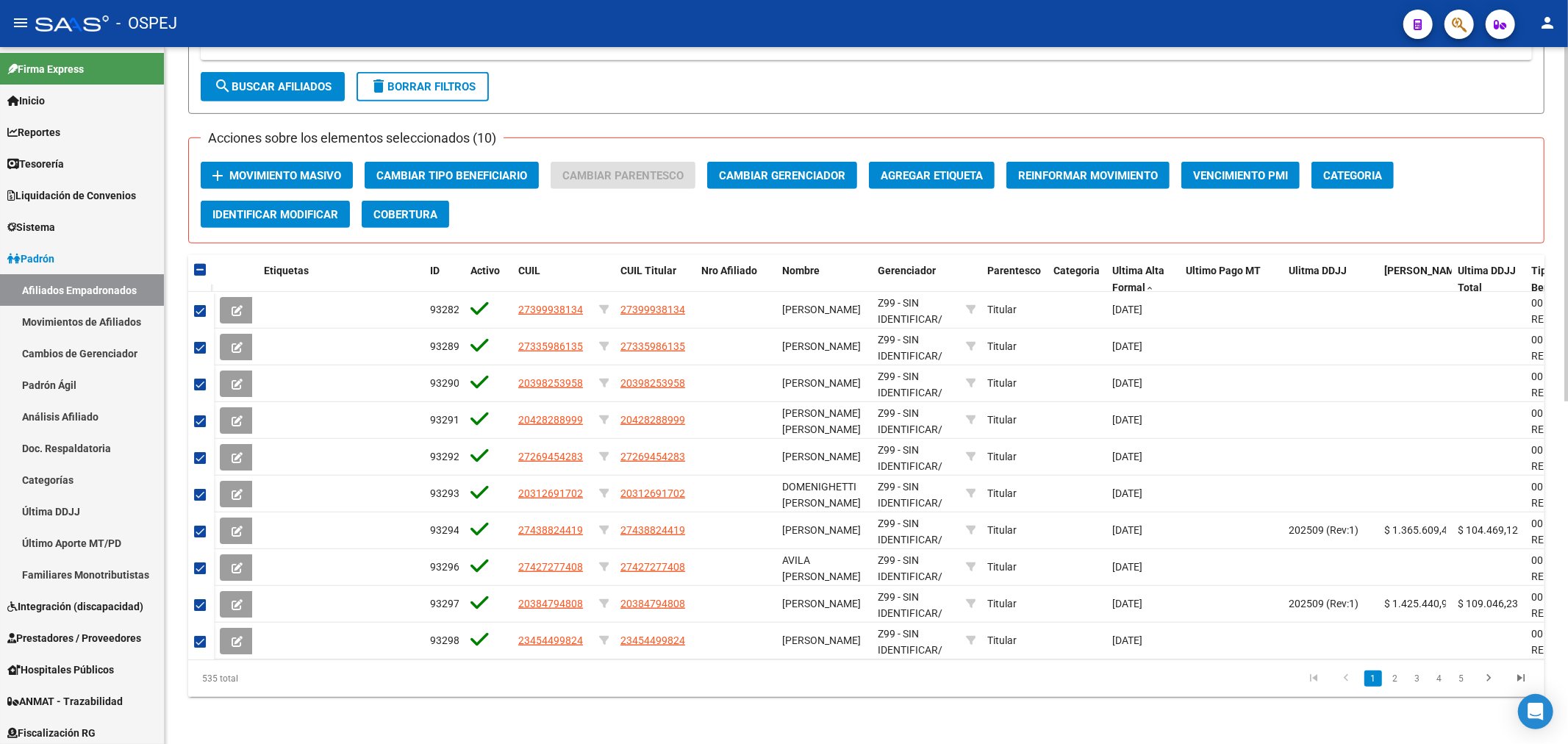
click at [821, 148] on div "Acciones sobre los elementos seleccionados (10) add Movimiento Masivo Cambiar T…" at bounding box center [866, 190] width 1356 height 106
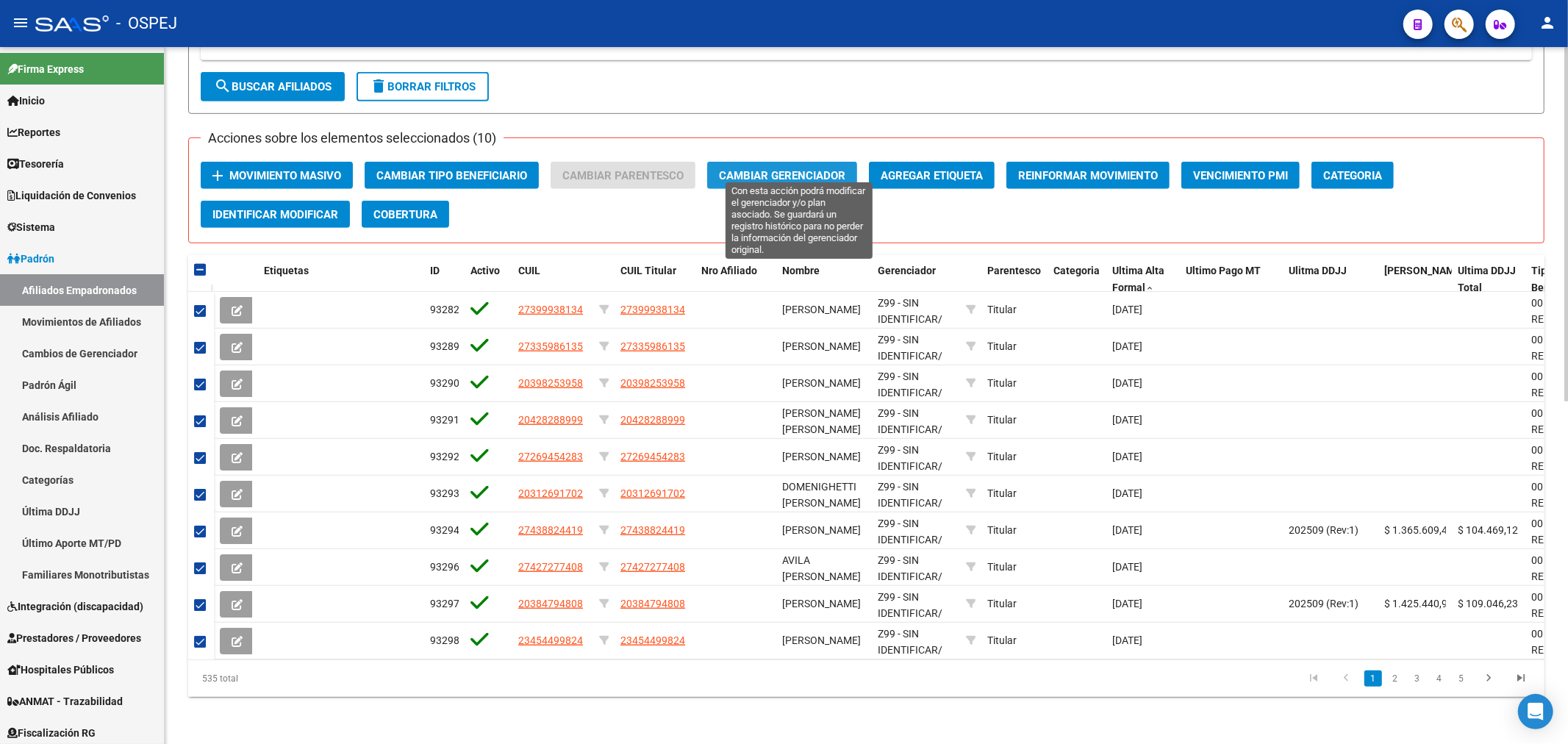
click at [813, 169] on span "Cambiar Gerenciador" at bounding box center [782, 175] width 127 height 14
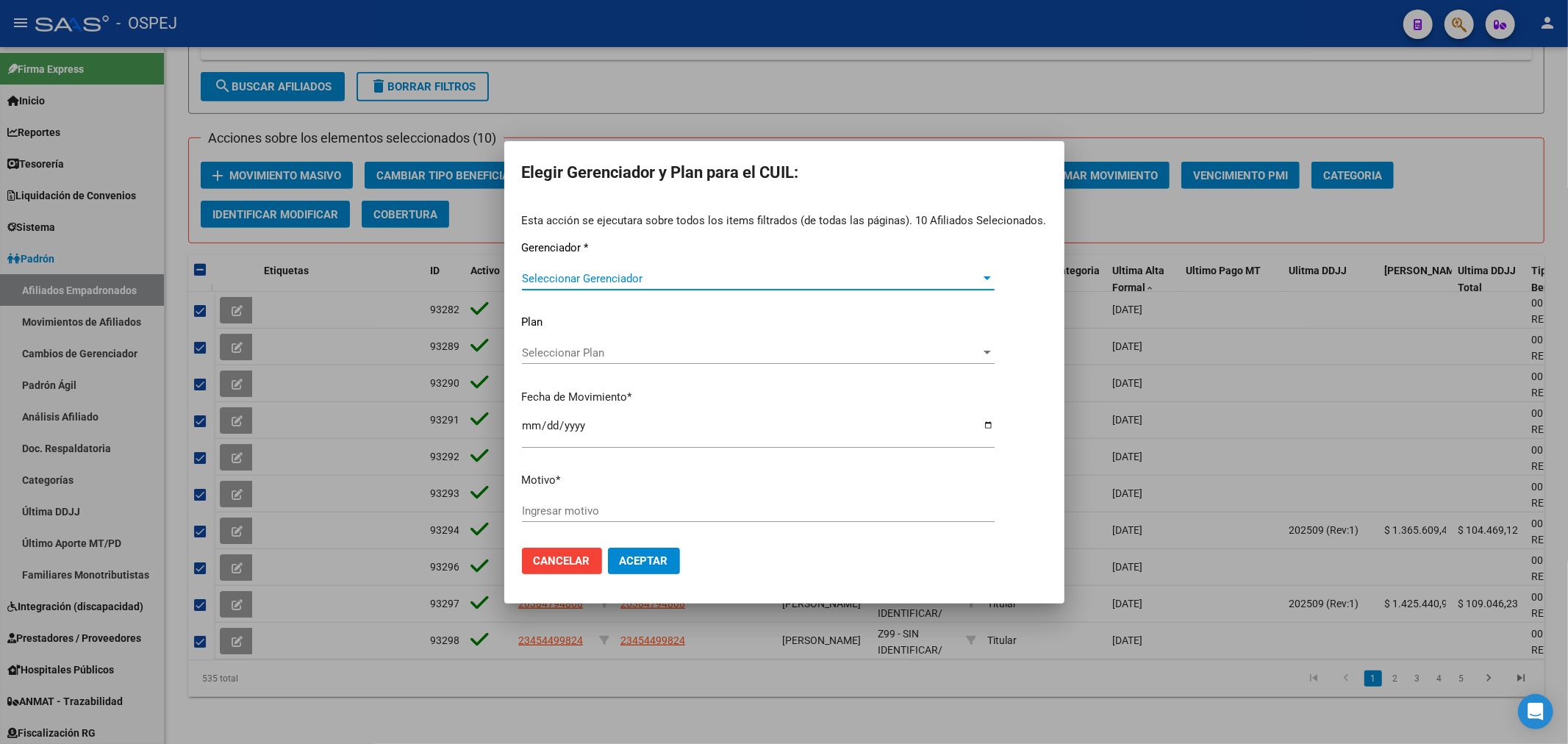
click at [616, 276] on span "Seleccionar Gerenciador" at bounding box center [752, 279] width 459 height 14
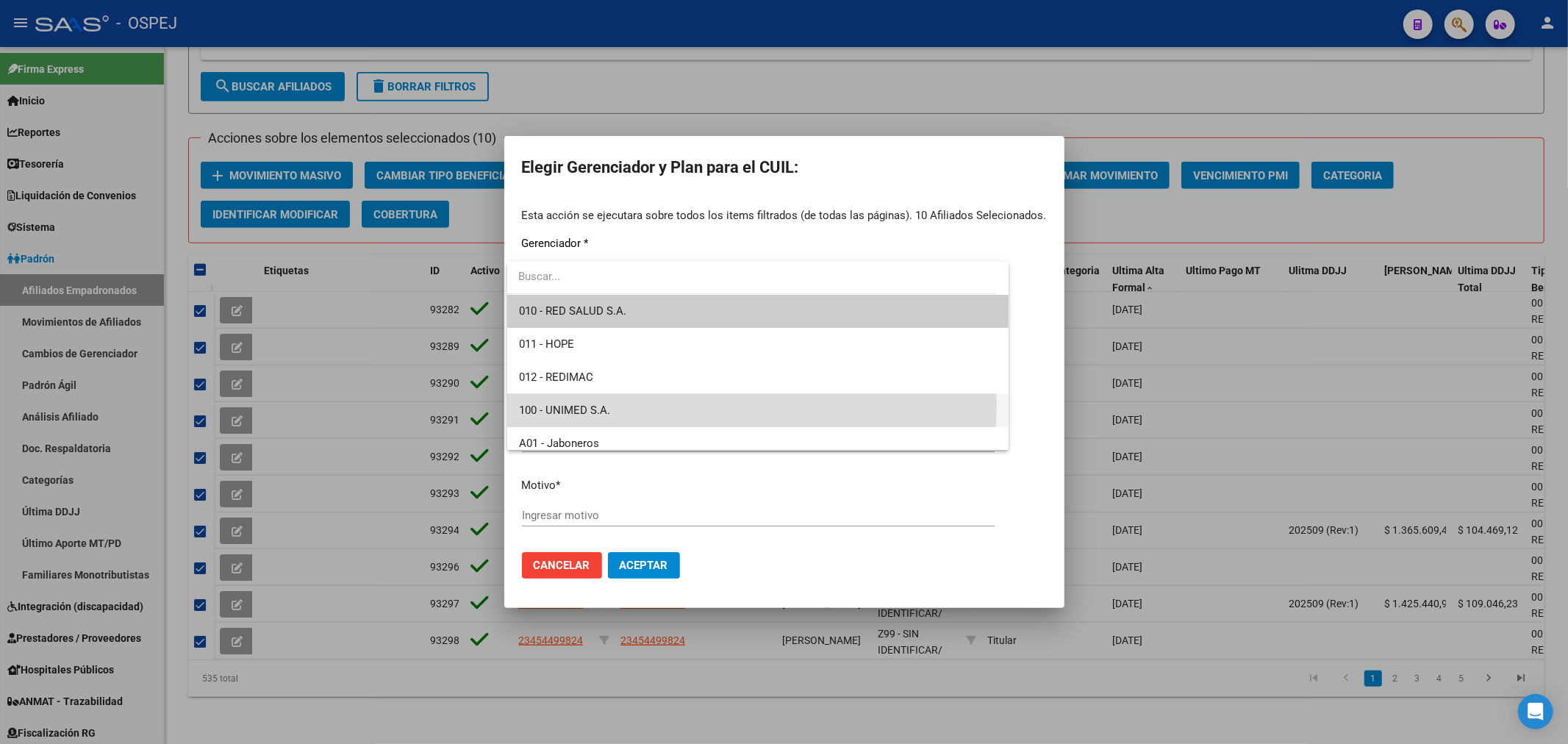
click at [578, 401] on span "100 - UNIMED S.A." at bounding box center [758, 410] width 477 height 33
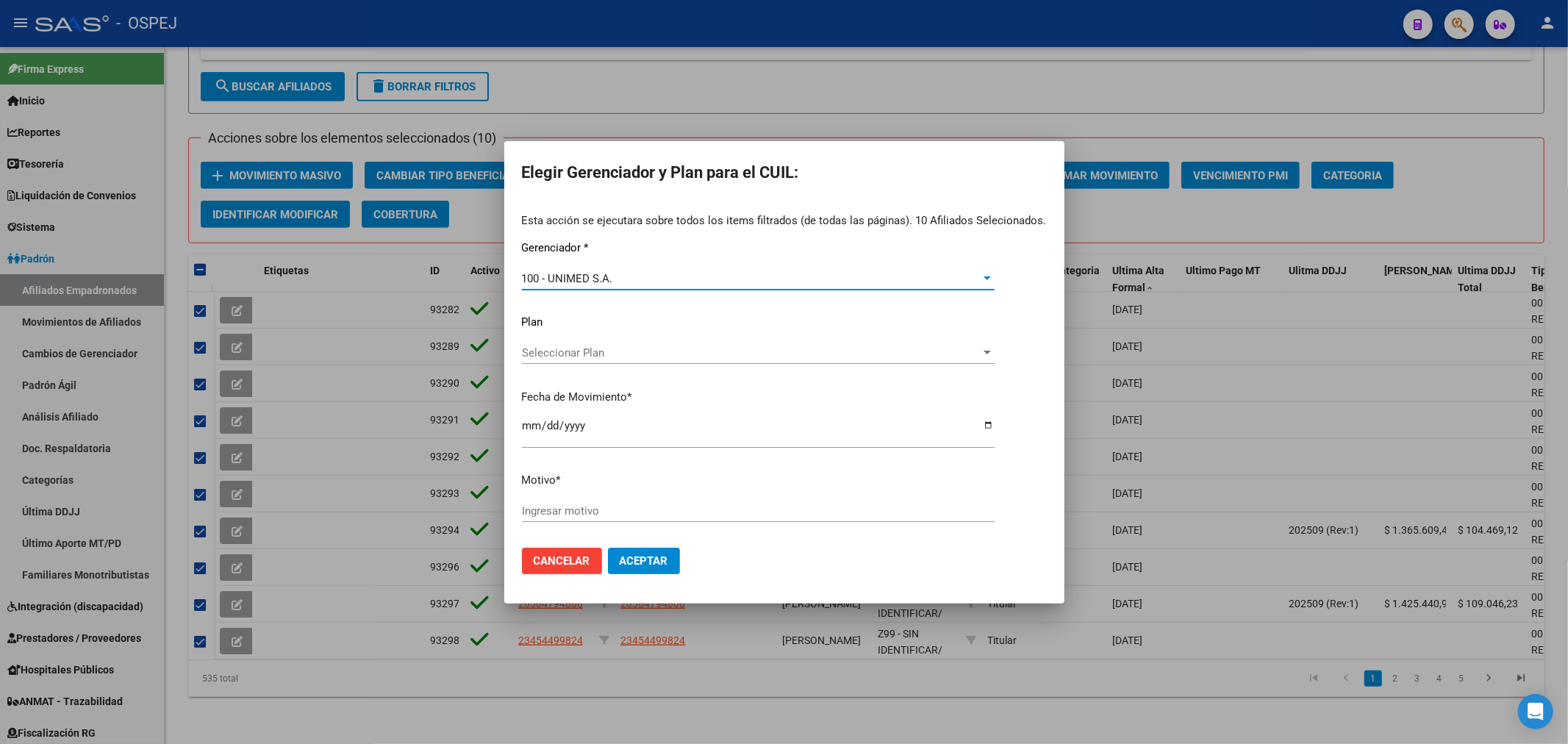
click at [522, 420] on input "[DATE]" at bounding box center [758, 431] width 473 height 23
type input "[DATE]"
type input "unimed"
click at [666, 557] on button "Aceptar" at bounding box center [644, 560] width 72 height 26
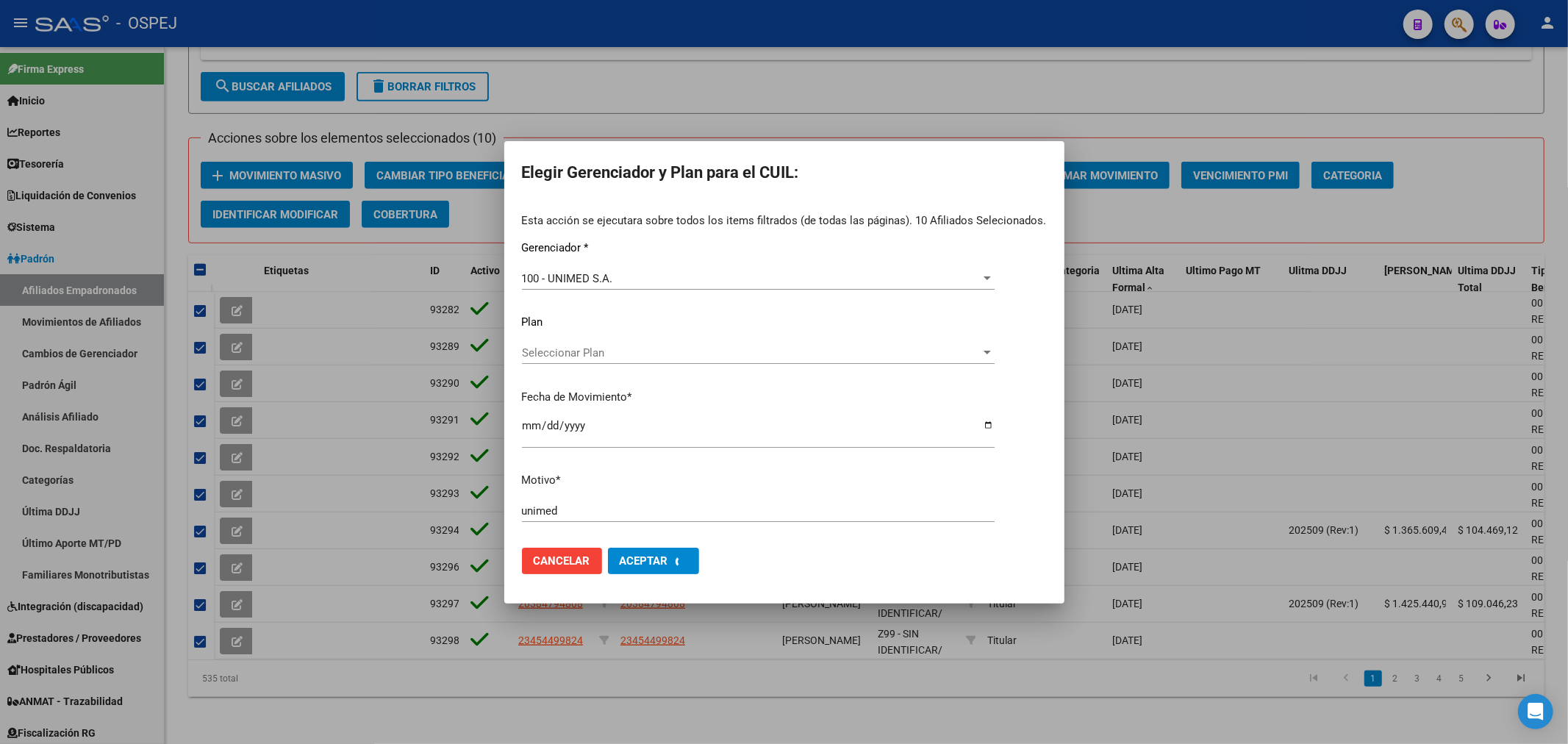
checkbox input "false"
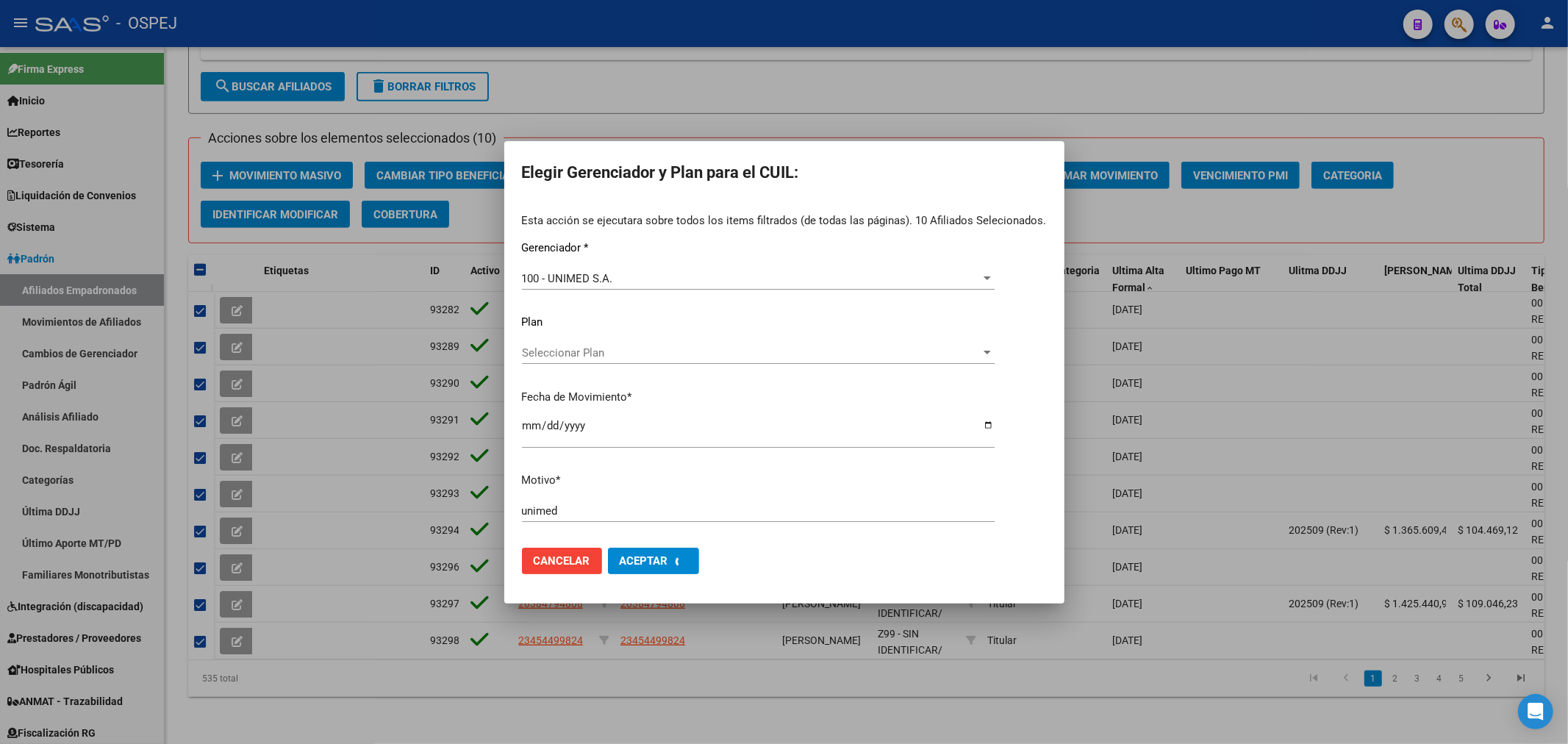
checkbox input "false"
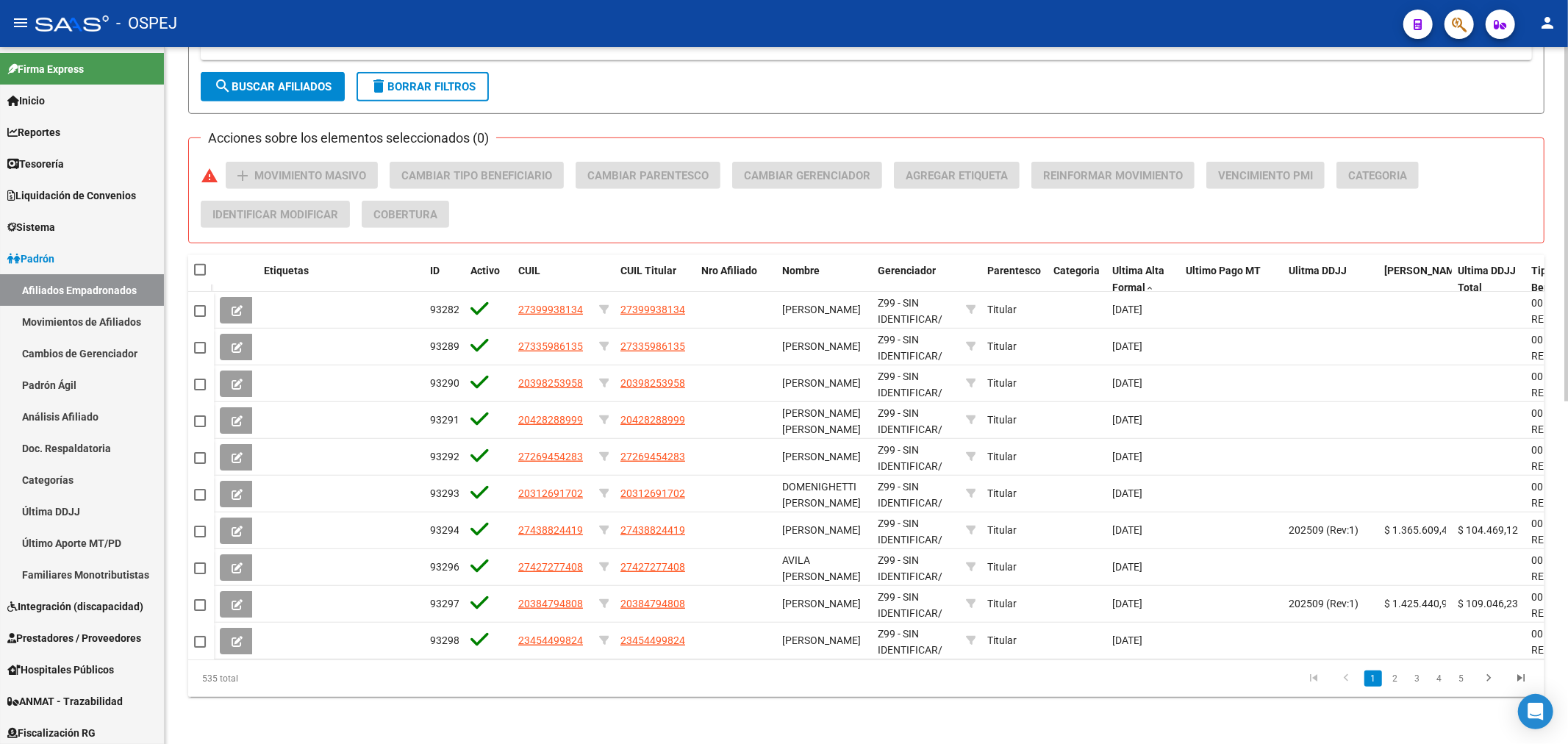
click at [287, 80] on span "search Buscar Afiliados" at bounding box center [273, 87] width 117 height 14
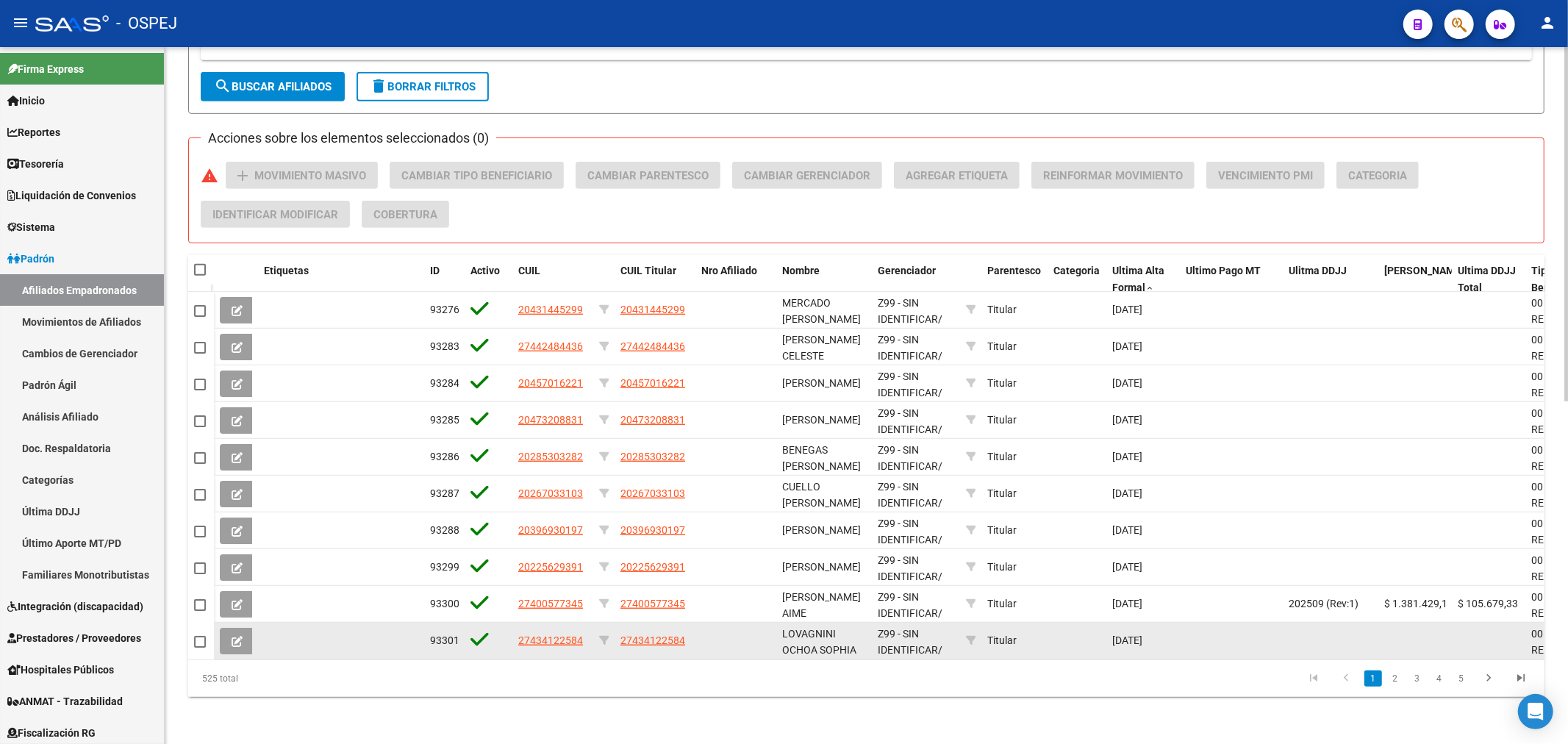
drag, startPoint x: 202, startPoint y: 632, endPoint x: 201, endPoint y: 611, distance: 21.0
click at [202, 636] on span at bounding box center [200, 642] width 12 height 12
click at [200, 648] on input "checkbox" at bounding box center [199, 648] width 1 height 1
checkbox input "true"
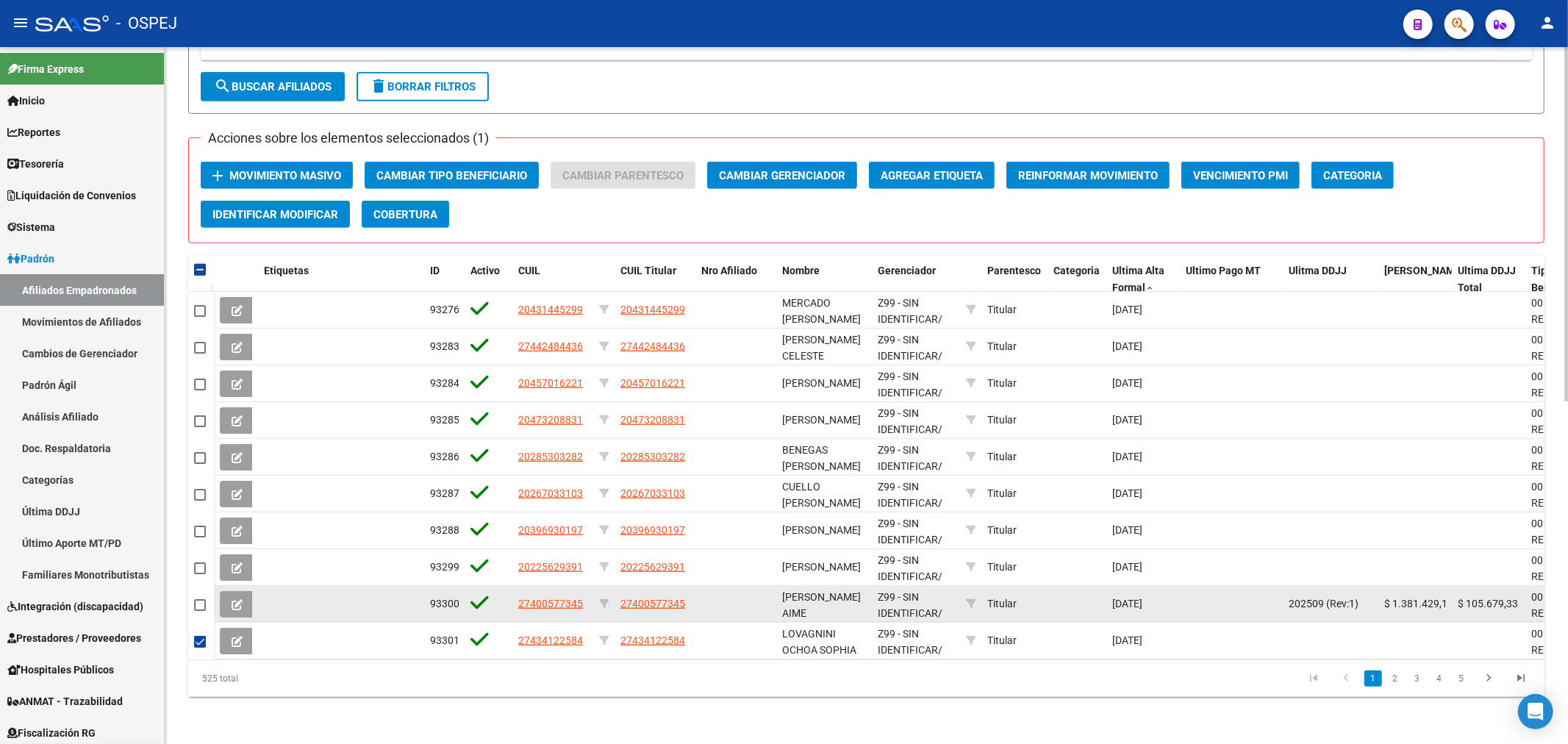
click at [197, 599] on span at bounding box center [200, 605] width 12 height 12
click at [199, 611] on input "checkbox" at bounding box center [199, 611] width 1 height 1
checkbox input "true"
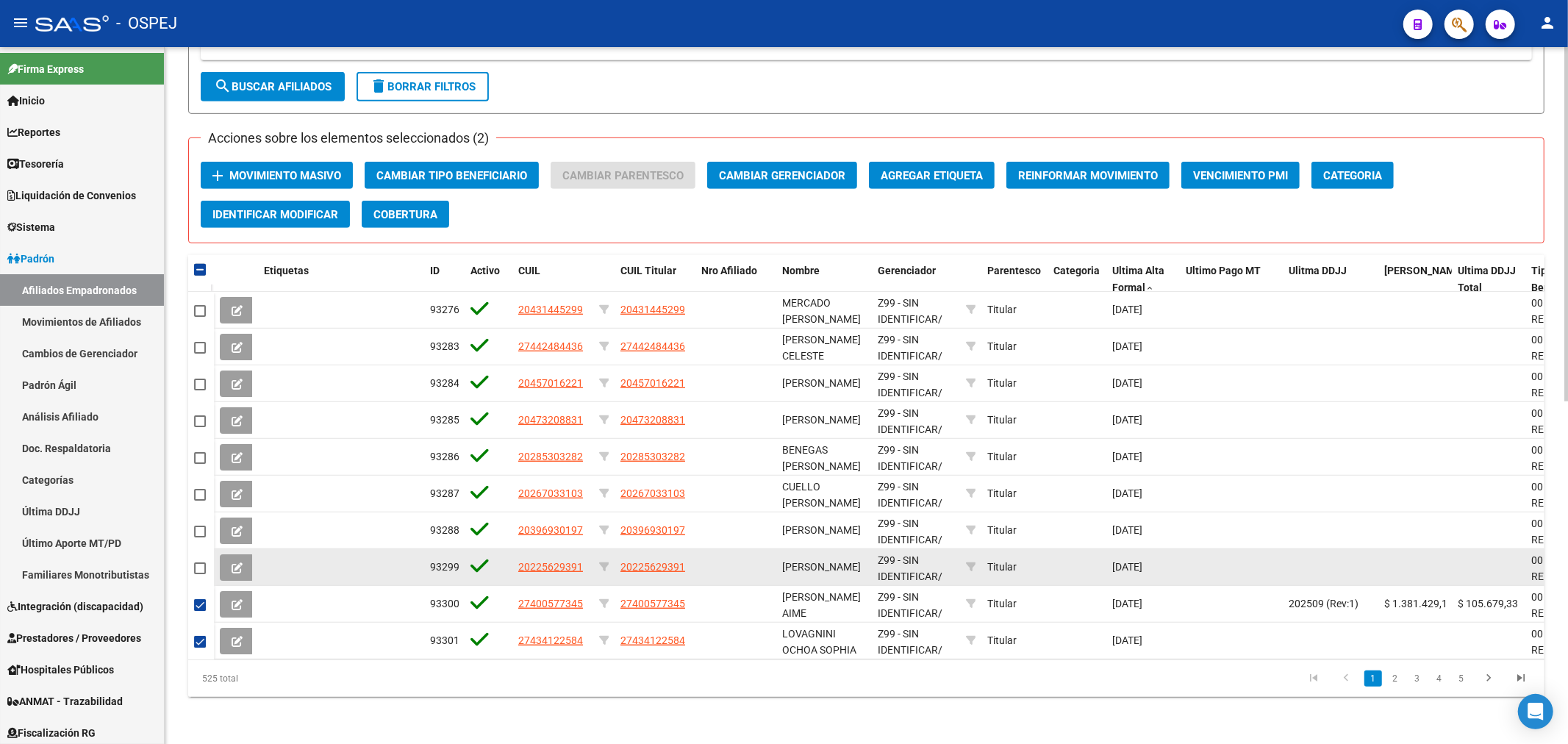
click at [201, 563] on span at bounding box center [200, 569] width 12 height 12
click at [200, 574] on input "checkbox" at bounding box center [199, 574] width 1 height 1
checkbox input "true"
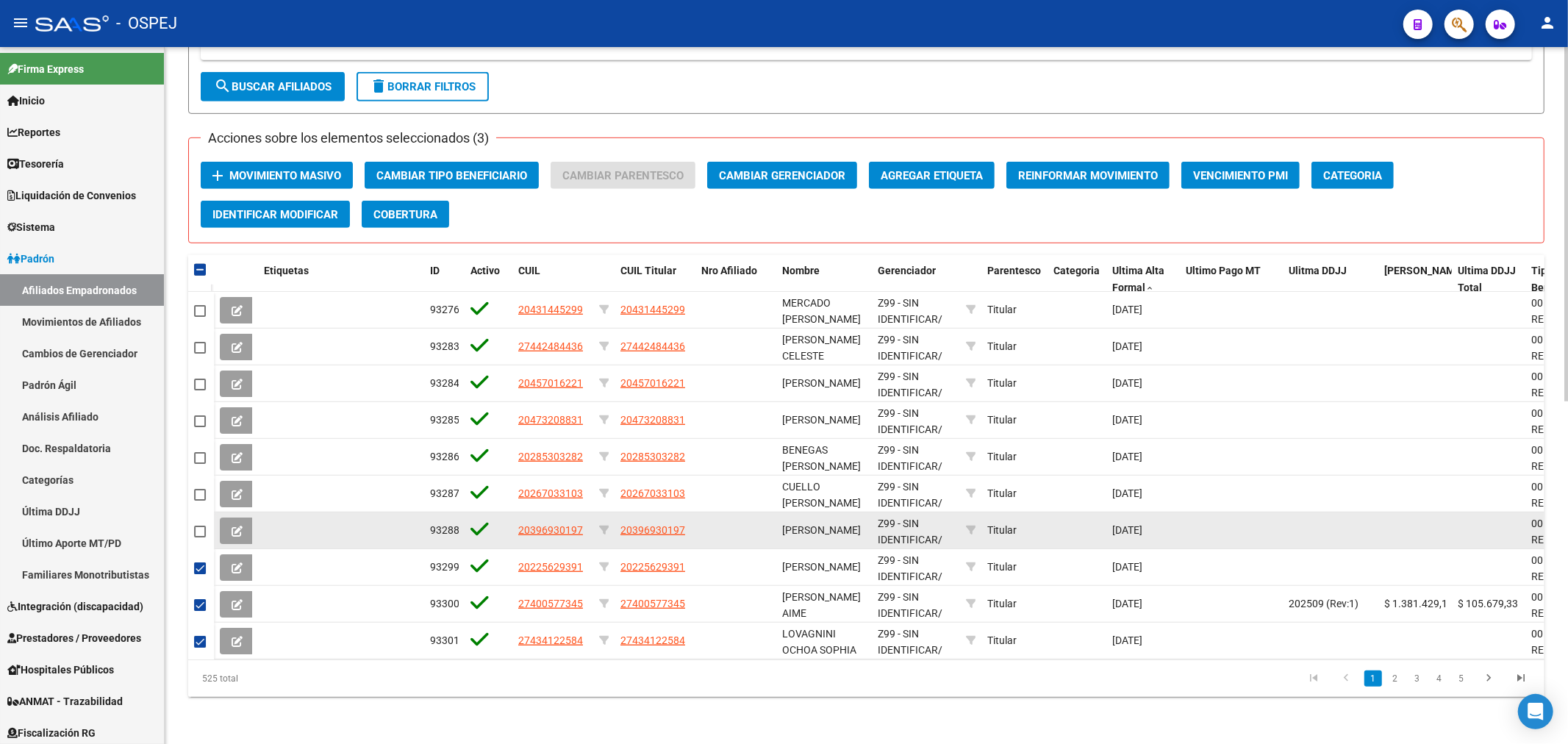
click at [198, 525] on mat-checkbox at bounding box center [200, 531] width 12 height 17
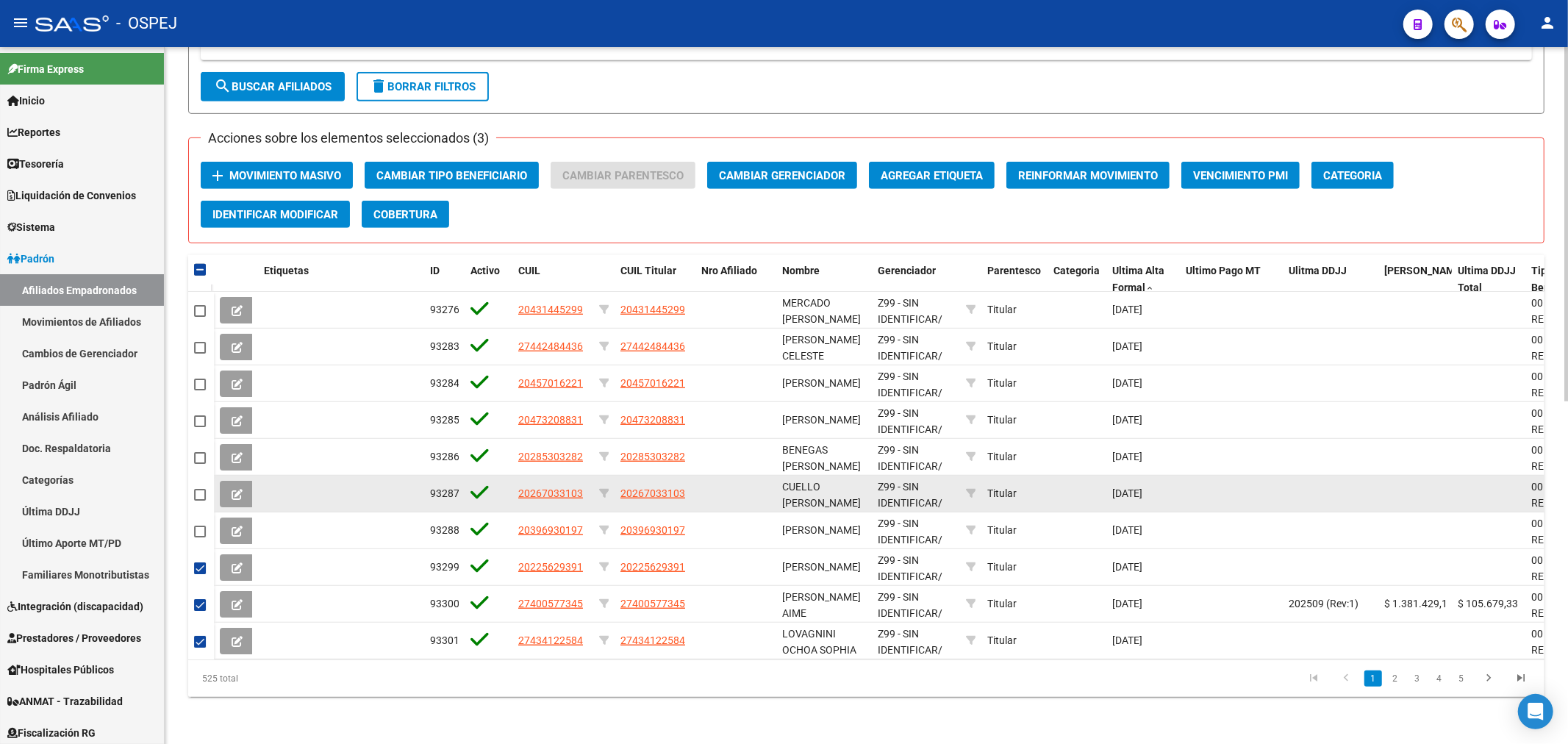
click at [200, 489] on span at bounding box center [200, 495] width 12 height 12
click at [200, 501] on input "checkbox" at bounding box center [199, 501] width 1 height 1
checkbox input "true"
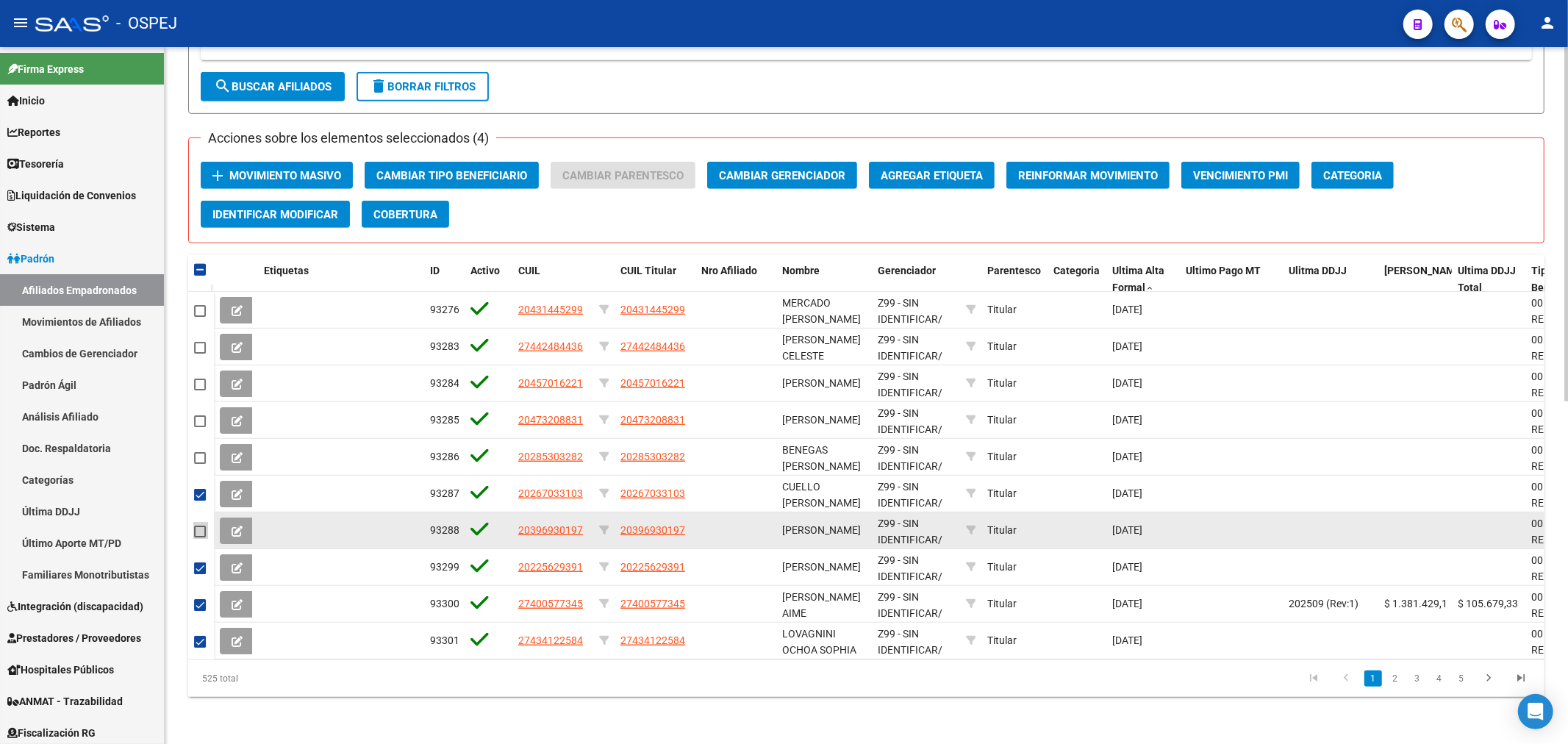
click at [197, 526] on span at bounding box center [200, 532] width 12 height 12
click at [199, 537] on input "checkbox" at bounding box center [199, 537] width 1 height 1
checkbox input "true"
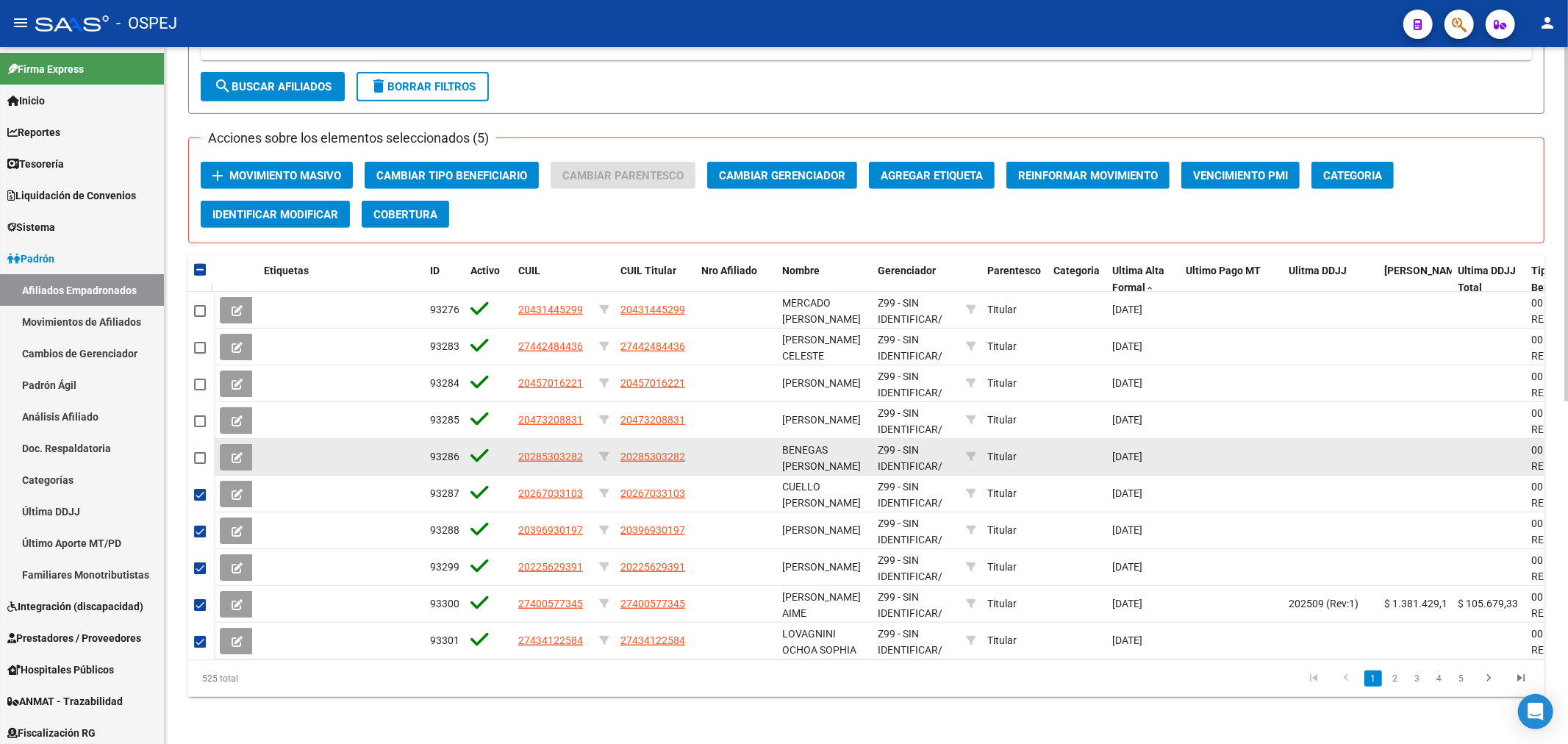
click at [199, 452] on span at bounding box center [200, 458] width 12 height 12
click at [199, 464] on input "checkbox" at bounding box center [199, 464] width 1 height 1
checkbox input "true"
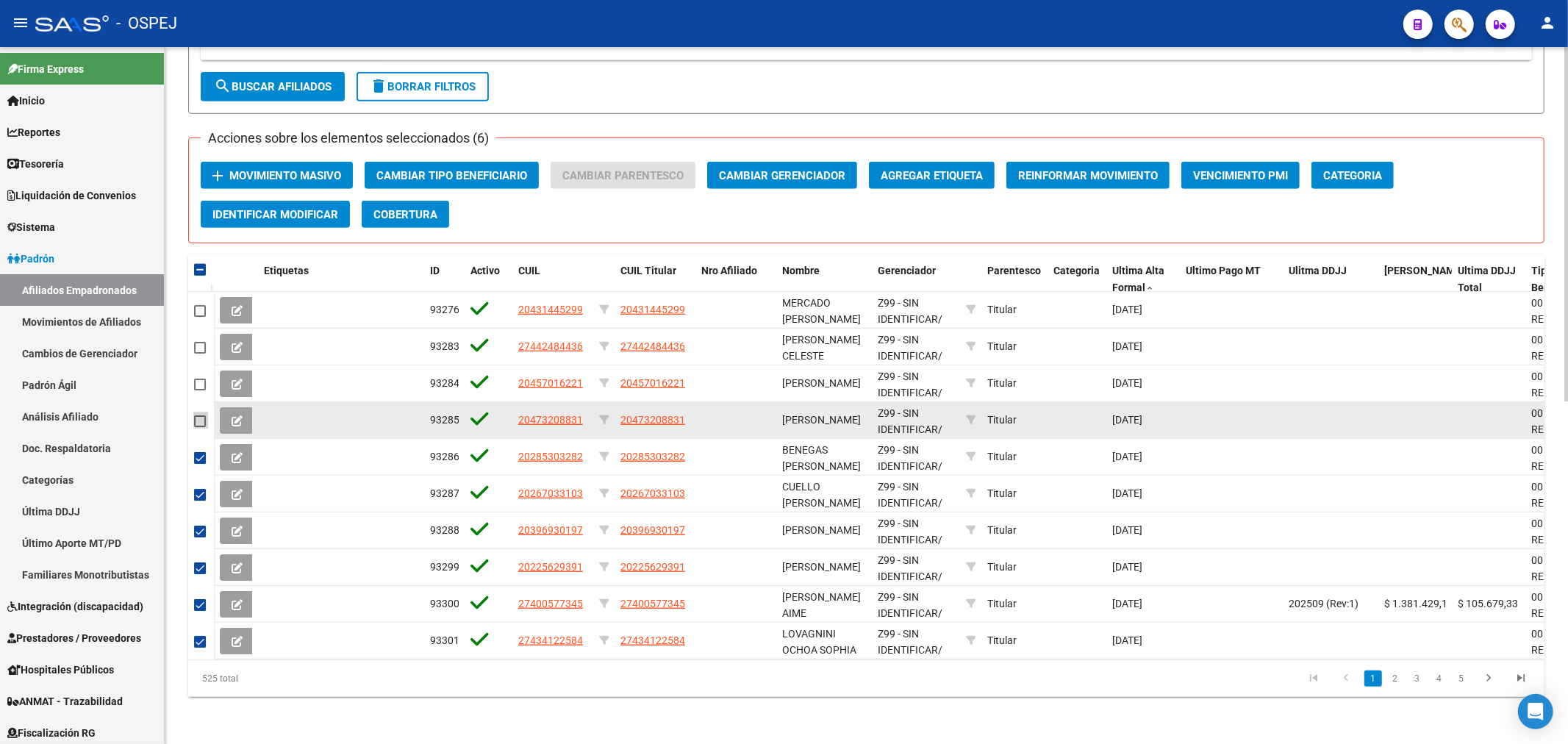
click at [200, 415] on span at bounding box center [200, 421] width 12 height 12
click at [200, 427] on input "checkbox" at bounding box center [199, 427] width 1 height 1
checkbox input "true"
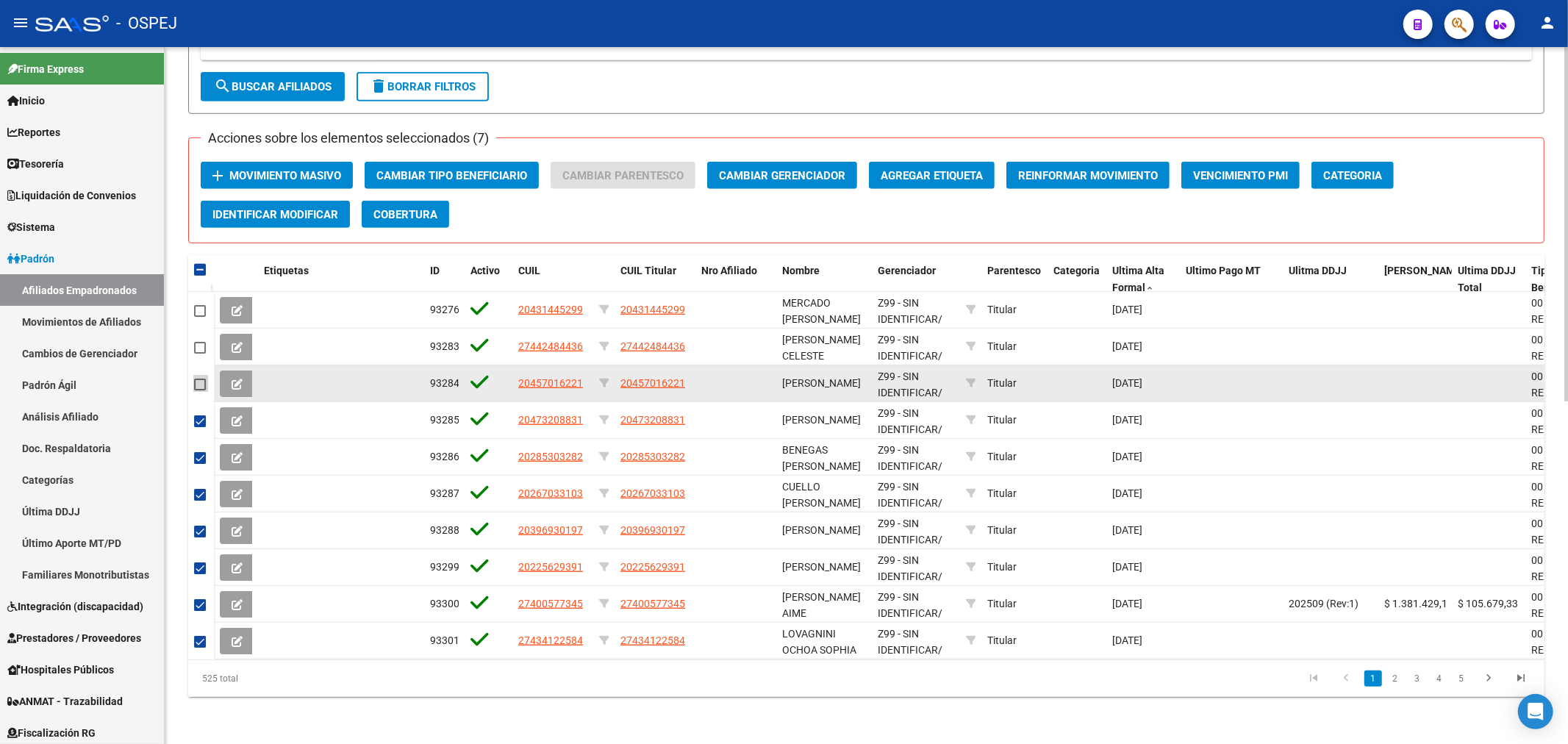
click at [203, 379] on span at bounding box center [200, 385] width 12 height 12
click at [200, 390] on input "checkbox" at bounding box center [199, 390] width 1 height 1
checkbox input "true"
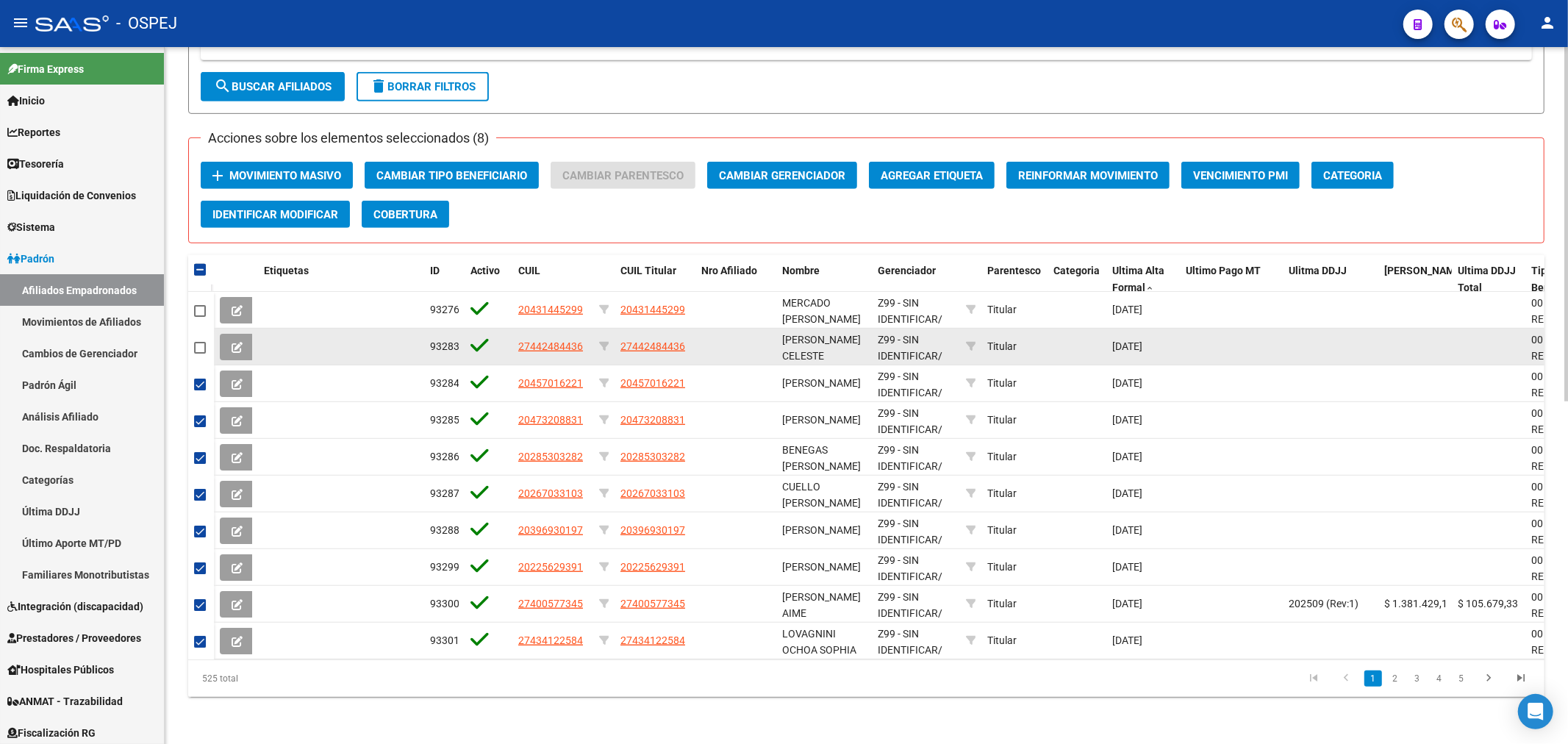
click at [197, 342] on span at bounding box center [200, 348] width 12 height 12
click at [199, 353] on input "checkbox" at bounding box center [199, 353] width 1 height 1
checkbox input "true"
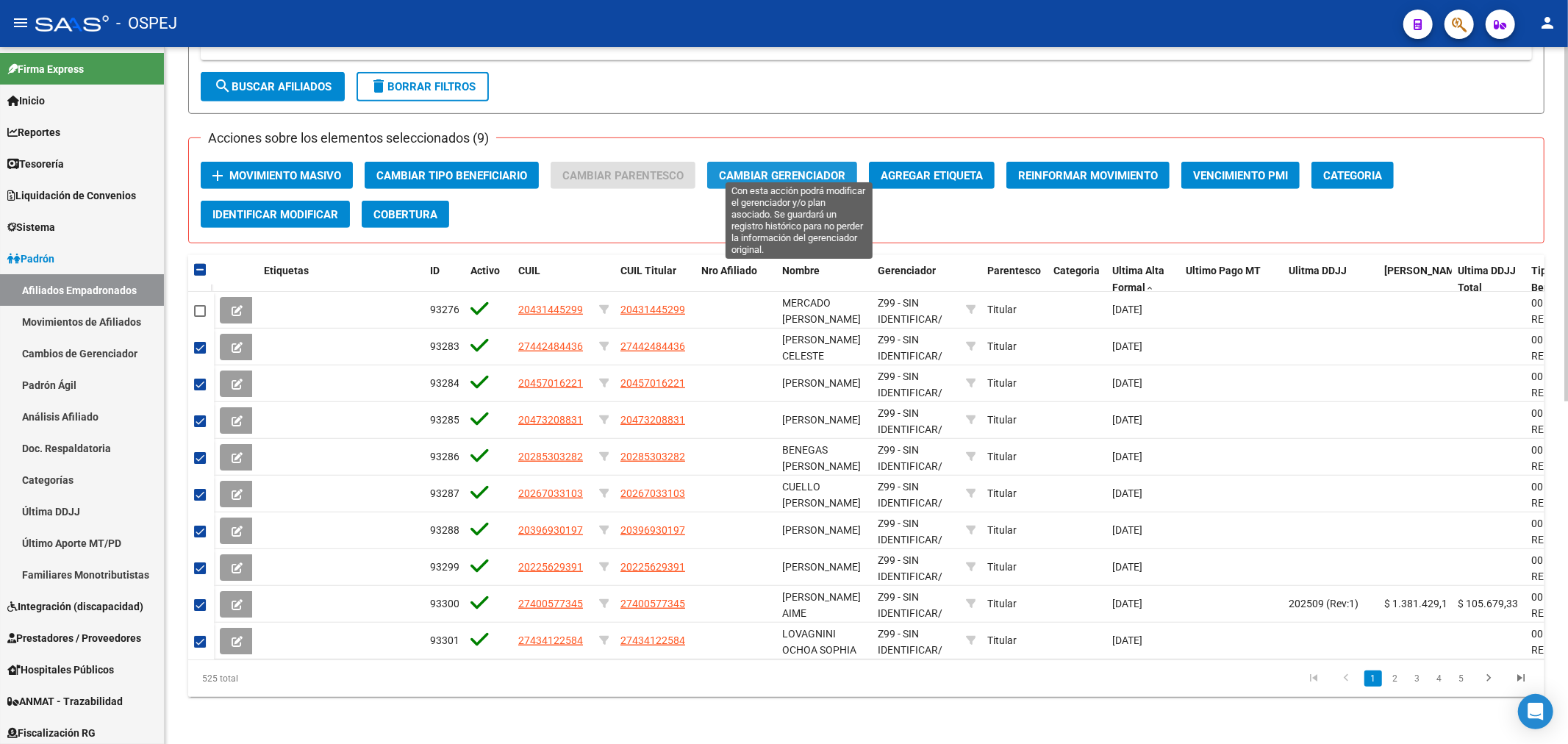
click at [790, 169] on span "Cambiar Gerenciador" at bounding box center [782, 175] width 127 height 14
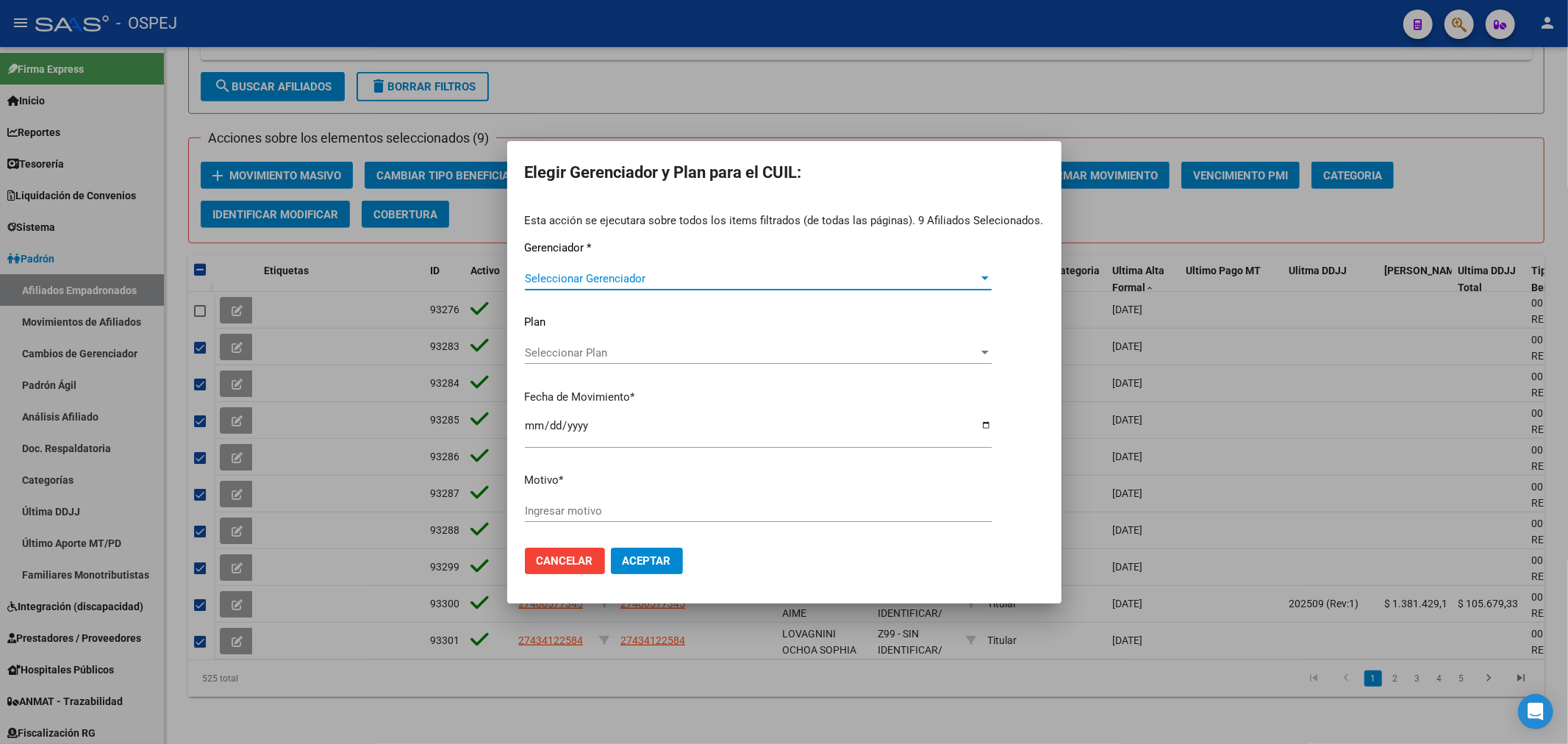
click at [606, 272] on span "Seleccionar Gerenciador" at bounding box center [752, 279] width 453 height 14
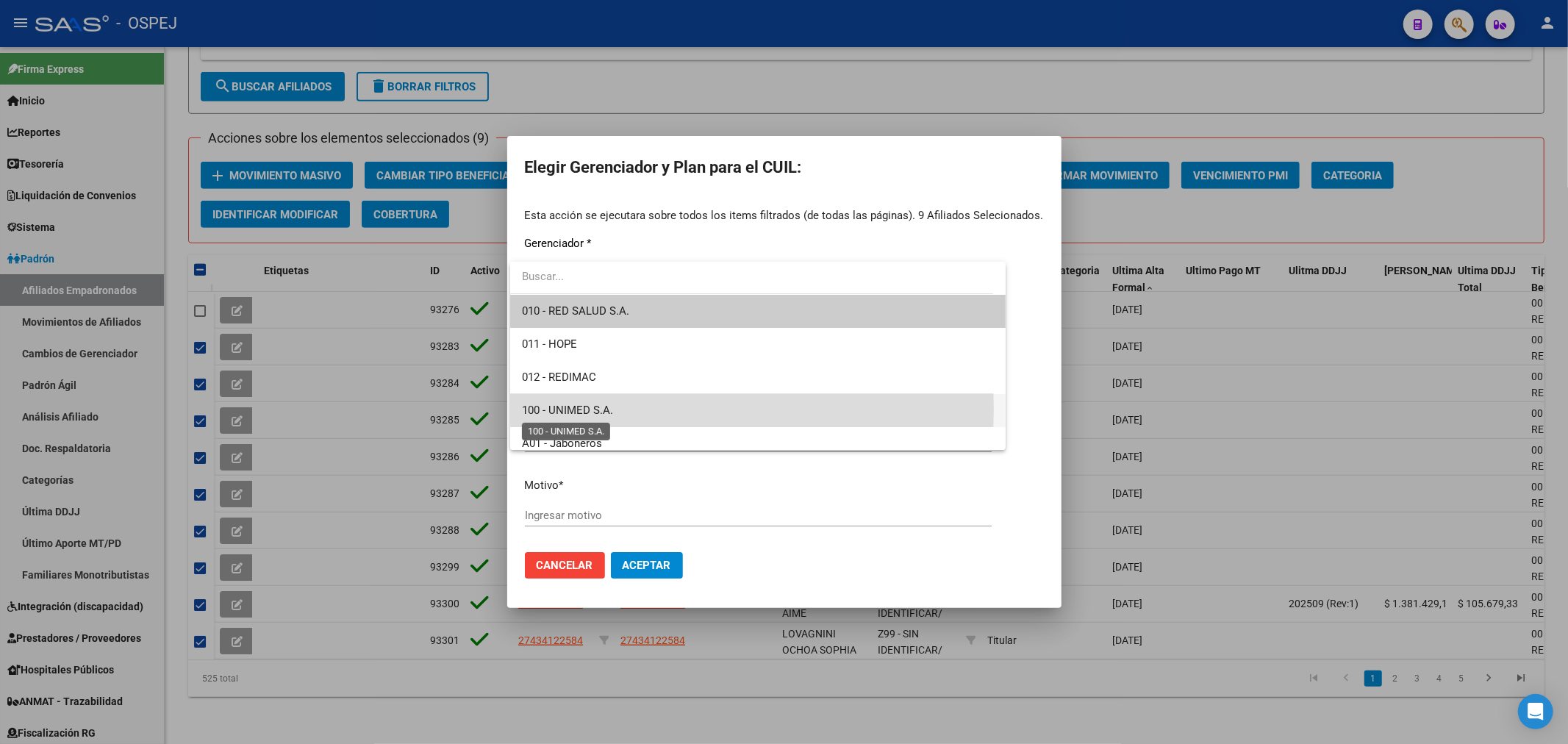
click at [582, 408] on span "100 - UNIMED S.A." at bounding box center [567, 410] width 91 height 14
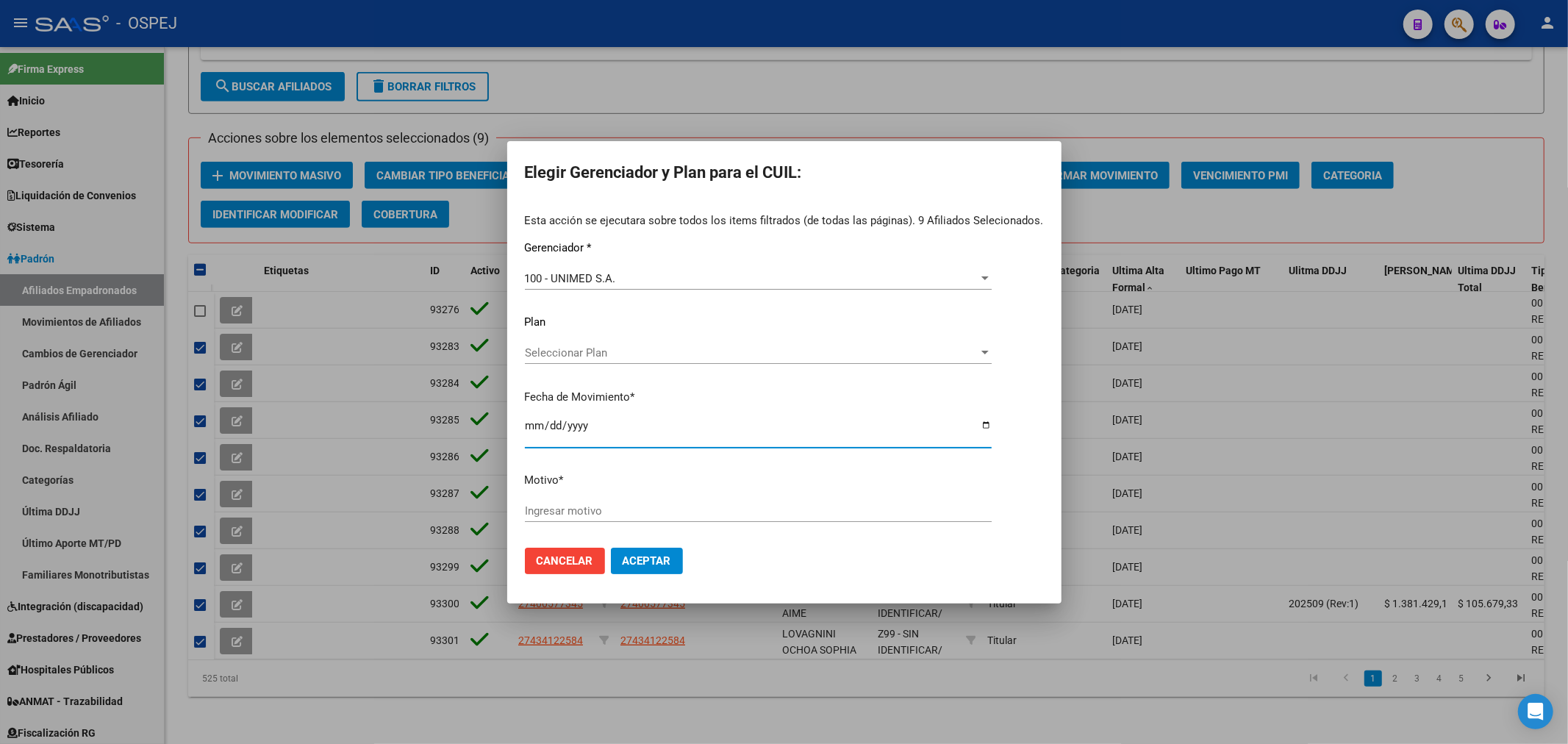
click at [530, 425] on input "[DATE]" at bounding box center [758, 431] width 467 height 23
type input "[DATE]"
type input "unimed"
click at [660, 560] on span "Aceptar" at bounding box center [647, 561] width 48 height 14
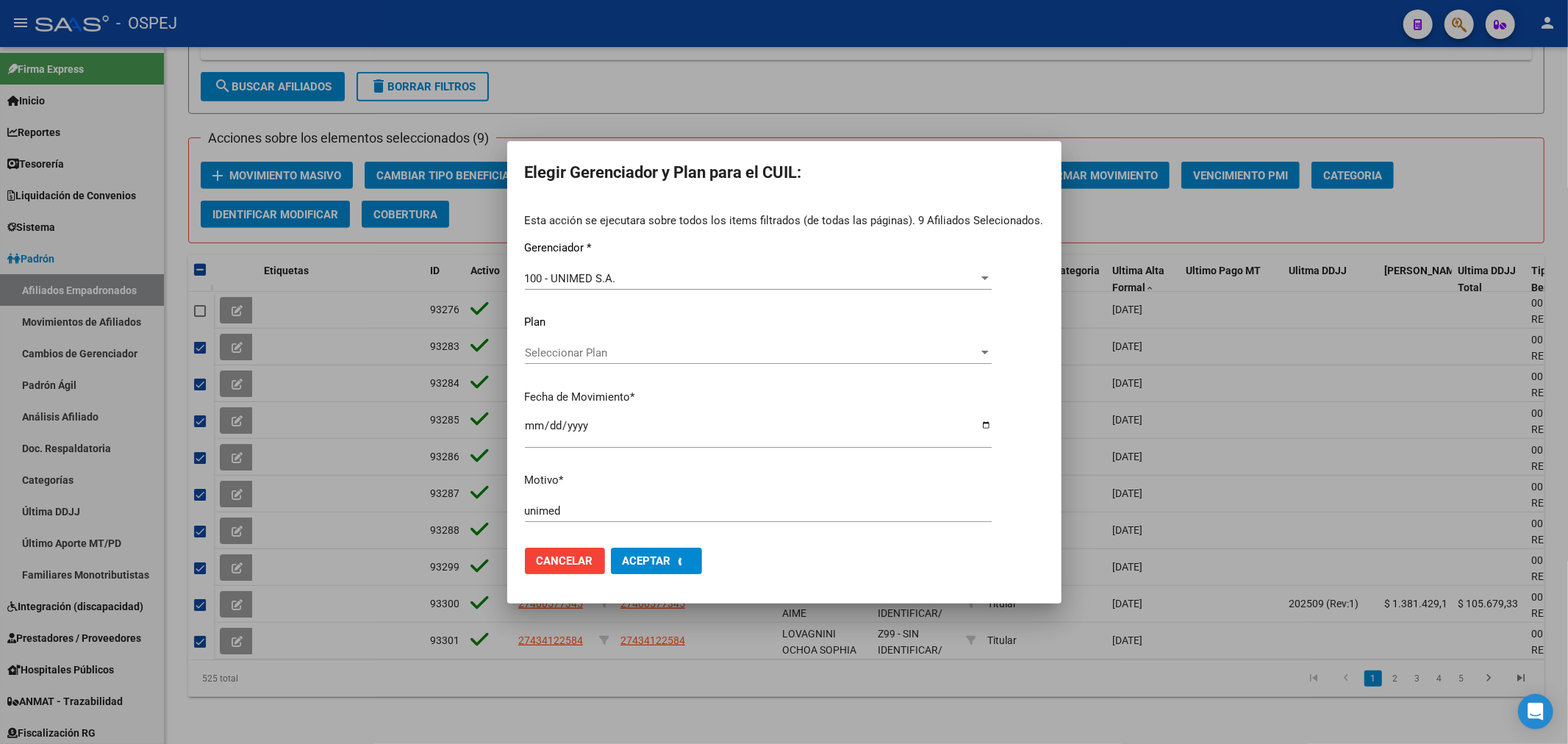
checkbox input "false"
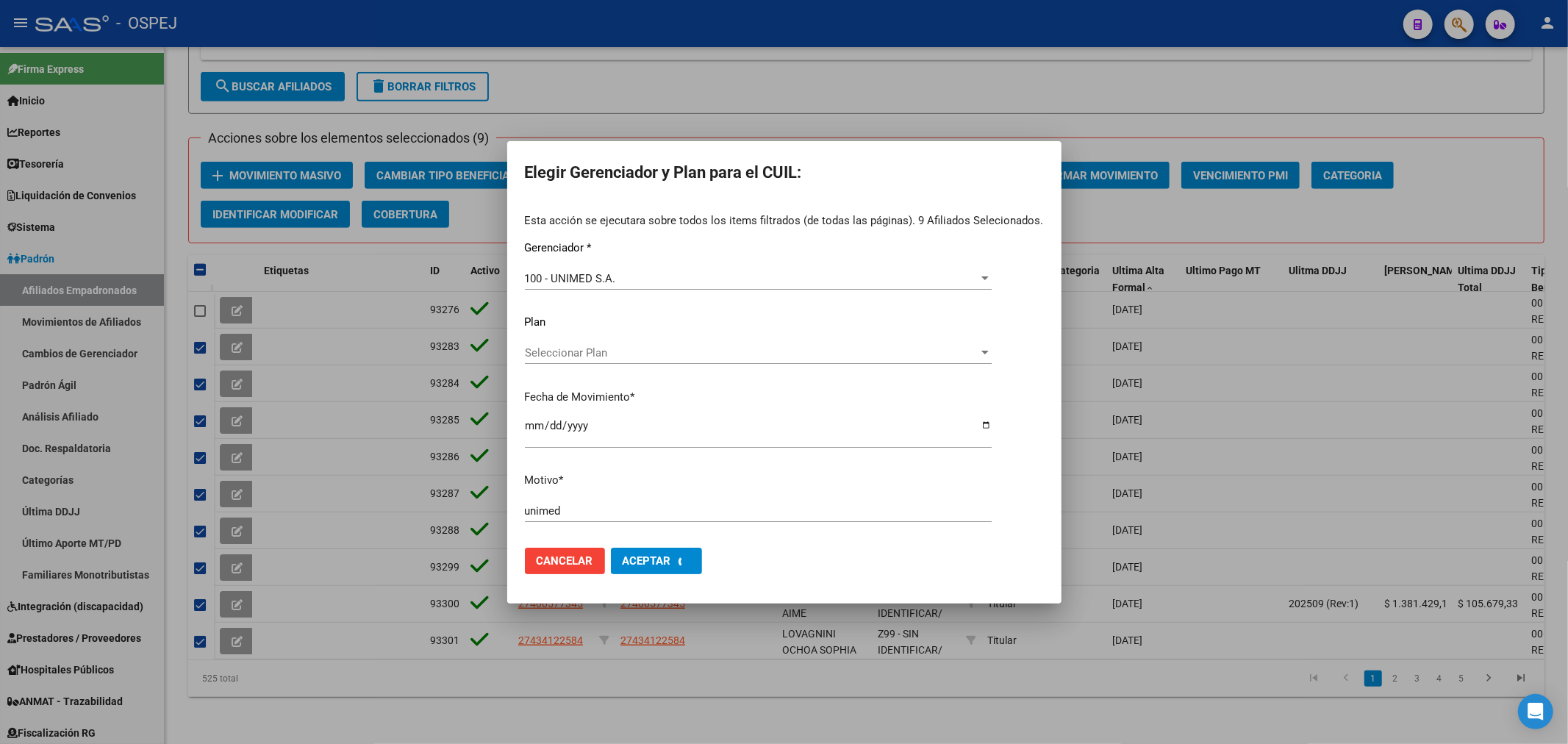
checkbox input "false"
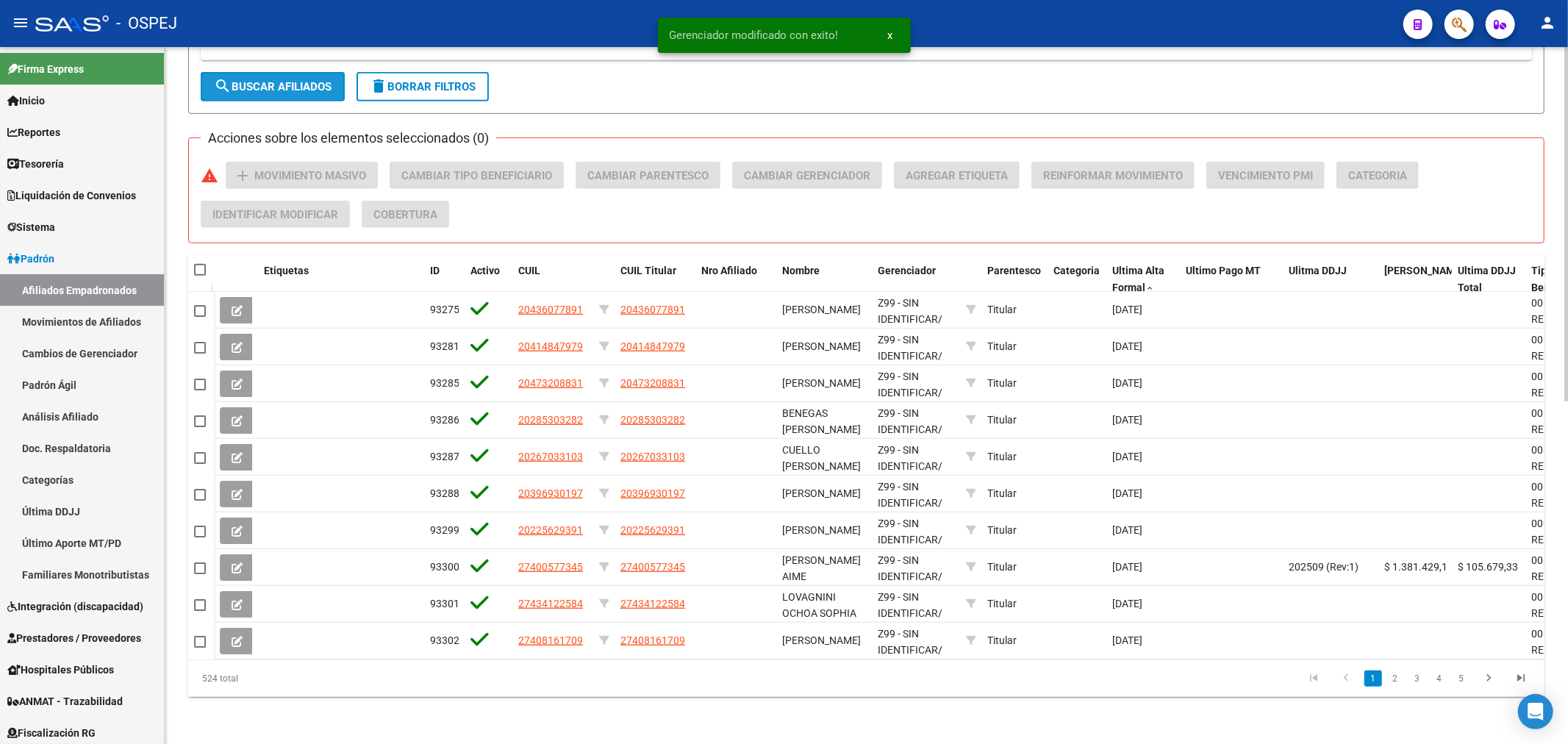
click at [319, 84] on button "search Buscar Afiliados" at bounding box center [272, 87] width 144 height 29
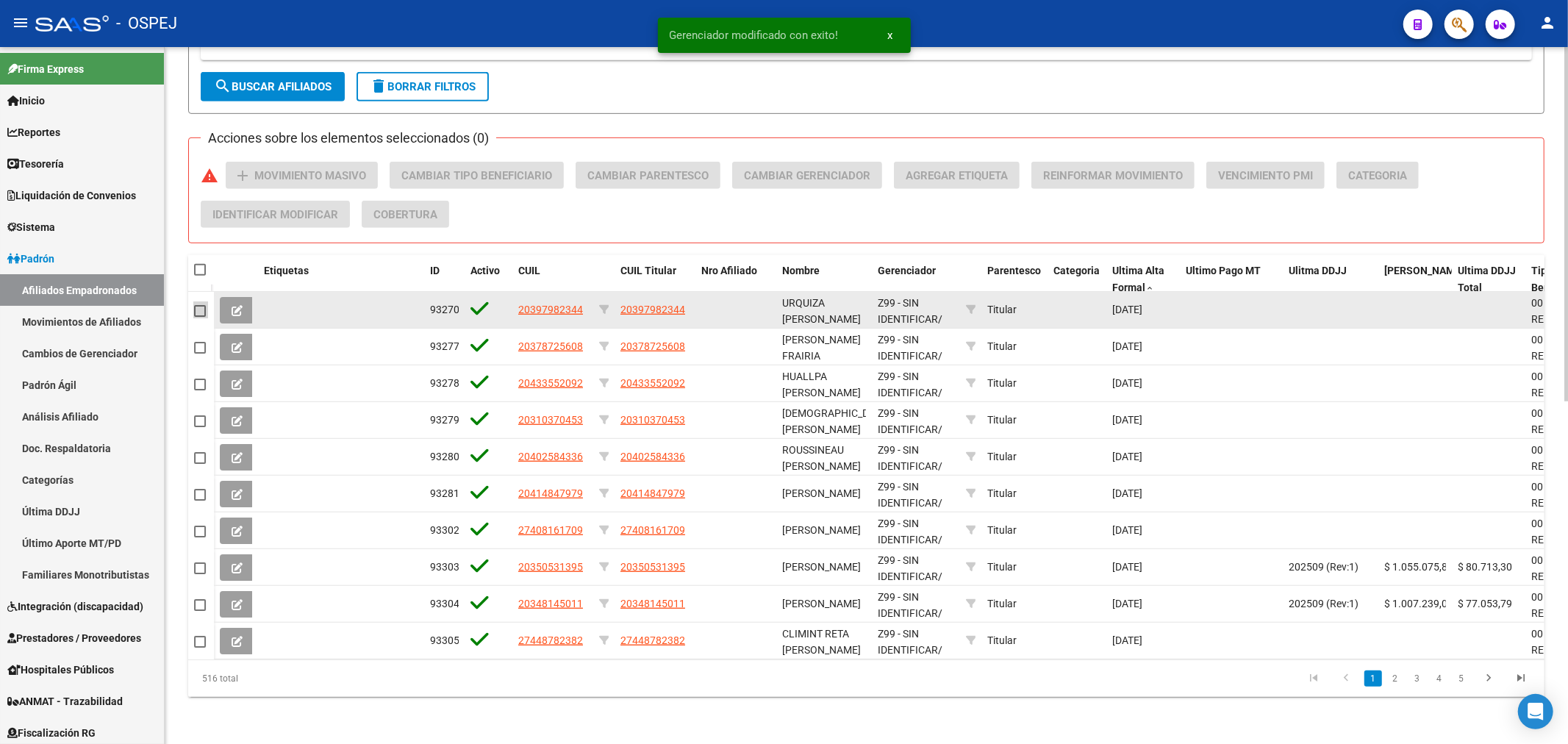
drag, startPoint x: 195, startPoint y: 297, endPoint x: 190, endPoint y: 331, distance: 34.4
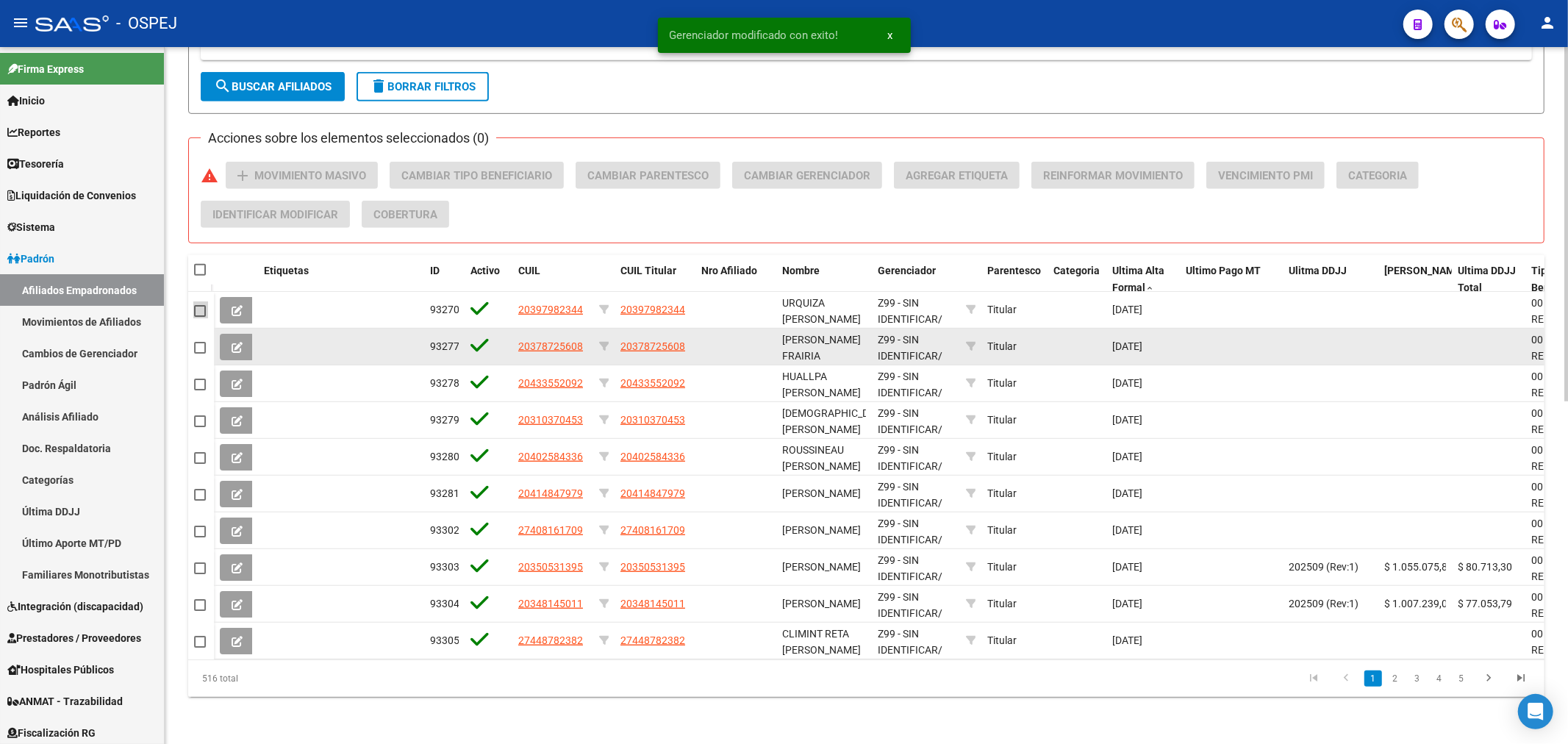
click at [196, 305] on span at bounding box center [200, 311] width 12 height 12
click at [199, 317] on input "checkbox" at bounding box center [199, 317] width 1 height 1
checkbox input "true"
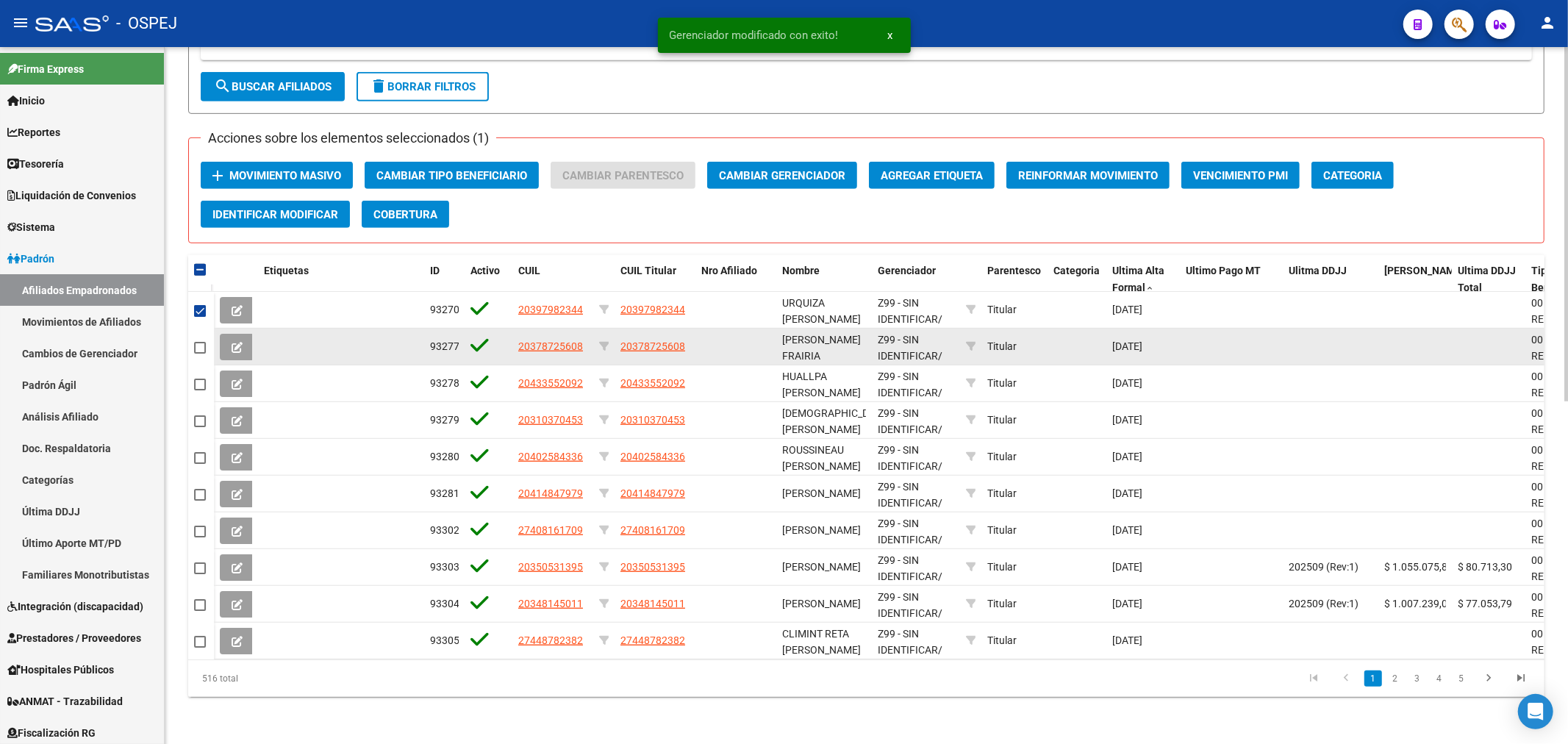
click at [197, 342] on span at bounding box center [200, 348] width 12 height 12
click at [199, 353] on input "checkbox" at bounding box center [199, 353] width 1 height 1
checkbox input "true"
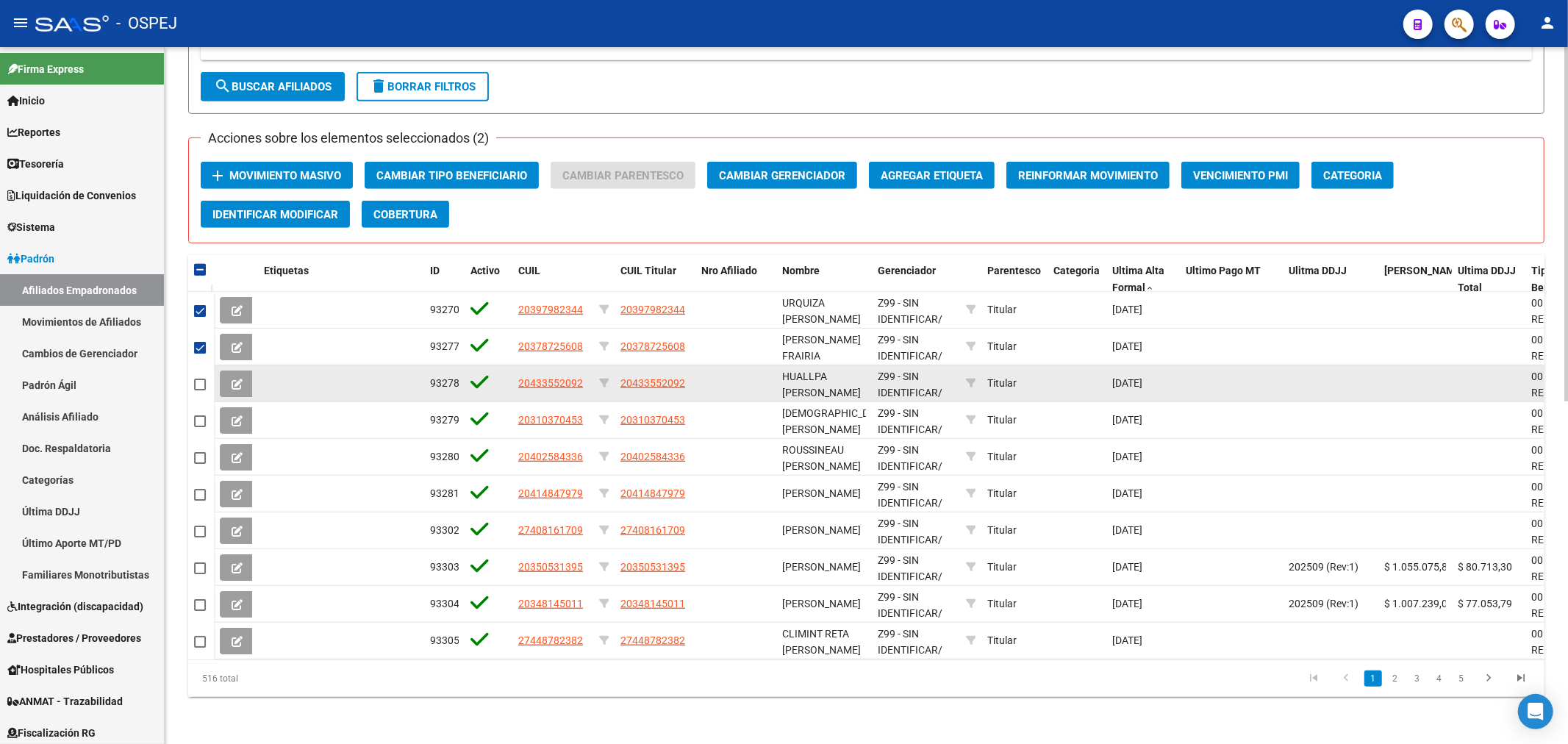
click at [196, 379] on span at bounding box center [200, 385] width 12 height 12
click at [199, 390] on input "checkbox" at bounding box center [199, 390] width 1 height 1
checkbox input "true"
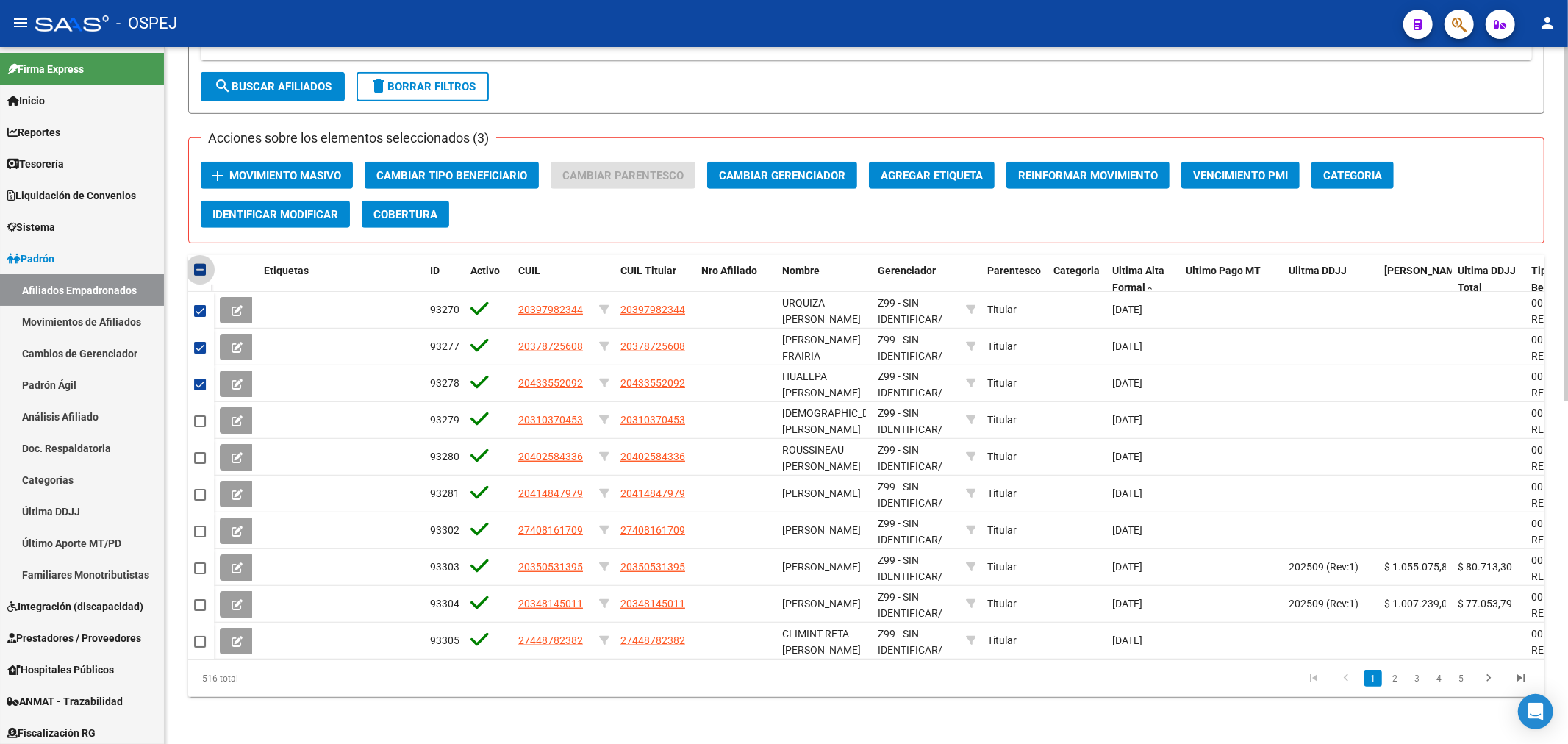
click at [197, 264] on span at bounding box center [200, 270] width 12 height 12
click at [199, 276] on input "checkbox" at bounding box center [199, 276] width 1 height 1
checkbox input "true"
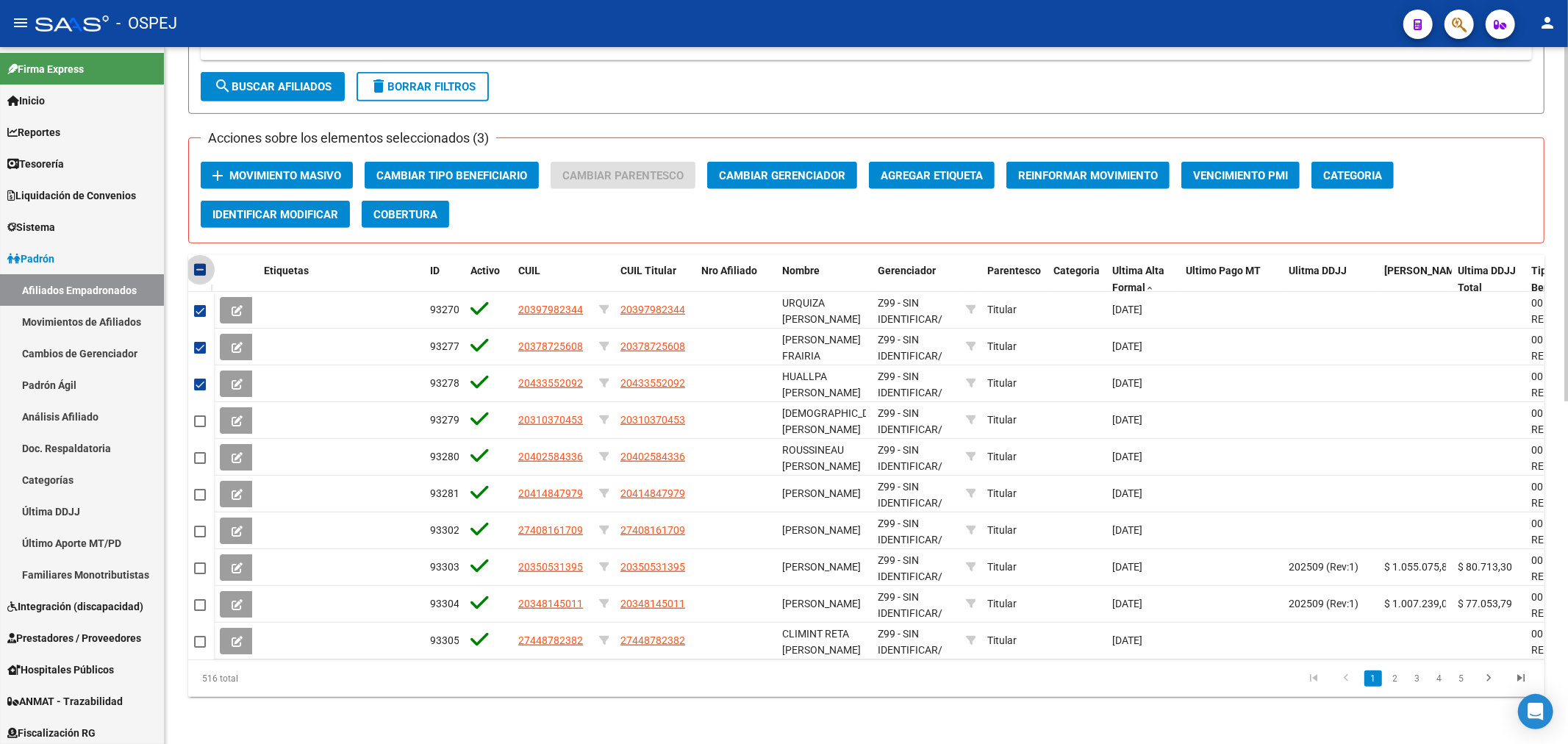
checkbox input "true"
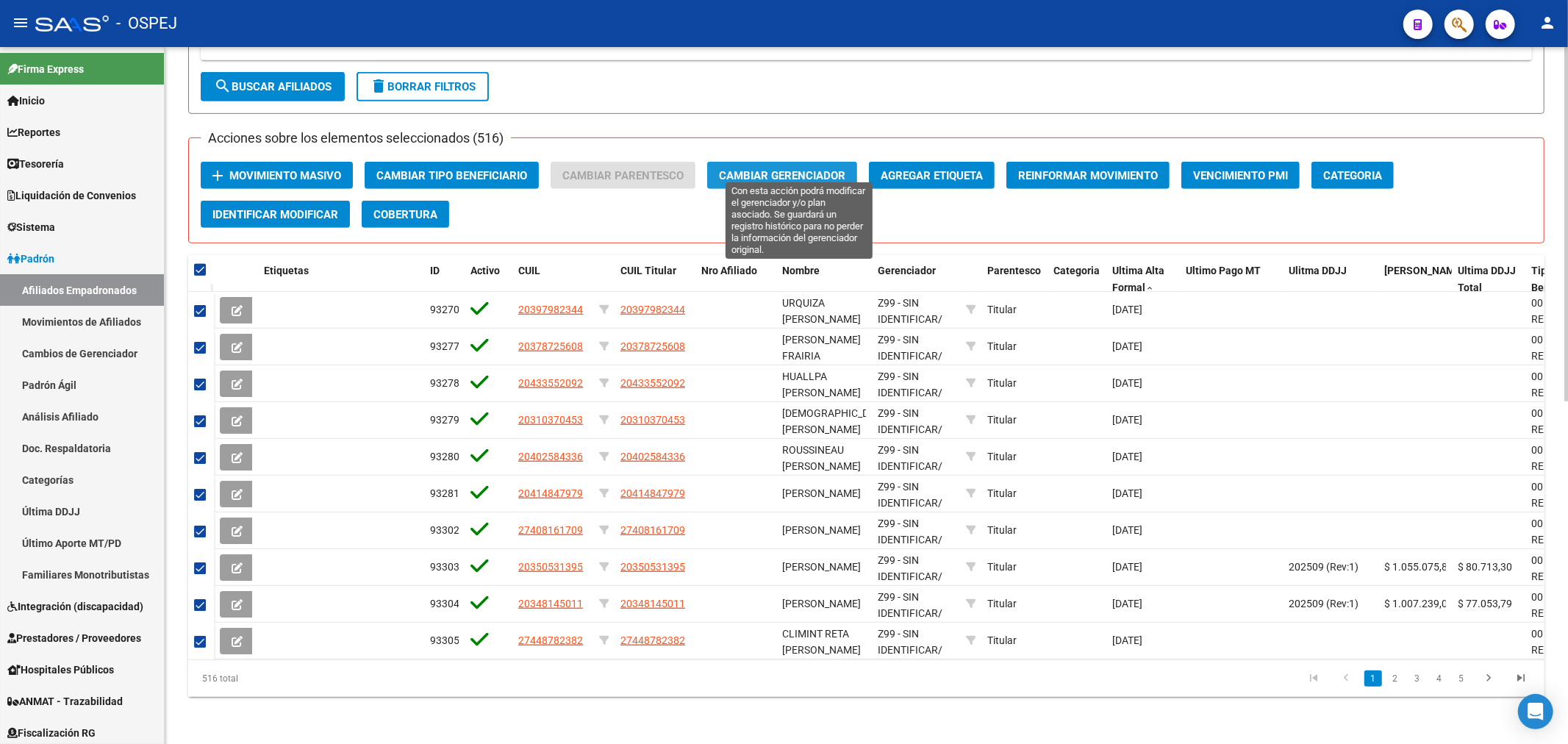
click at [813, 169] on span "Cambiar Gerenciador" at bounding box center [782, 175] width 127 height 14
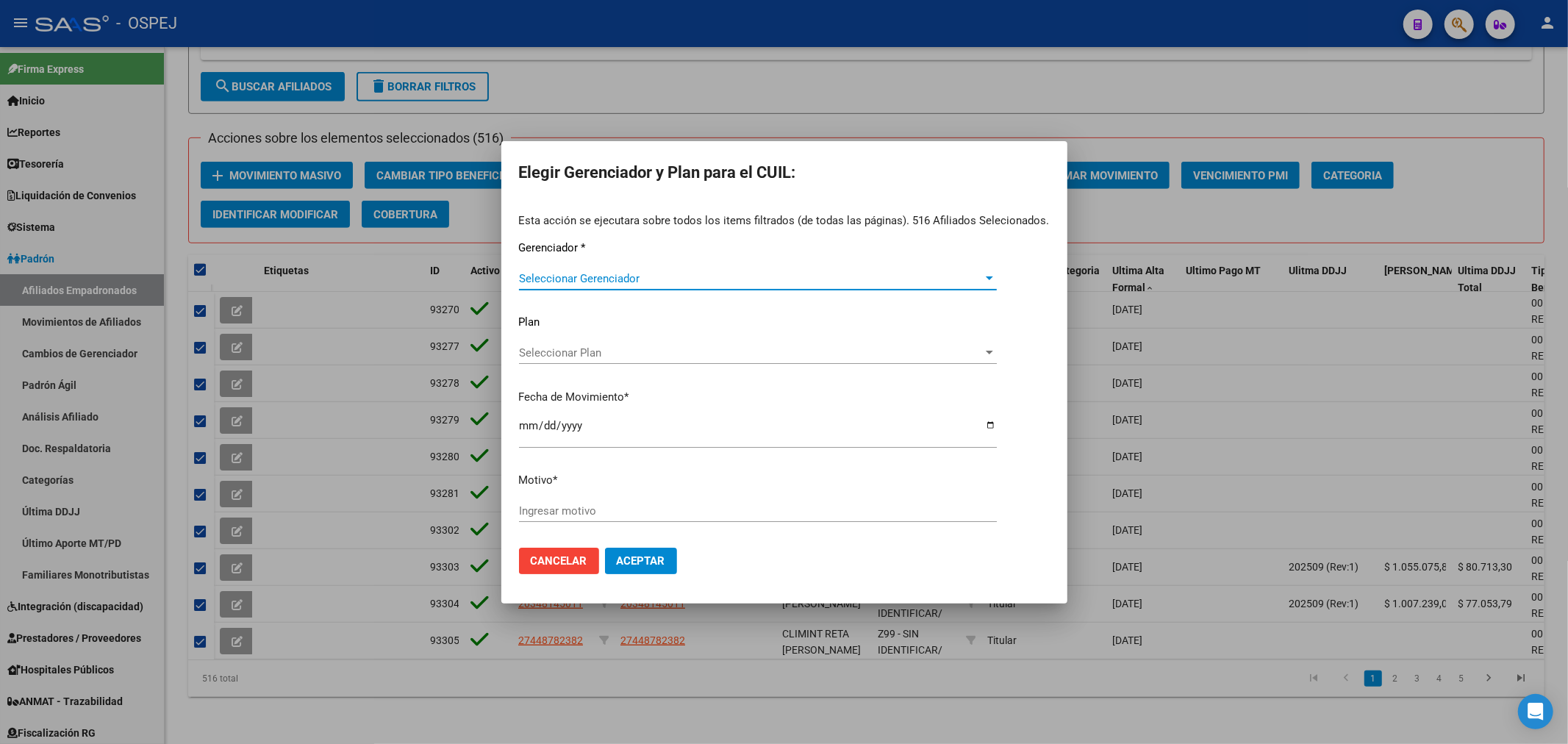
click at [651, 272] on span "Seleccionar Gerenciador" at bounding box center [751, 279] width 465 height 14
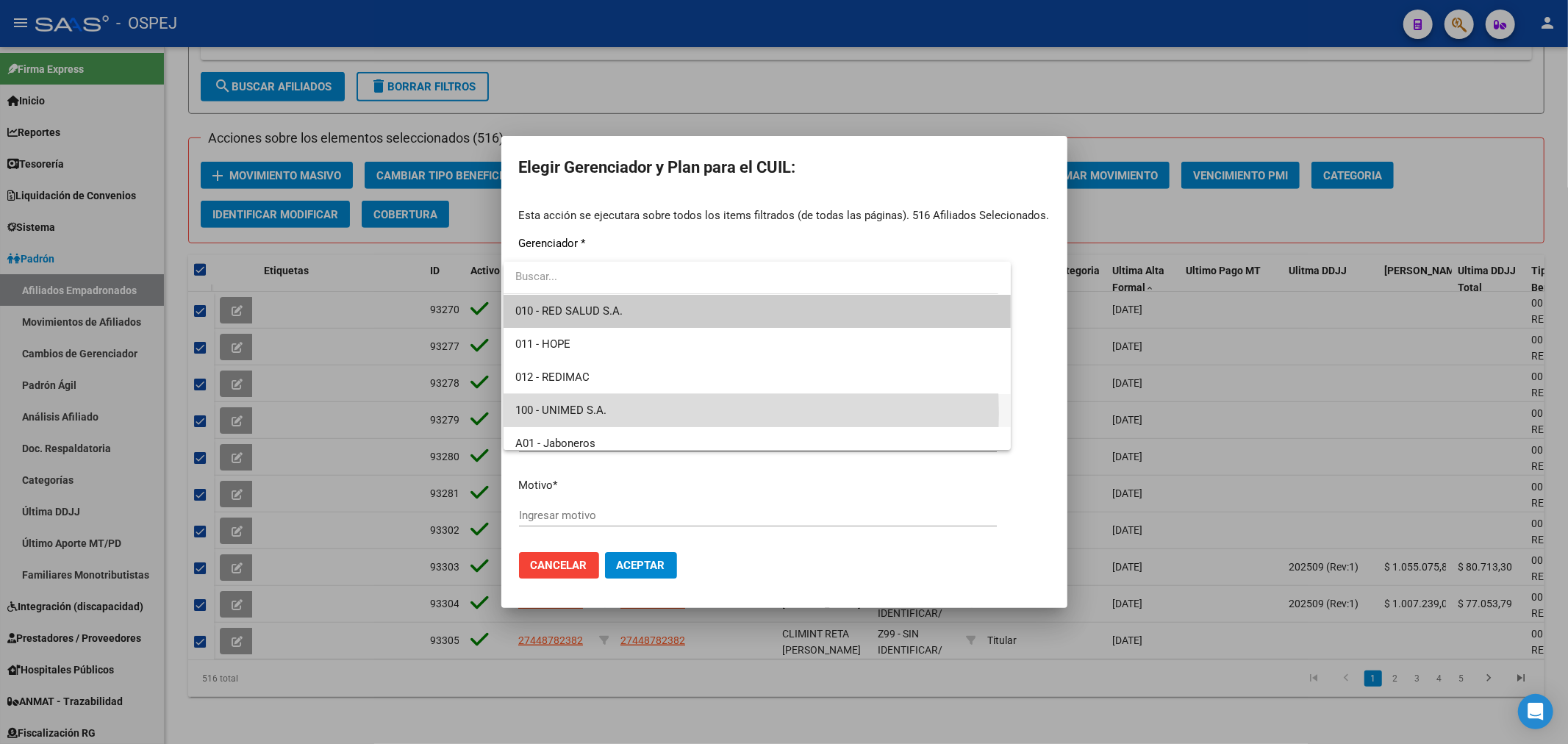
click at [626, 413] on span "100 - UNIMED S.A." at bounding box center [757, 410] width 484 height 33
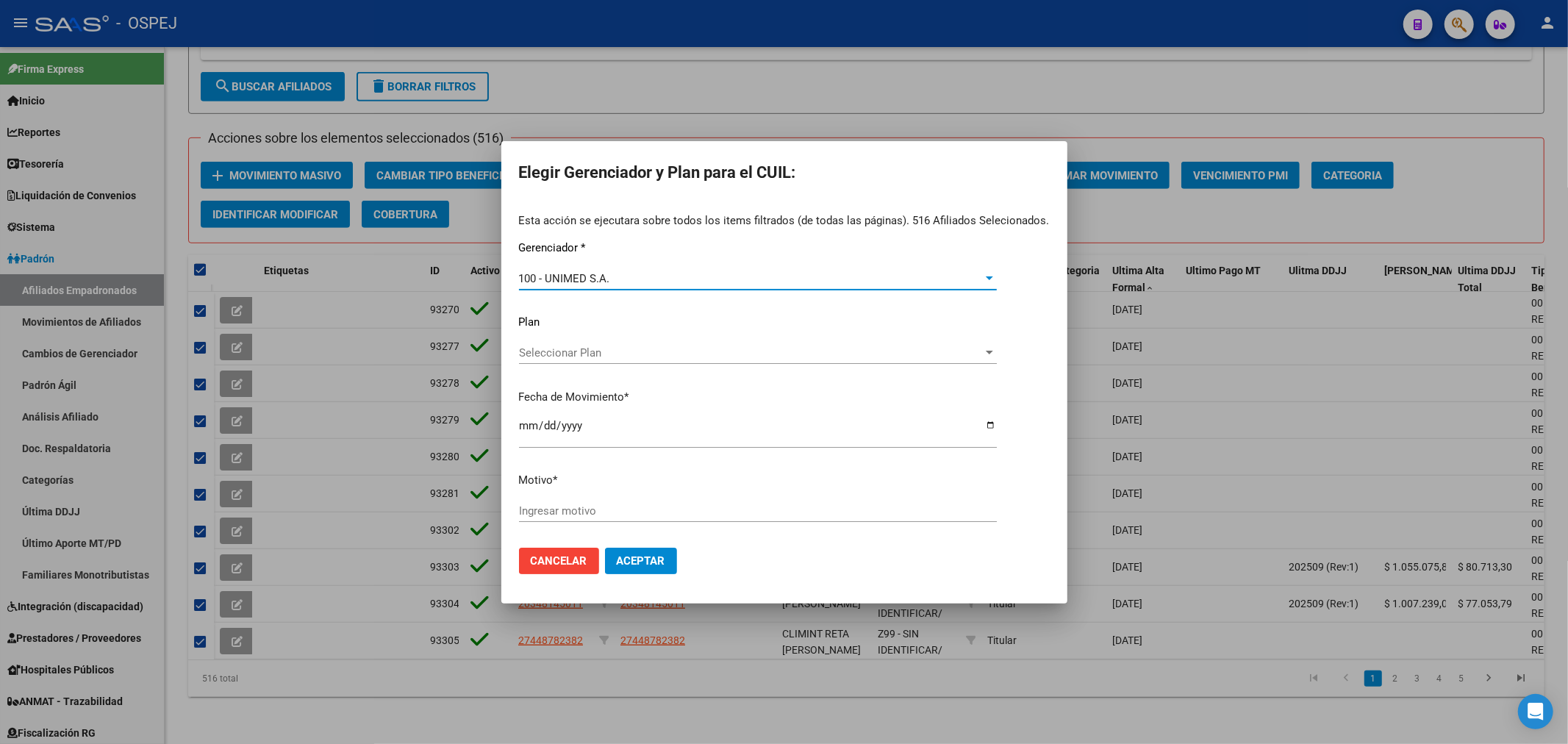
click at [529, 420] on input "[DATE]" at bounding box center [758, 431] width 477 height 23
type input "[DATE]"
type input "unimed"
click at [637, 560] on span "Aceptar" at bounding box center [641, 561] width 48 height 14
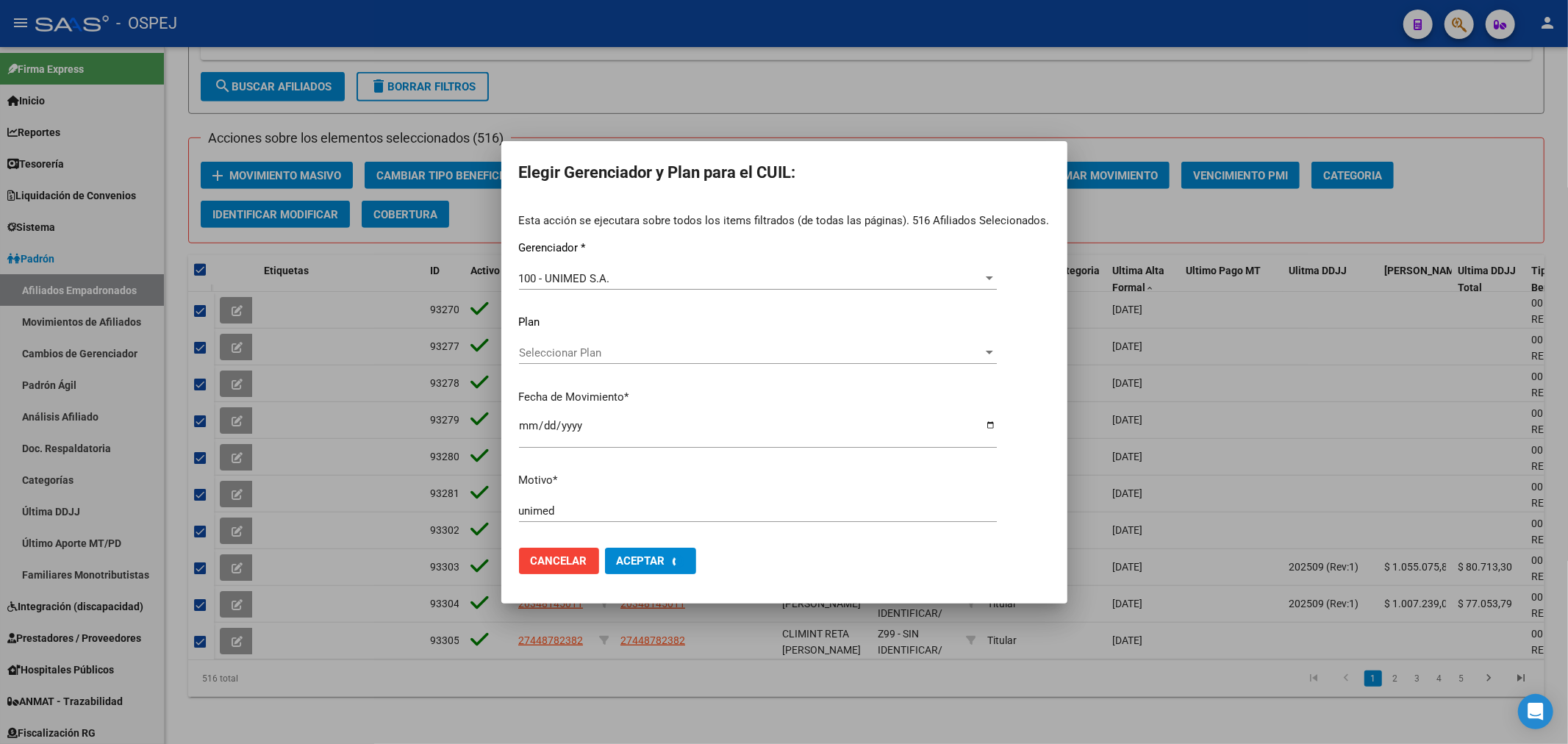
checkbox input "false"
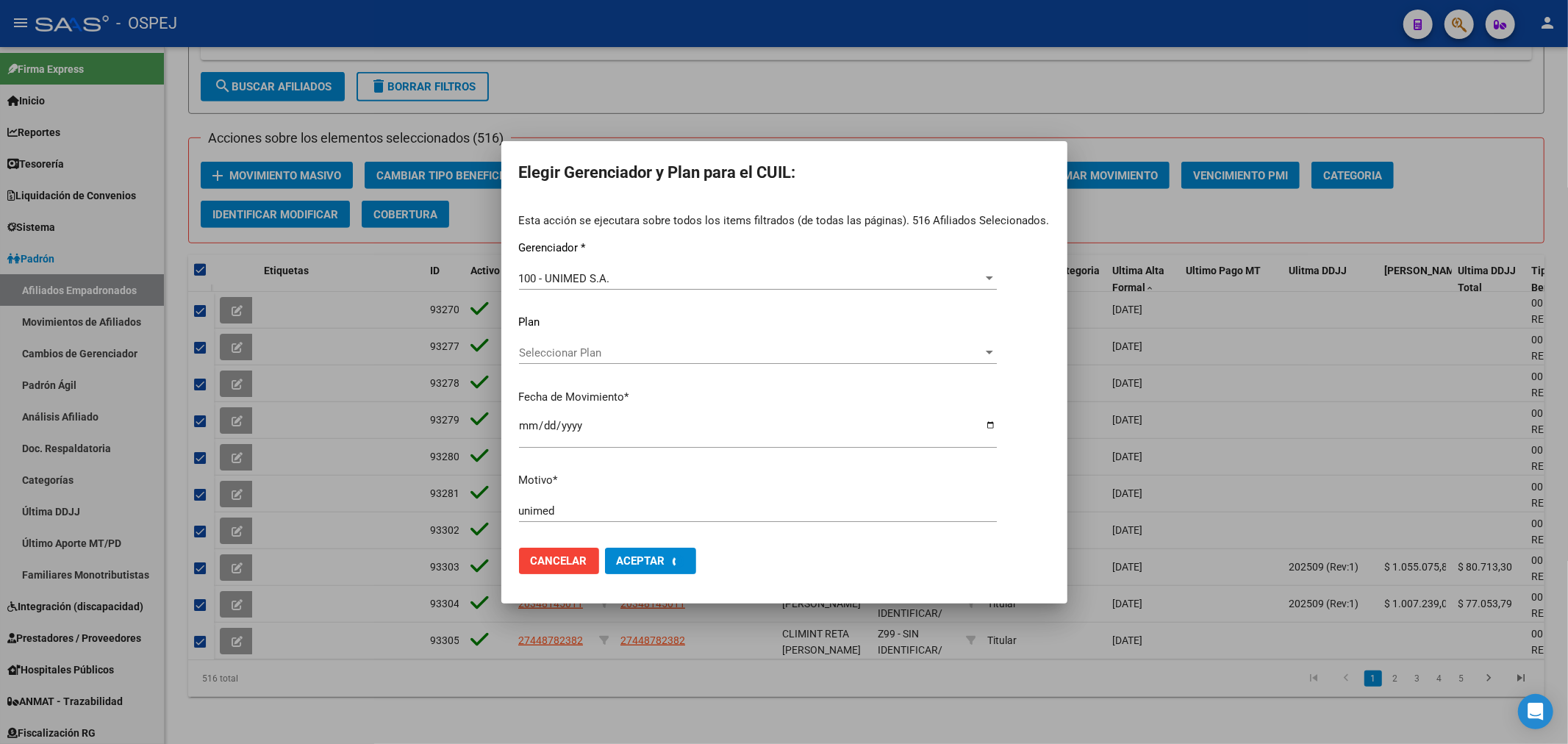
checkbox input "false"
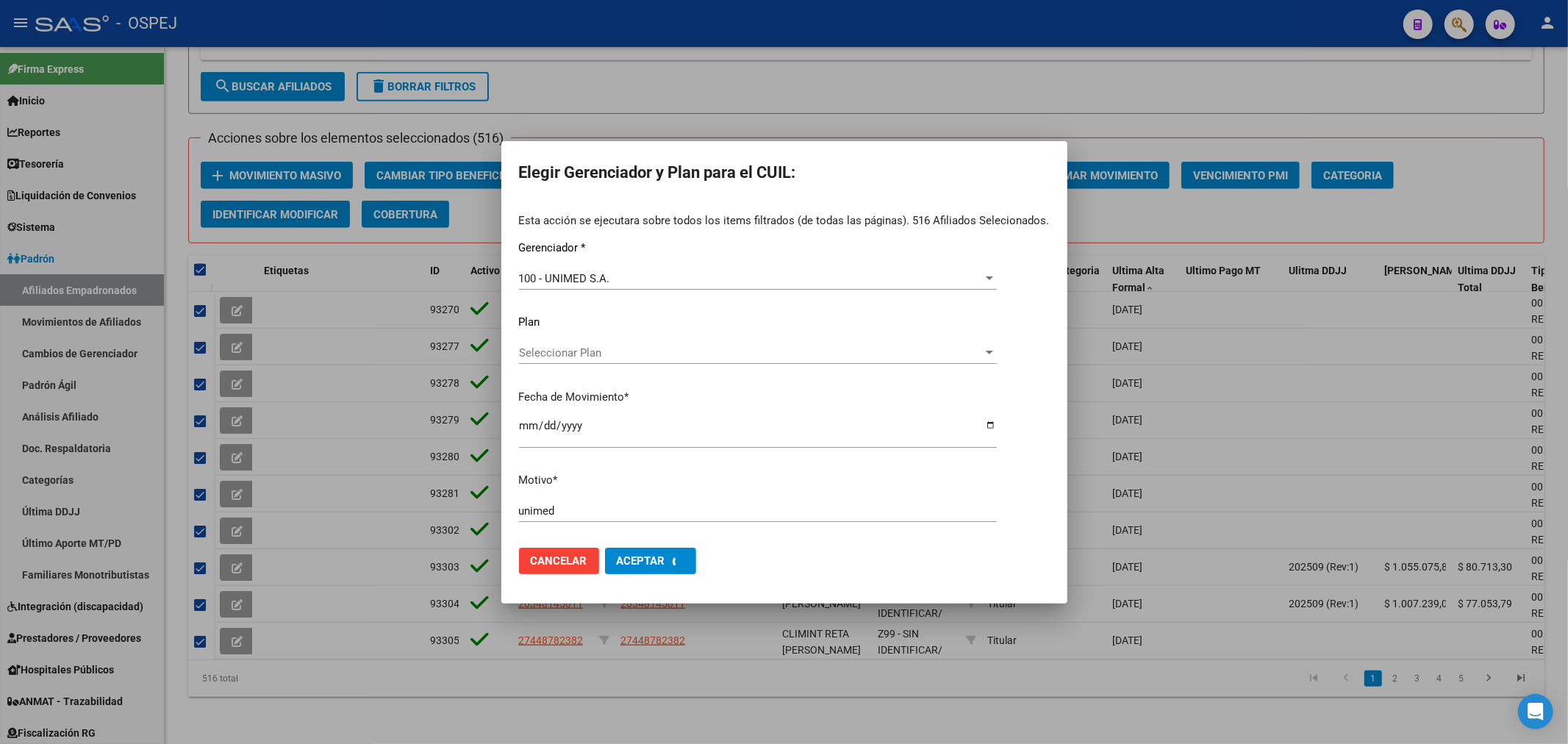
checkbox input "false"
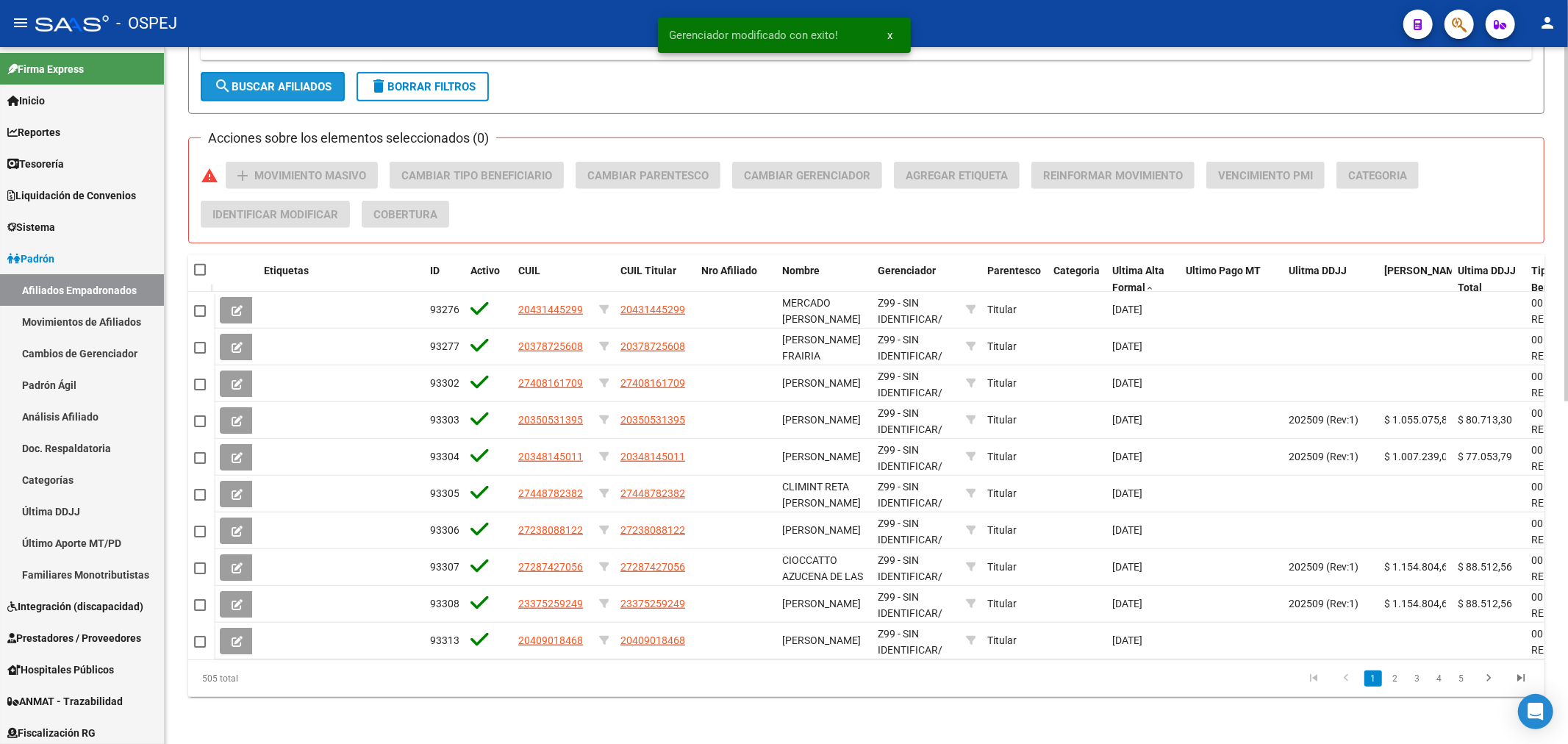
click at [263, 80] on span "search Buscar Afiliados" at bounding box center [273, 87] width 117 height 14
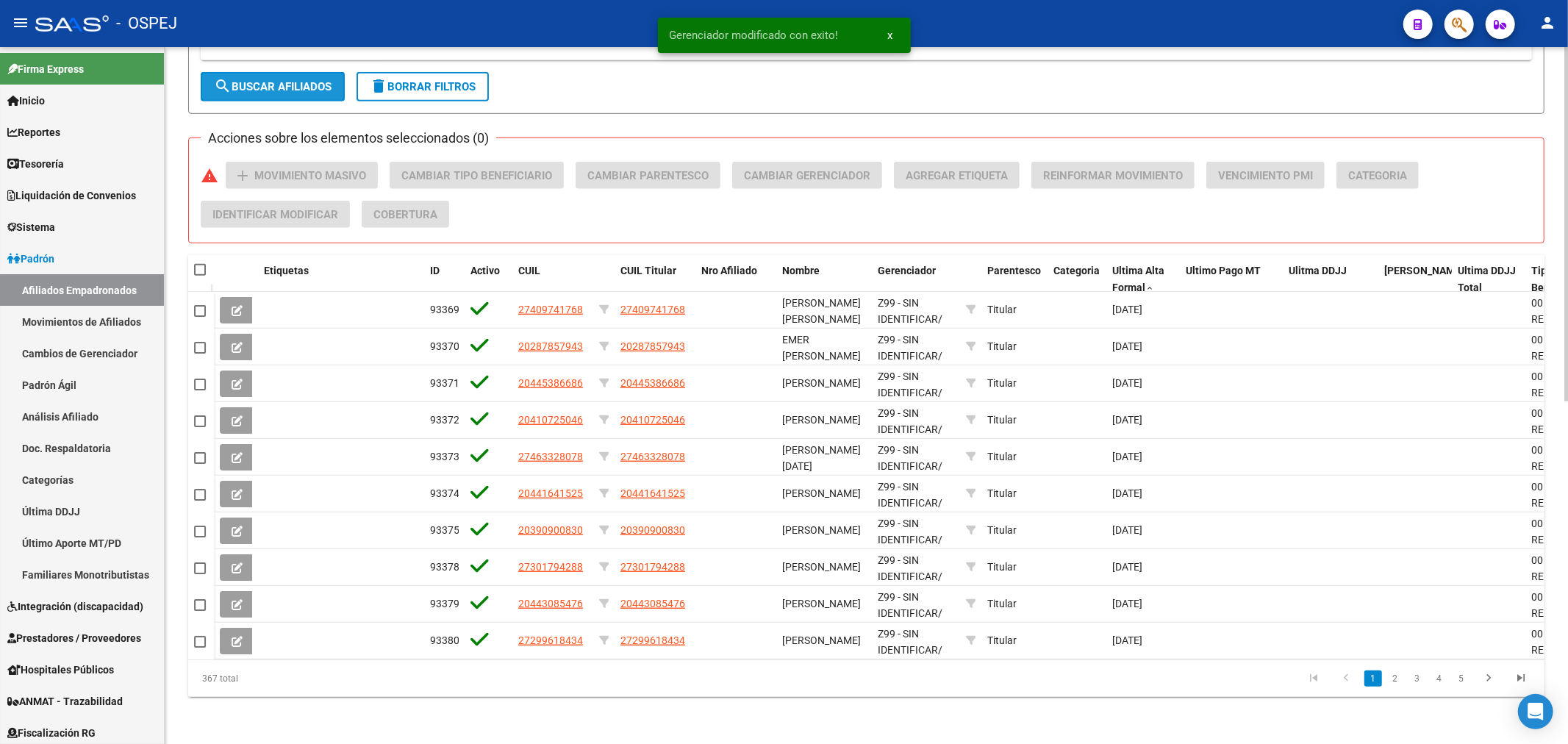
click at [263, 80] on span "search Buscar Afiliados" at bounding box center [273, 87] width 117 height 14
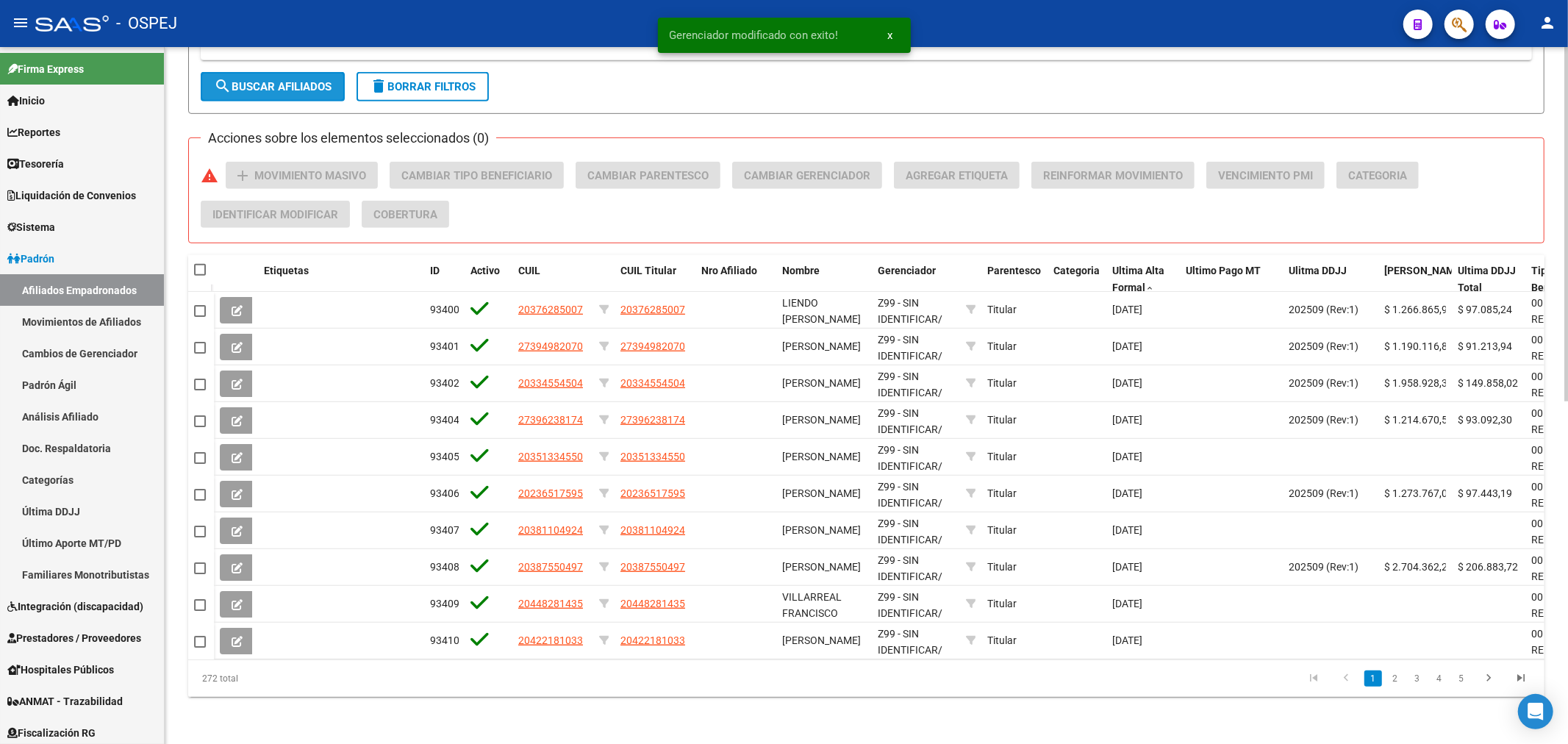
click at [263, 80] on span "search Buscar Afiliados" at bounding box center [273, 87] width 117 height 14
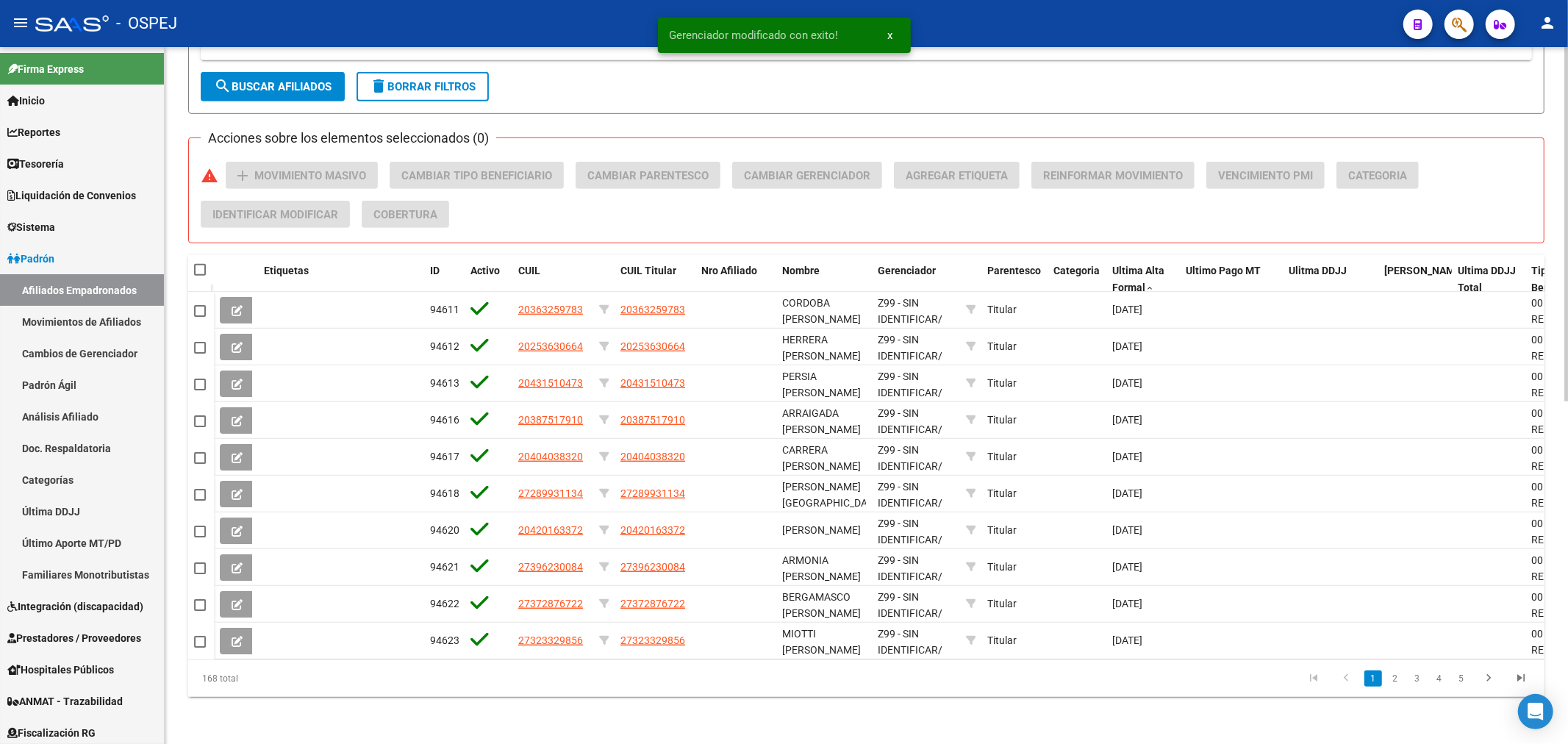
click at [263, 80] on span "search Buscar Afiliados" at bounding box center [273, 87] width 117 height 14
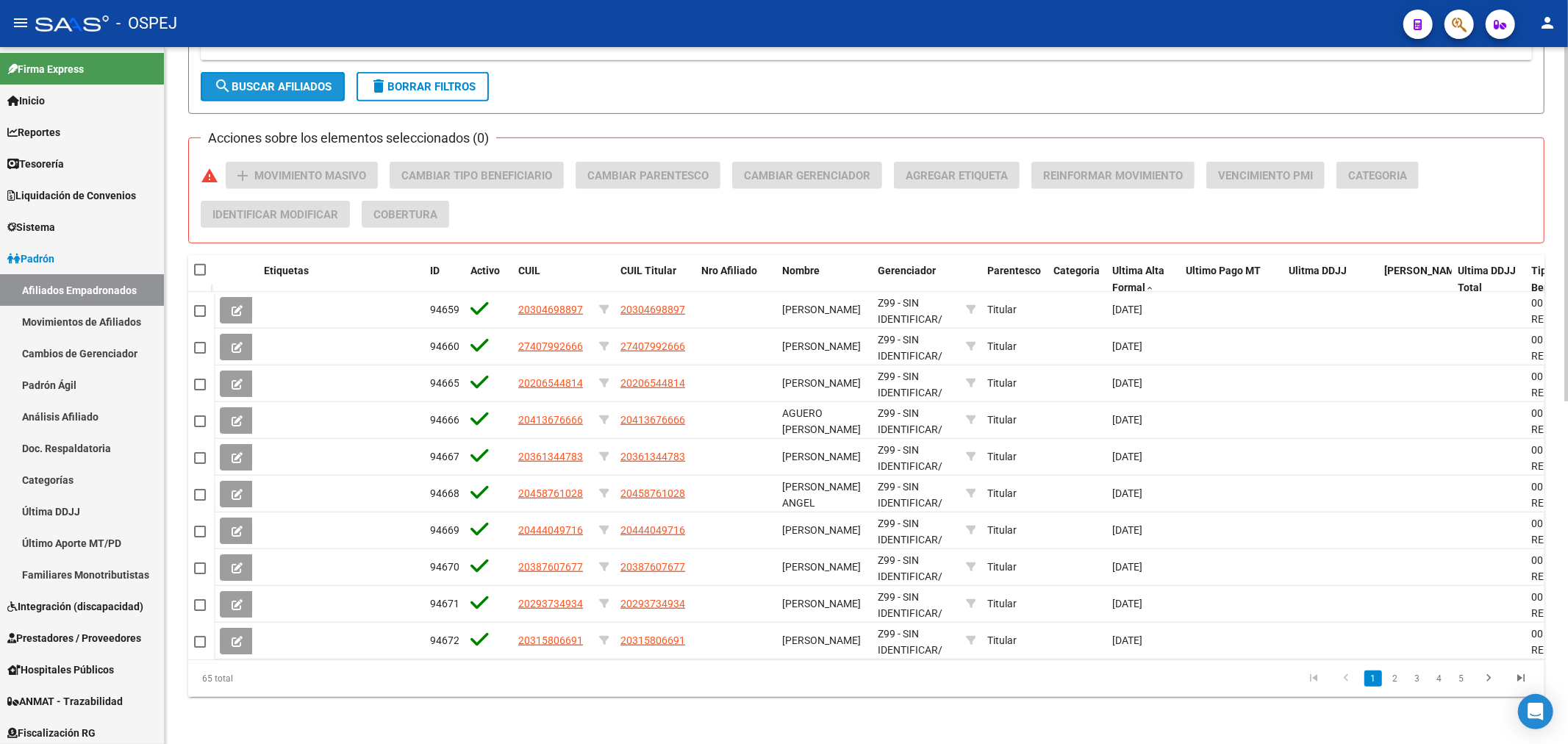
click at [263, 80] on span "search Buscar Afiliados" at bounding box center [273, 87] width 117 height 14
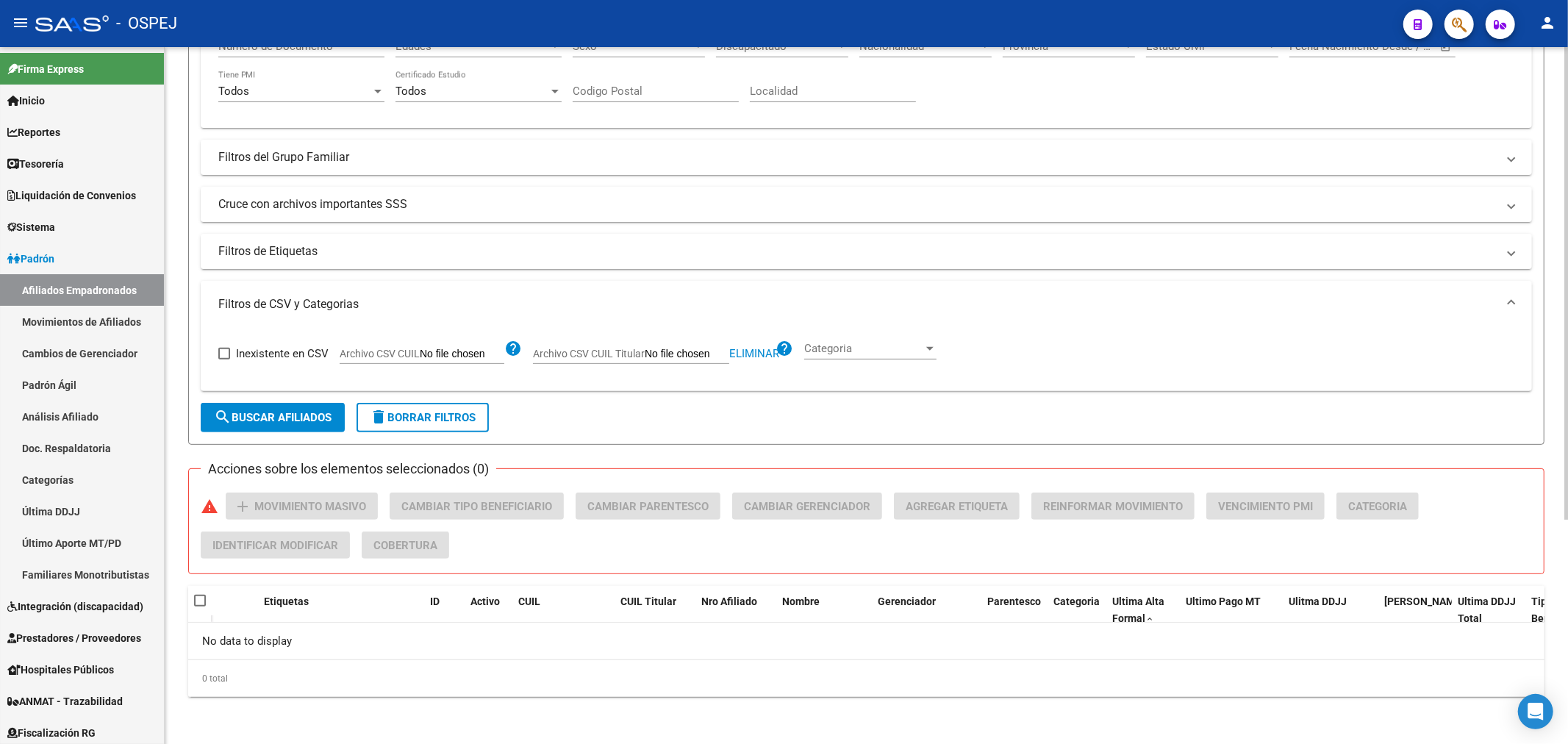
scroll to position [0, 0]
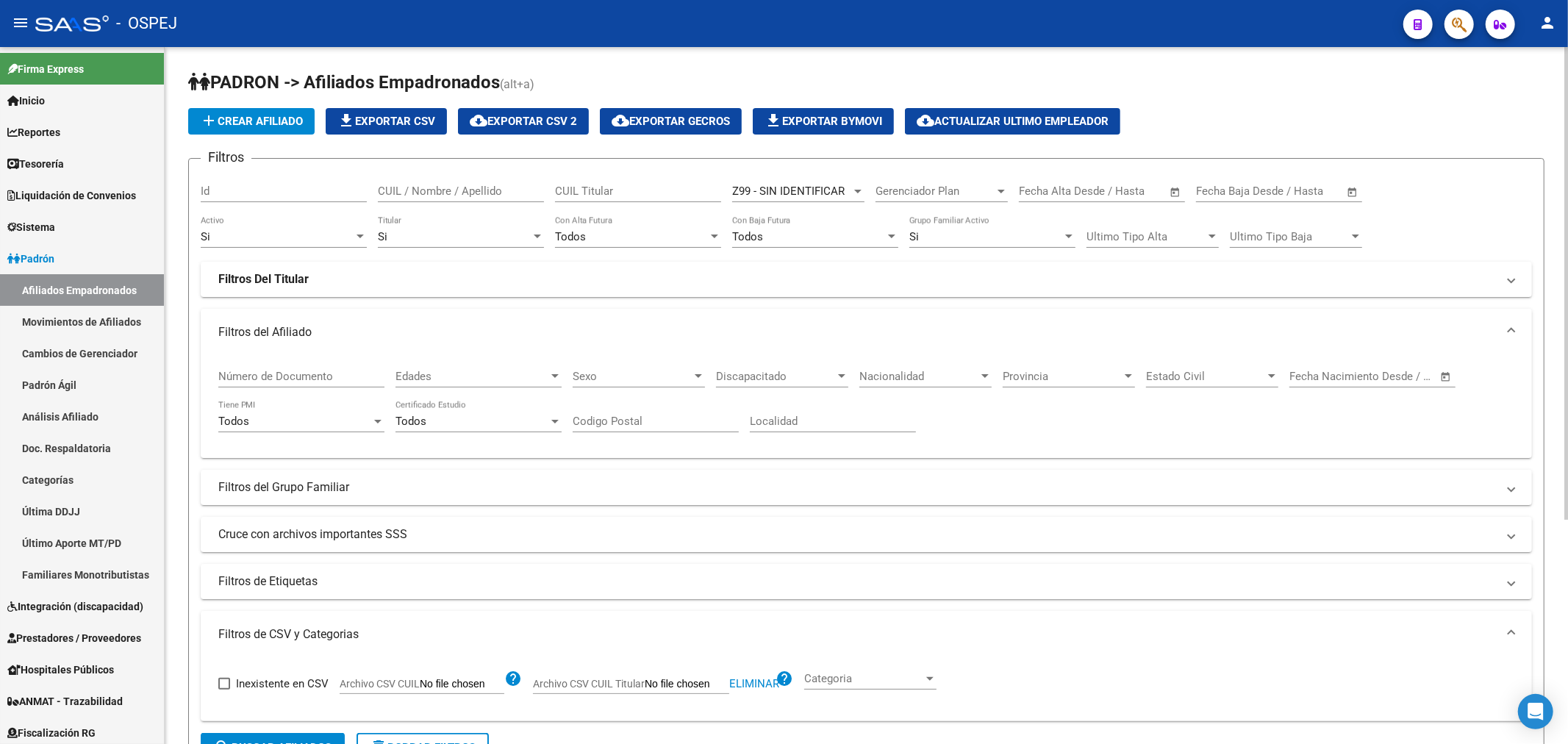
click at [838, 178] on div "Z99 - SIN IDENTIFICAR Seleccionar Gerenciador" at bounding box center [798, 186] width 133 height 32
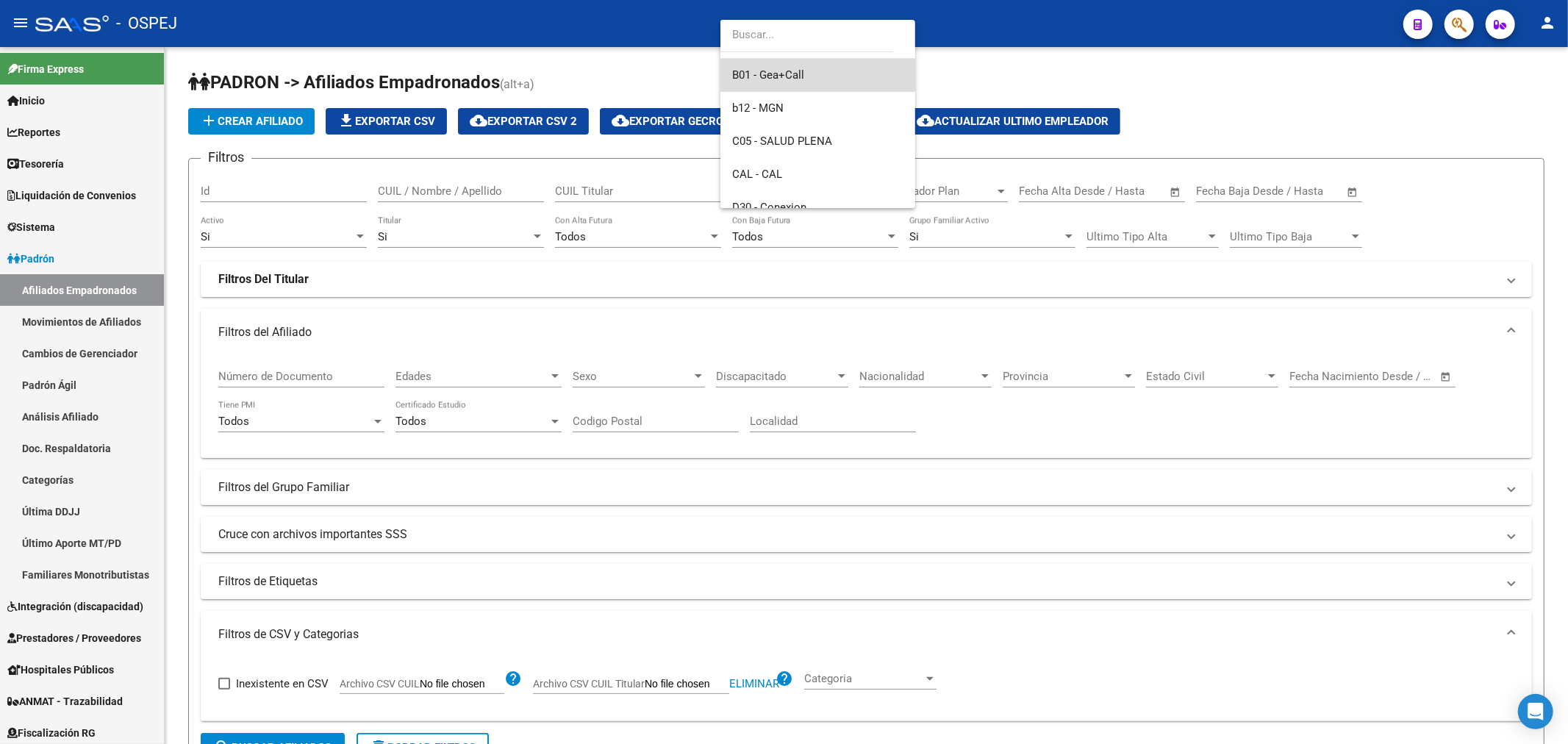
click at [826, 70] on span "B01 - Gea+Call" at bounding box center [817, 75] width 171 height 33
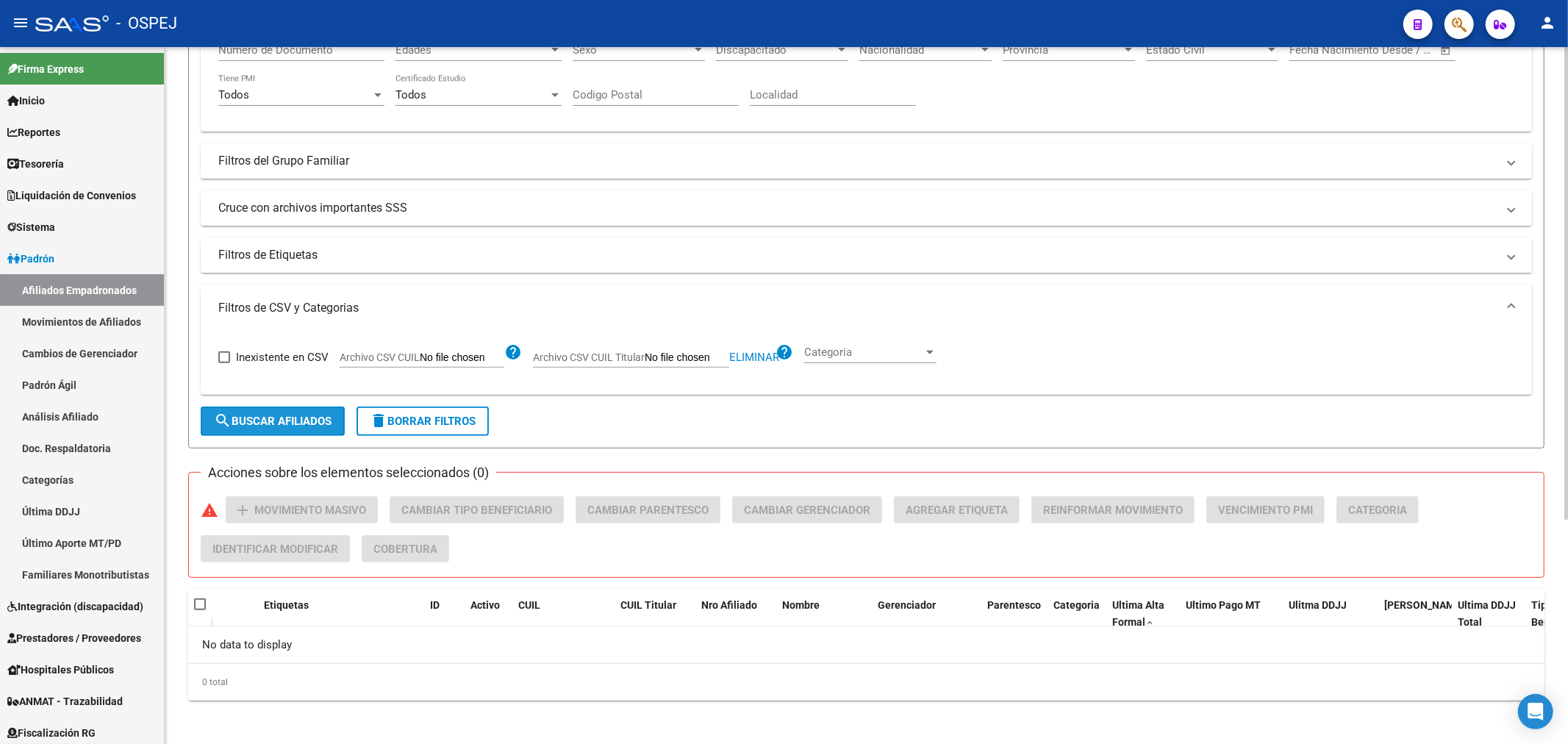
click at [328, 414] on span "search Buscar Afiliados" at bounding box center [273, 421] width 117 height 14
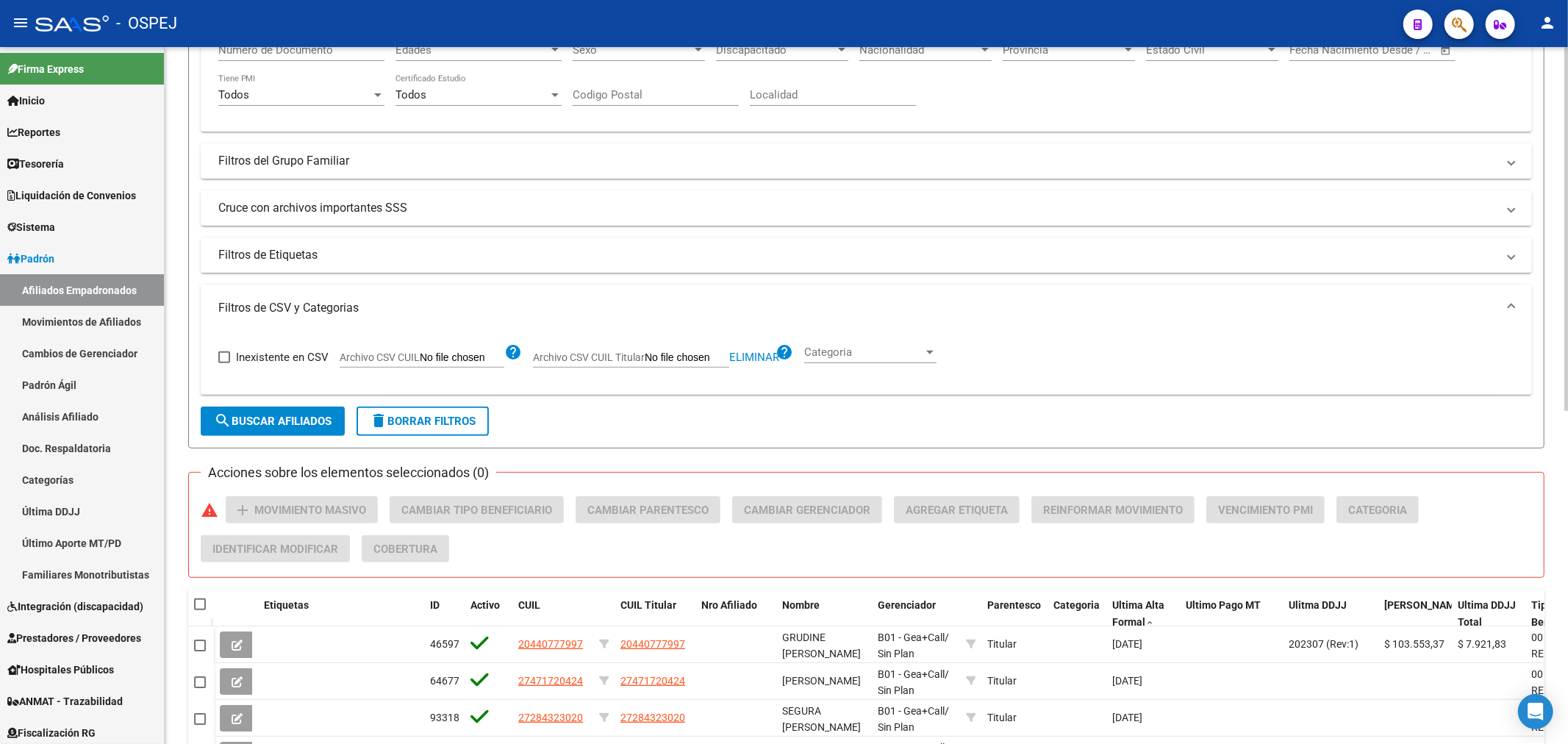
scroll to position [636, 0]
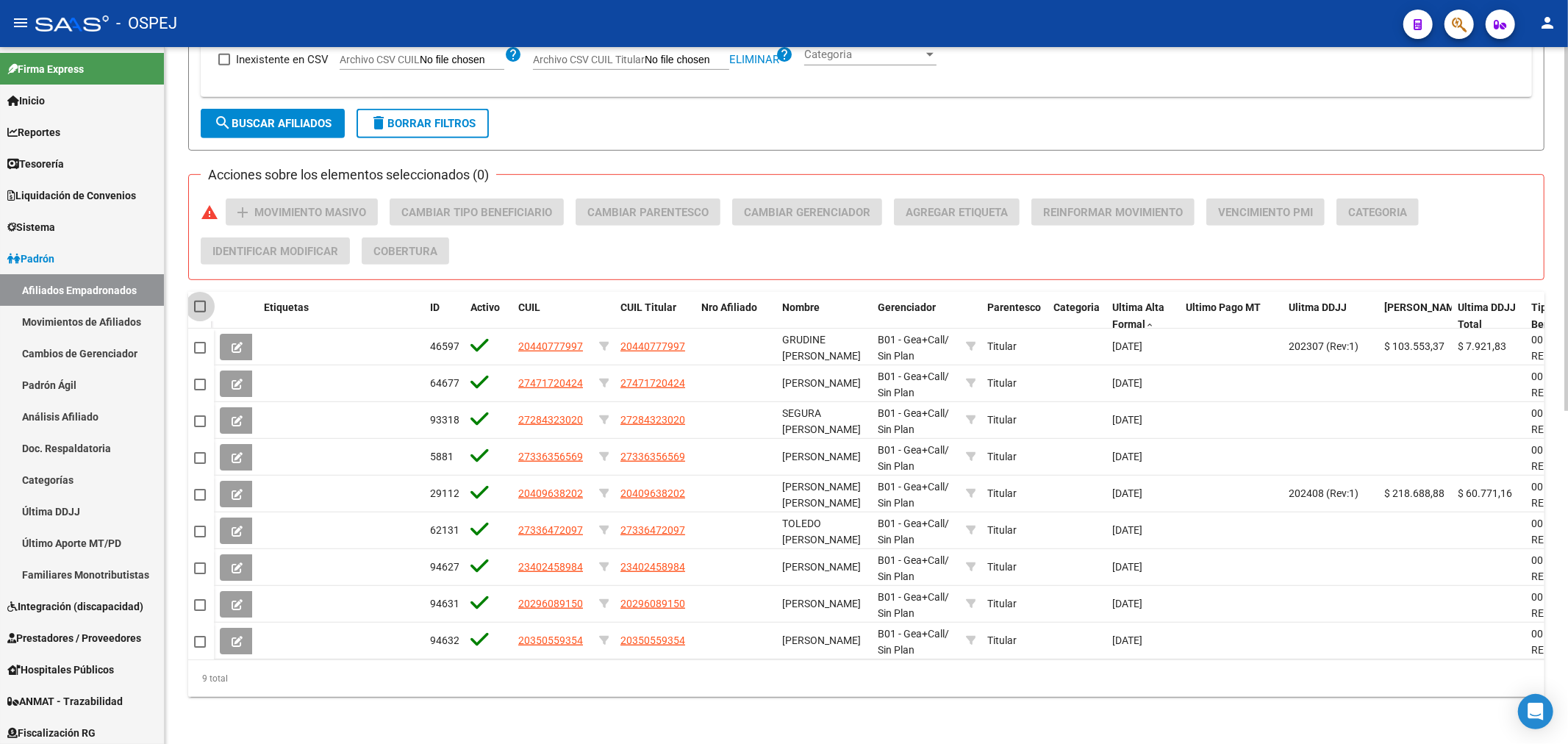
click at [203, 300] on span at bounding box center [200, 306] width 12 height 12
click at [200, 313] on input "checkbox" at bounding box center [199, 313] width 1 height 1
checkbox input "true"
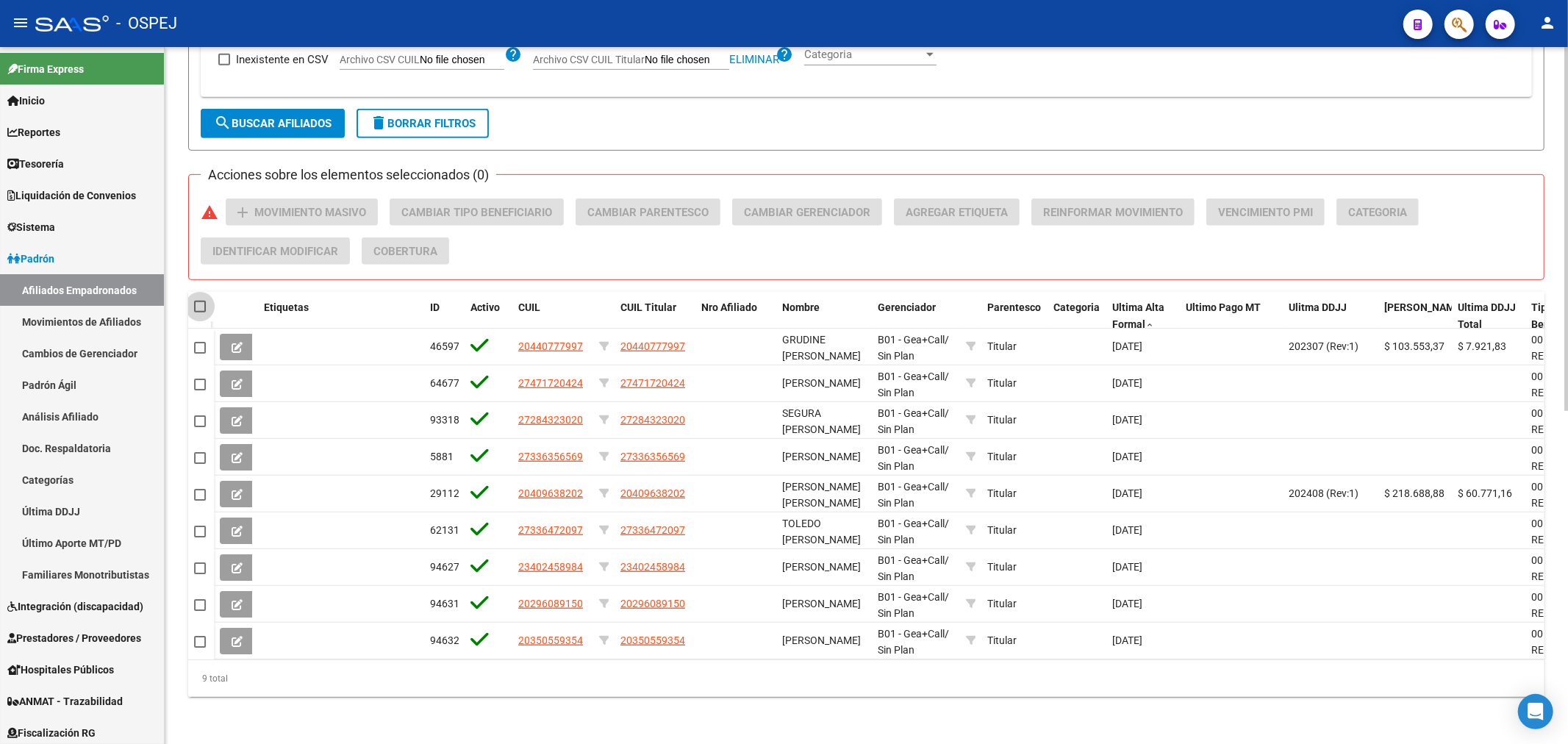
checkbox input "true"
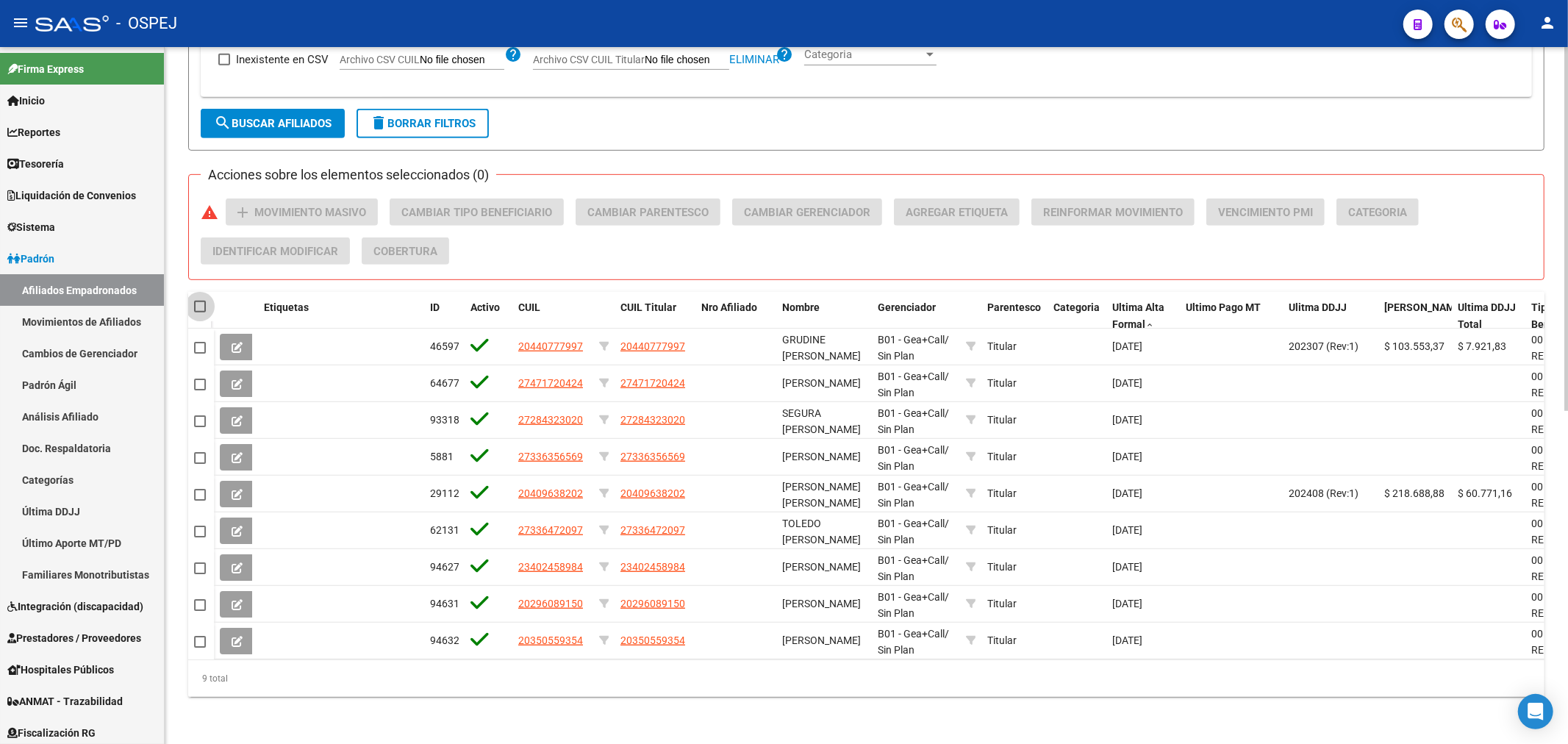
checkbox input "true"
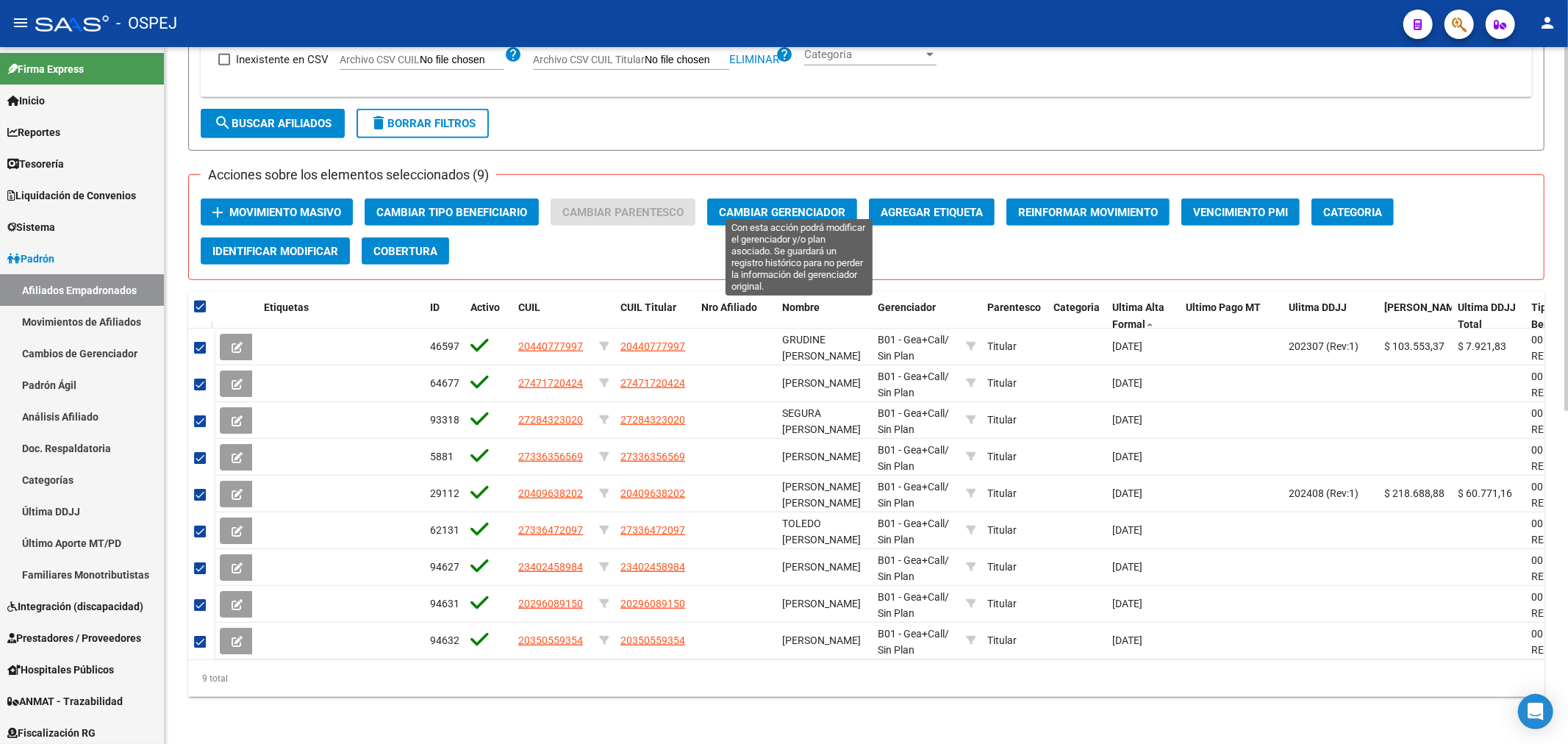
click at [787, 206] on span "Cambiar Gerenciador" at bounding box center [782, 212] width 127 height 14
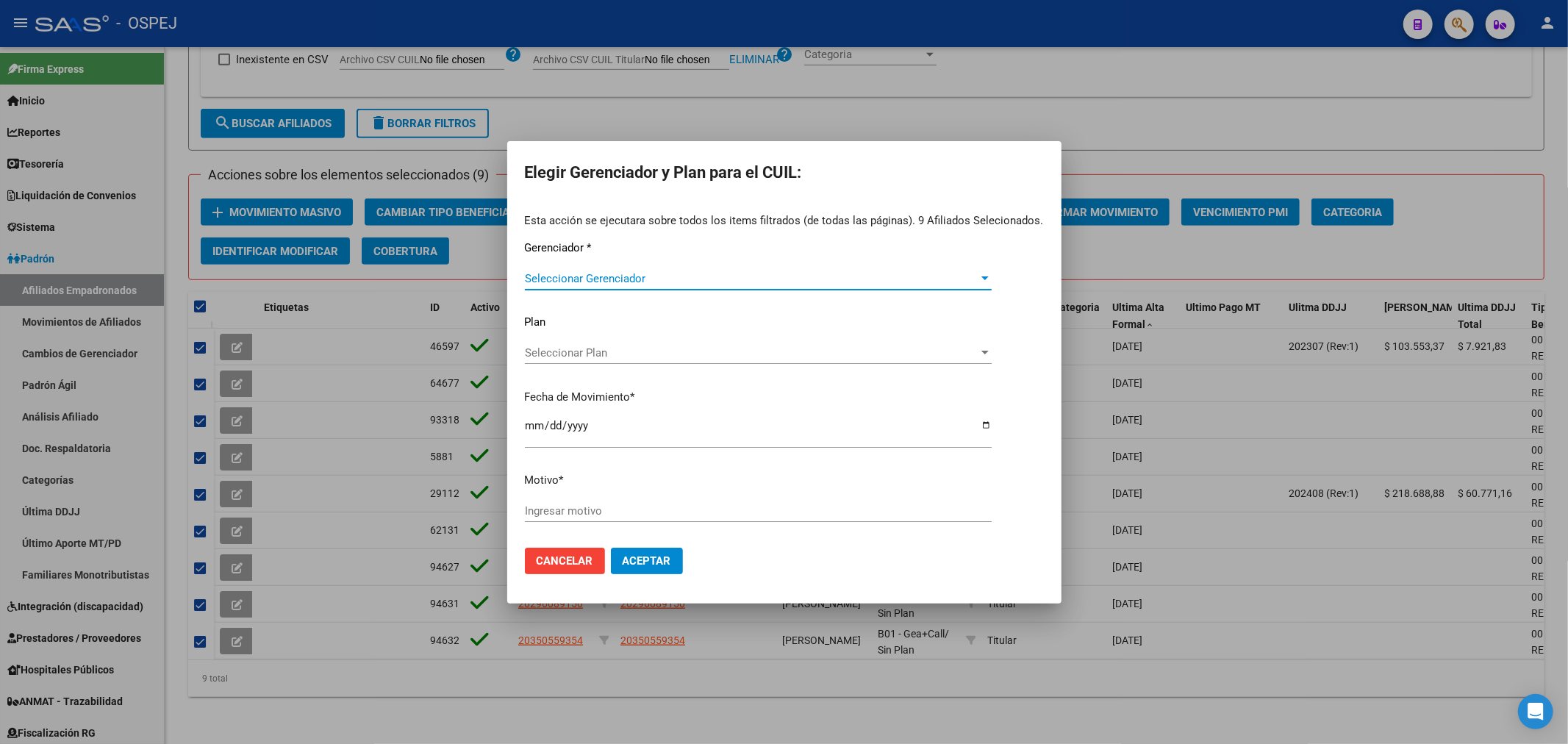
click at [611, 280] on span "Seleccionar Gerenciador" at bounding box center [752, 279] width 453 height 14
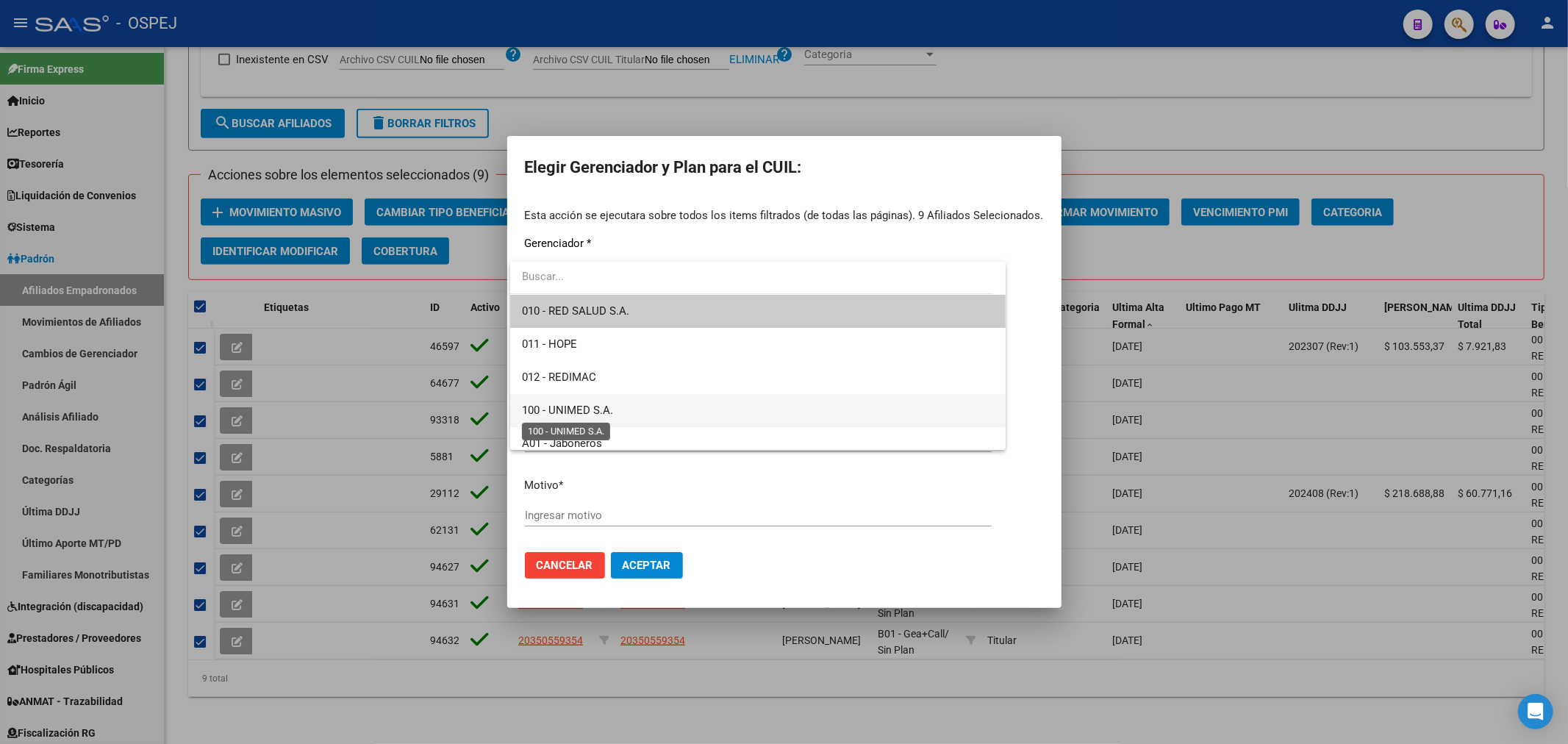
click at [588, 407] on span "100 - UNIMED S.A." at bounding box center [567, 410] width 91 height 14
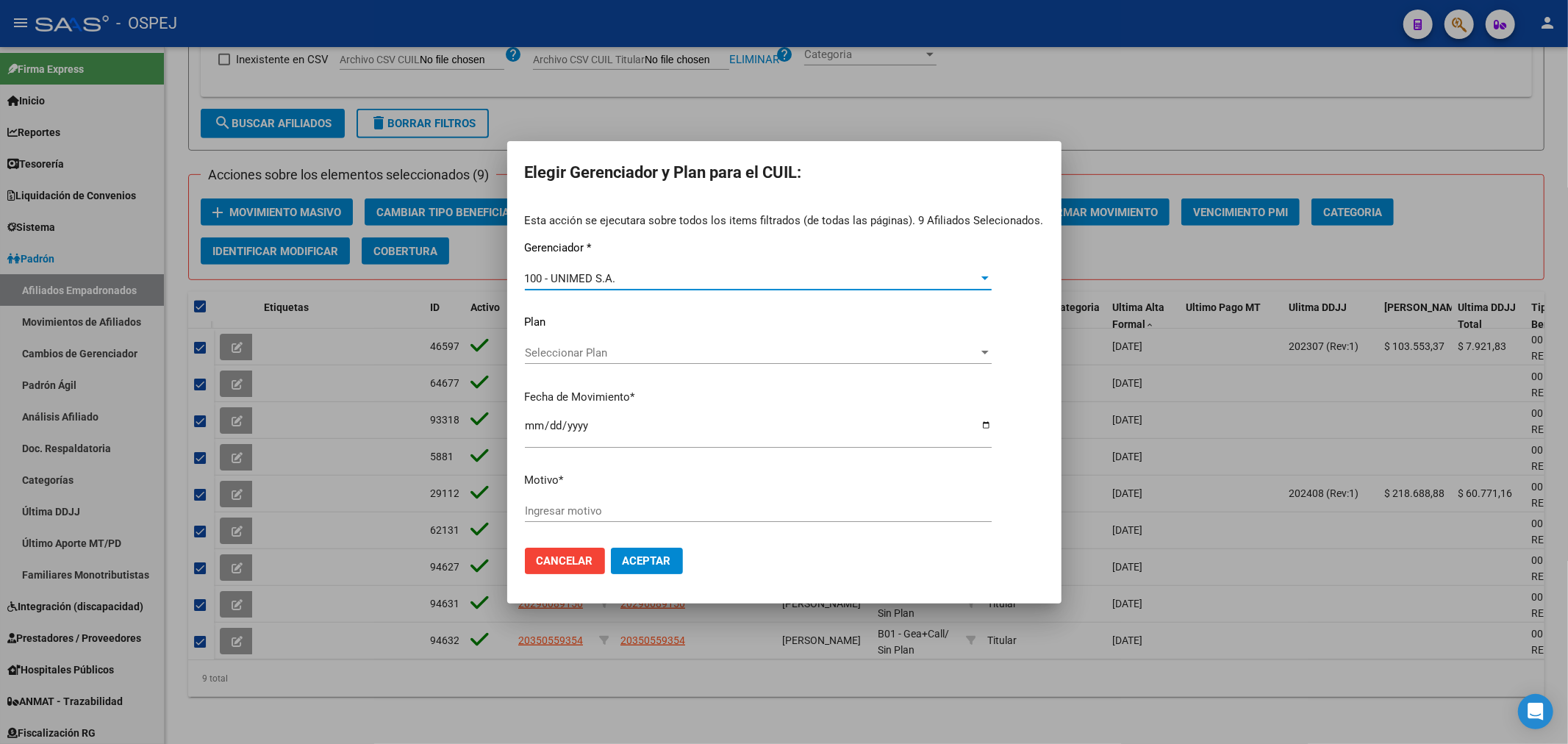
click at [536, 425] on input "[DATE]" at bounding box center [758, 431] width 467 height 23
type input "[DATE]"
type input "unimed"
click at [650, 552] on button "Aceptar" at bounding box center [647, 560] width 72 height 26
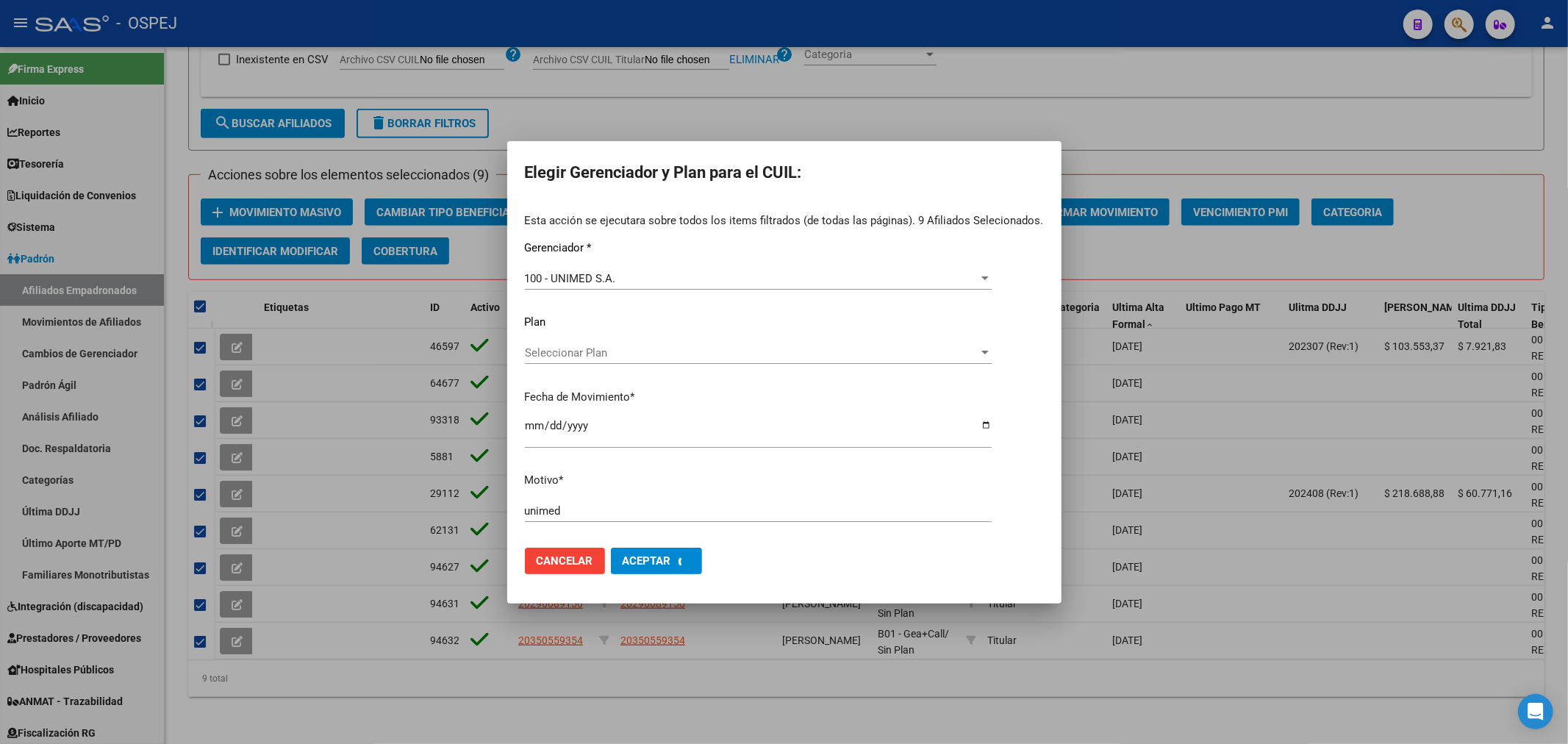
checkbox input "false"
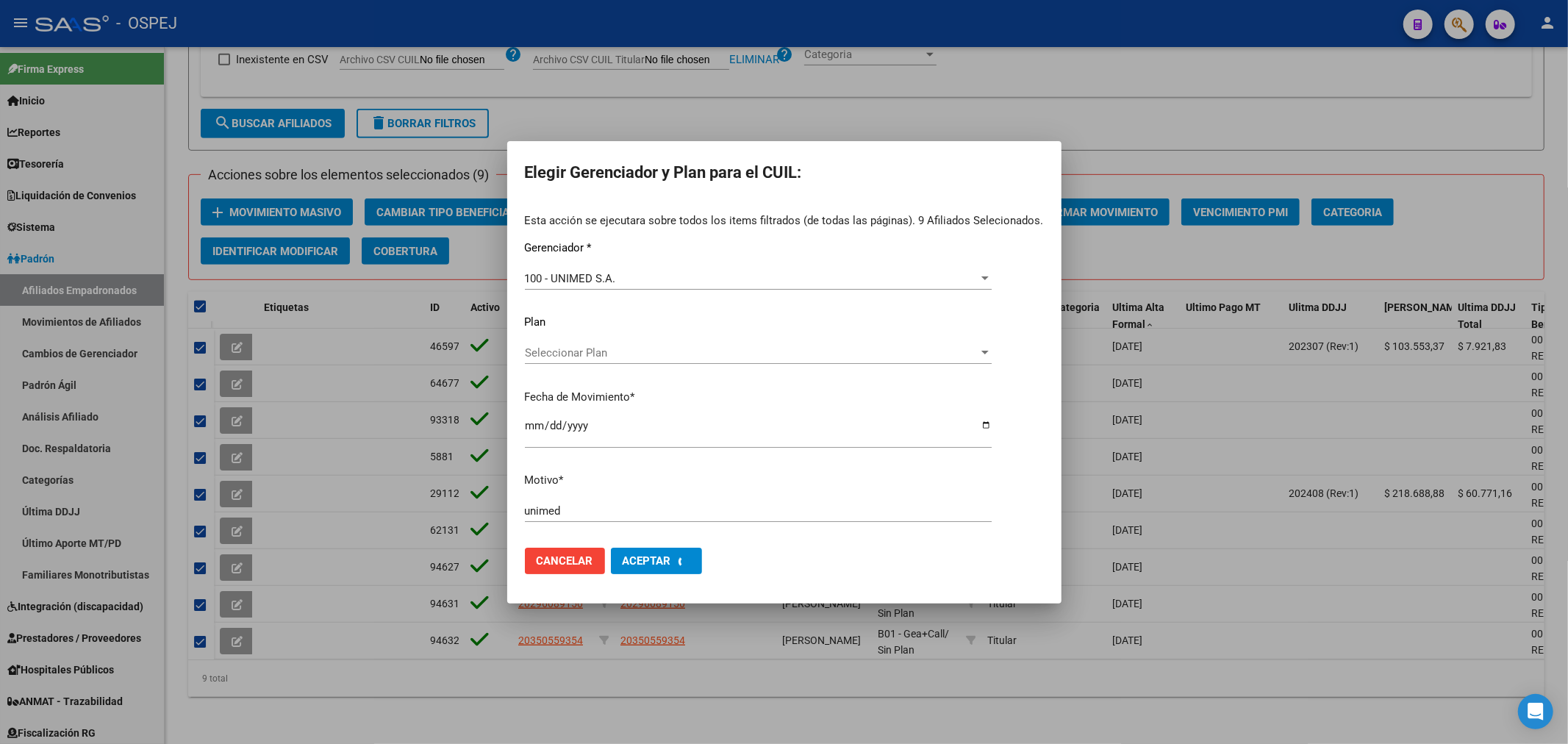
checkbox input "false"
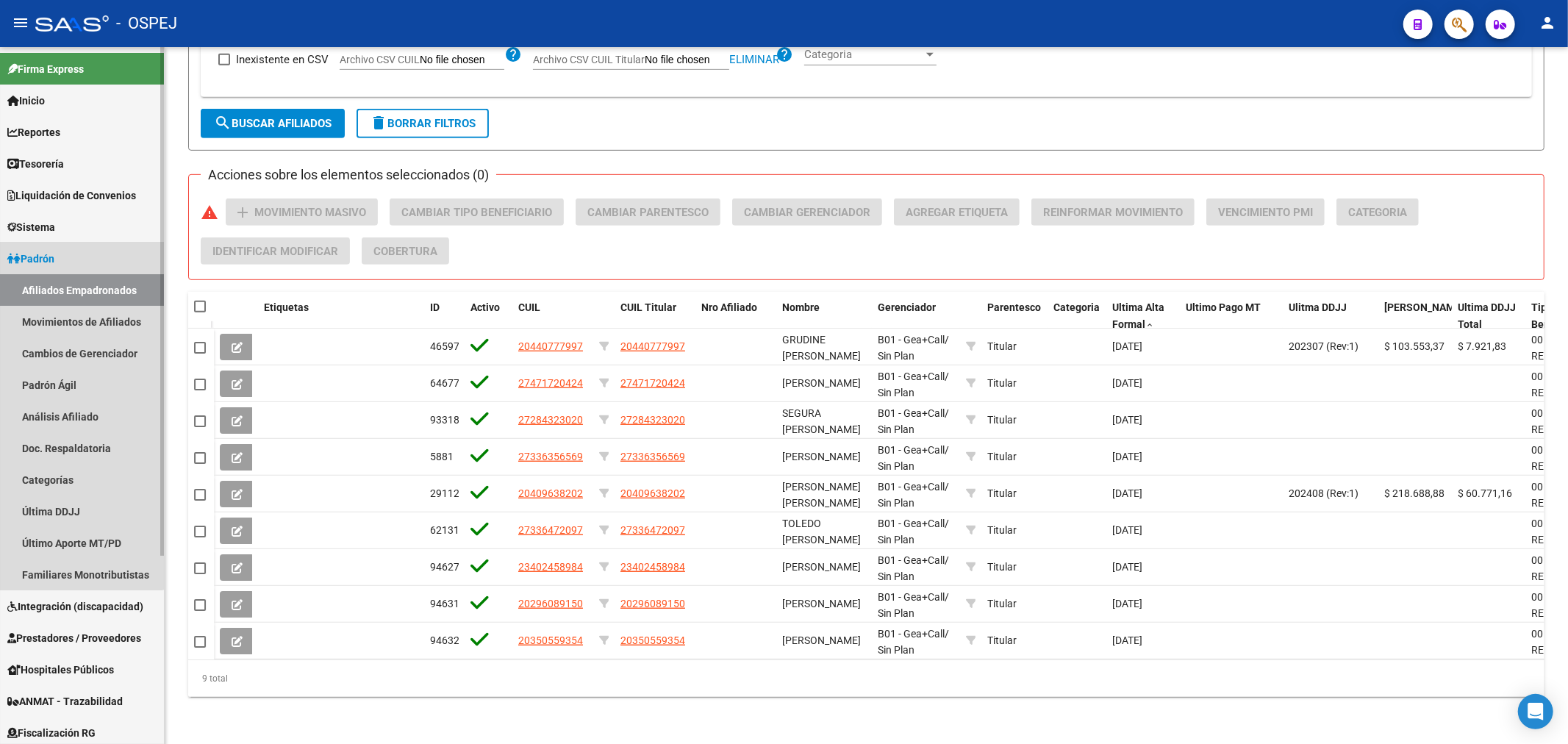
click at [72, 263] on link "Padrón" at bounding box center [82, 258] width 164 height 32
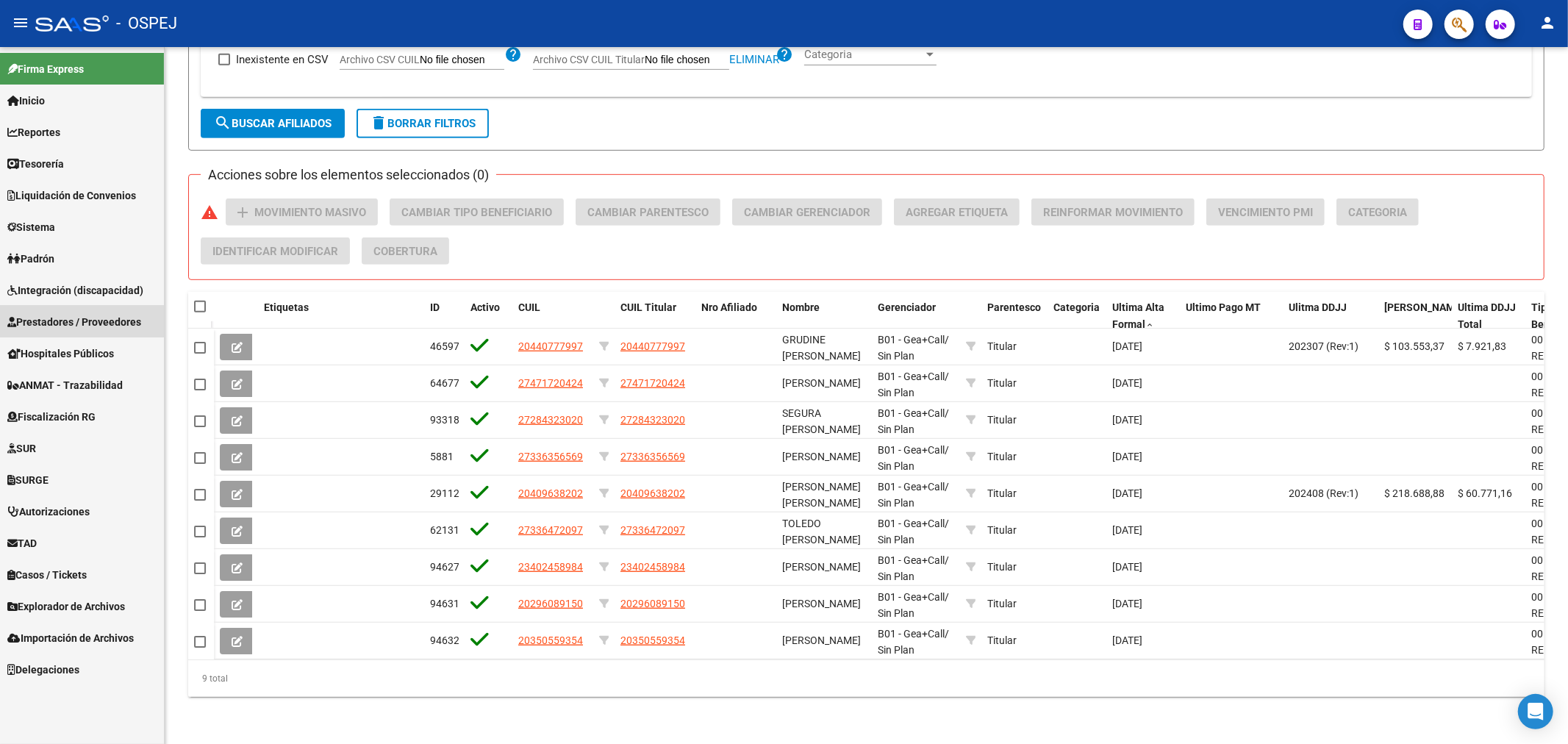
click at [76, 318] on span "Prestadores / Proveedores" at bounding box center [75, 322] width 134 height 16
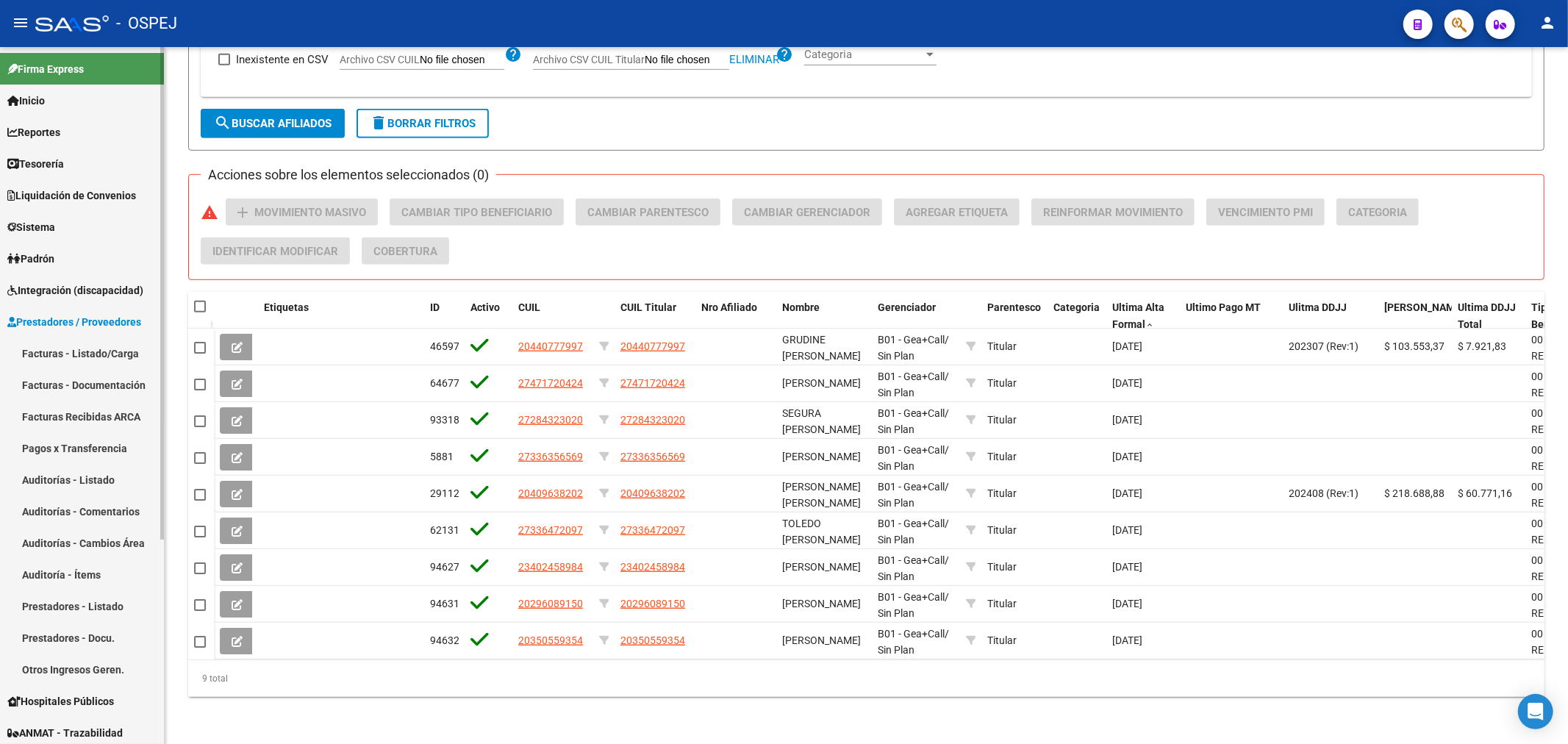
click at [118, 353] on link "Facturas - Listado/Carga" at bounding box center [82, 353] width 164 height 32
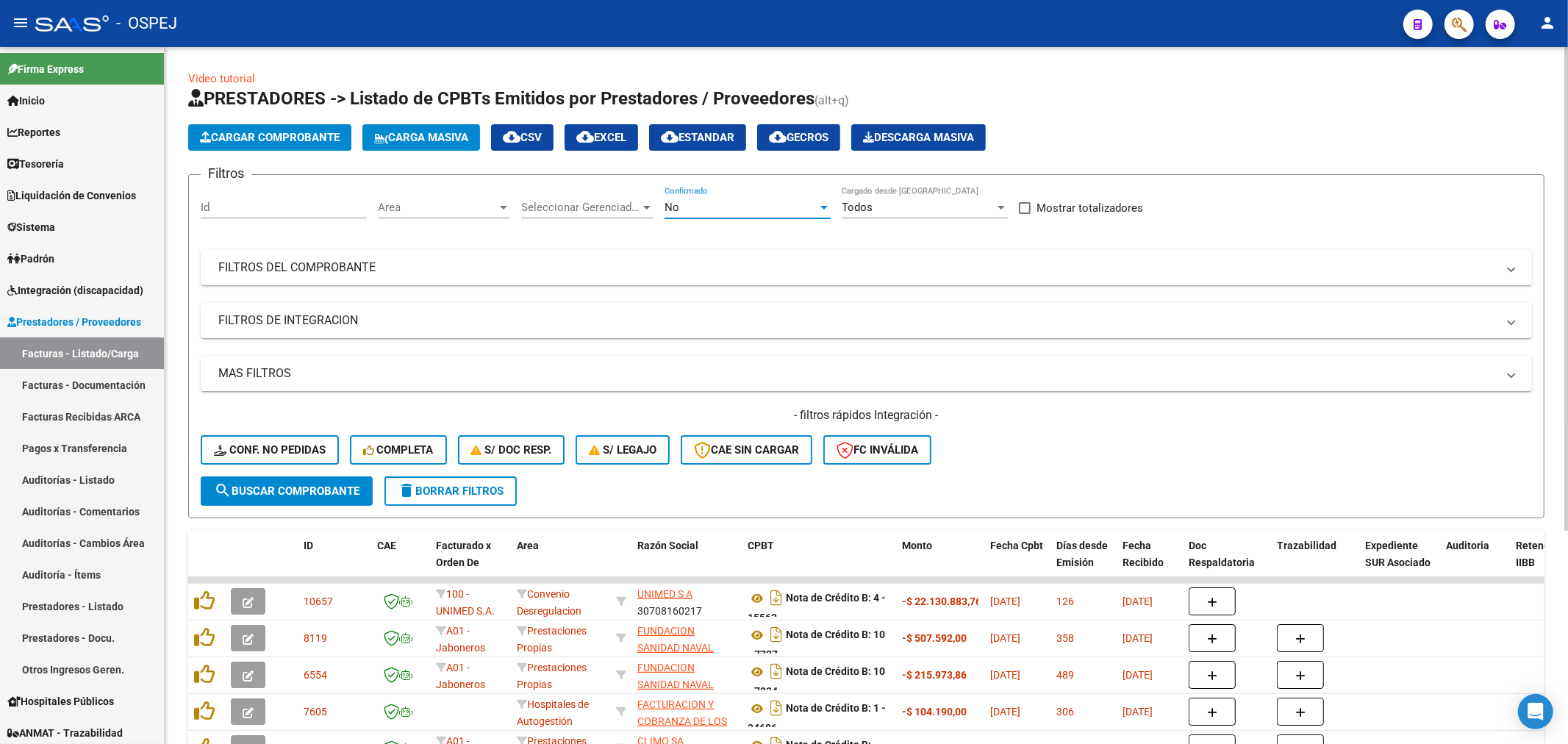
click at [775, 206] on div "No" at bounding box center [740, 207] width 153 height 14
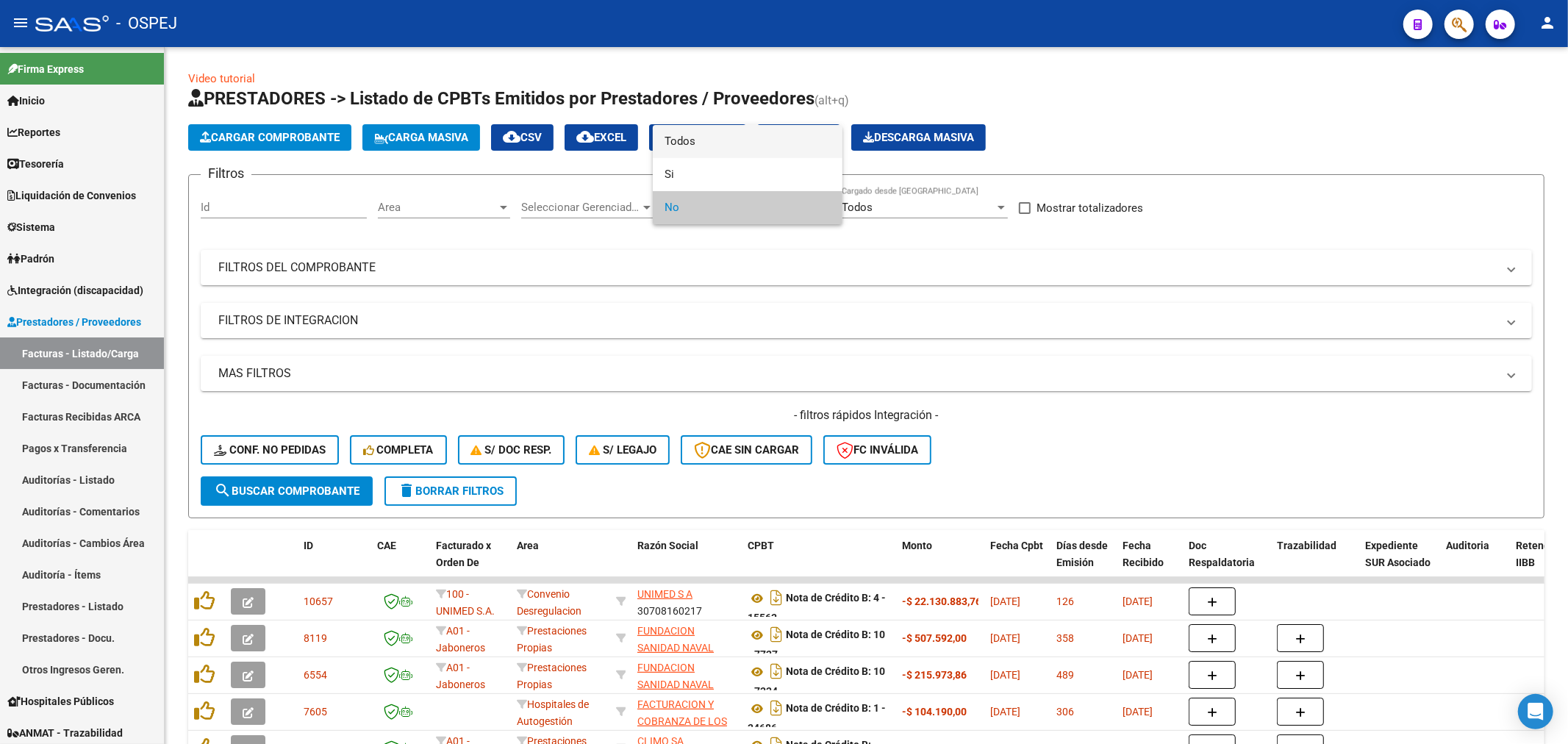
click at [753, 147] on span "Todos" at bounding box center [747, 142] width 166 height 33
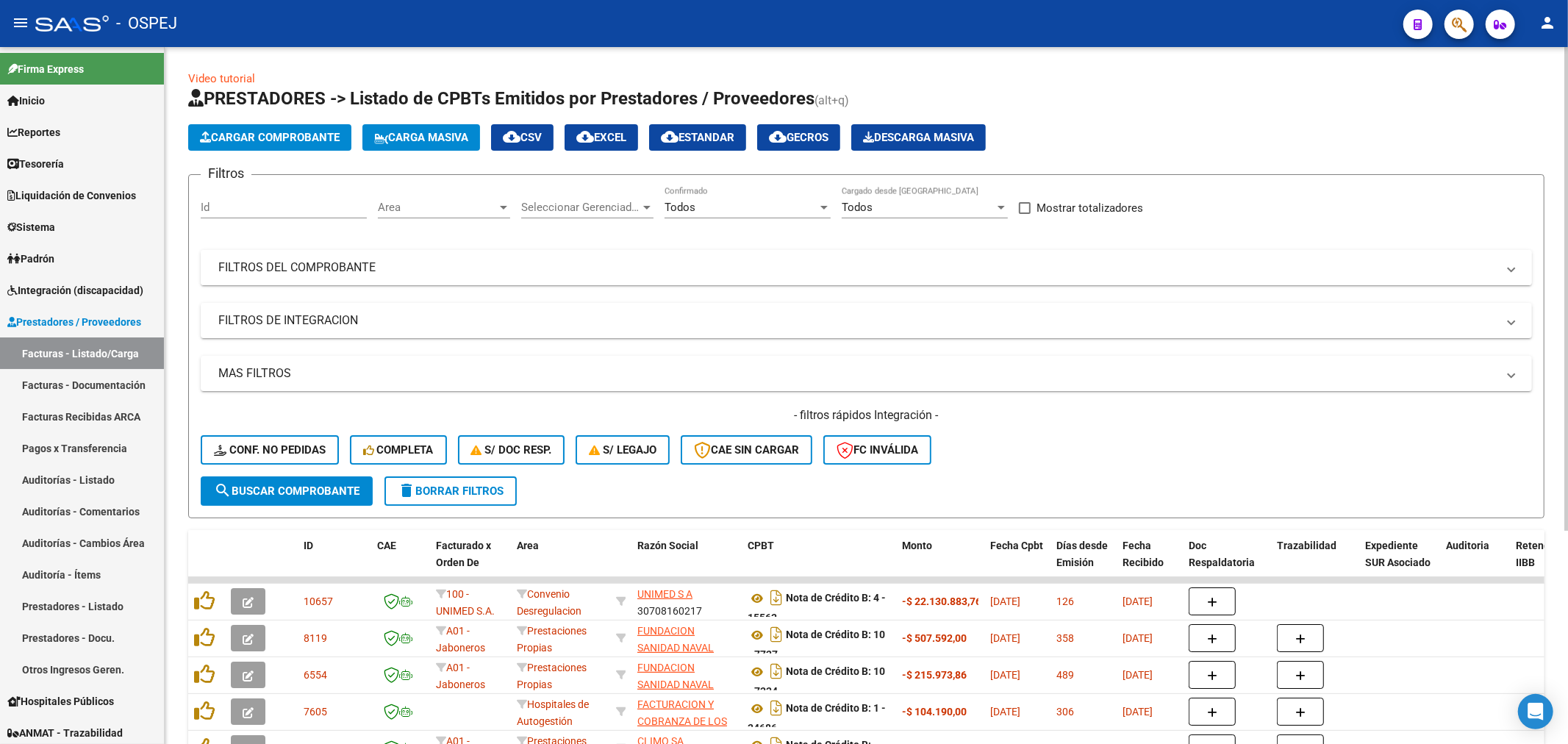
click at [725, 263] on mat-panel-title "FILTROS DEL COMPROBANTE" at bounding box center [857, 267] width 1278 height 16
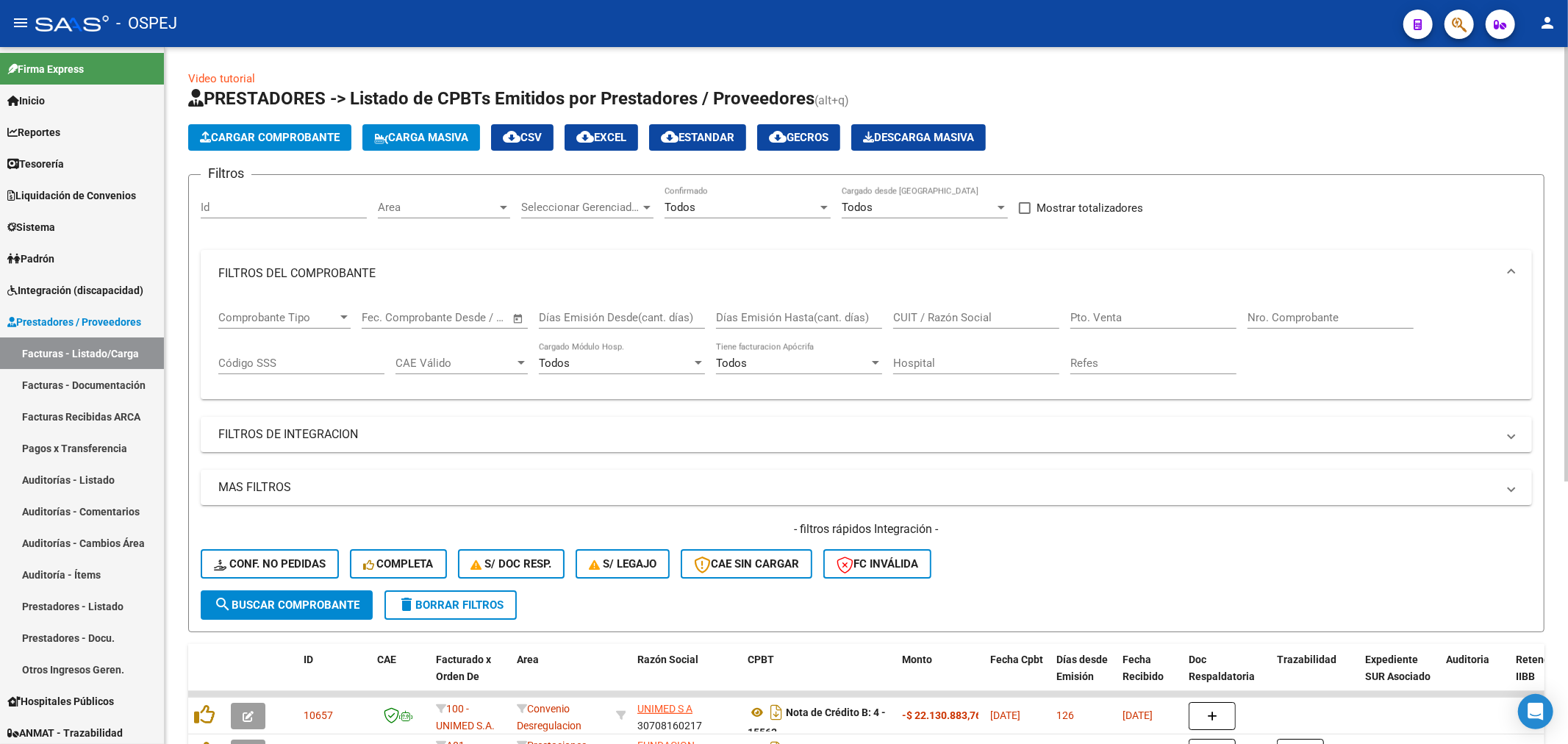
click at [1325, 319] on input "Nro. Comprobante" at bounding box center [1330, 318] width 166 height 14
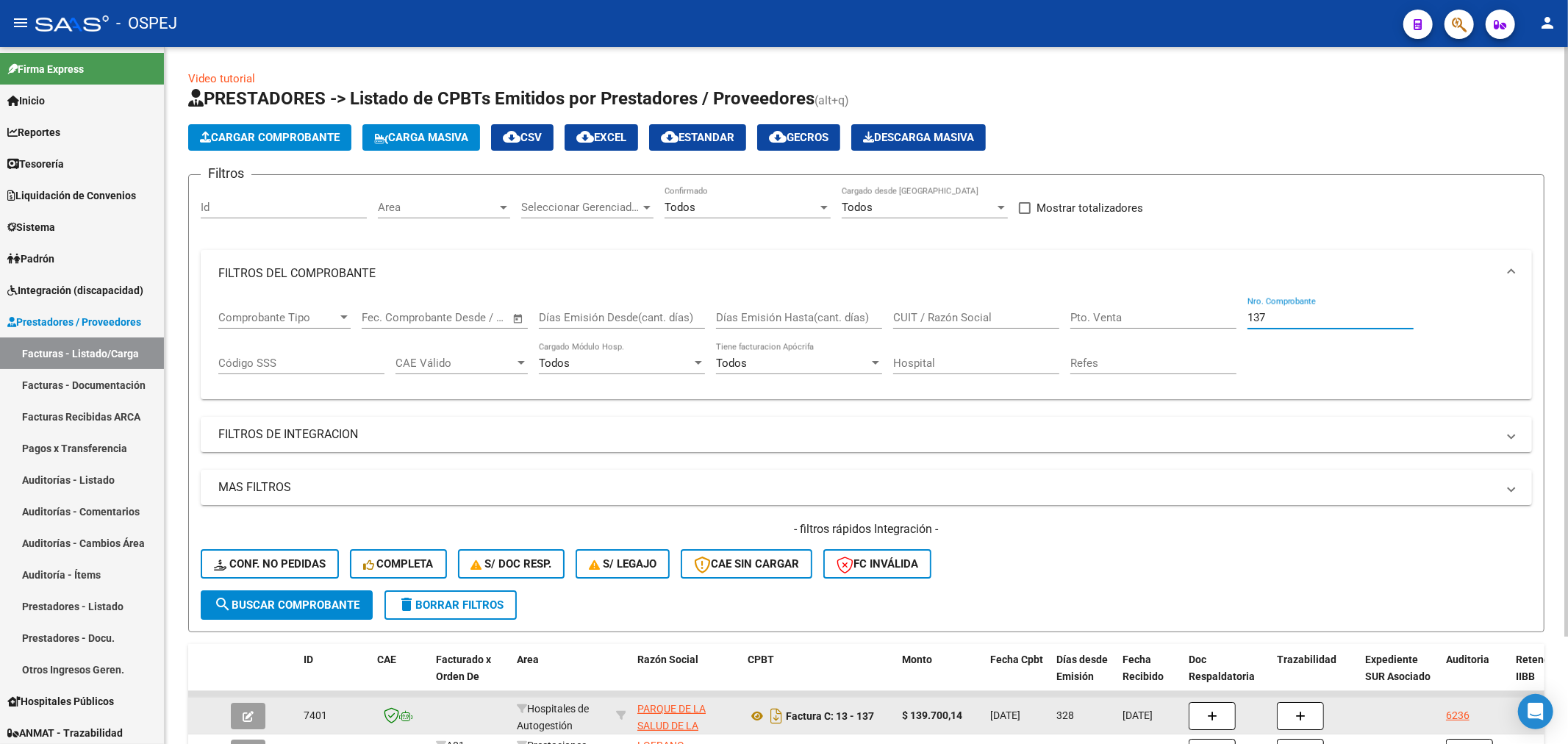
scroll to position [127, 0]
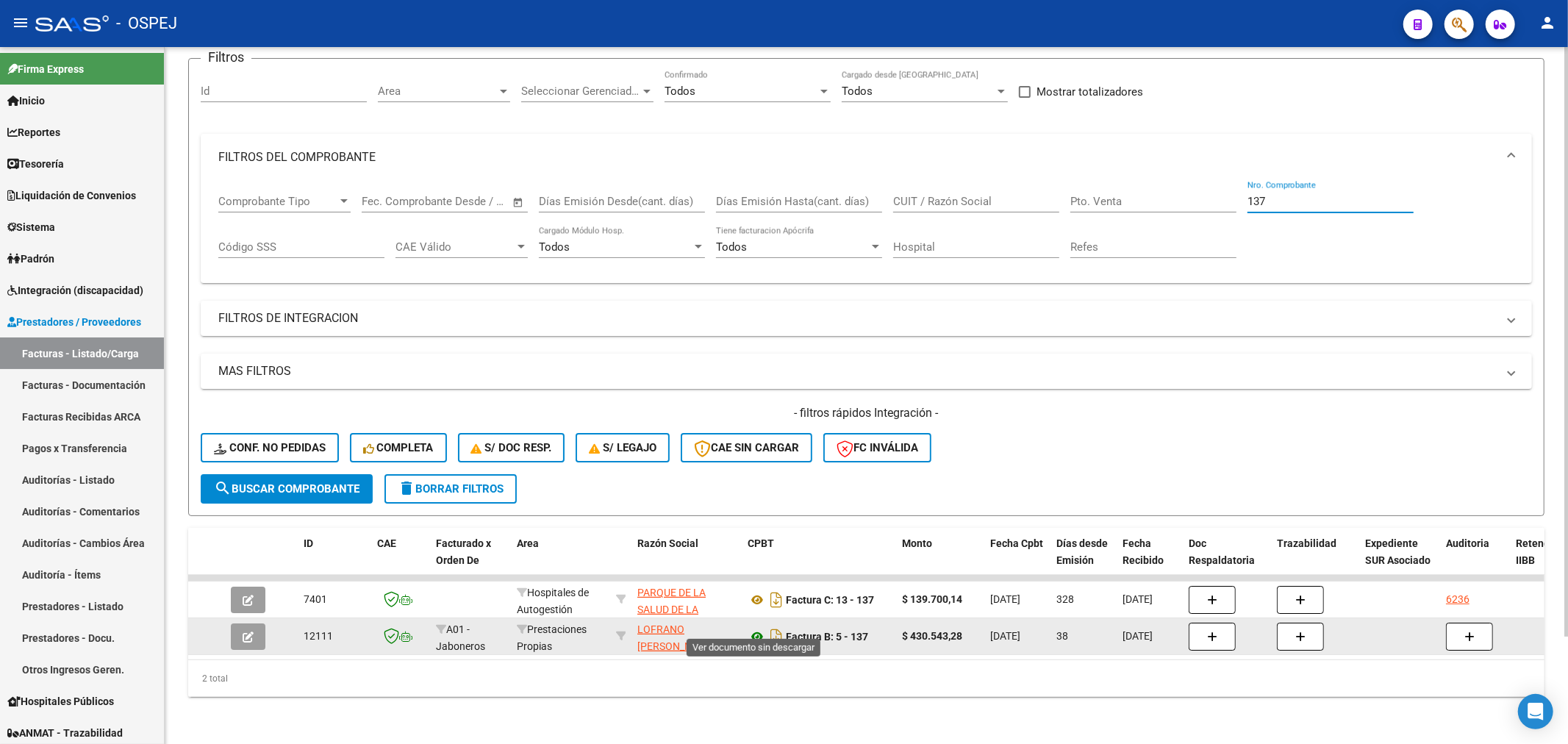
type input "137"
click at [753, 627] on icon at bounding box center [756, 636] width 19 height 17
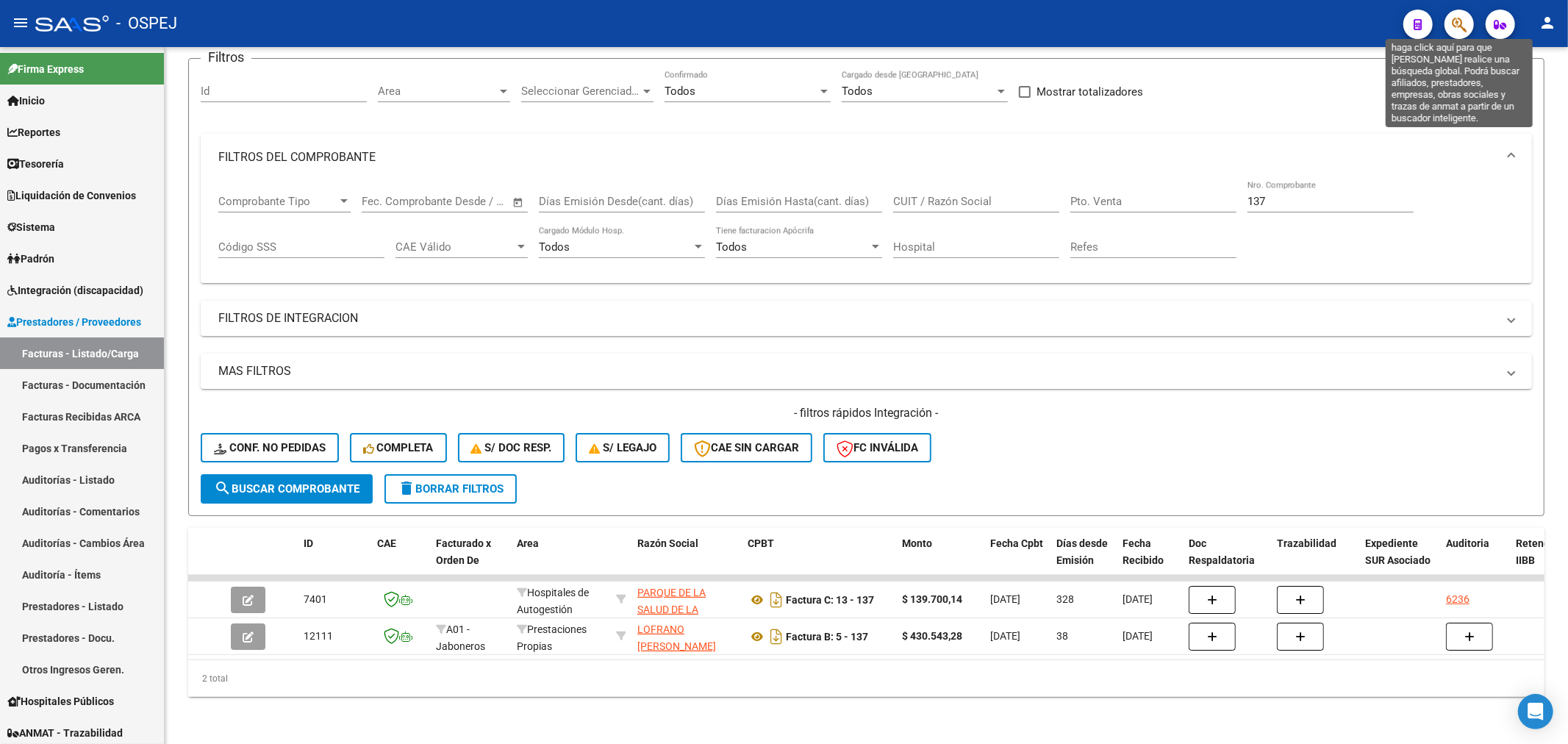
click at [1457, 17] on icon "button" at bounding box center [1459, 24] width 15 height 17
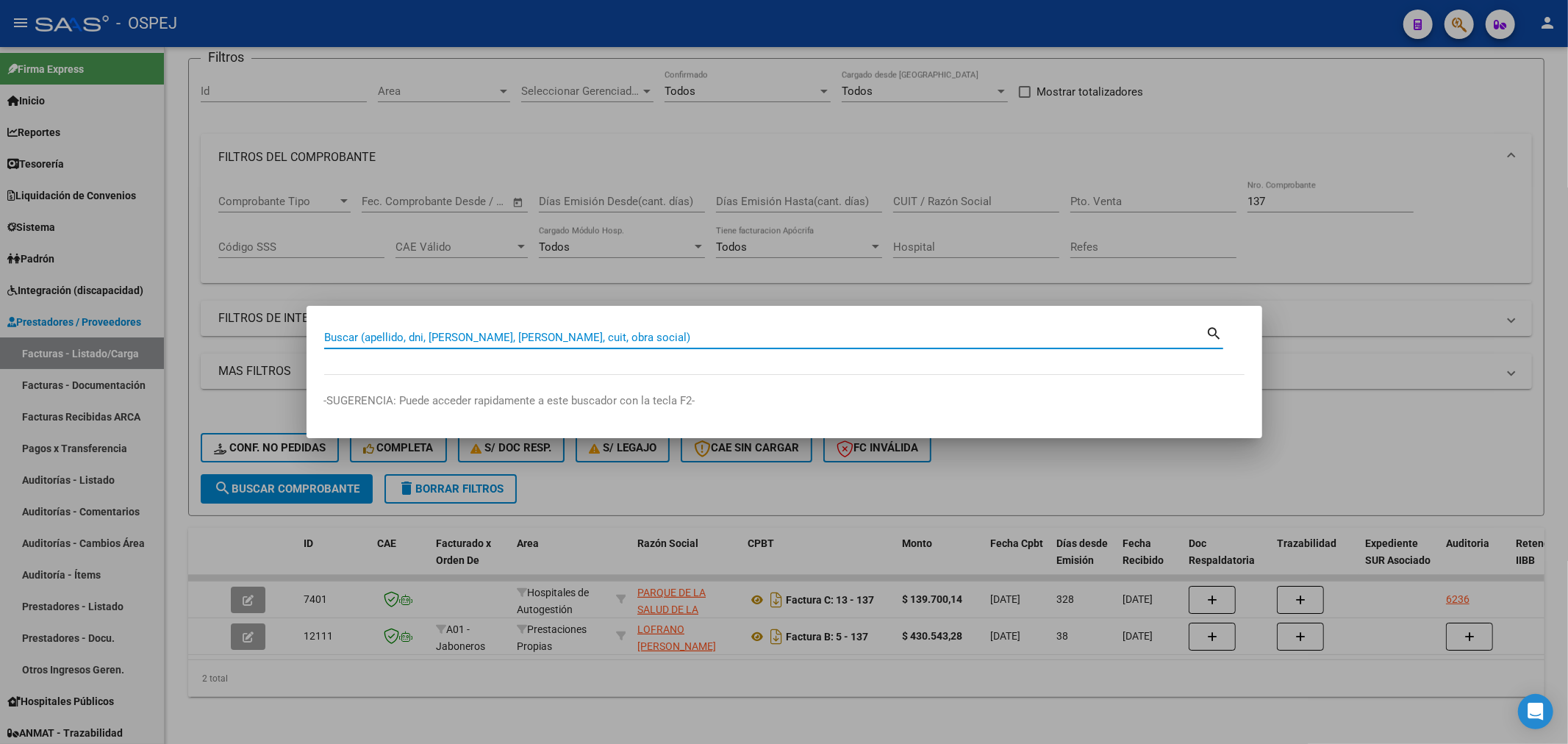
paste input "20415941790"
type input "20415941790"
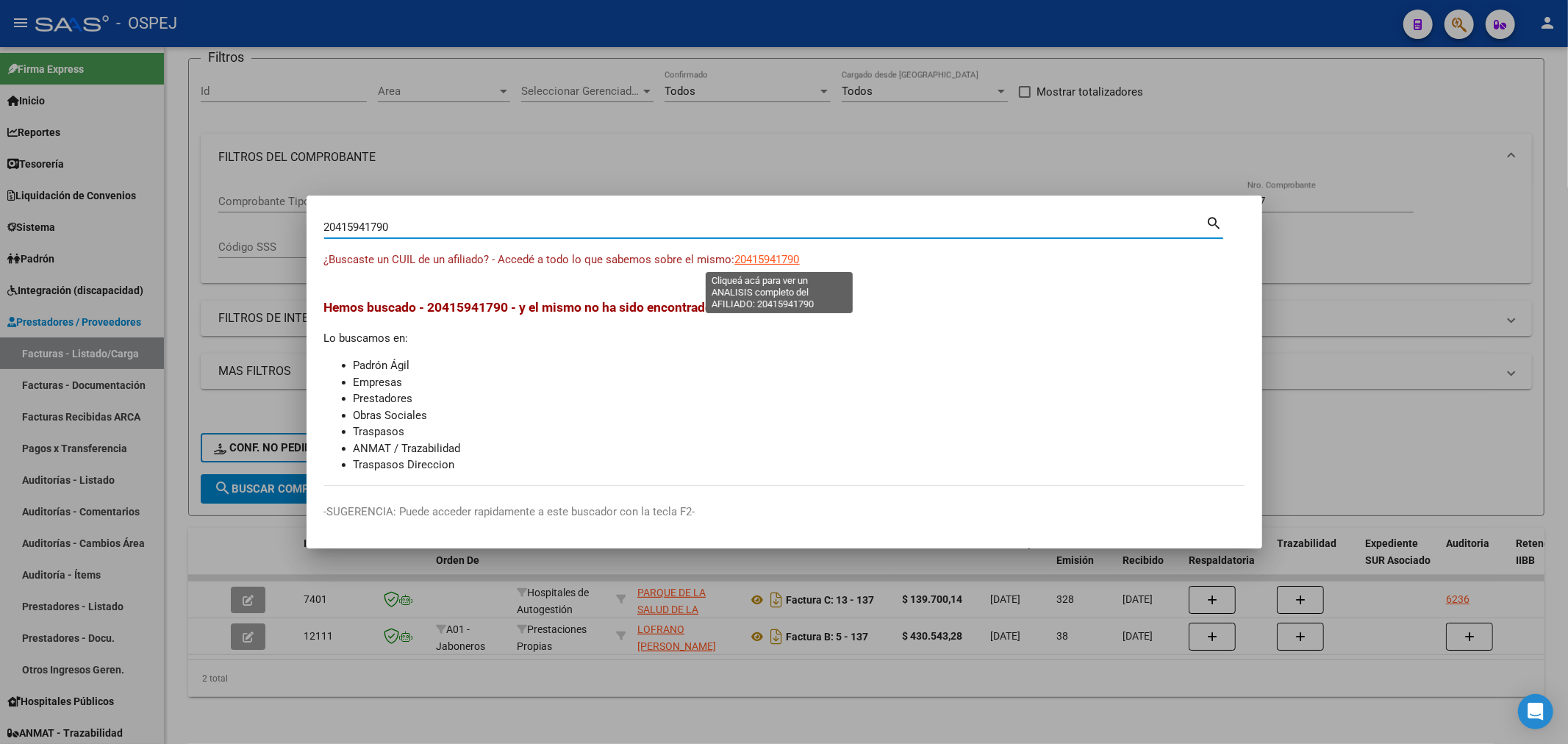
click at [758, 263] on span "20415941790" at bounding box center [767, 260] width 65 height 14
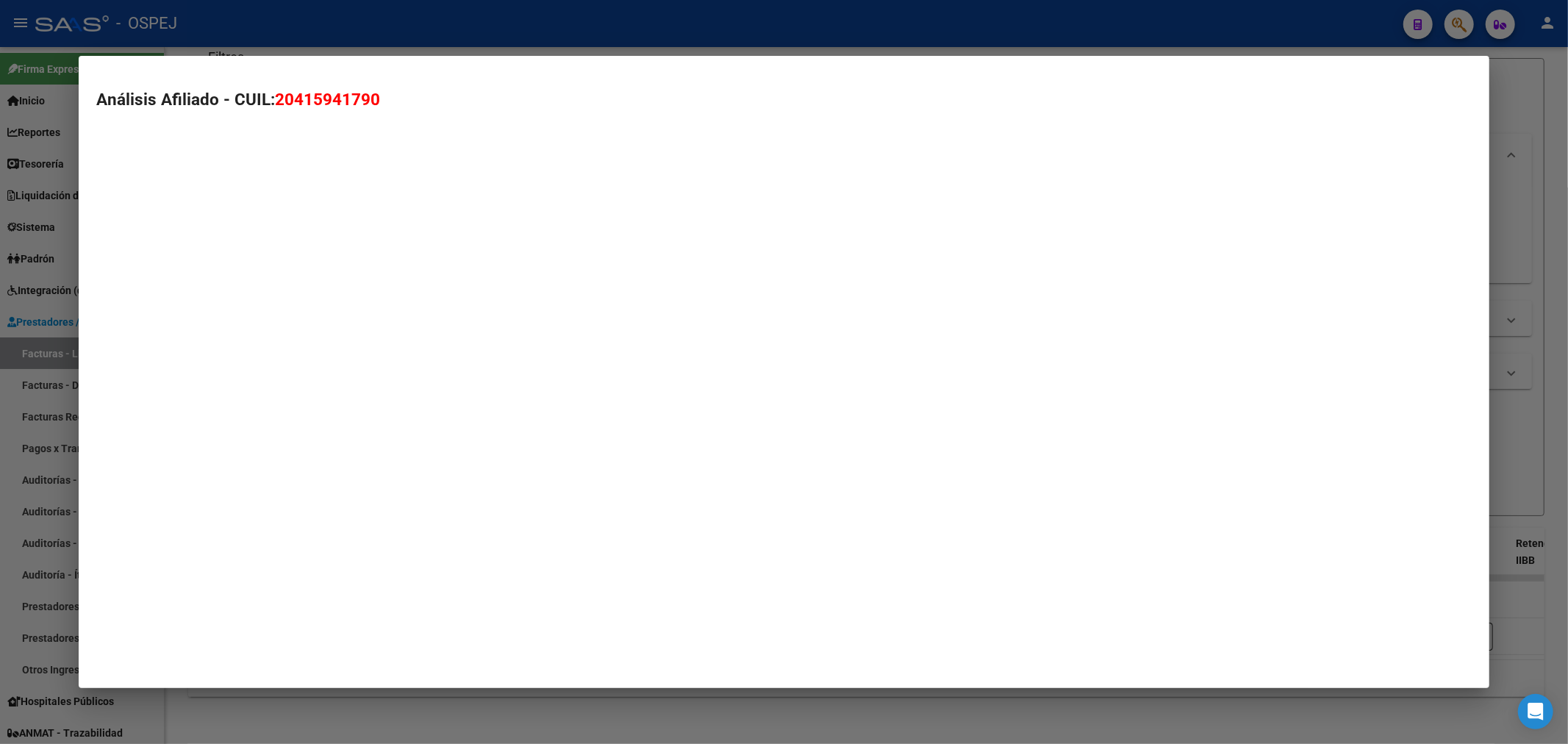
type textarea "20415941790"
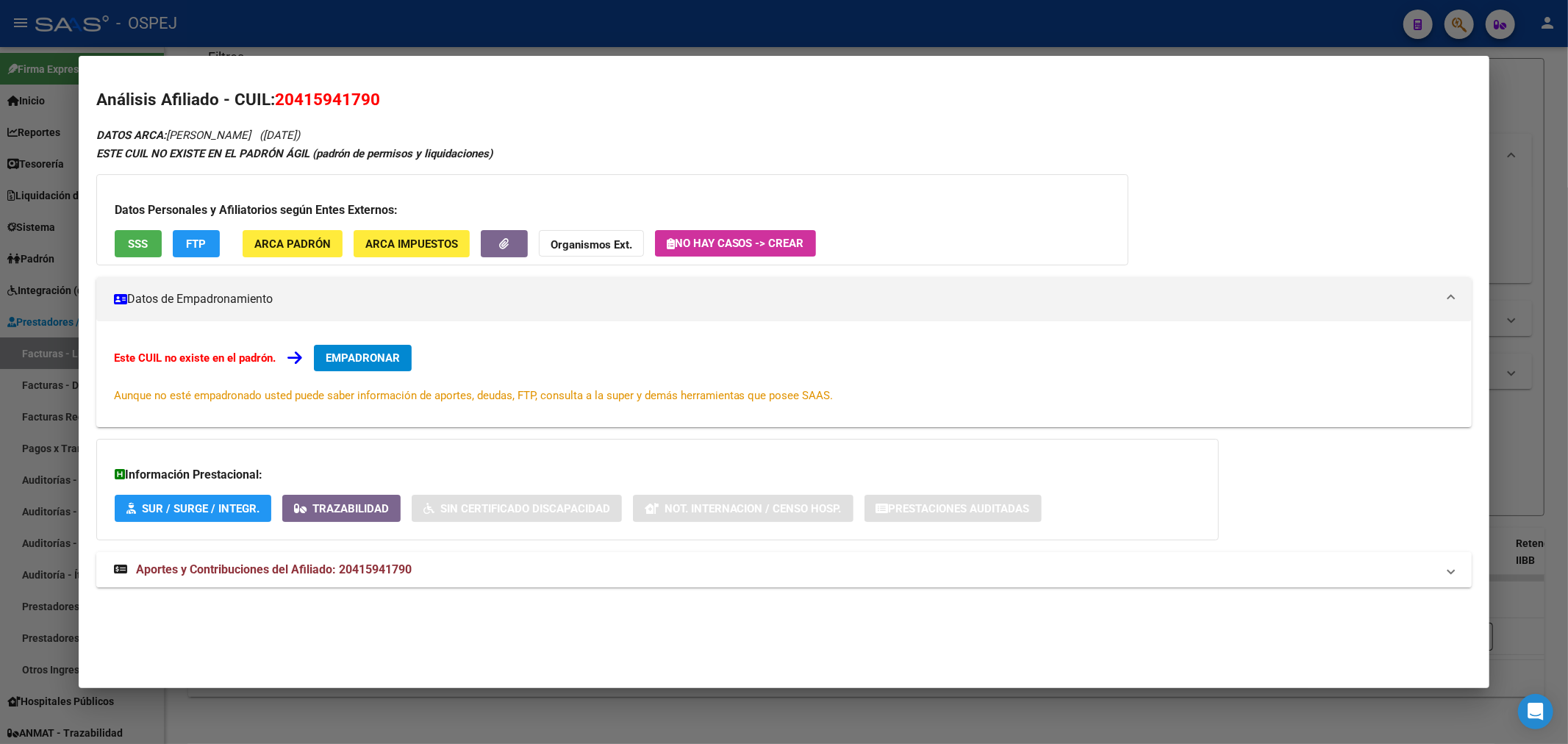
click at [375, 563] on span "Aportes y Contribuciones del Afiliado: 20415941790" at bounding box center [274, 569] width 276 height 14
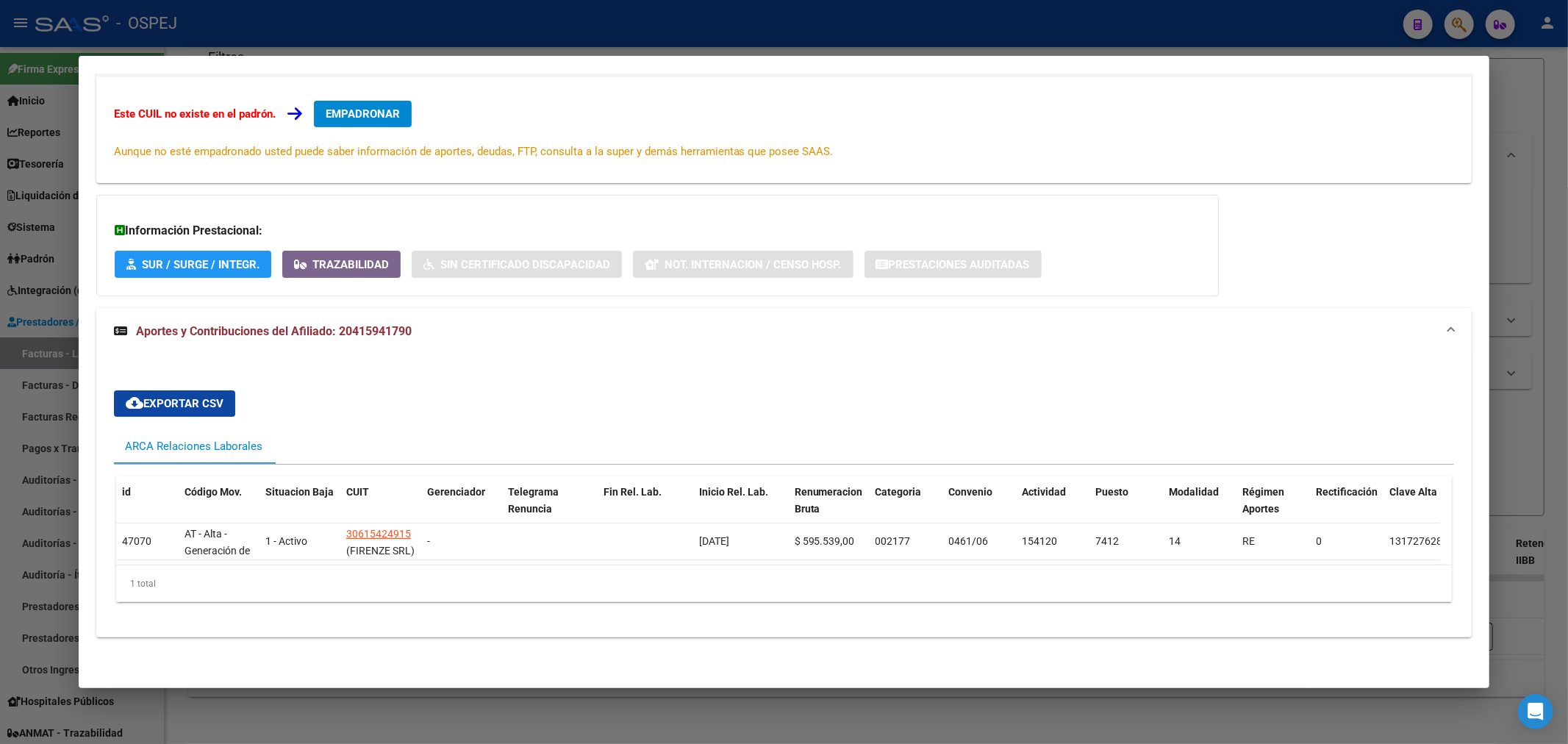
scroll to position [0, 0]
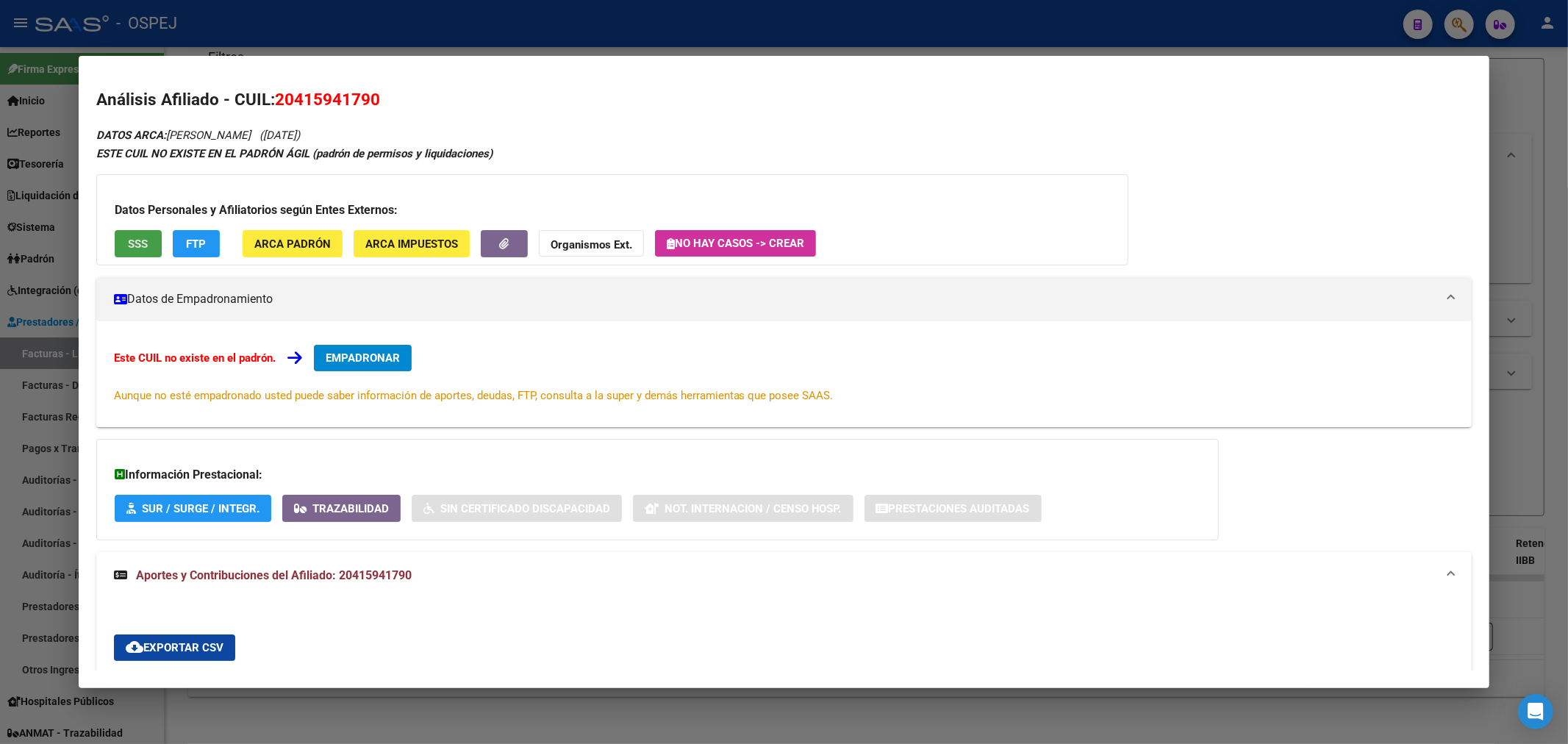
click at [153, 245] on button "SSS" at bounding box center [138, 243] width 47 height 27
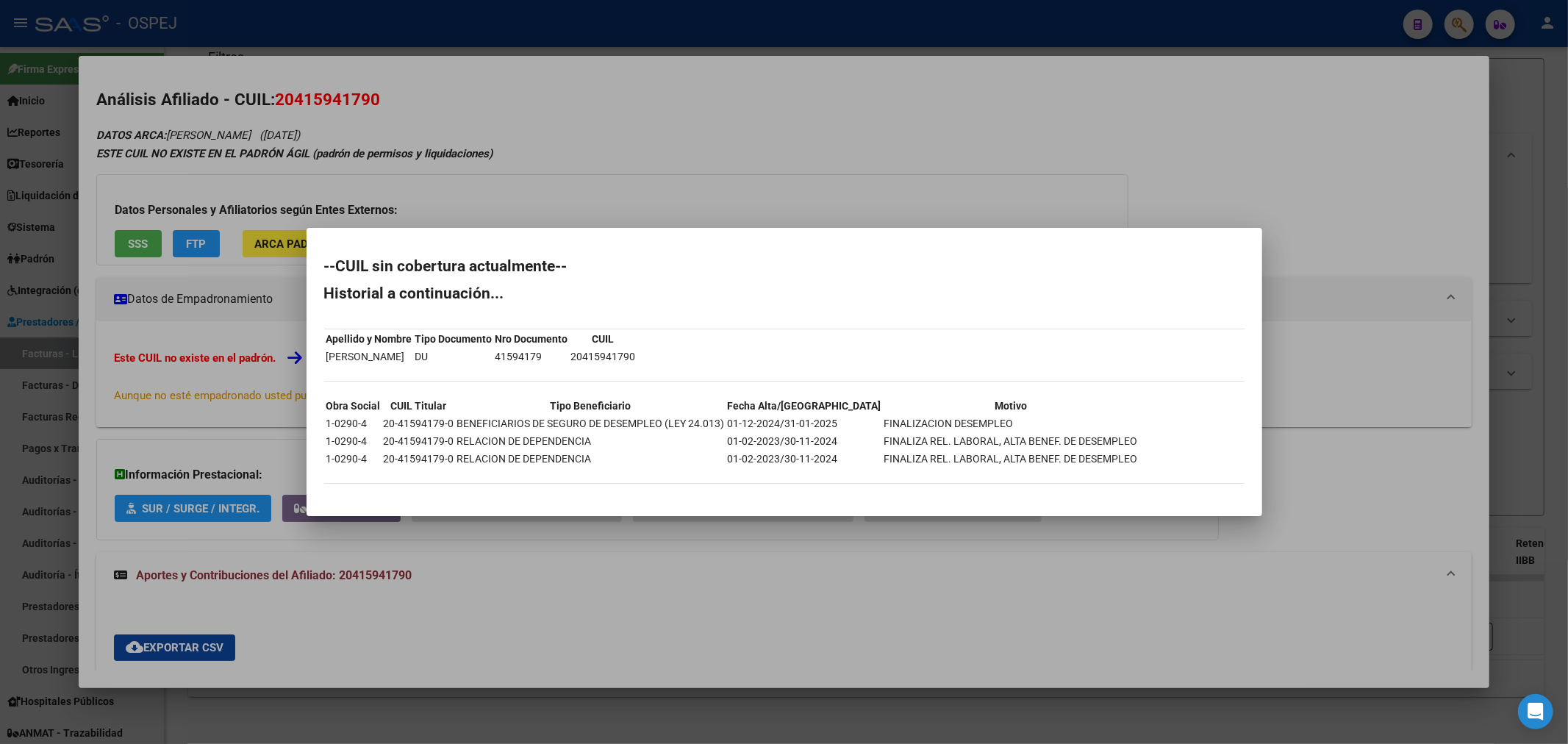
click at [349, 172] on div at bounding box center [784, 372] width 1568 height 744
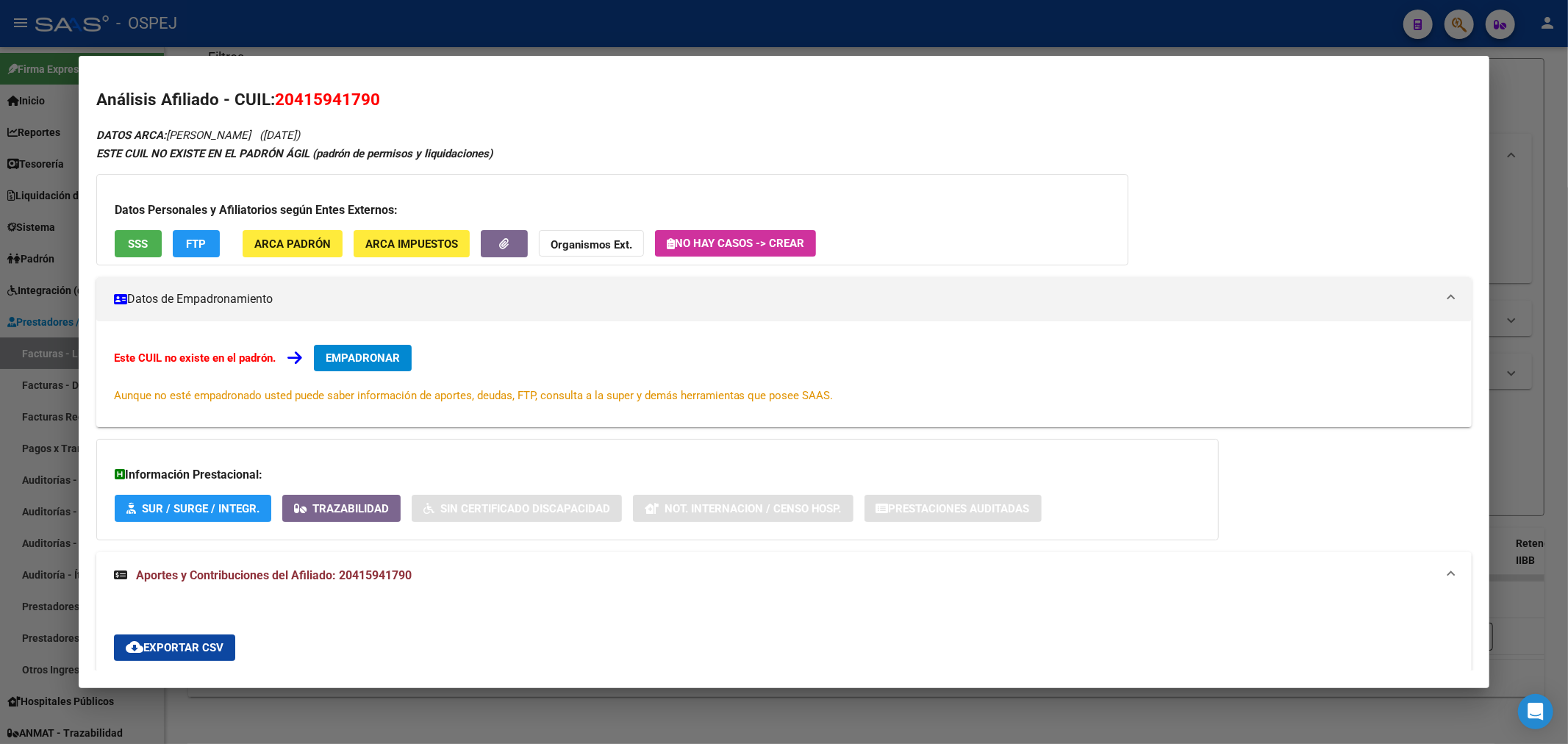
click at [194, 237] on span "FTP" at bounding box center [196, 244] width 20 height 14
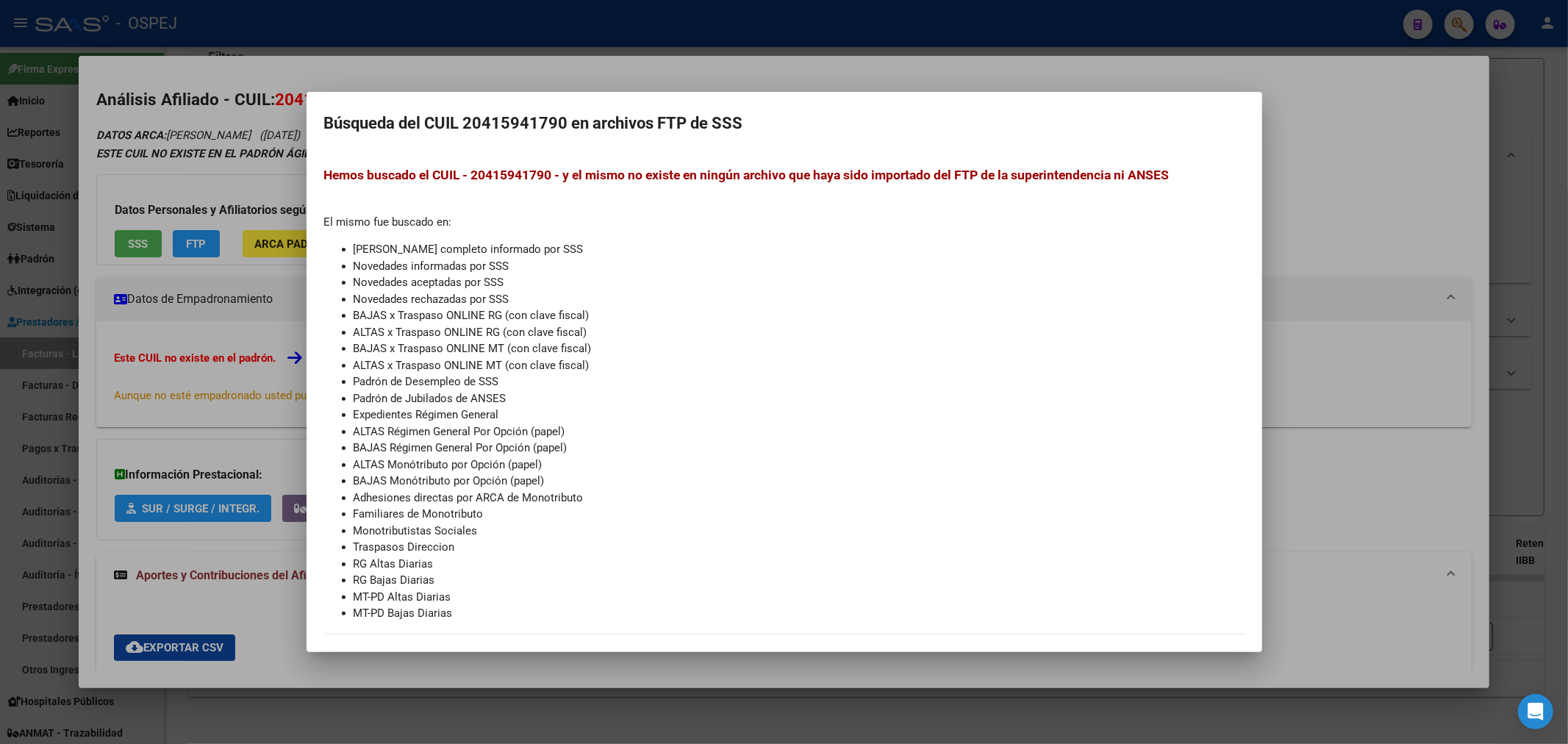
click at [419, 92] on mat-dialog-container "Búsqueda del CUIL 20415941790 en archivos FTP de SSS Hemos buscado el CUIL - 20…" at bounding box center [784, 372] width 956 height 560
drag, startPoint x: 438, startPoint y: 47, endPoint x: 454, endPoint y: 30, distance: 23.3
click at [446, 38] on div at bounding box center [784, 372] width 1568 height 744
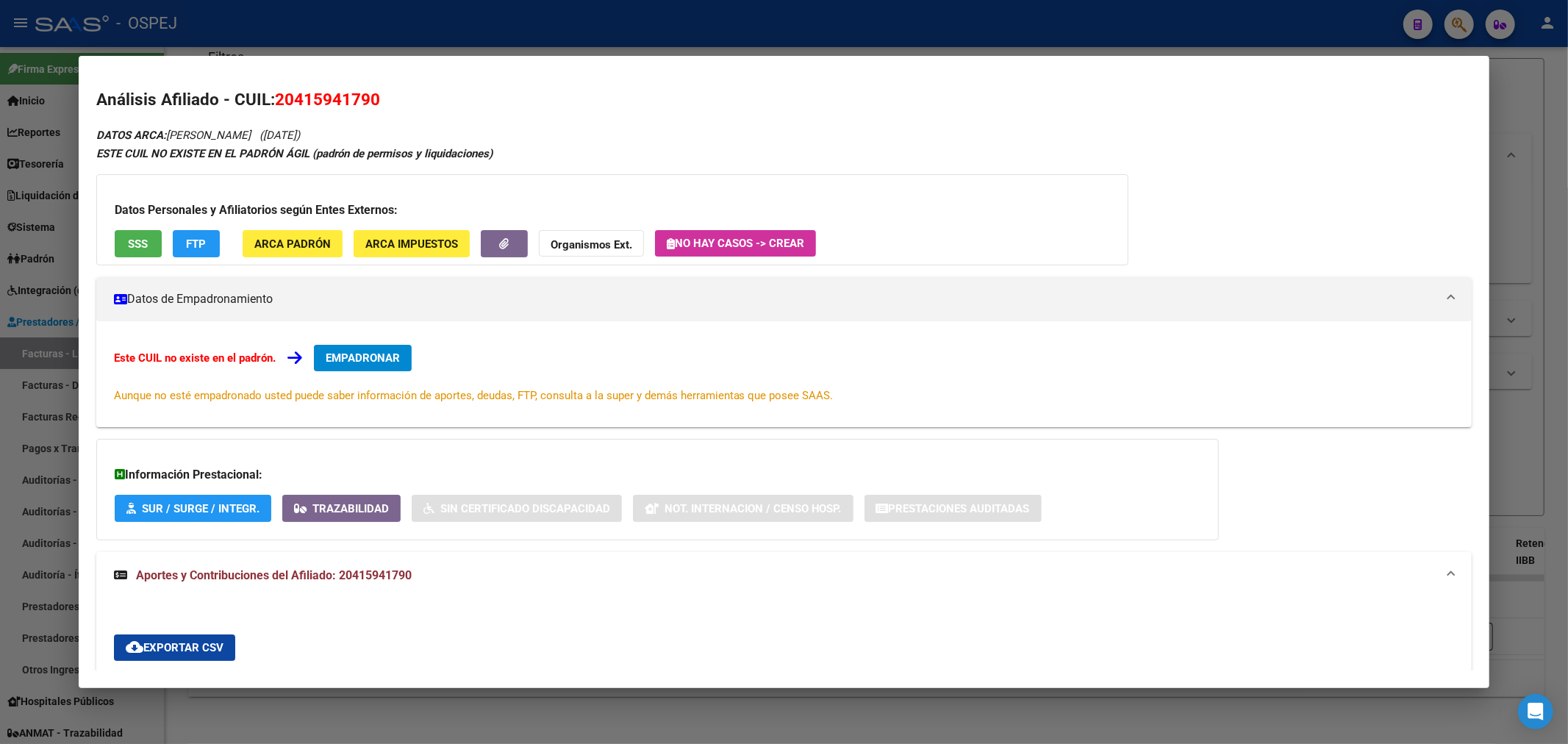
click at [454, 30] on div at bounding box center [784, 372] width 1568 height 744
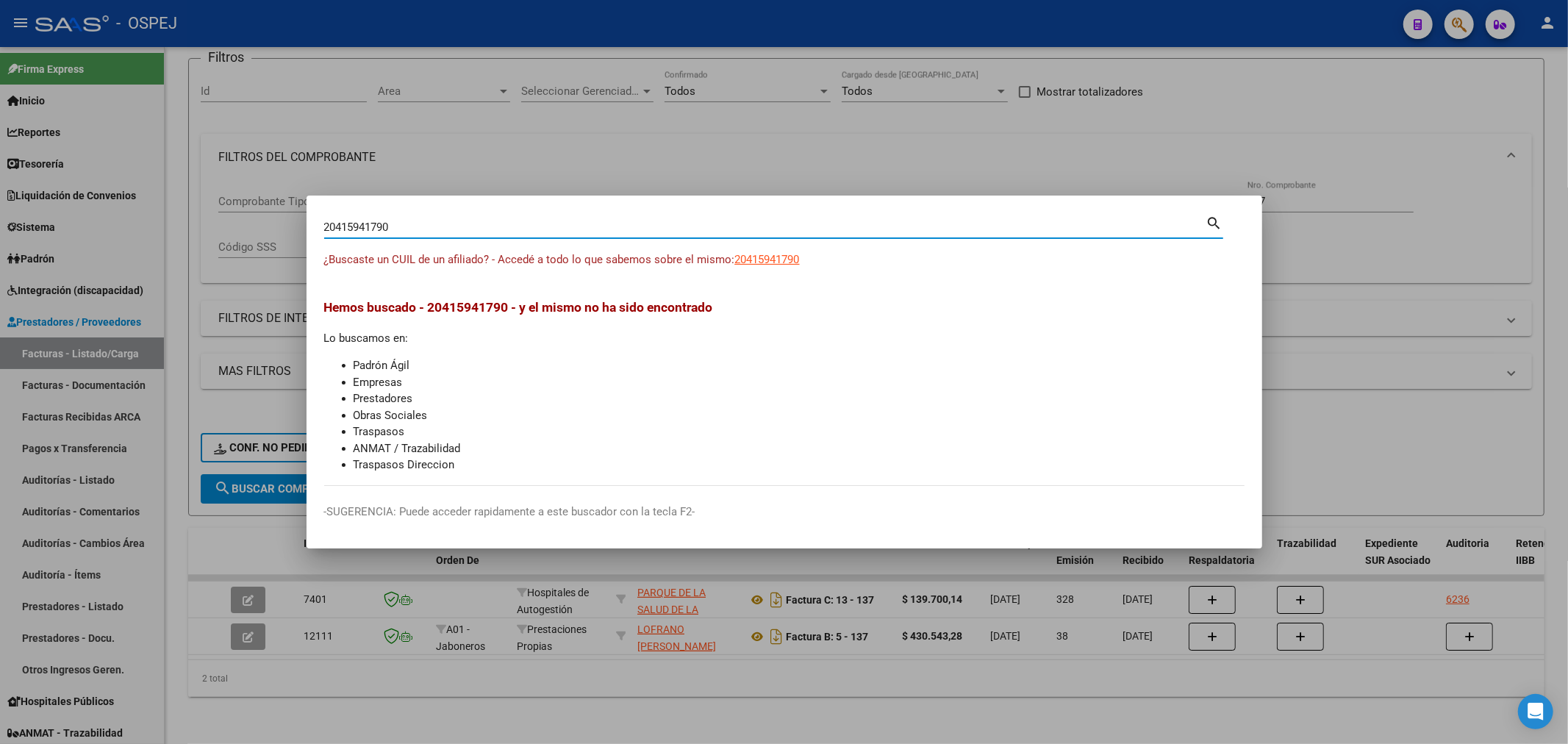
click at [363, 221] on input "20415941790" at bounding box center [764, 227] width 882 height 14
paste input "7340758752"
type input "27340758752"
click at [797, 260] on span "27340758752" at bounding box center [767, 260] width 65 height 14
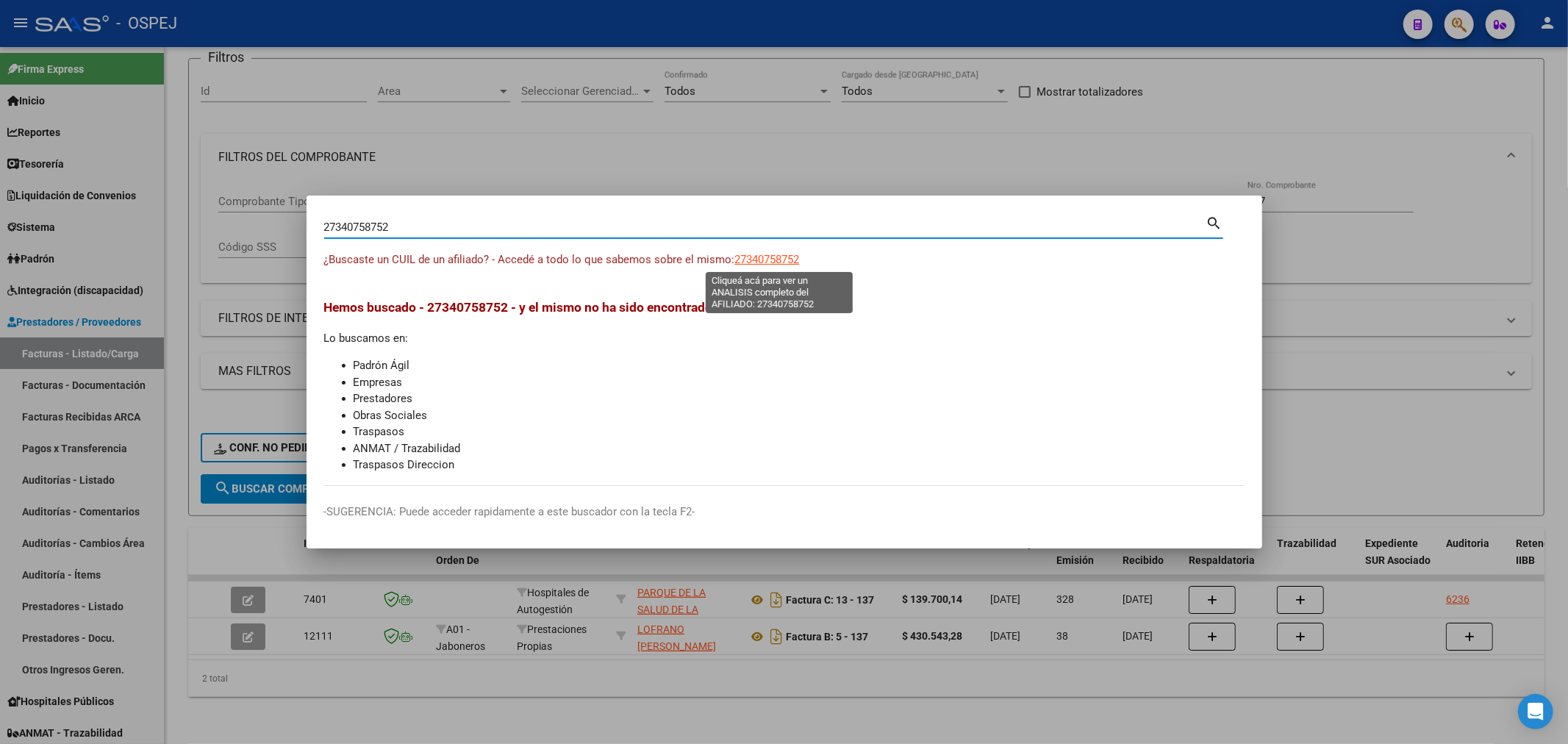
type textarea "27340758752"
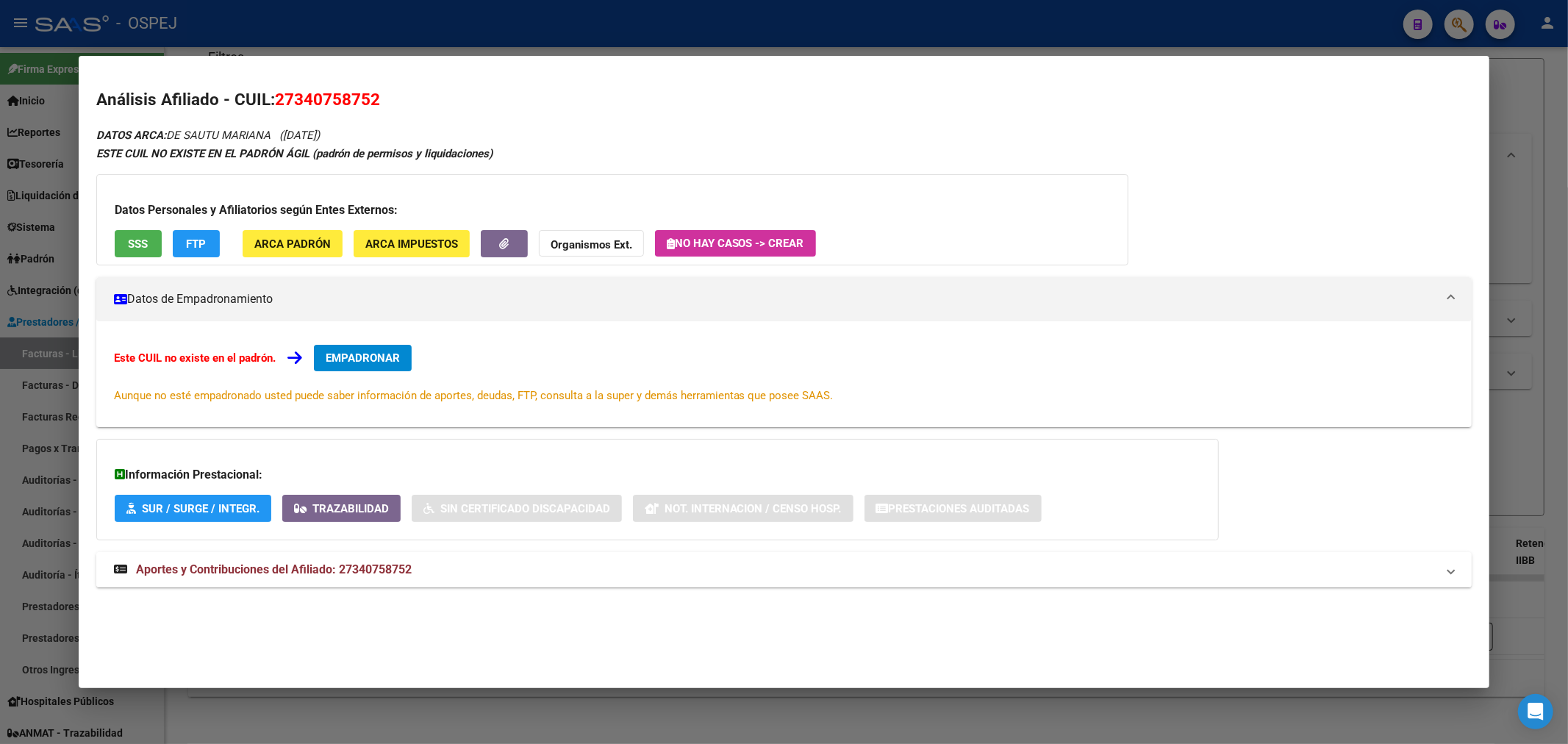
click at [364, 560] on mat-expansion-panel-header "Aportes y Contribuciones del Afiliado: 27340758752" at bounding box center [784, 569] width 1376 height 35
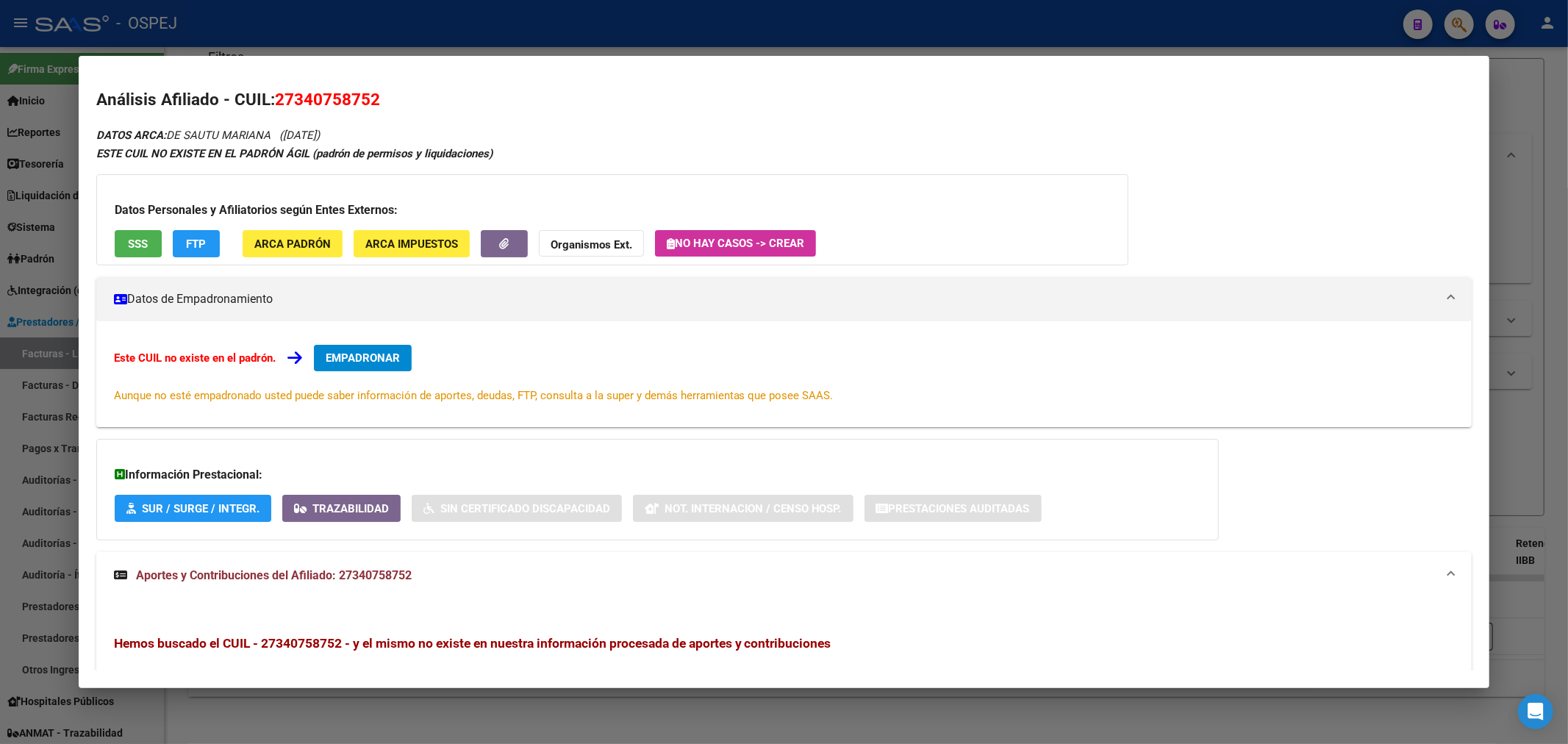
click at [210, 253] on button "FTP" at bounding box center [196, 243] width 47 height 27
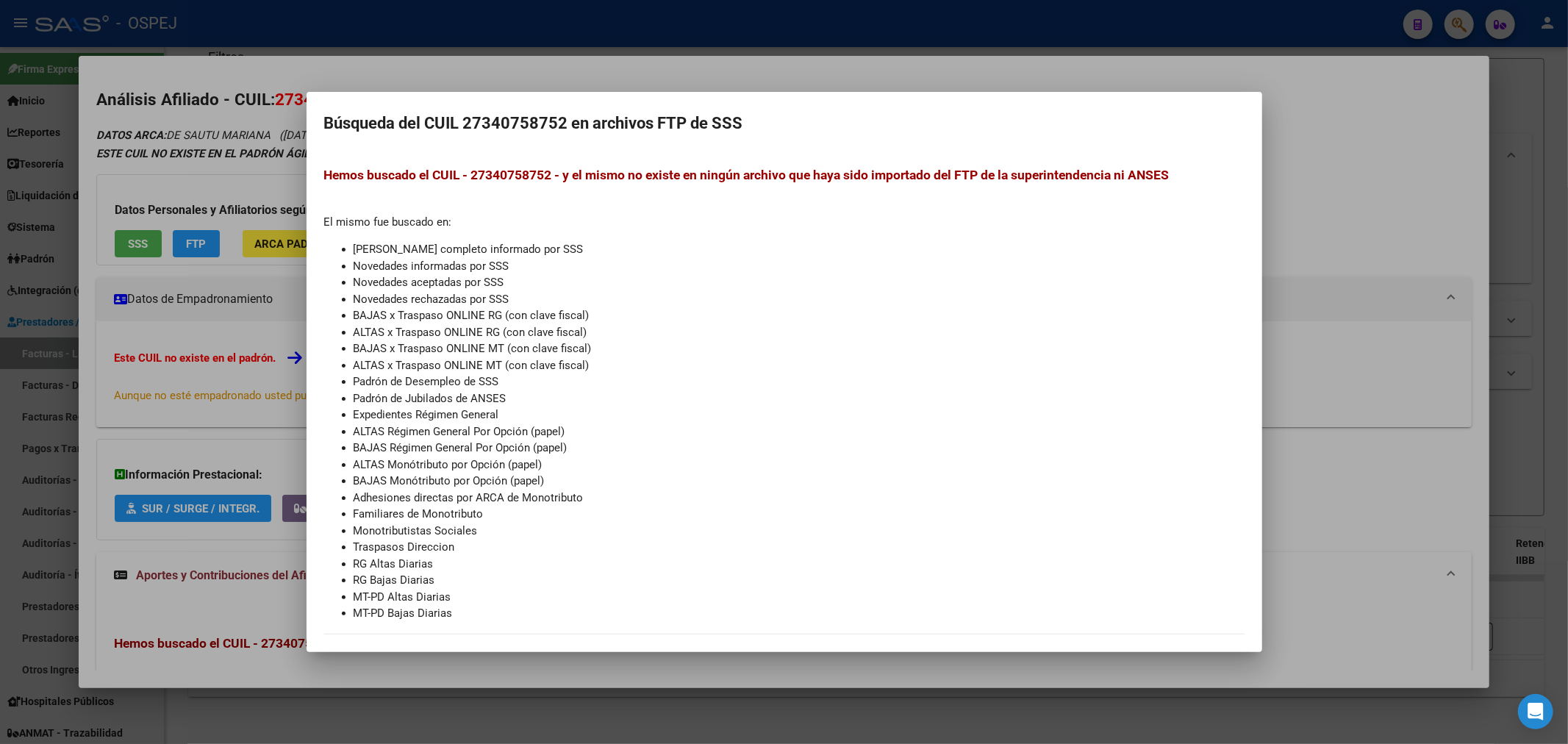
click at [538, 53] on div at bounding box center [784, 372] width 1568 height 744
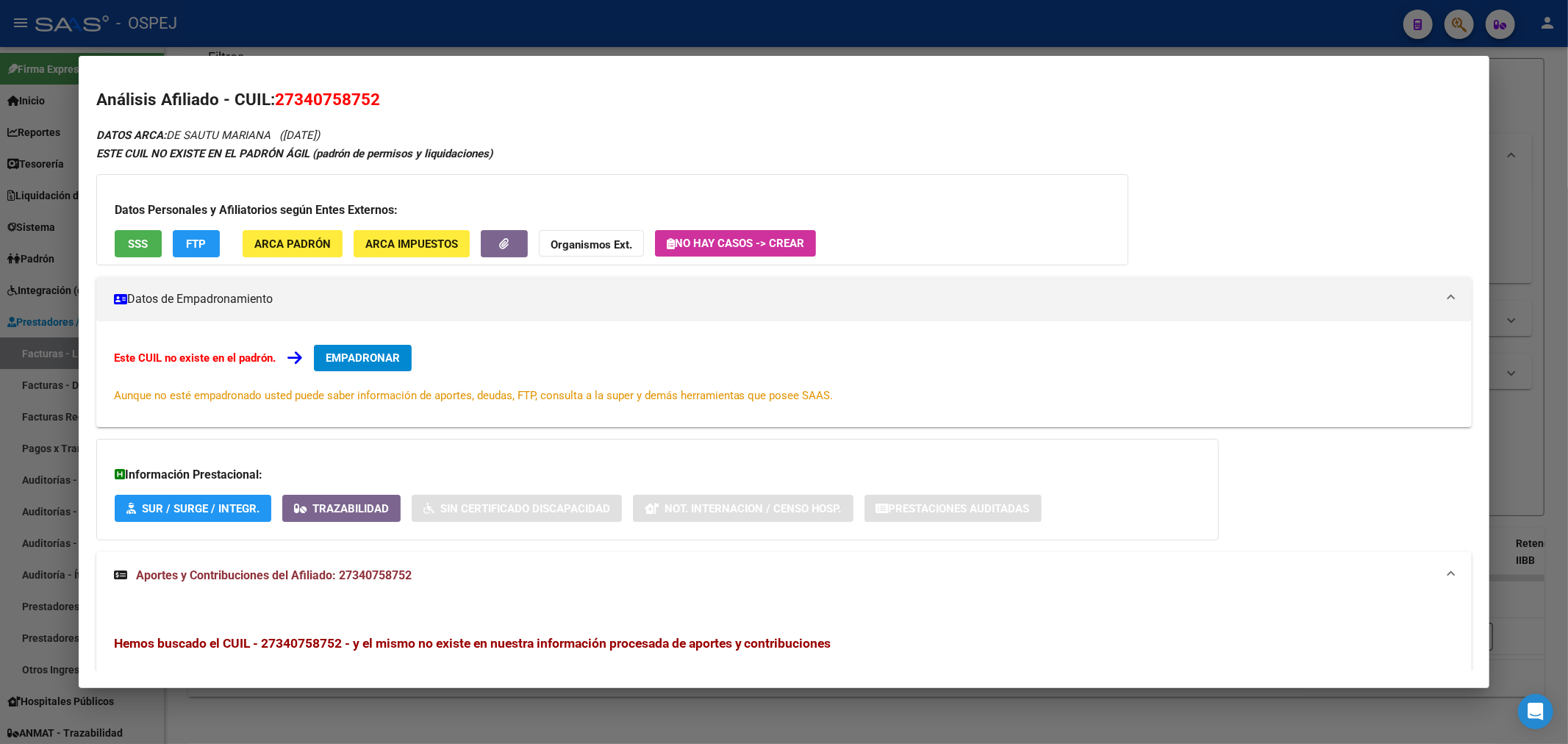
drag, startPoint x: 581, startPoint y: 32, endPoint x: 596, endPoint y: 96, distance: 65.7
click at [582, 33] on div at bounding box center [784, 372] width 1568 height 744
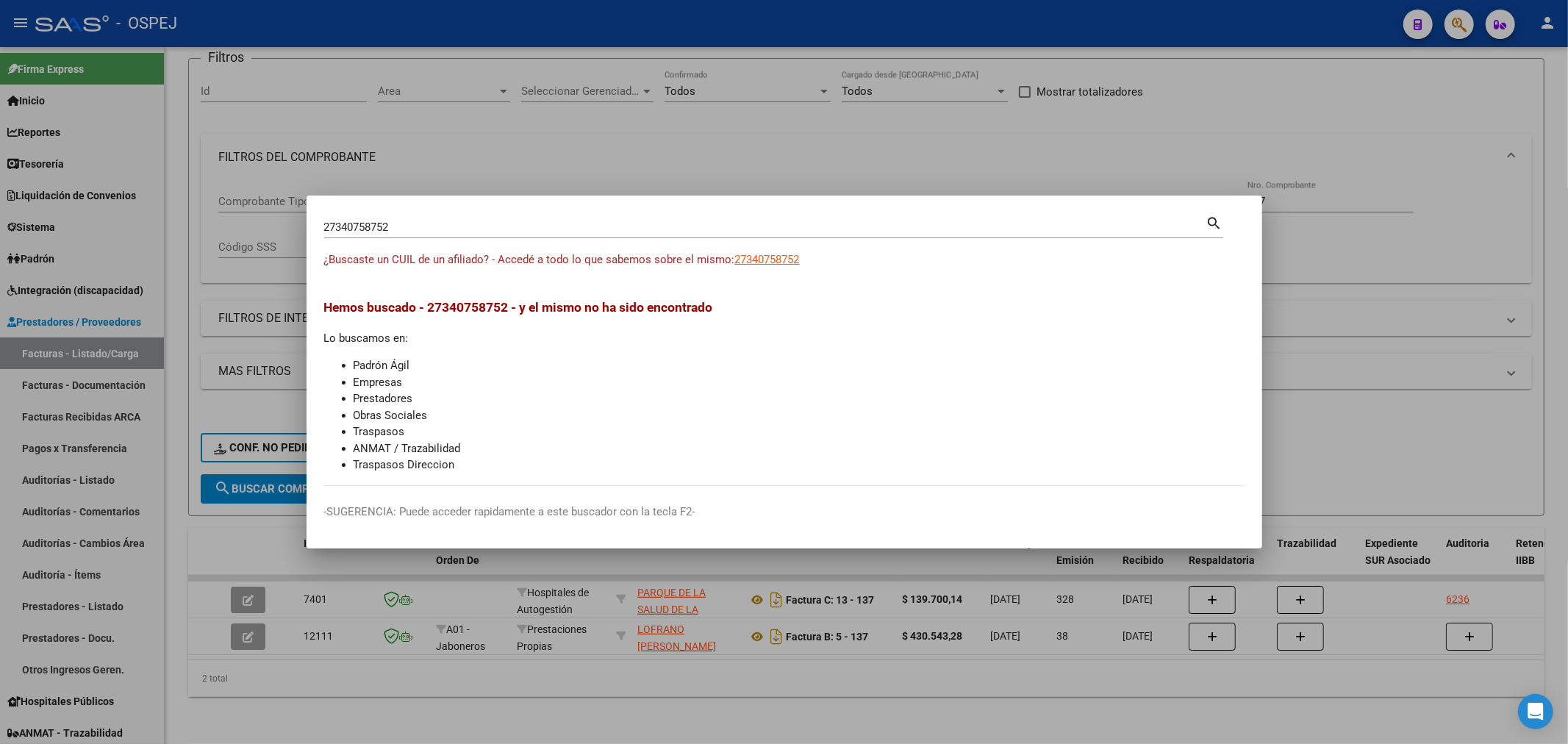
drag, startPoint x: 554, startPoint y: 142, endPoint x: 602, endPoint y: 169, distance: 55.1
click at [554, 143] on div at bounding box center [784, 372] width 1568 height 744
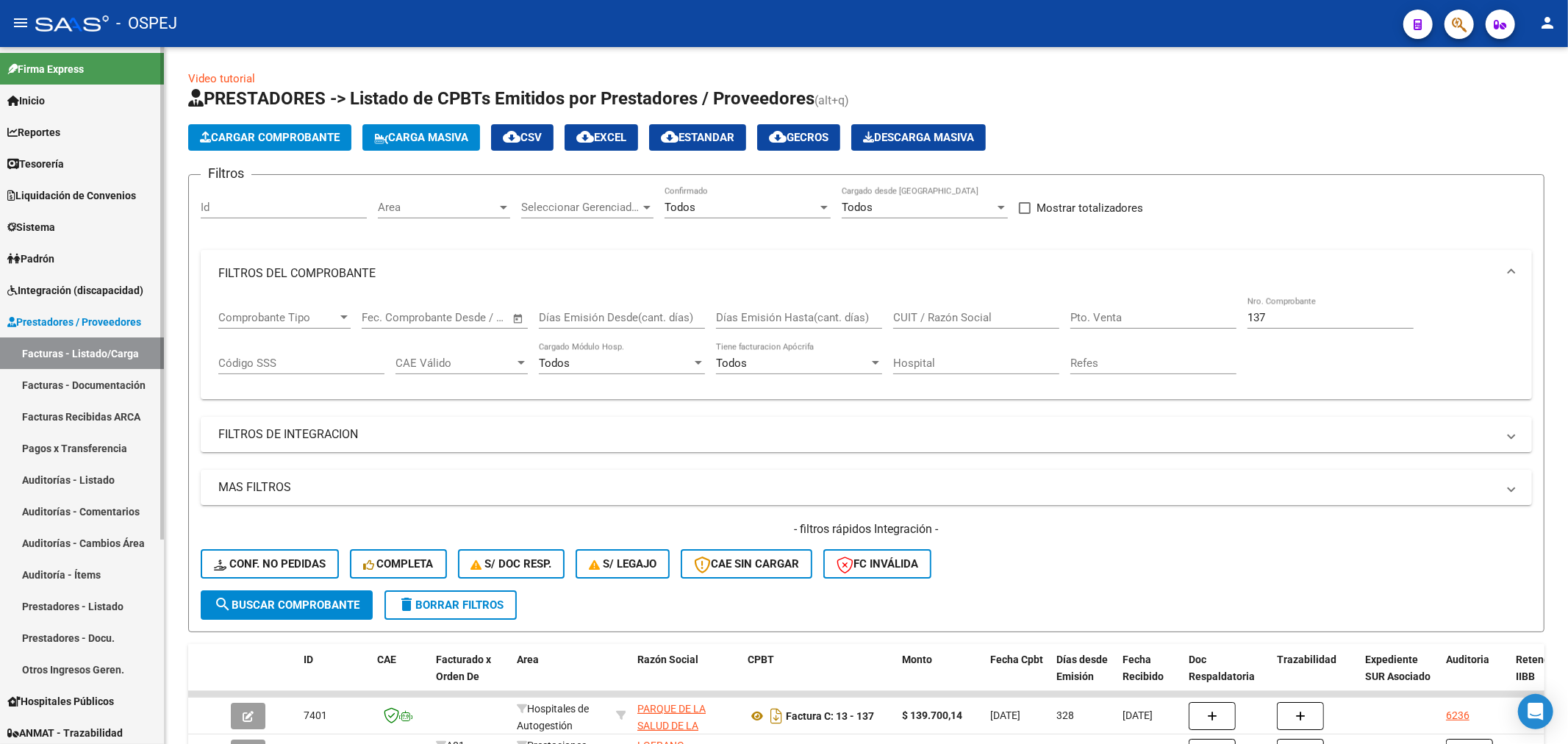
click at [66, 200] on span "Liquidación de Convenios" at bounding box center [72, 195] width 129 height 16
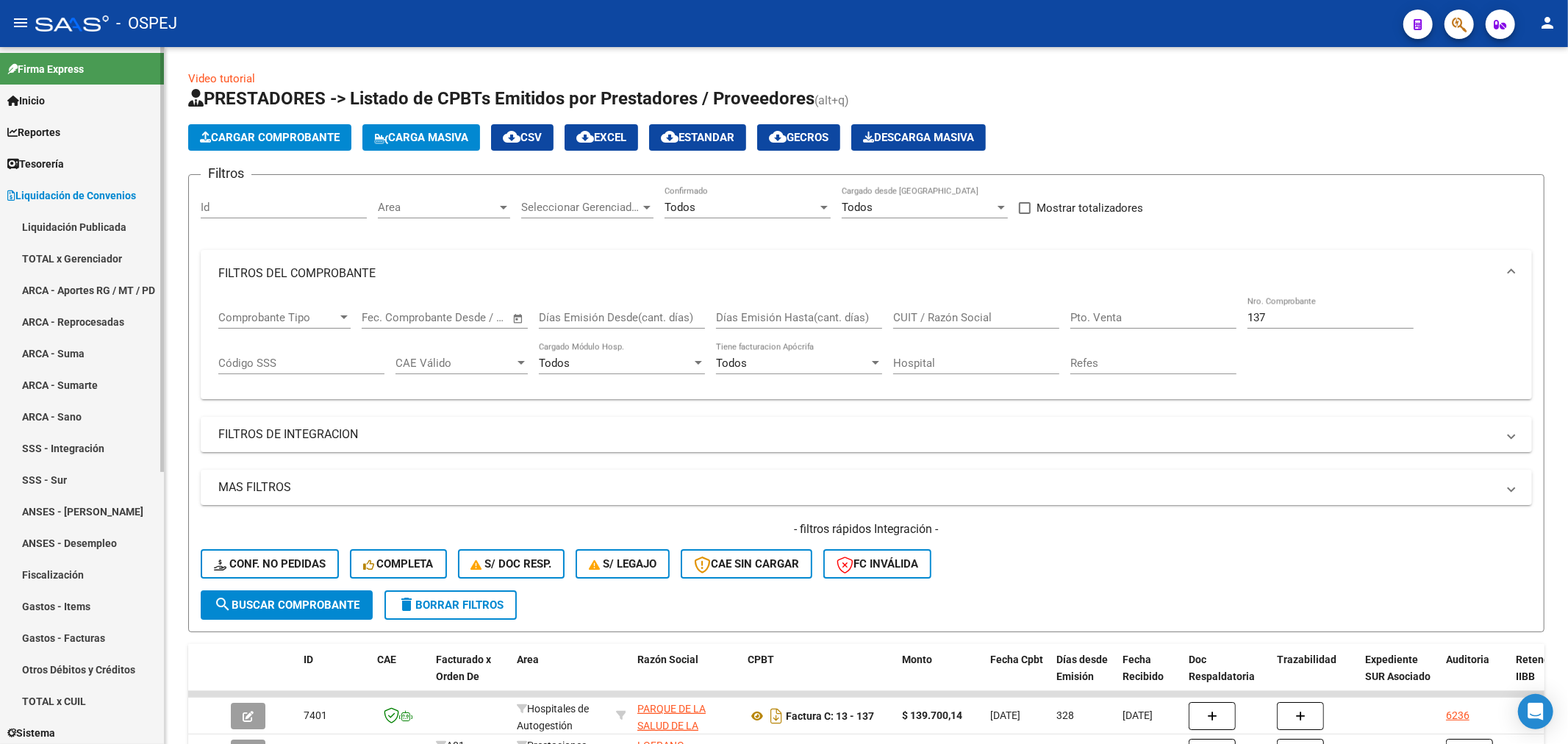
scroll to position [446, 0]
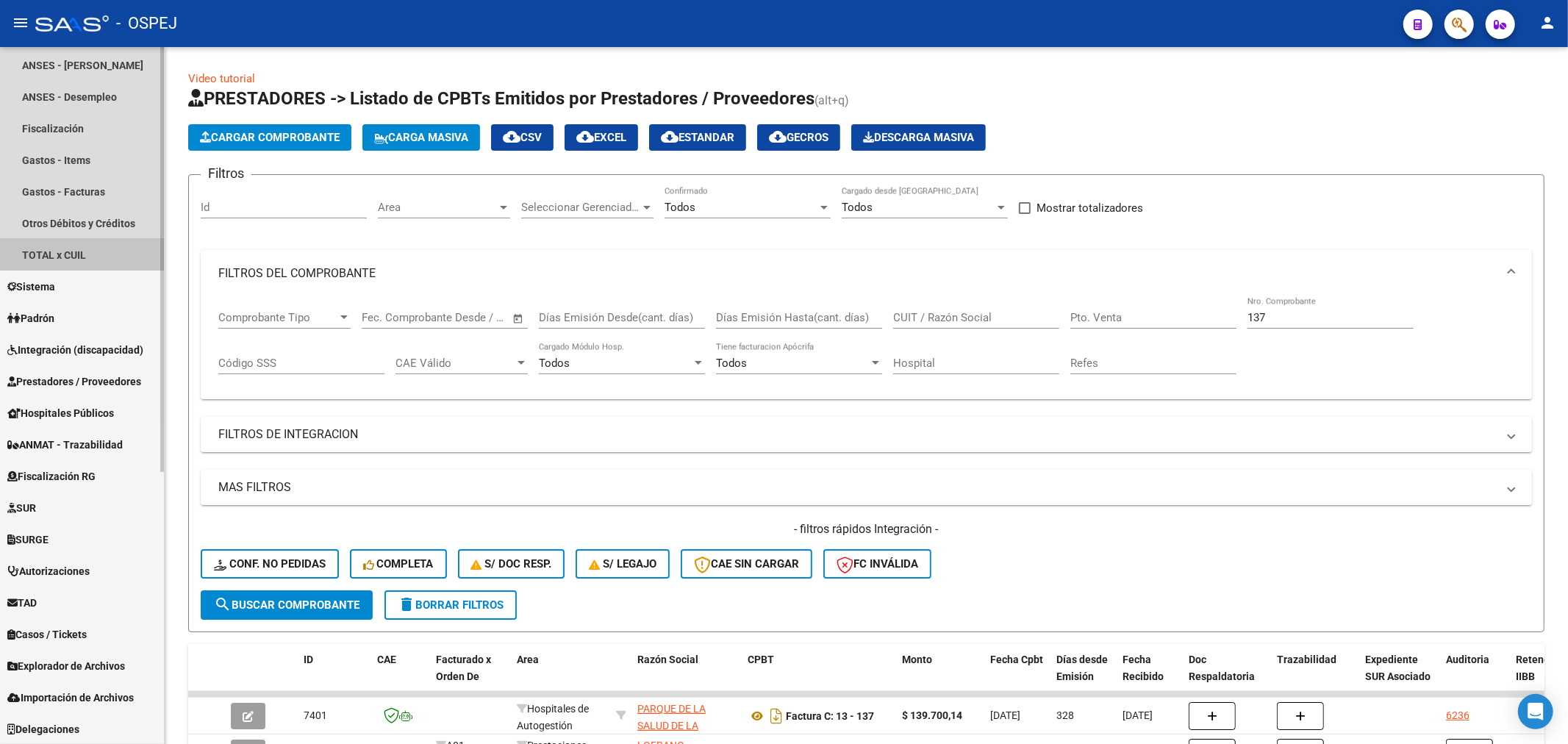
click at [89, 241] on link "TOTAL x CUIL" at bounding box center [82, 255] width 164 height 32
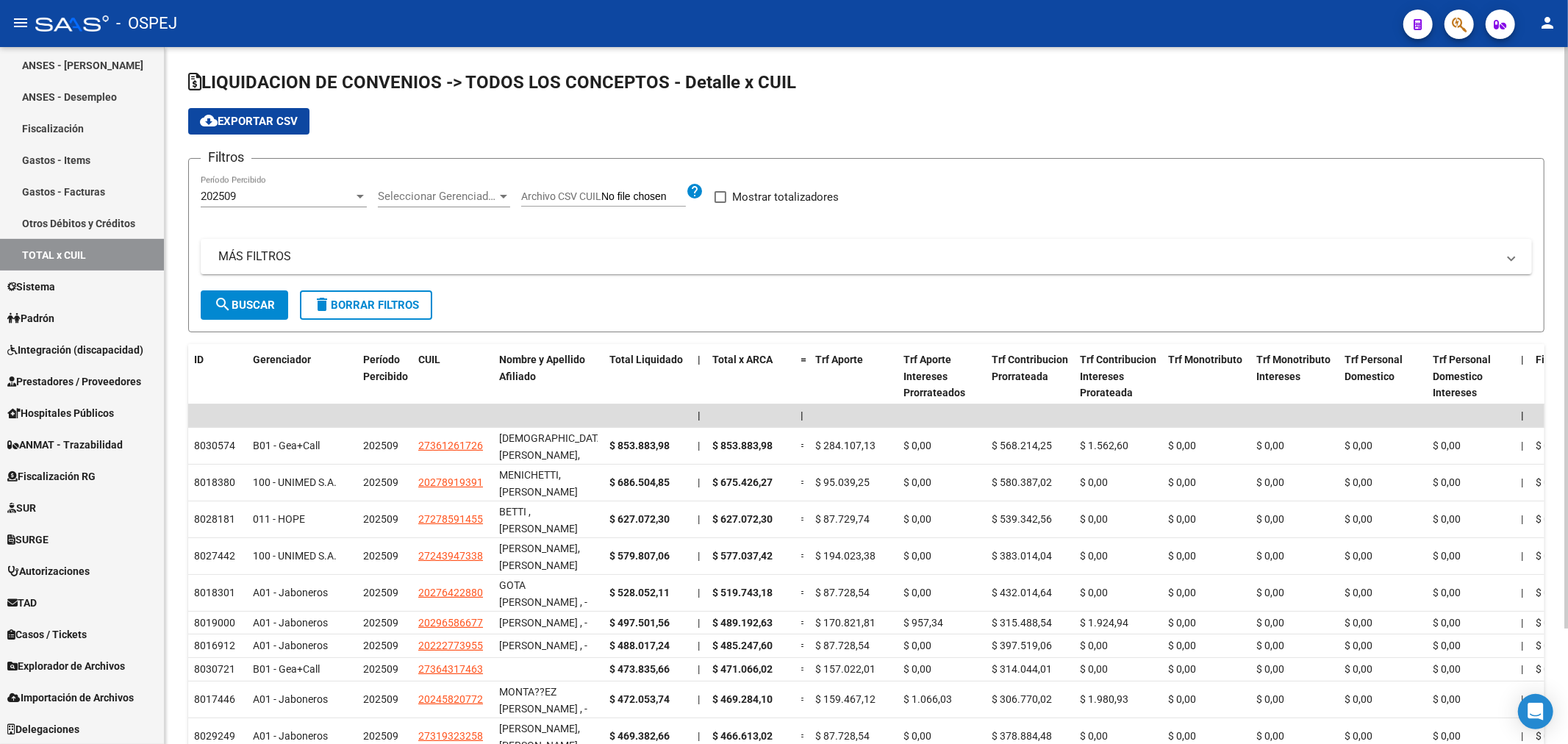
click at [569, 198] on span "Archivo CSV CUIL" at bounding box center [561, 197] width 80 height 12
click at [601, 198] on input "Archivo CSV CUIL" at bounding box center [643, 197] width 84 height 14
type input "C:\fakepath\unimed.csv"
click at [766, 195] on span at bounding box center [767, 197] width 12 height 12
click at [766, 203] on input "Mostrar totalizadores" at bounding box center [766, 203] width 1 height 1
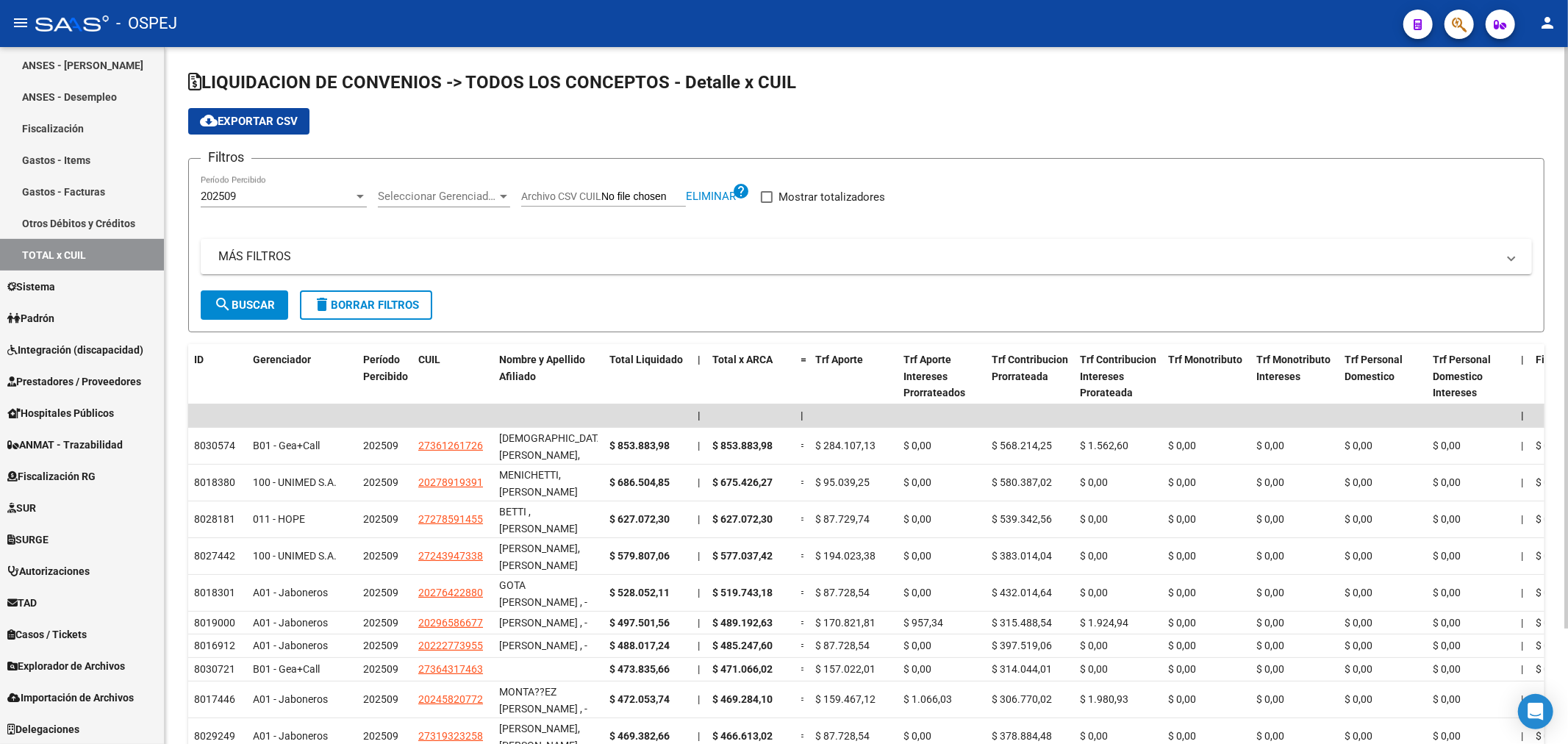
checkbox input "true"
click at [261, 299] on span "search Buscar" at bounding box center [244, 305] width 61 height 14
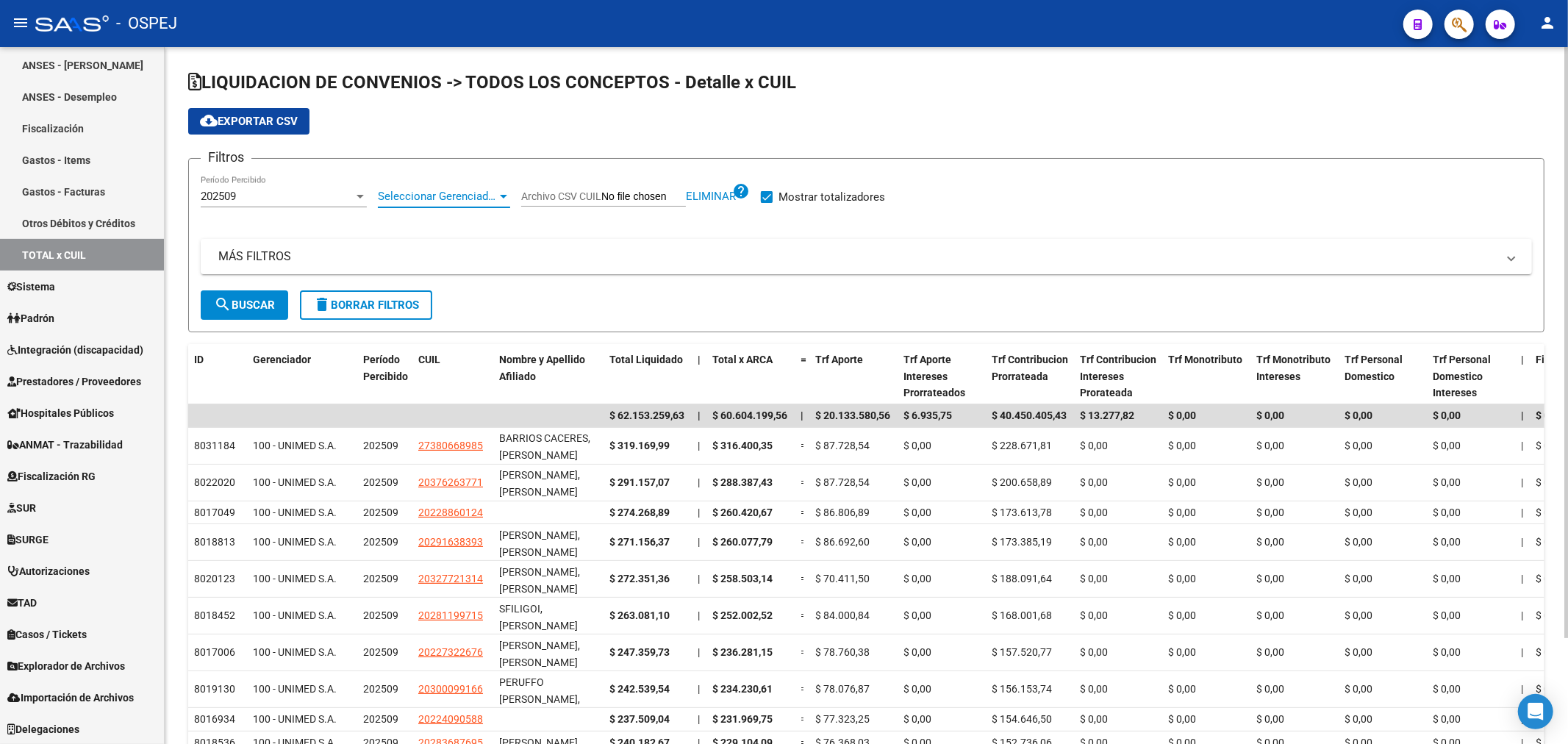
click at [446, 194] on span "Seleccionar Gerenciador" at bounding box center [438, 197] width 119 height 14
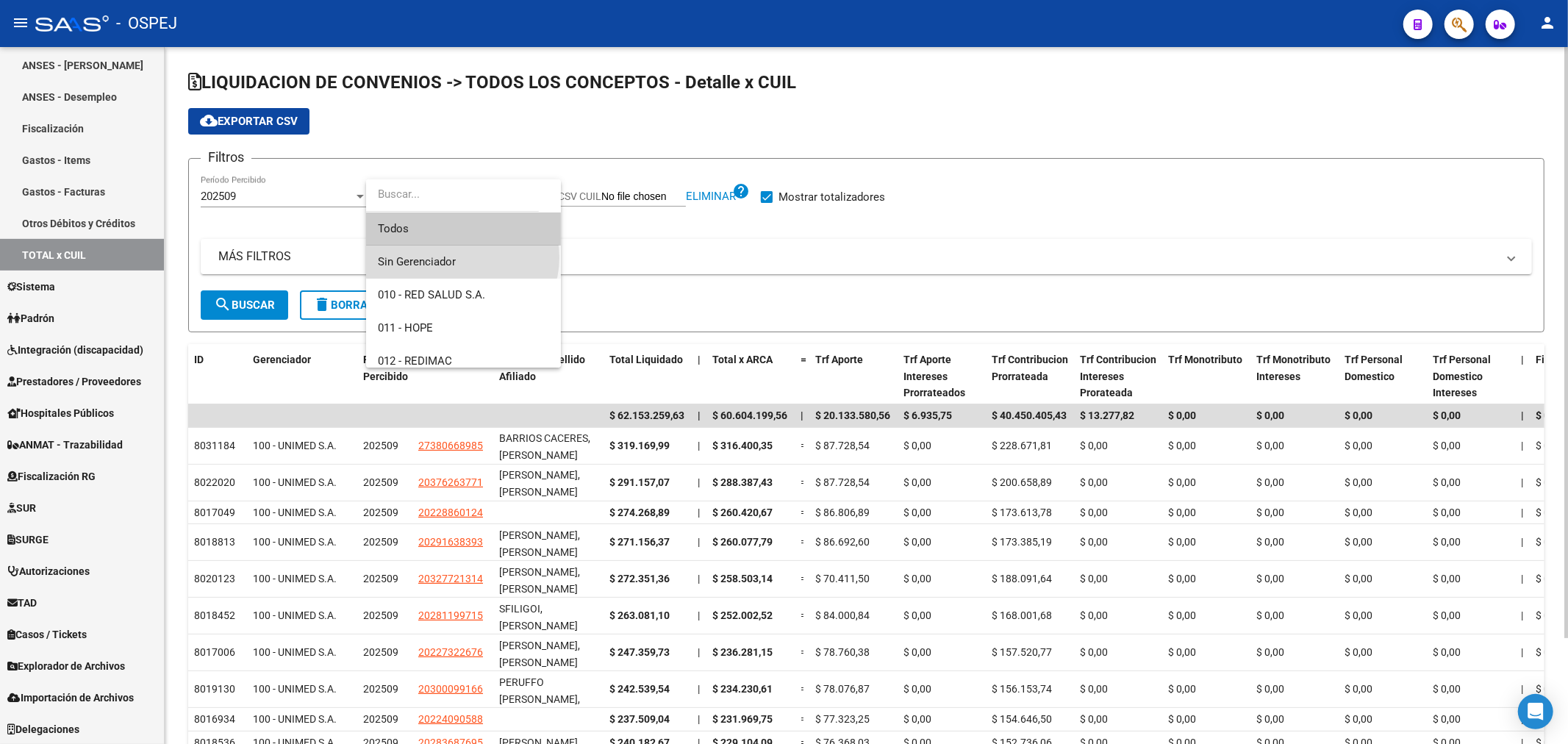
drag, startPoint x: 462, startPoint y: 258, endPoint x: 241, endPoint y: 287, distance: 222.9
click at [459, 258] on span "Sin Gerenciador" at bounding box center [463, 262] width 171 height 33
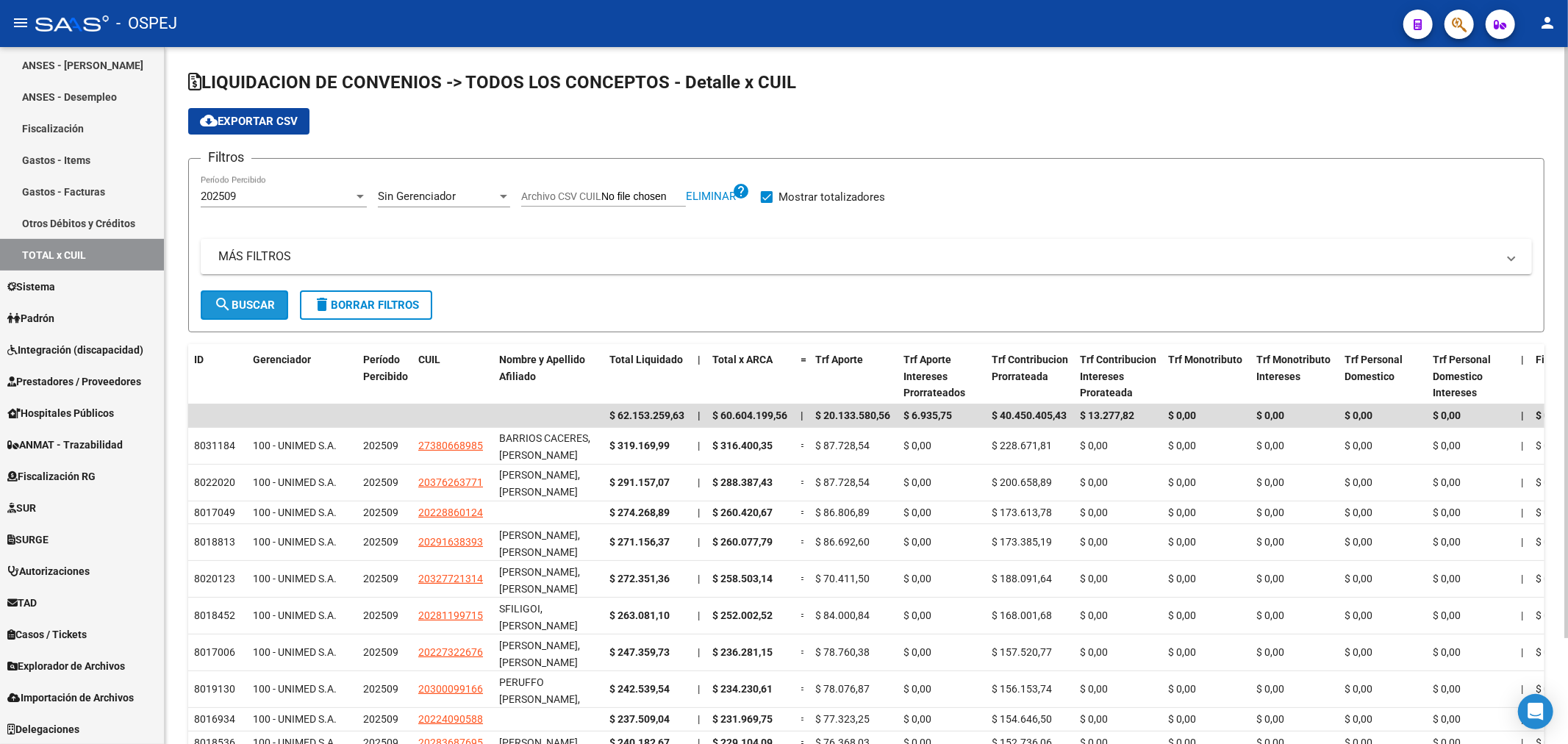
click at [277, 303] on button "search Buscar" at bounding box center [244, 304] width 87 height 29
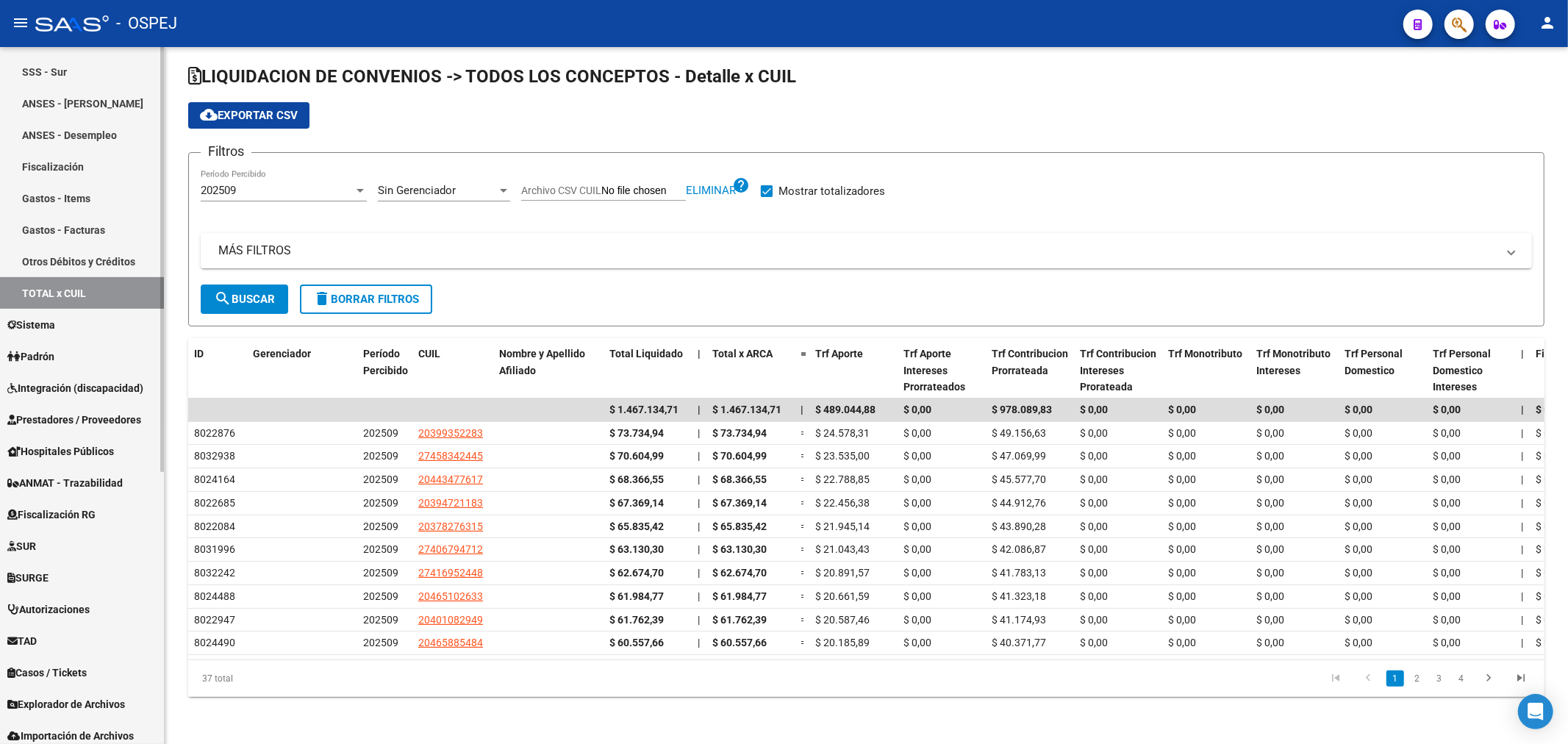
scroll to position [446, 0]
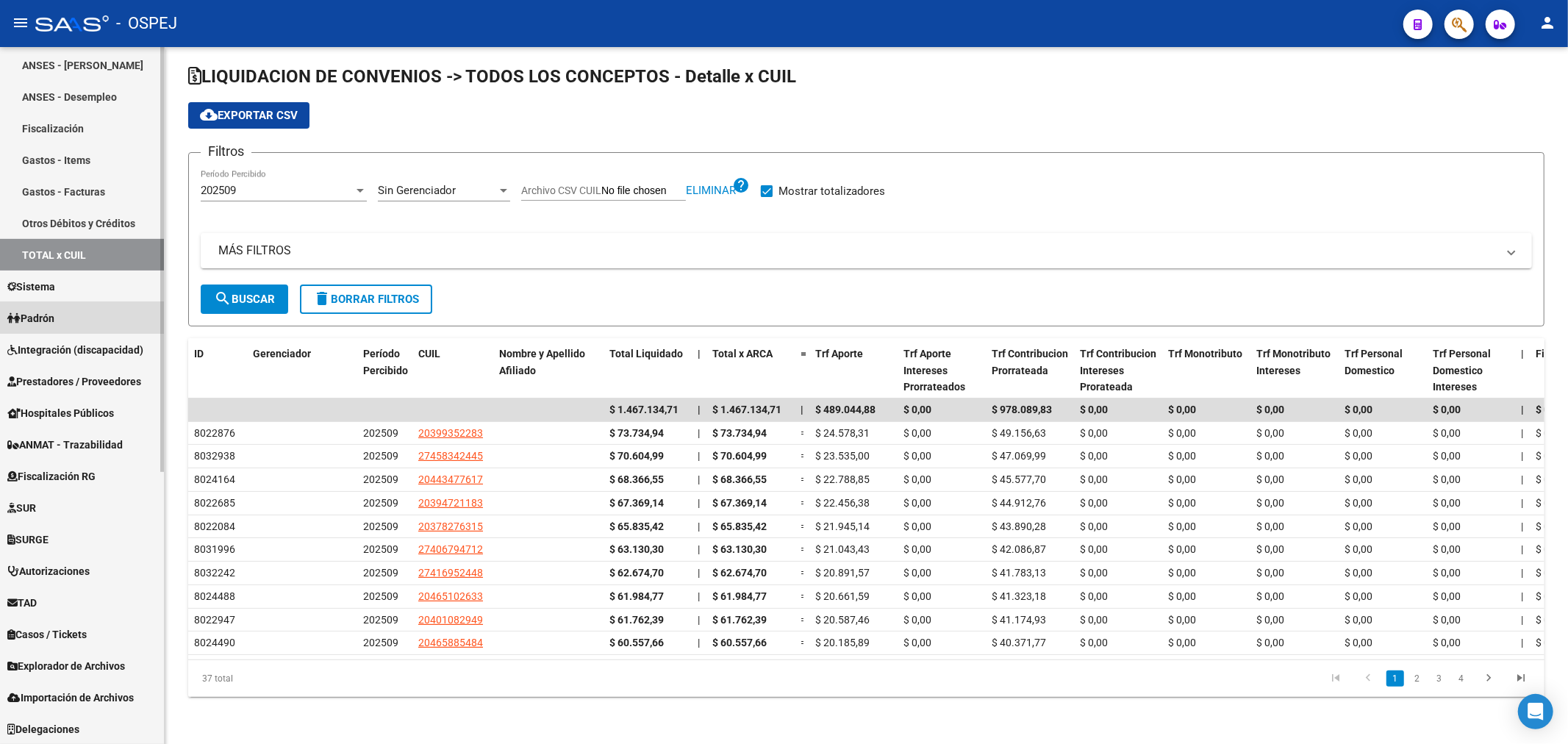
click at [64, 321] on link "Padrón" at bounding box center [82, 318] width 164 height 32
click at [71, 131] on link "Padrón Ágil" at bounding box center [82, 129] width 164 height 32
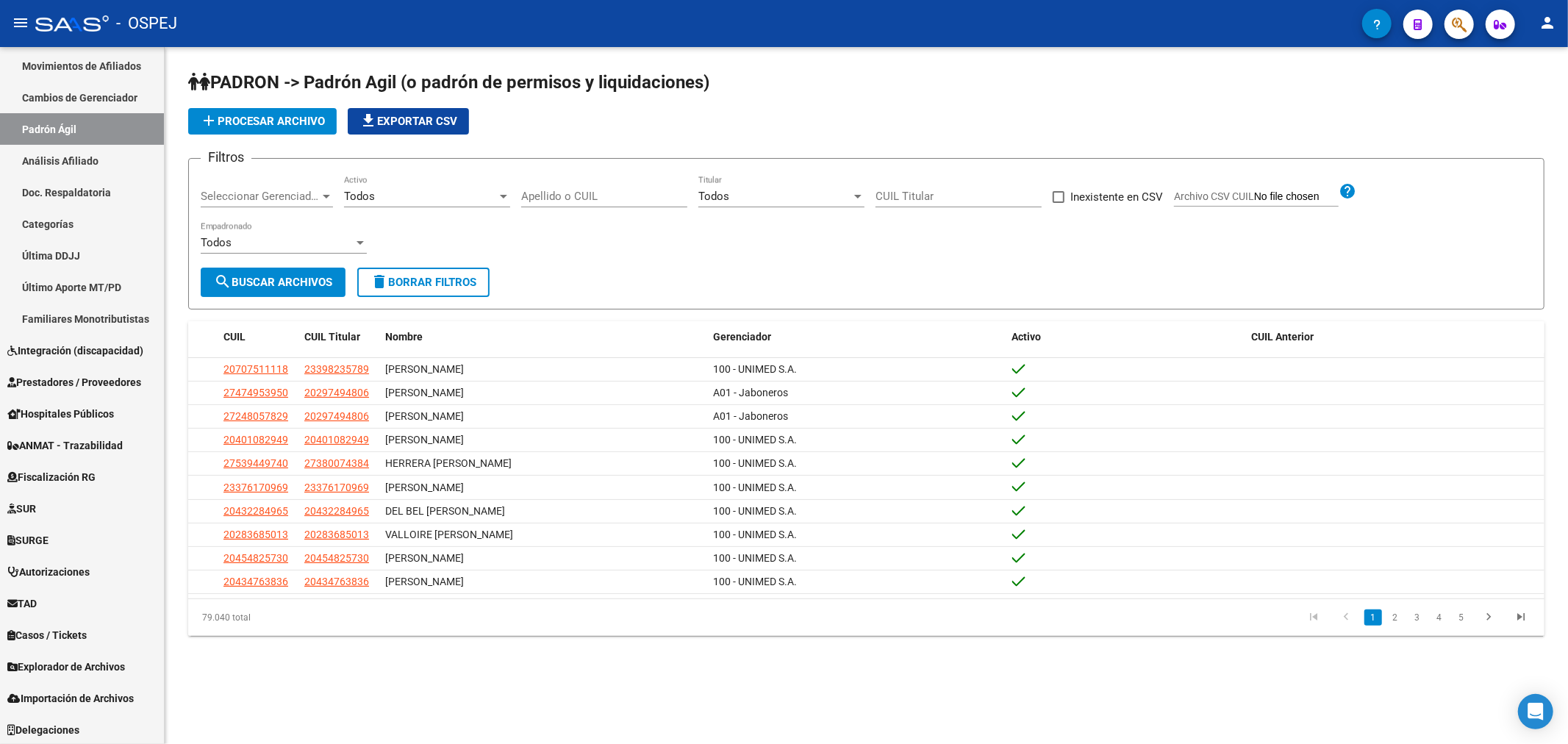
click at [1207, 201] on span "Archivo CSV CUIL" at bounding box center [1214, 197] width 80 height 12
click at [1254, 201] on input "Archivo CSV CUIL" at bounding box center [1296, 197] width 84 height 14
type input "C:\fakepath\unimed.csv"
click at [274, 290] on button "search Buscar Archivos" at bounding box center [273, 282] width 145 height 29
click at [313, 190] on span "Seleccionar Gerenciador" at bounding box center [260, 197] width 119 height 14
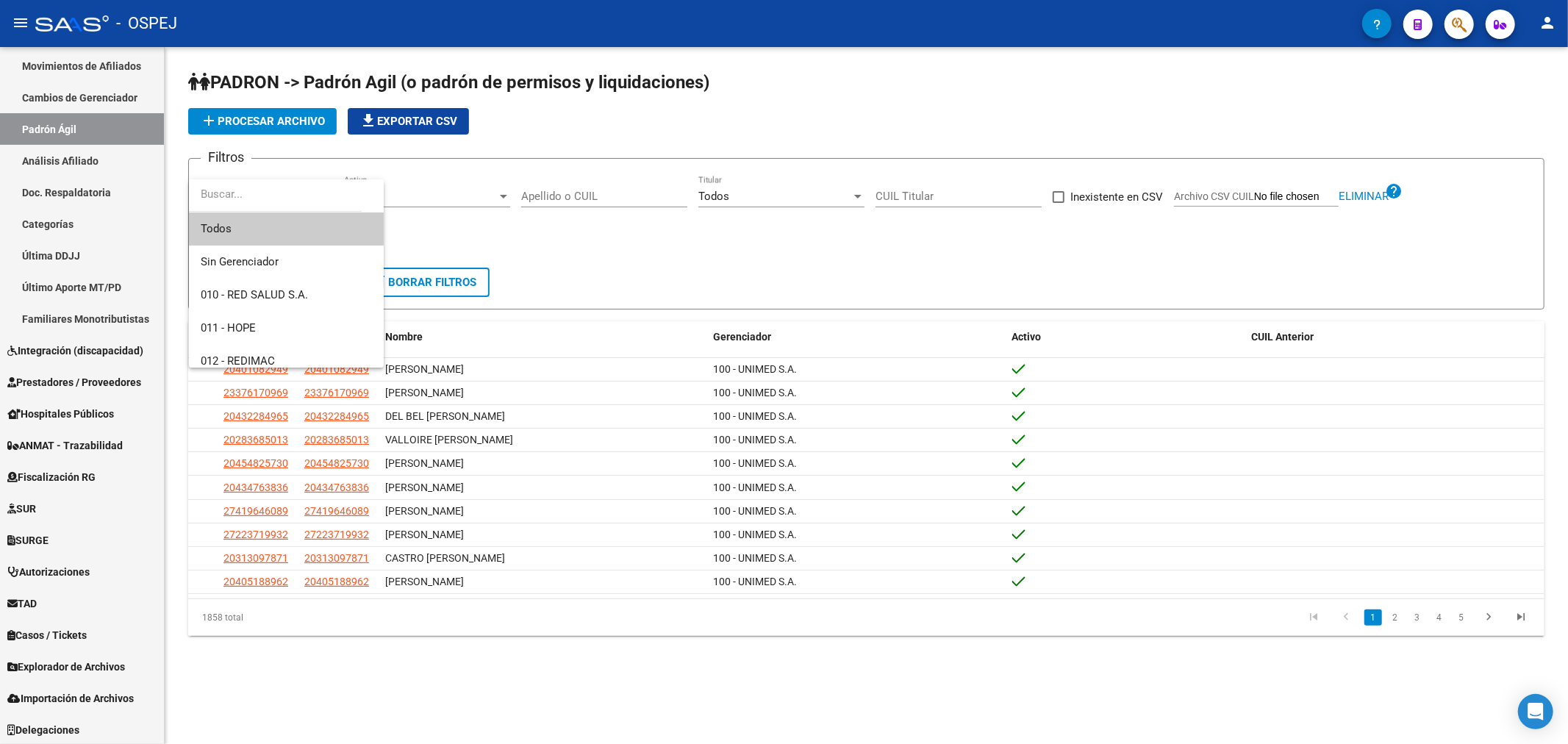
click at [318, 126] on div at bounding box center [784, 372] width 1568 height 744
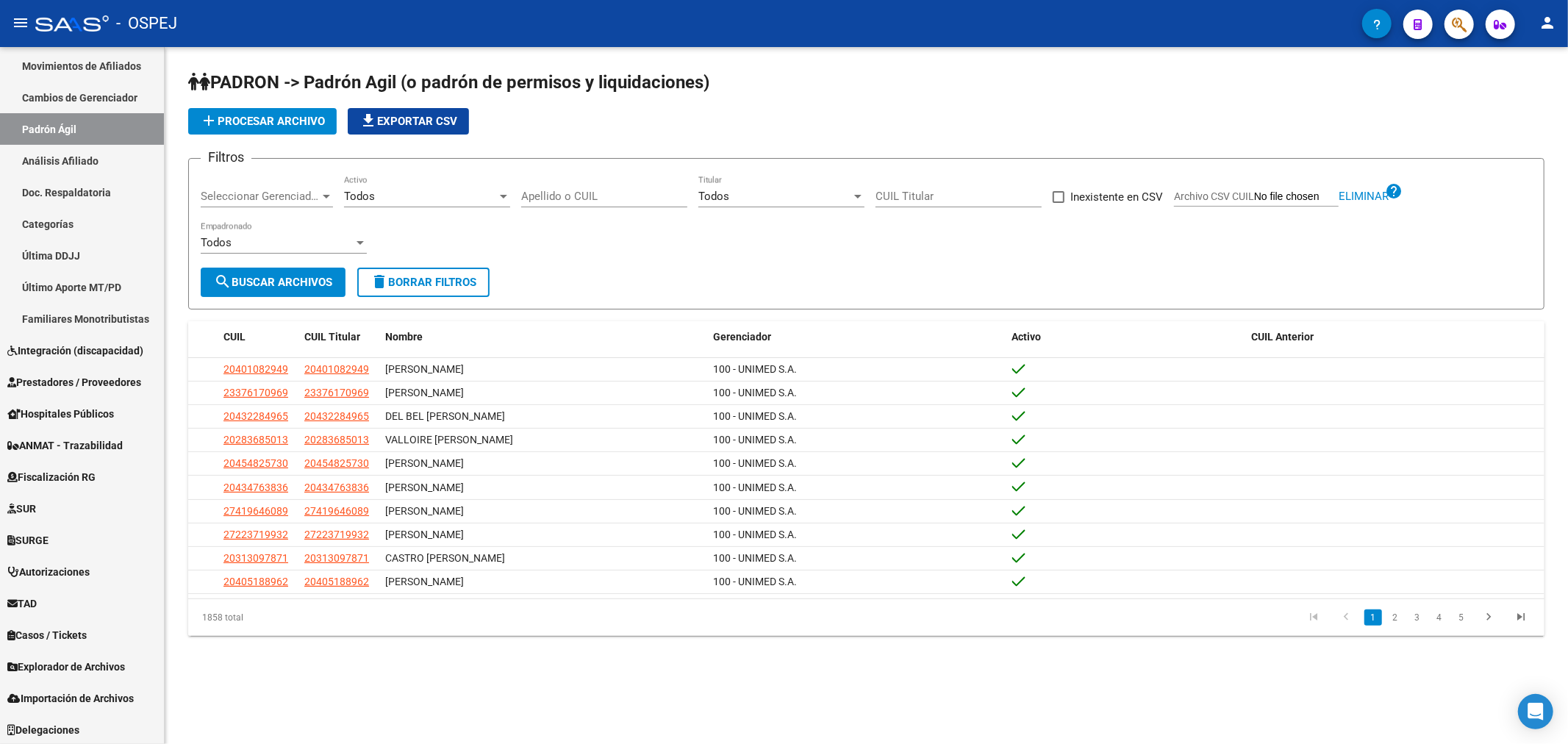
click at [320, 127] on span "add Procesar archivo" at bounding box center [262, 121] width 125 height 14
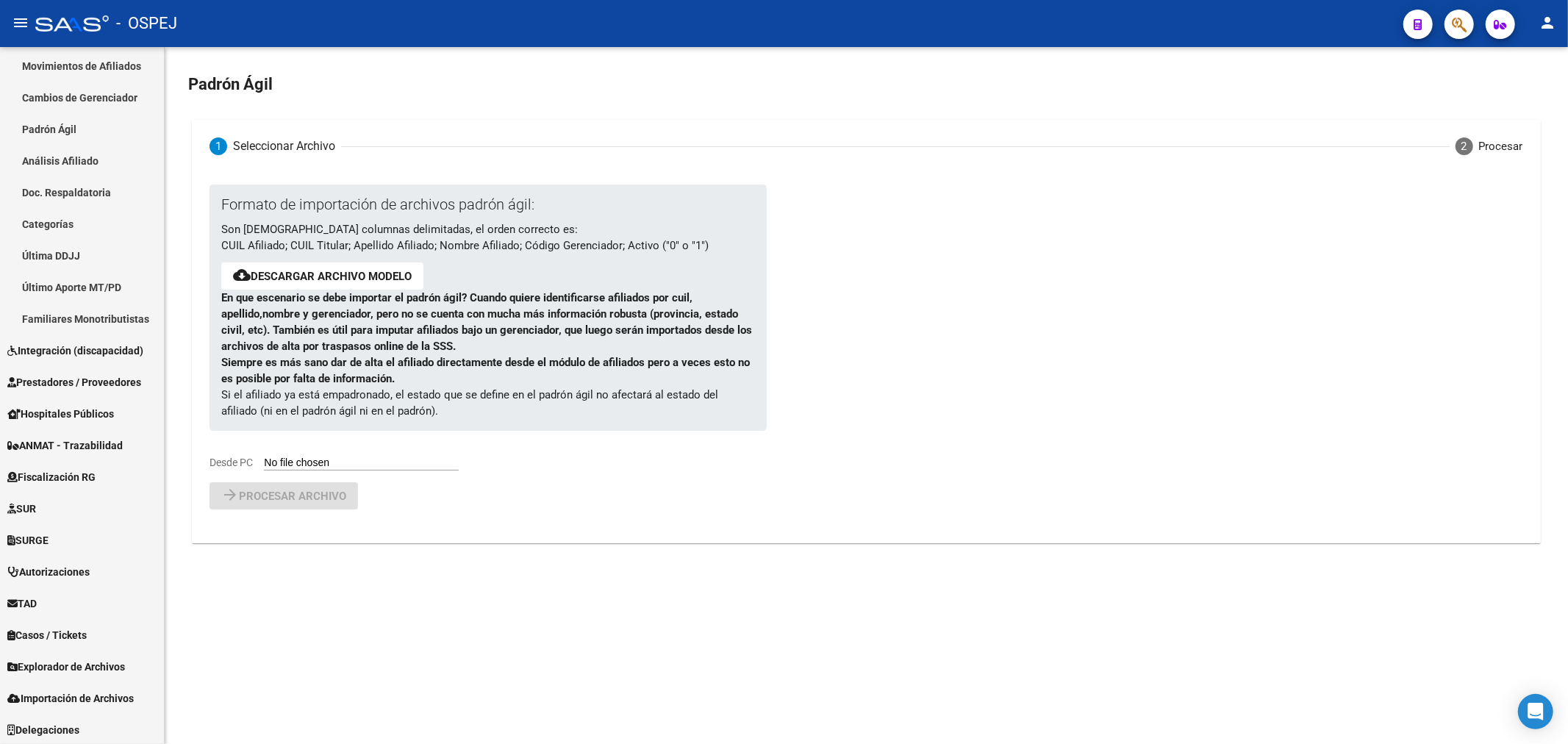
click at [368, 273] on link "Descargar archivo modelo" at bounding box center [331, 276] width 161 height 14
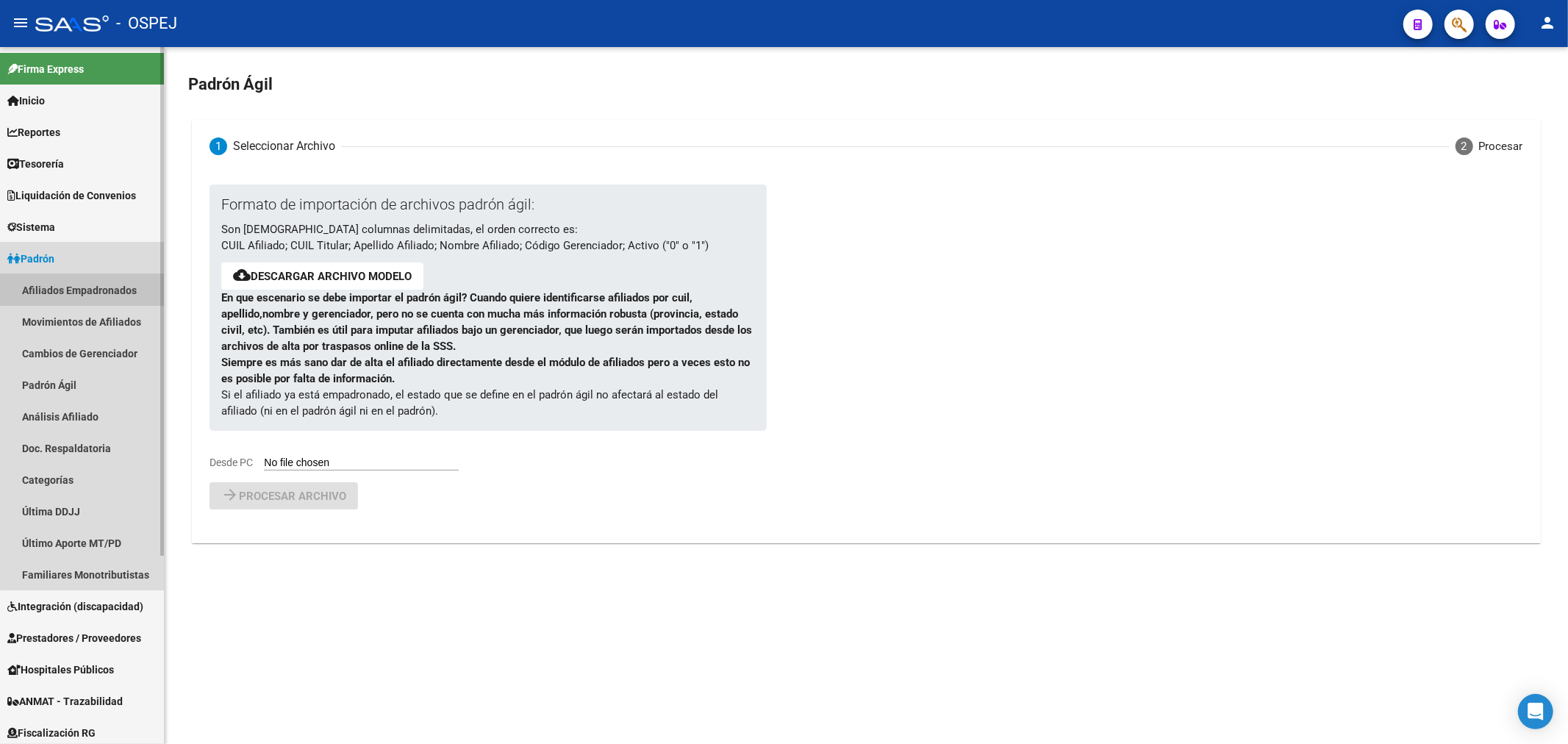
click at [91, 292] on link "Afiliados Empadronados" at bounding box center [82, 290] width 164 height 32
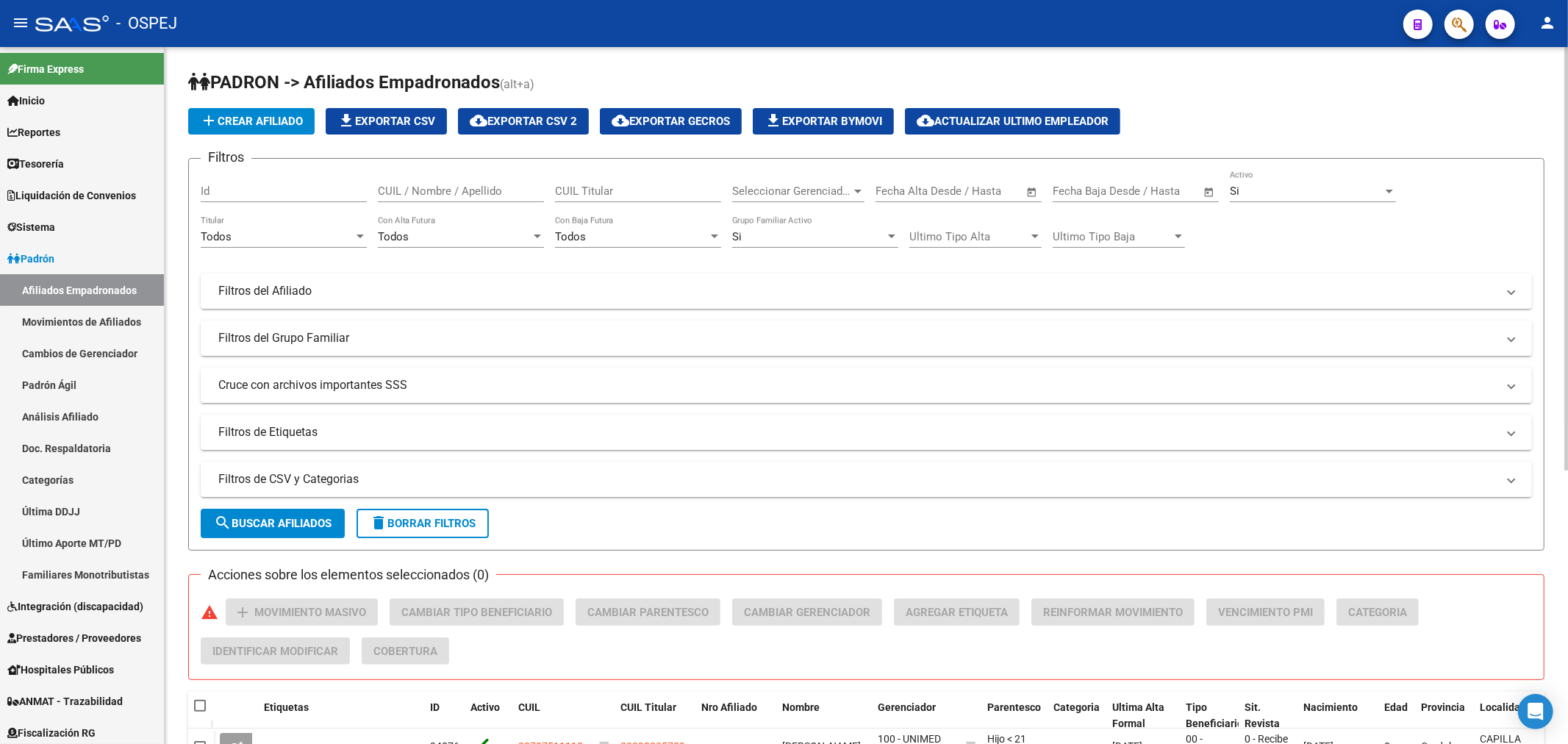
click at [836, 200] on div "Seleccionar Gerenciador Seleccionar Gerenciador" at bounding box center [798, 186] width 133 height 32
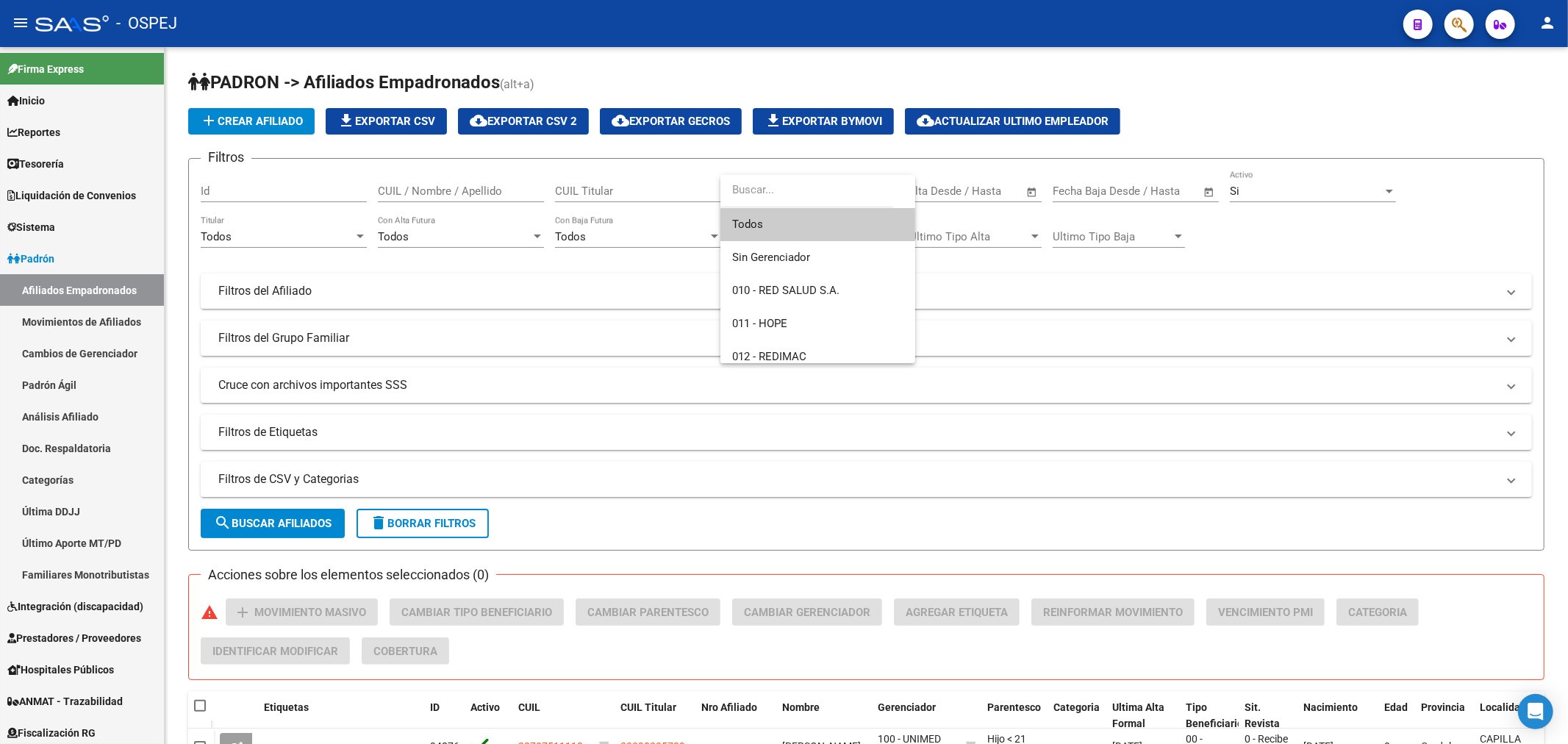
scroll to position [163, 0]
click at [89, 380] on div at bounding box center [784, 372] width 1568 height 744
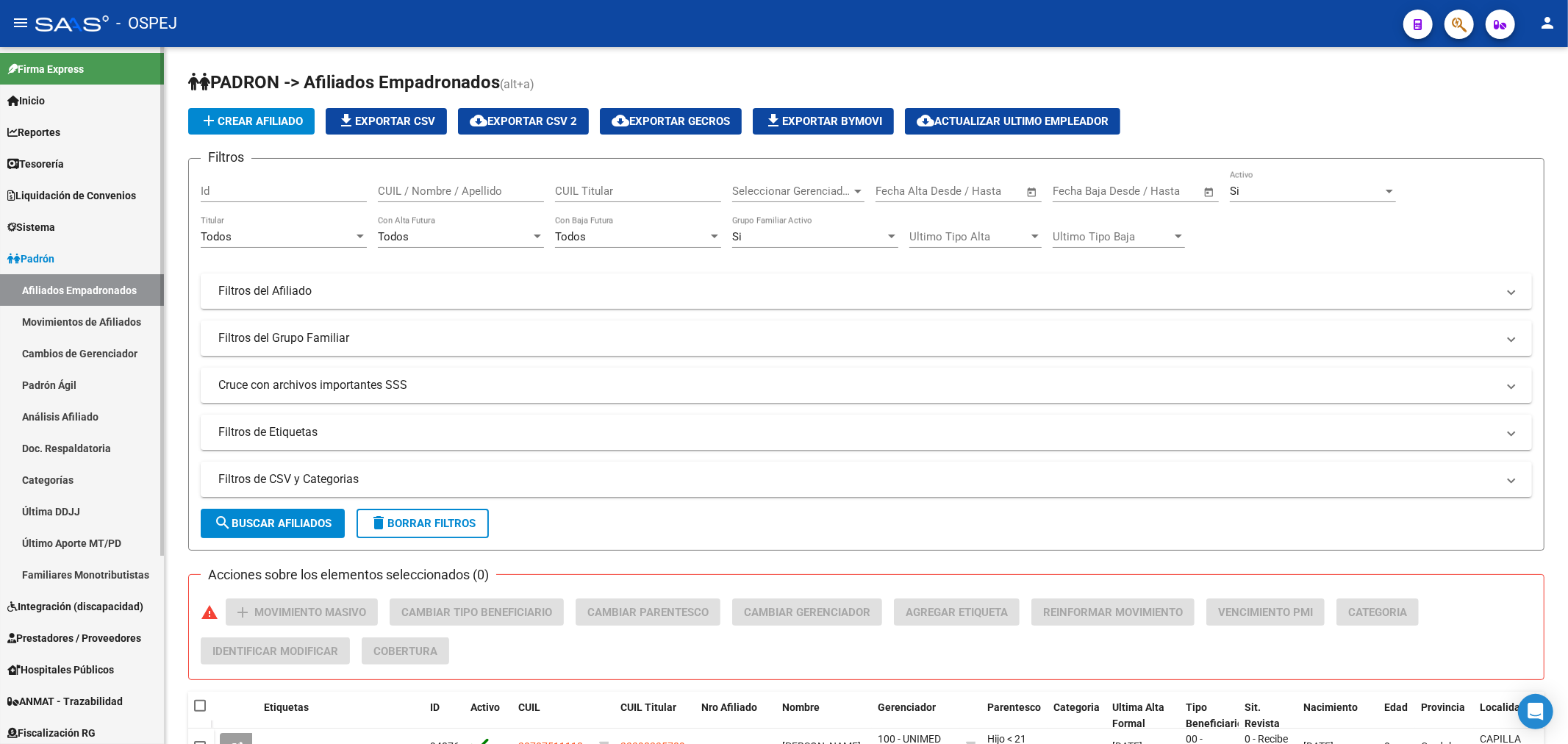
click at [41, 379] on link "Padrón Ágil" at bounding box center [82, 385] width 164 height 32
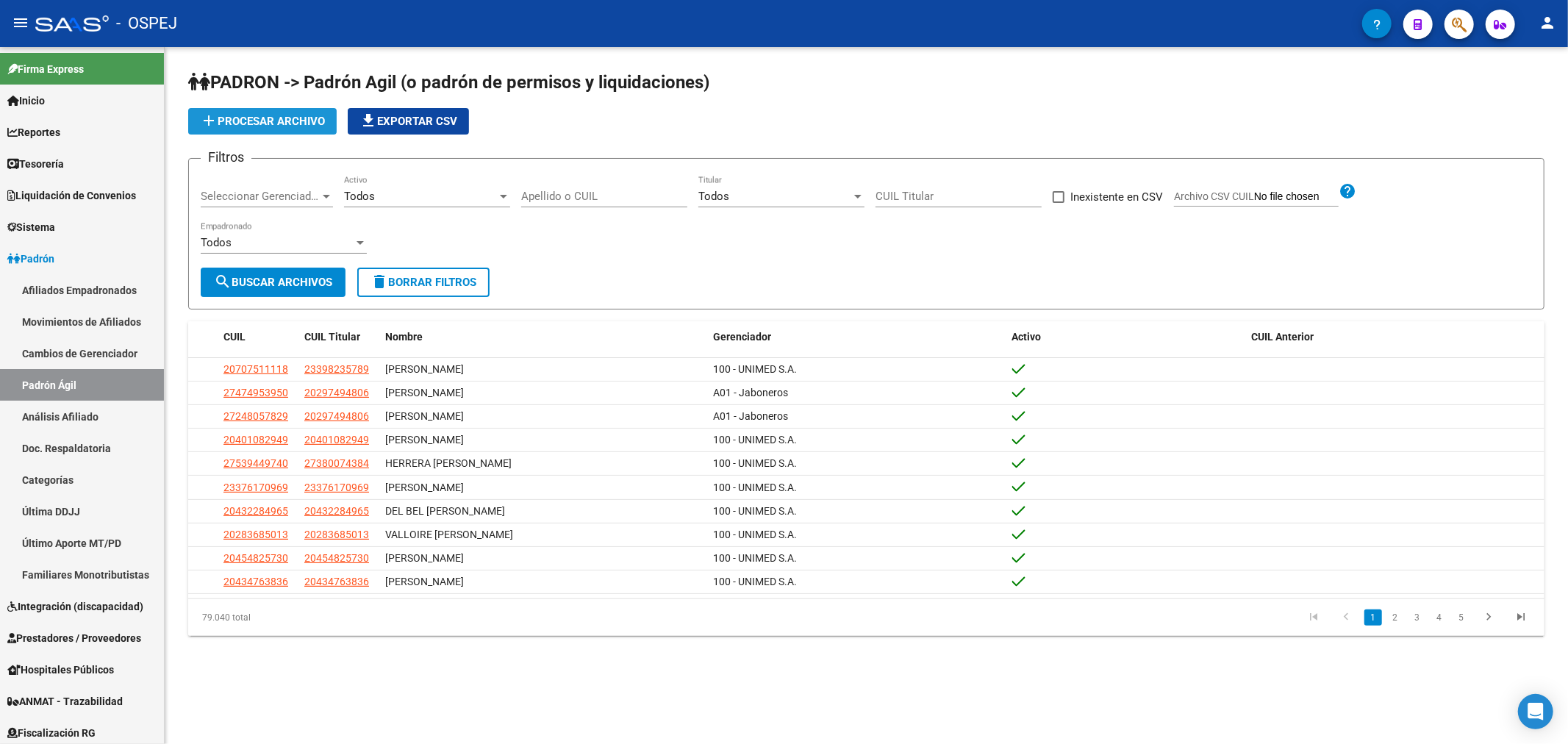
click at [325, 123] on span "add Procesar archivo" at bounding box center [262, 121] width 125 height 14
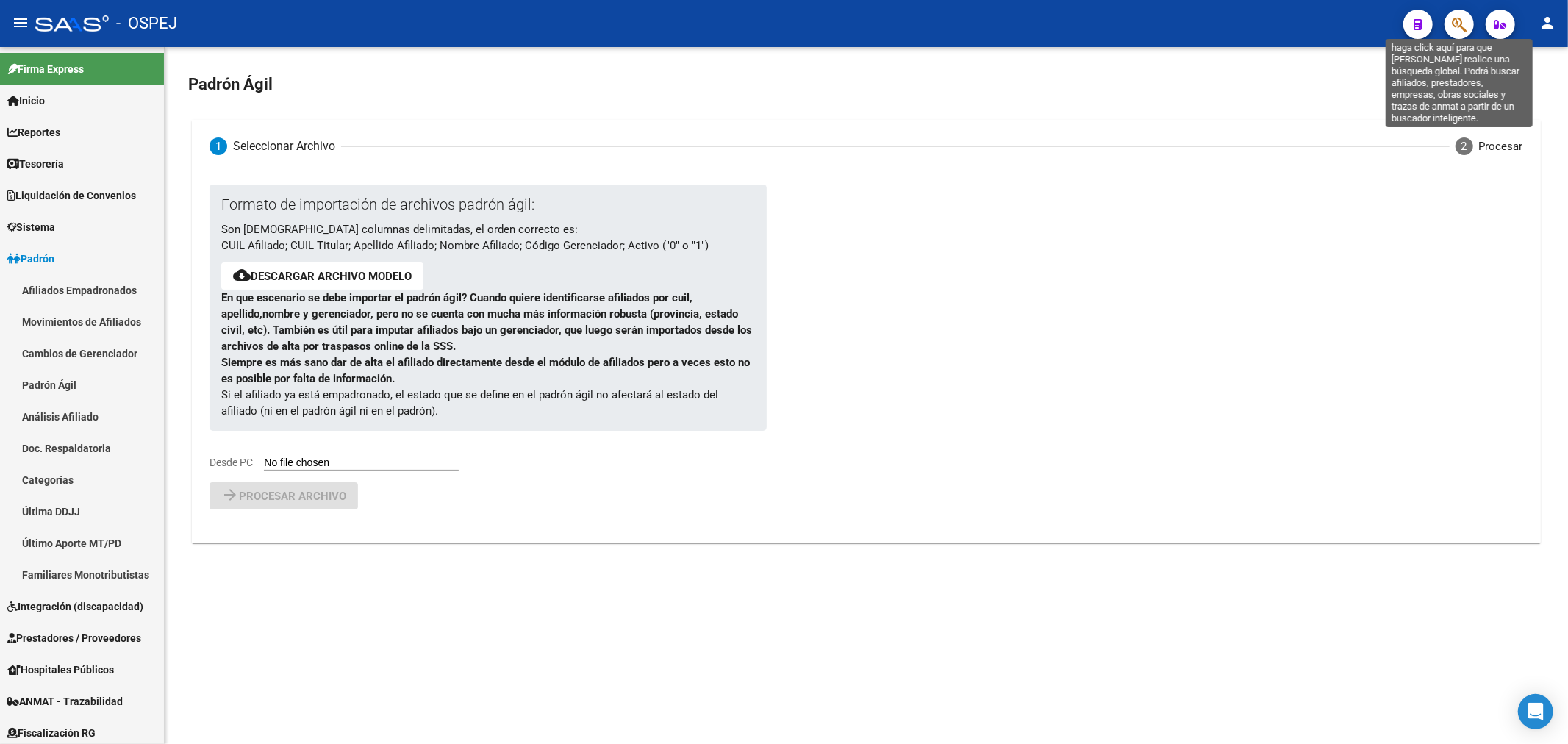
click at [1463, 19] on icon "button" at bounding box center [1459, 24] width 15 height 17
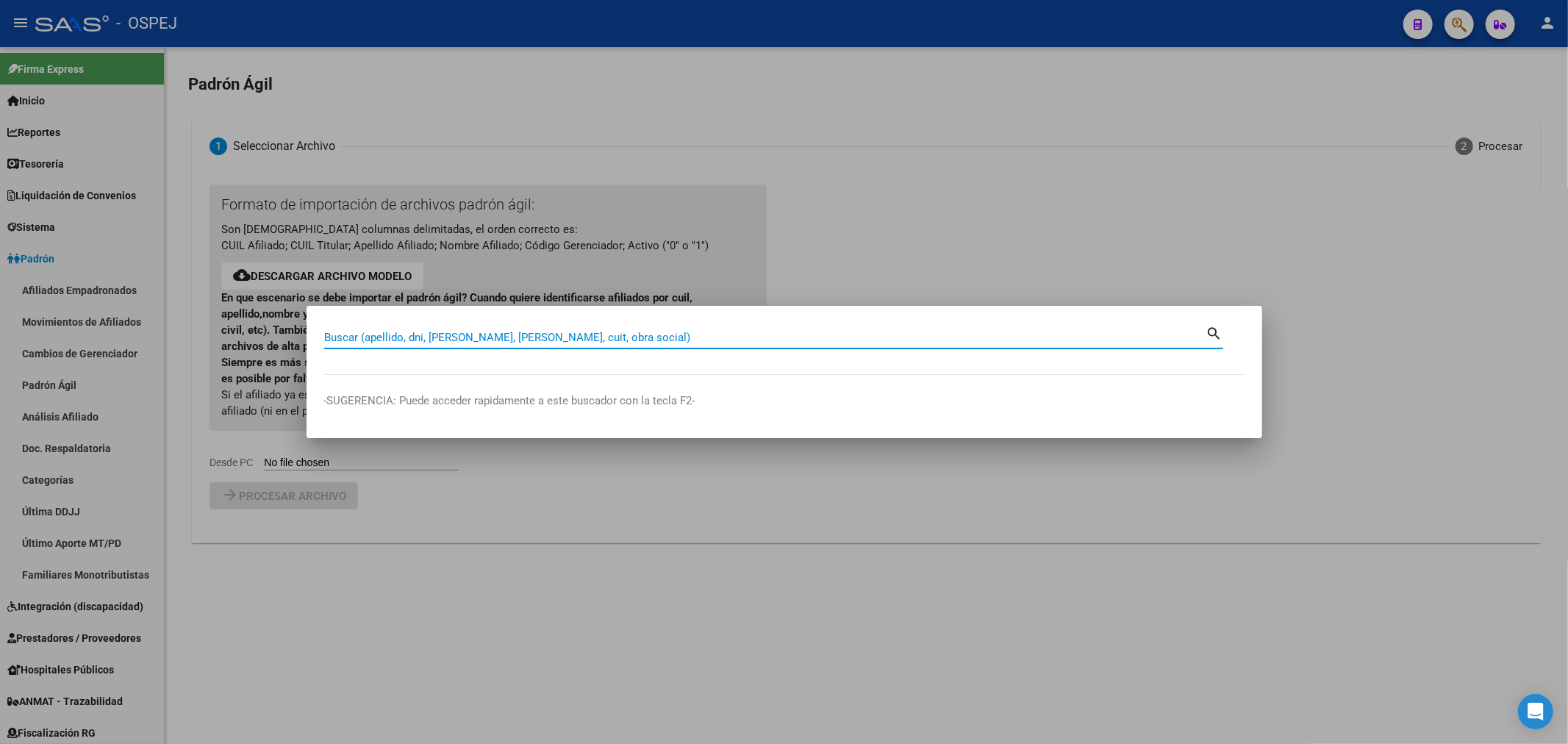
paste input "27434508296"
type input "27434508296"
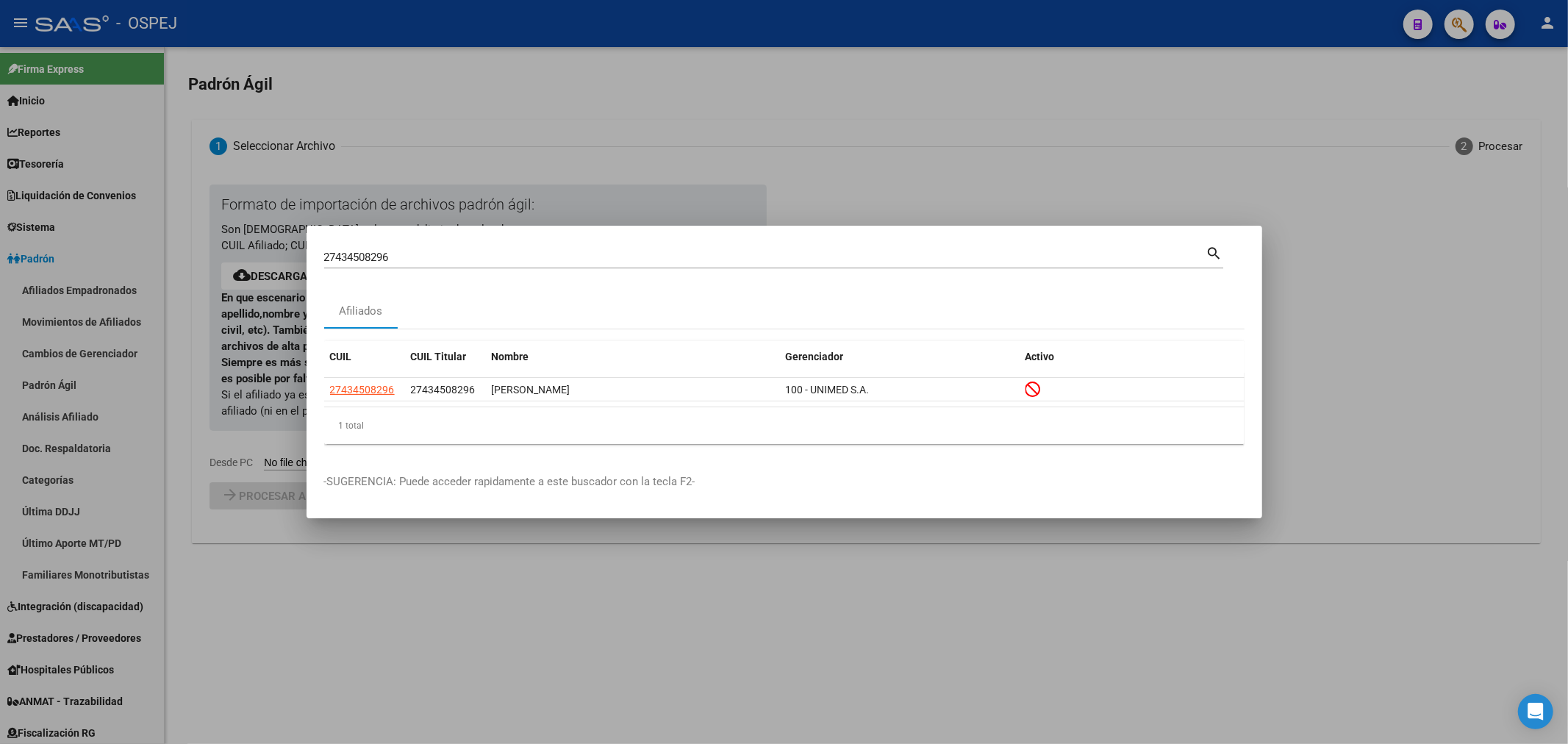
click at [356, 78] on div at bounding box center [784, 372] width 1568 height 744
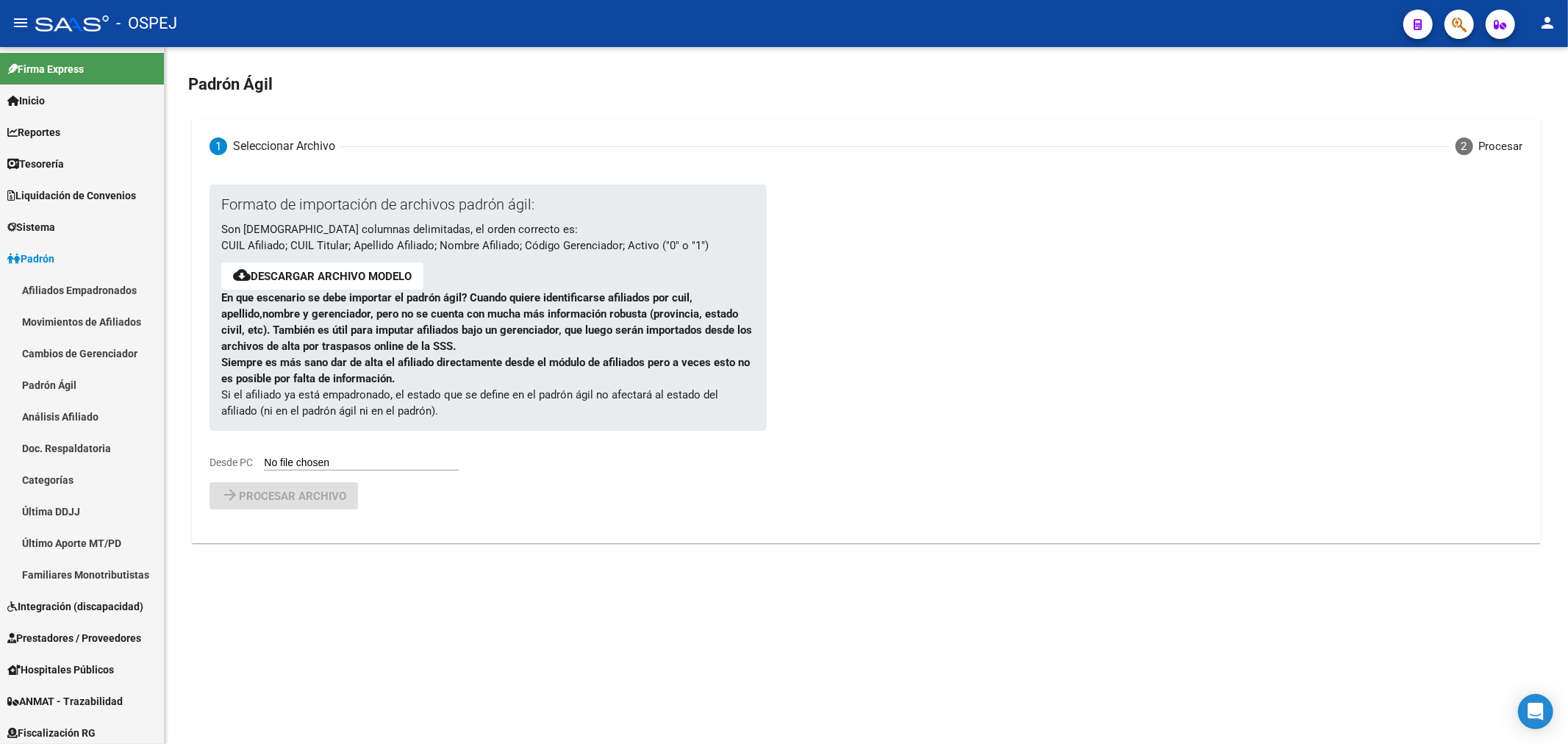
click at [366, 463] on input "Desde PC" at bounding box center [361, 463] width 195 height 14
type input "C:\fakepath\PadronAgil (2).csv"
click at [285, 532] on span "Procesar archivo" at bounding box center [292, 535] width 107 height 14
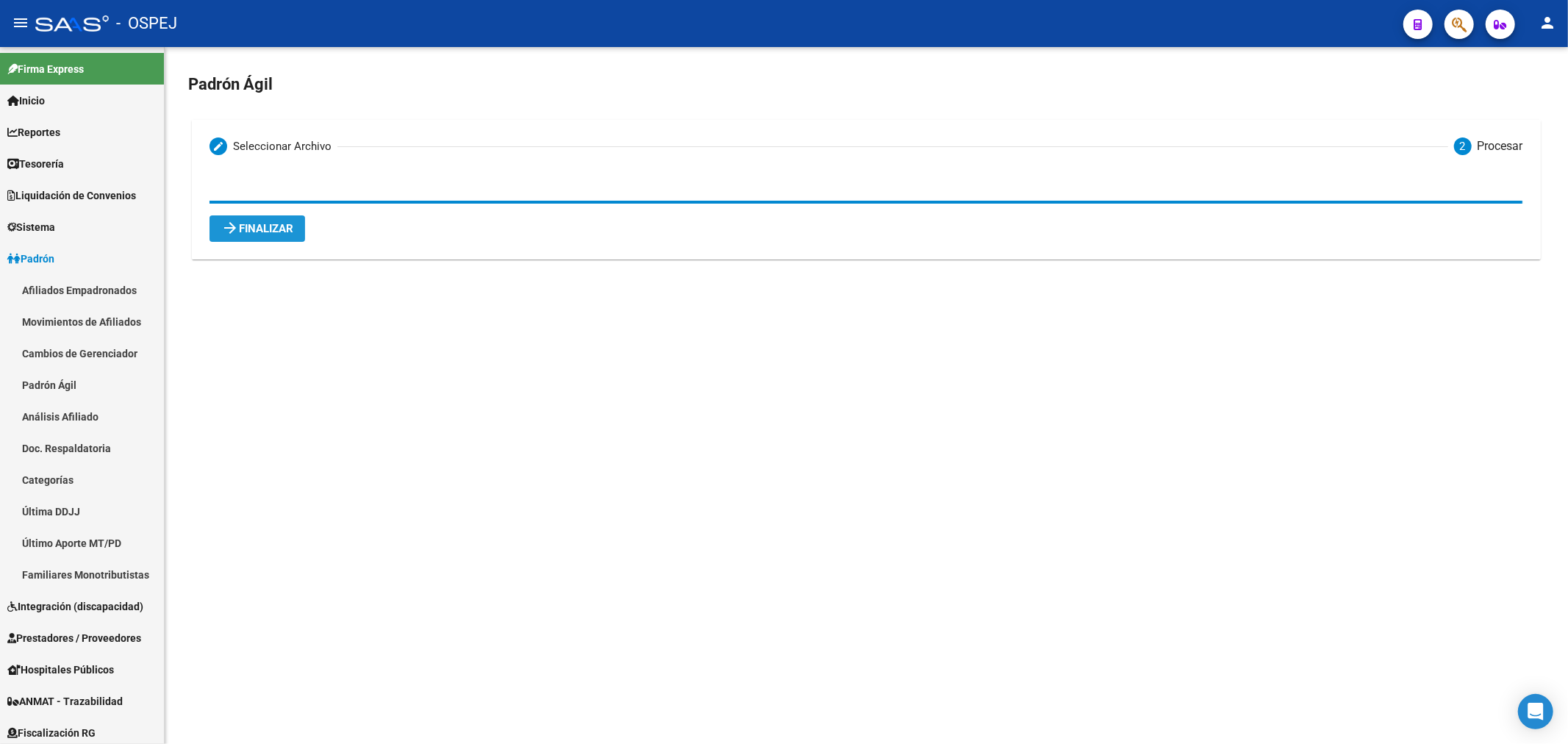
click at [266, 223] on span "arrow_forward Finalizar" at bounding box center [258, 229] width 72 height 14
